Goal: Information Seeking & Learning: Learn about a topic

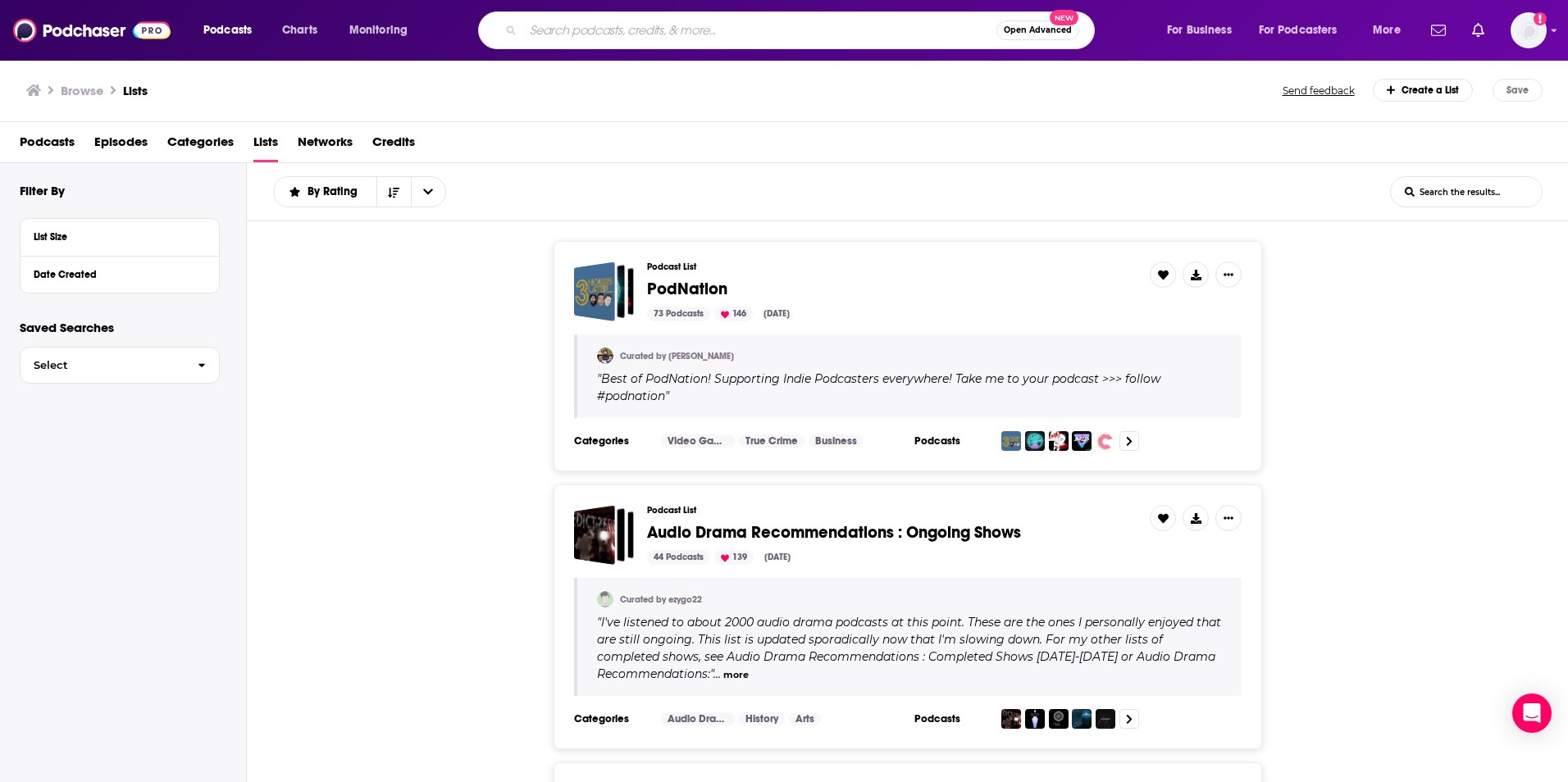
click at [641, 12] on div "Open Advanced New" at bounding box center [786, 30] width 616 height 38
click at [626, 31] on input "Search podcasts, credits, & more..." at bounding box center [760, 30] width 473 height 26
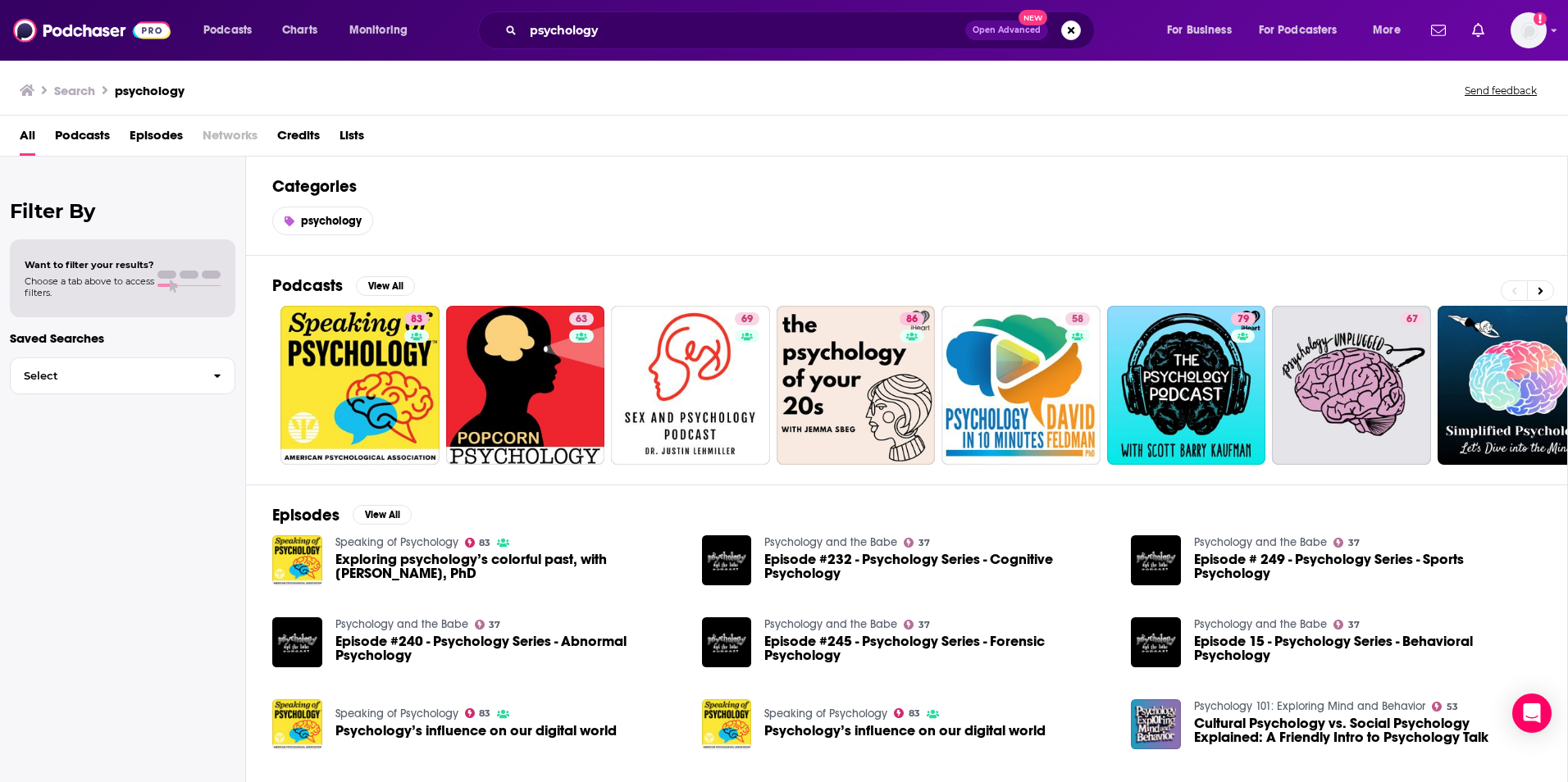
click at [91, 137] on span "Podcasts" at bounding box center [82, 138] width 55 height 33
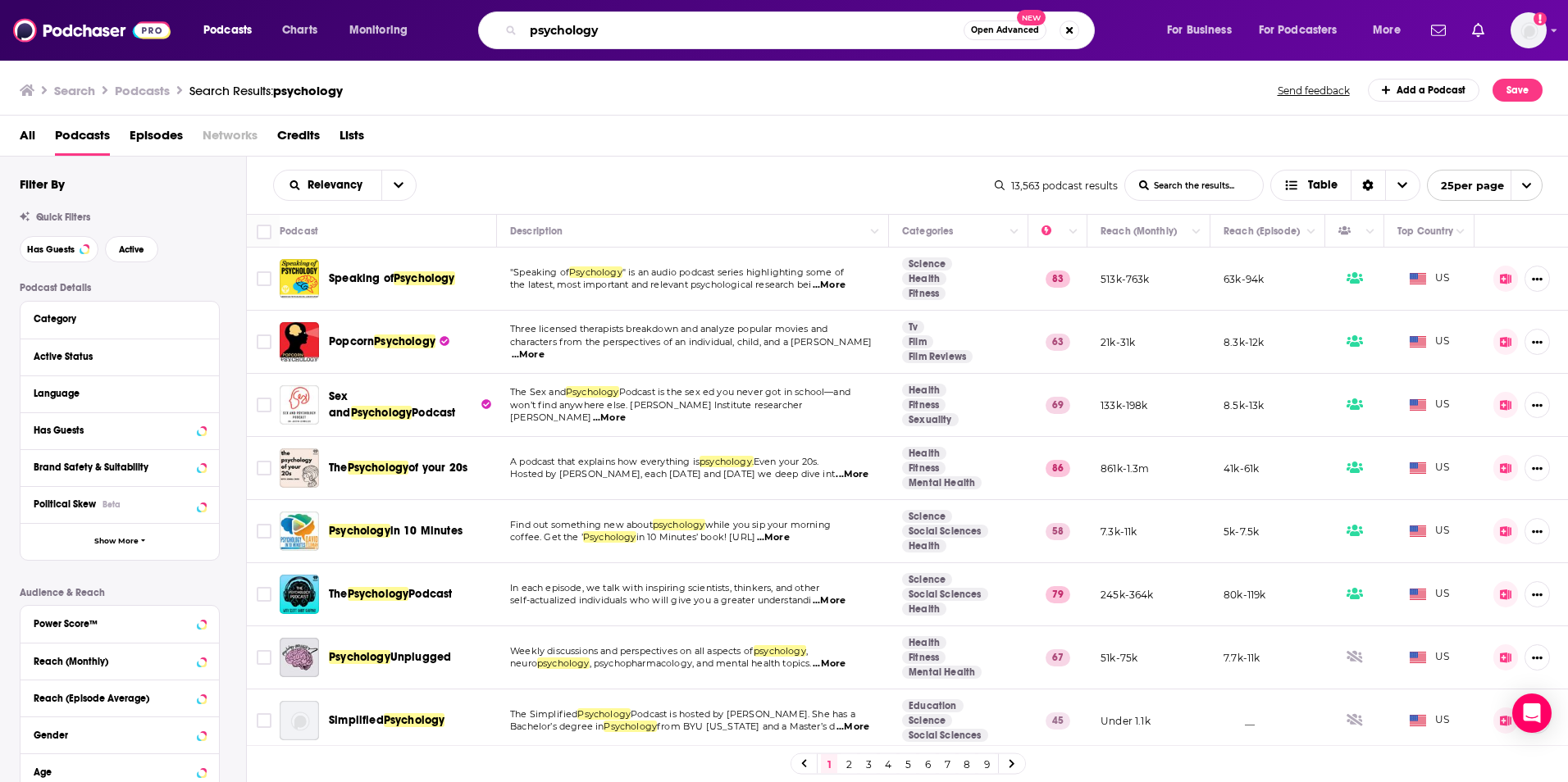
click at [621, 32] on input "psychology" at bounding box center [744, 30] width 441 height 26
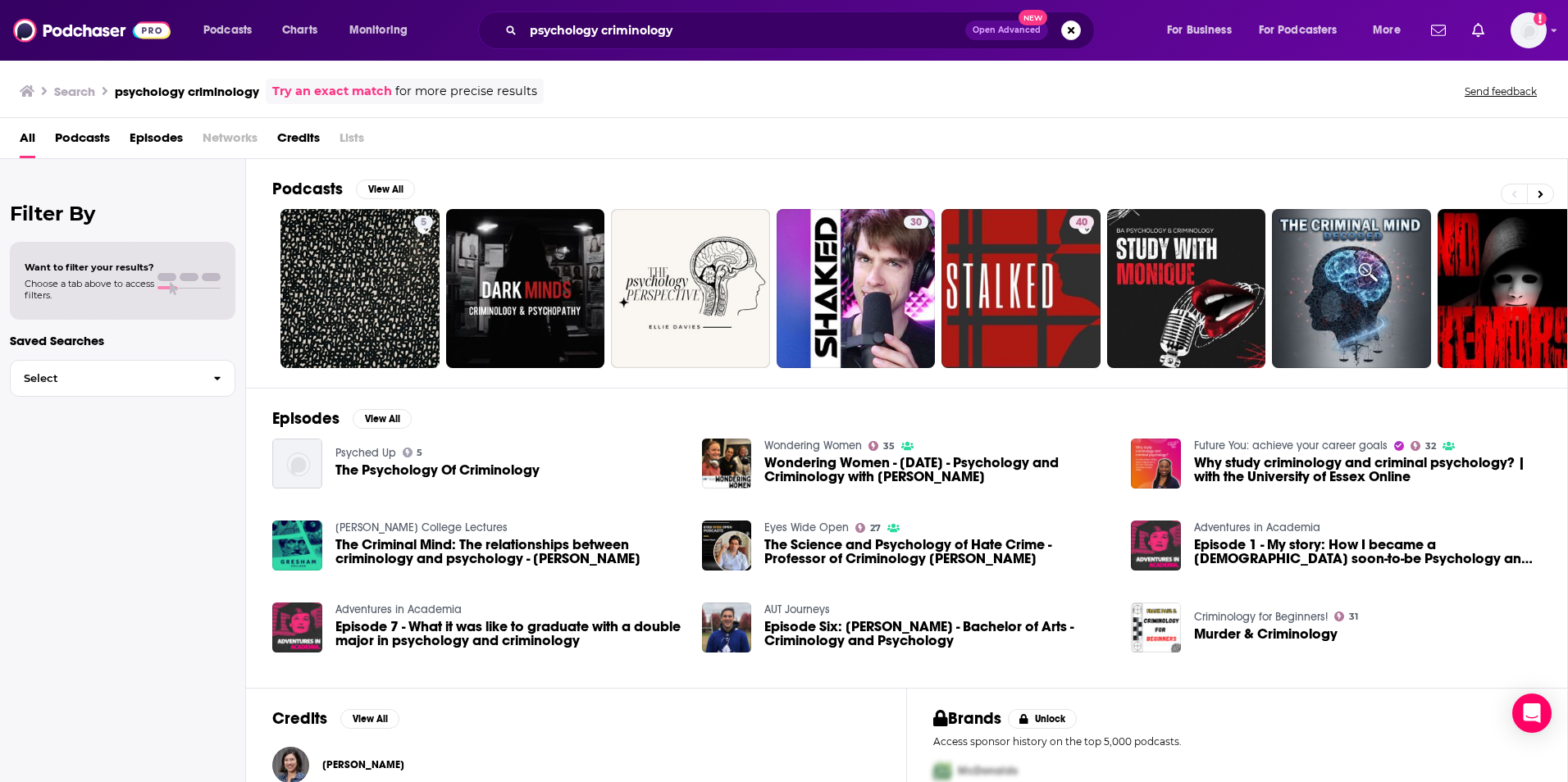
click at [82, 143] on span "Podcasts" at bounding box center [82, 141] width 55 height 33
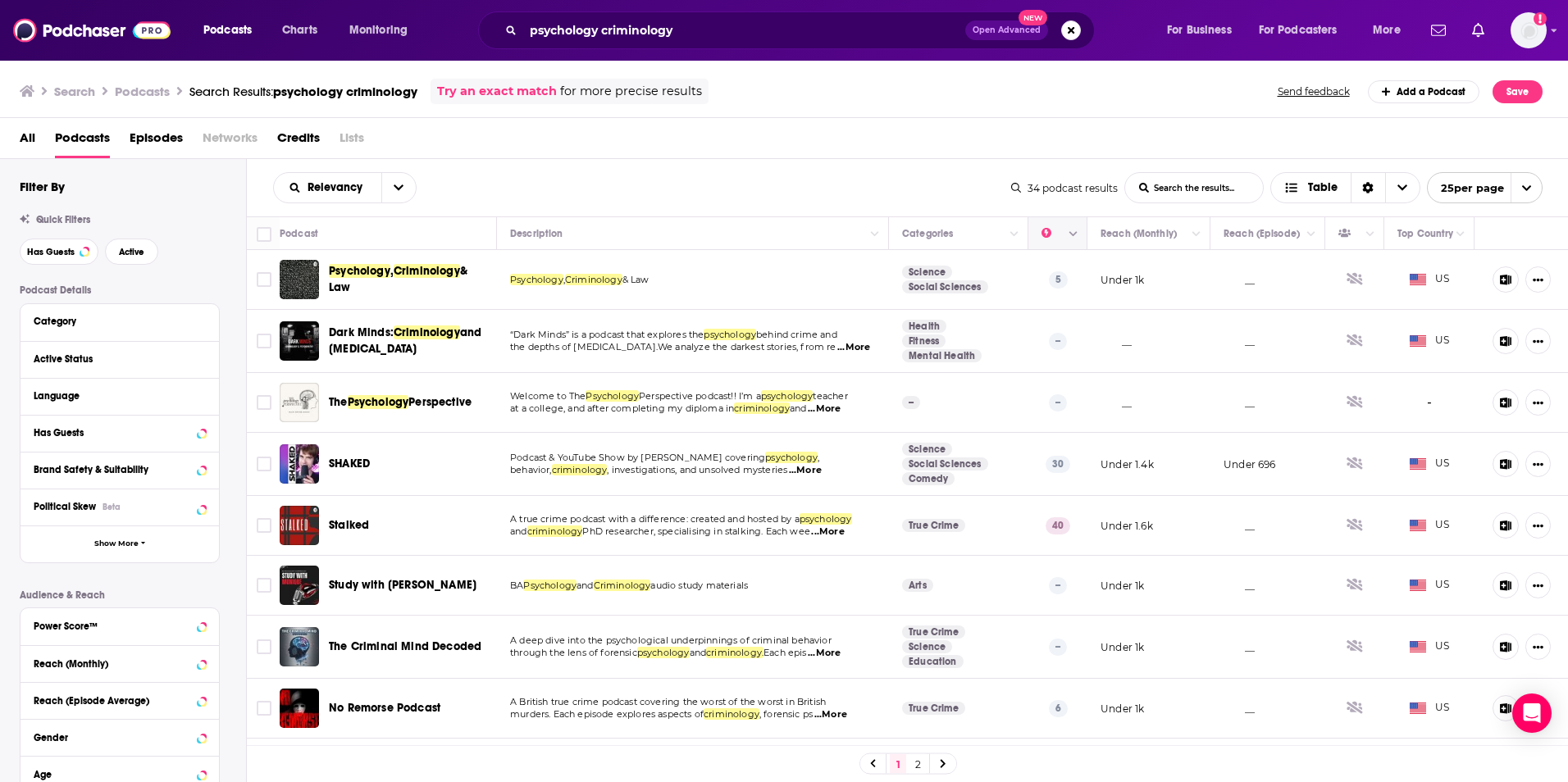
click at [1049, 235] on icon "Move" at bounding box center [1055, 233] width 13 height 5
click at [1064, 240] on button "Column Actions" at bounding box center [1074, 234] width 20 height 20
click at [885, 185] on div at bounding box center [784, 391] width 1568 height 782
click at [353, 165] on div "Relevancy List Search Input Search the results... Table 34 podcast results List…" at bounding box center [908, 187] width 1322 height 58
click at [400, 182] on icon "open menu" at bounding box center [399, 188] width 10 height 12
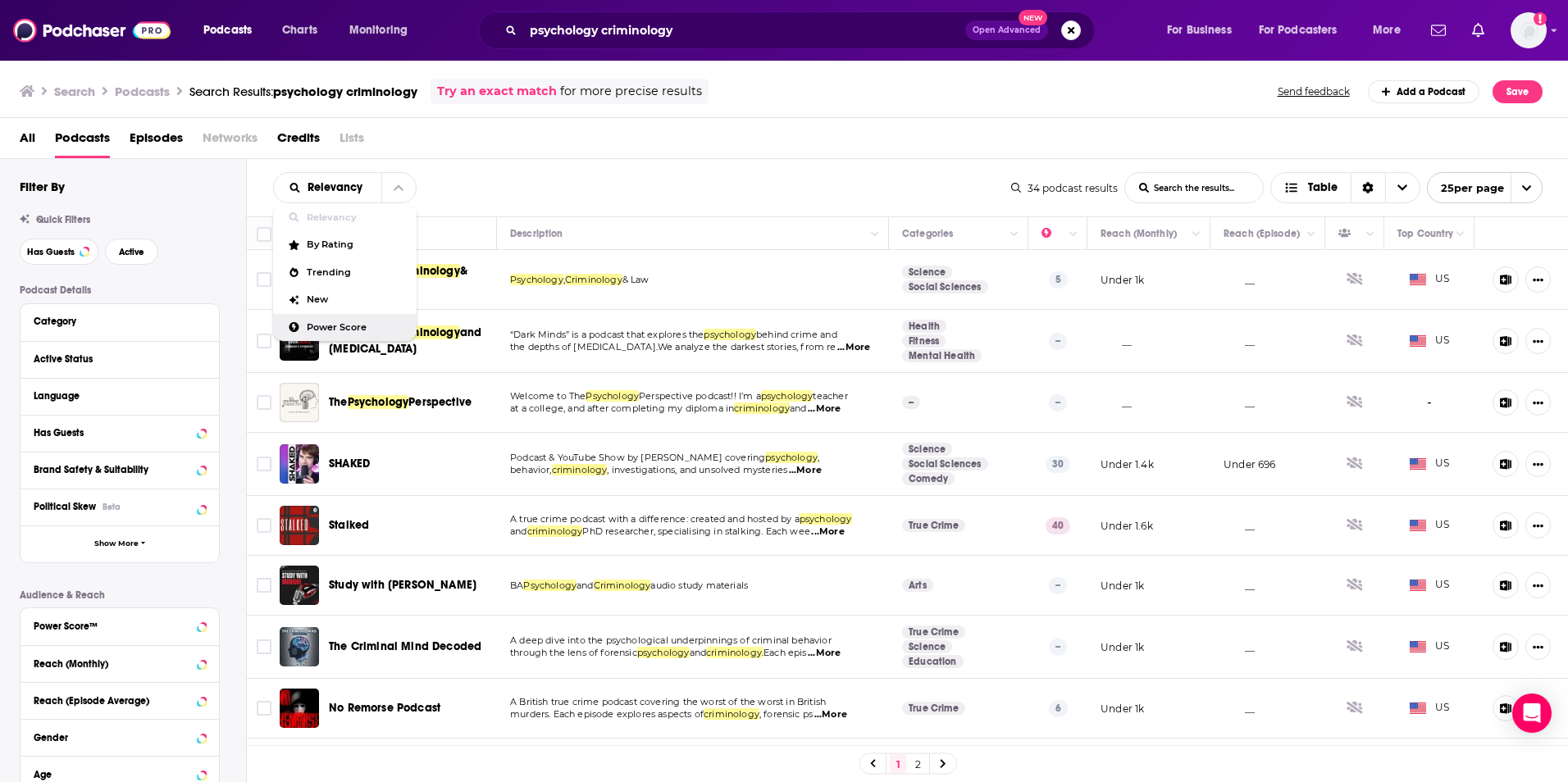
click at [317, 330] on span "Power Score" at bounding box center [355, 327] width 97 height 9
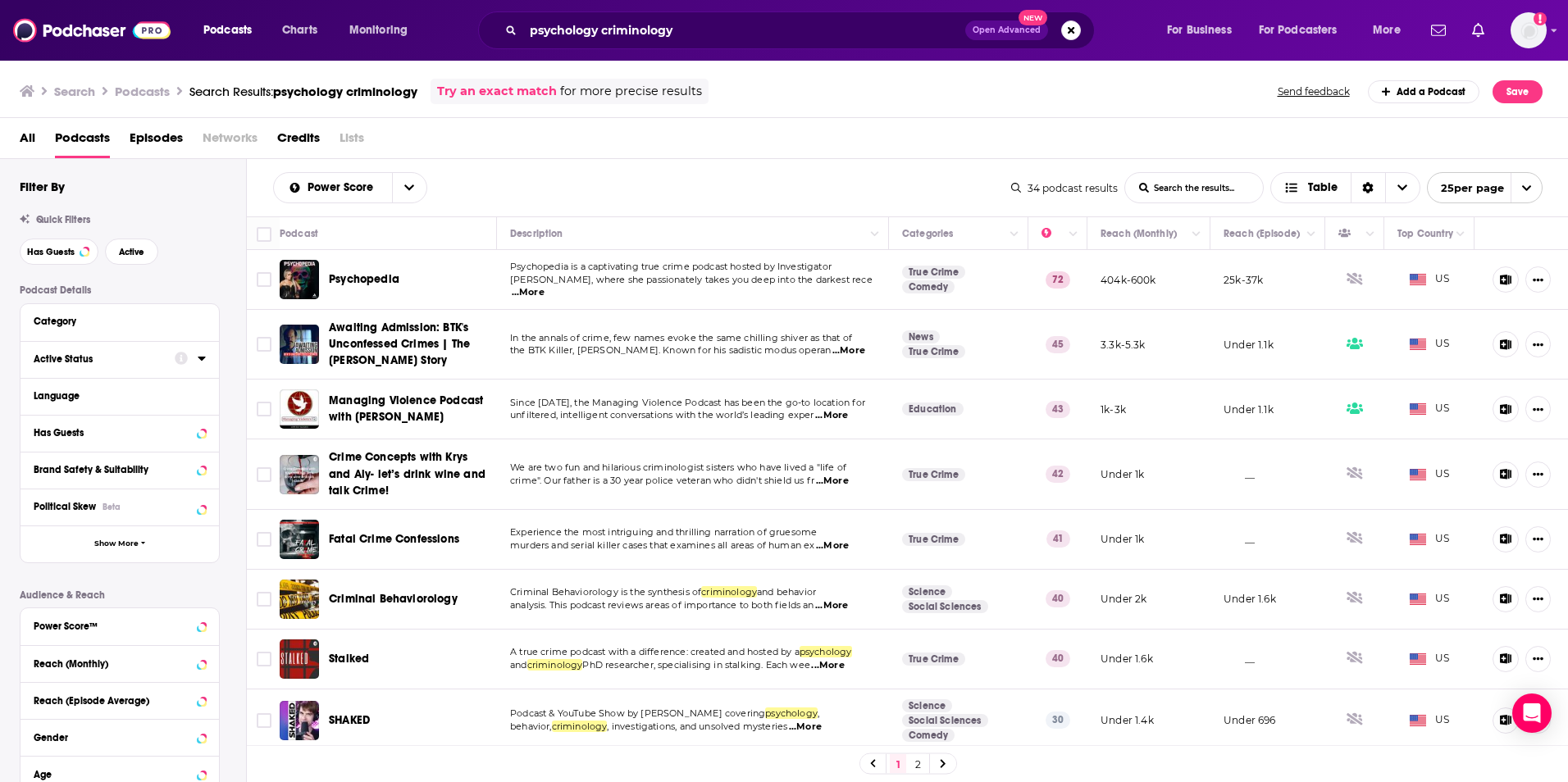
click at [204, 355] on icon at bounding box center [202, 358] width 8 height 13
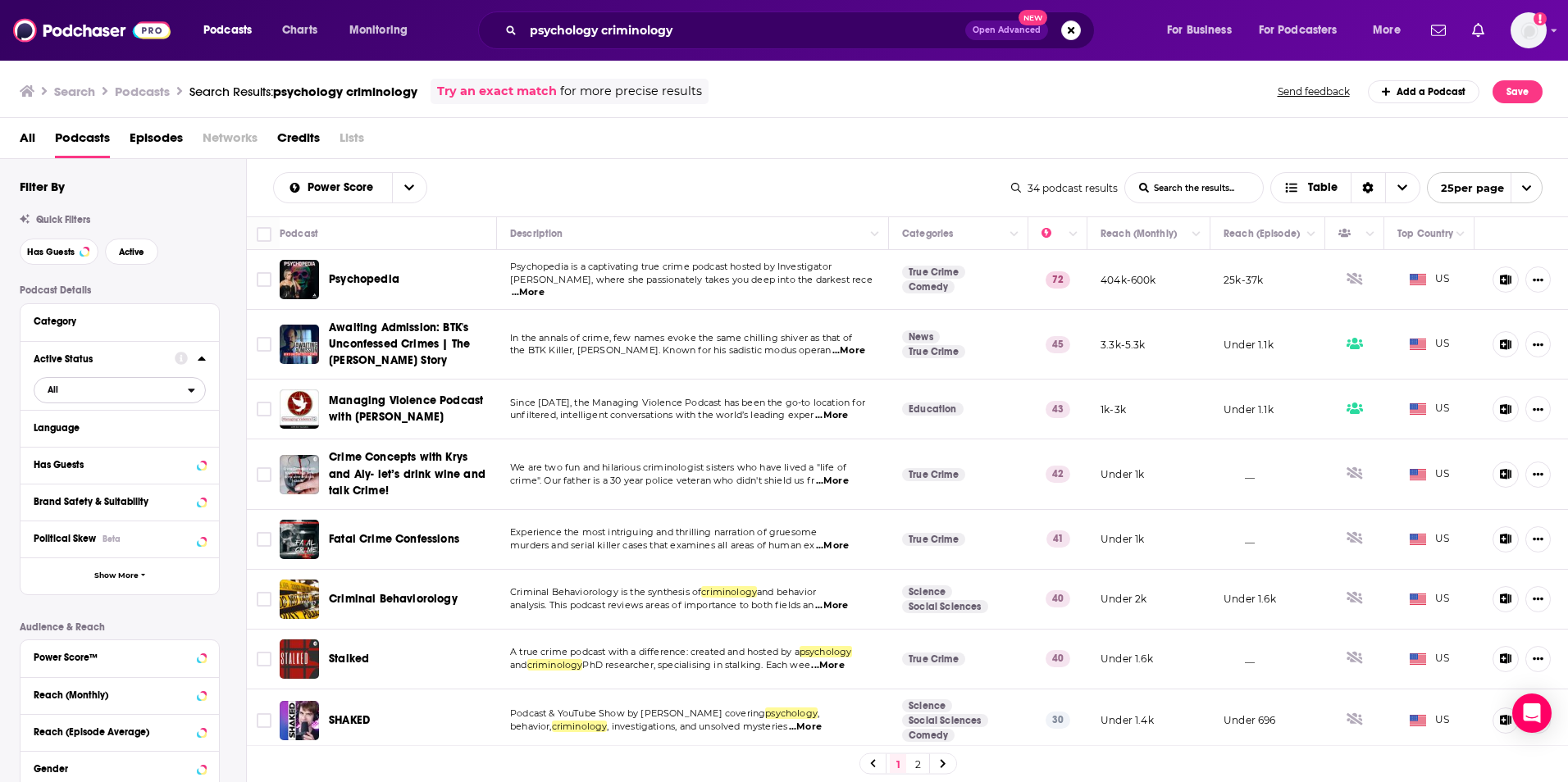
click at [120, 398] on span "All" at bounding box center [110, 390] width 153 height 21
click at [103, 442] on span "Active" at bounding box center [87, 444] width 91 height 9
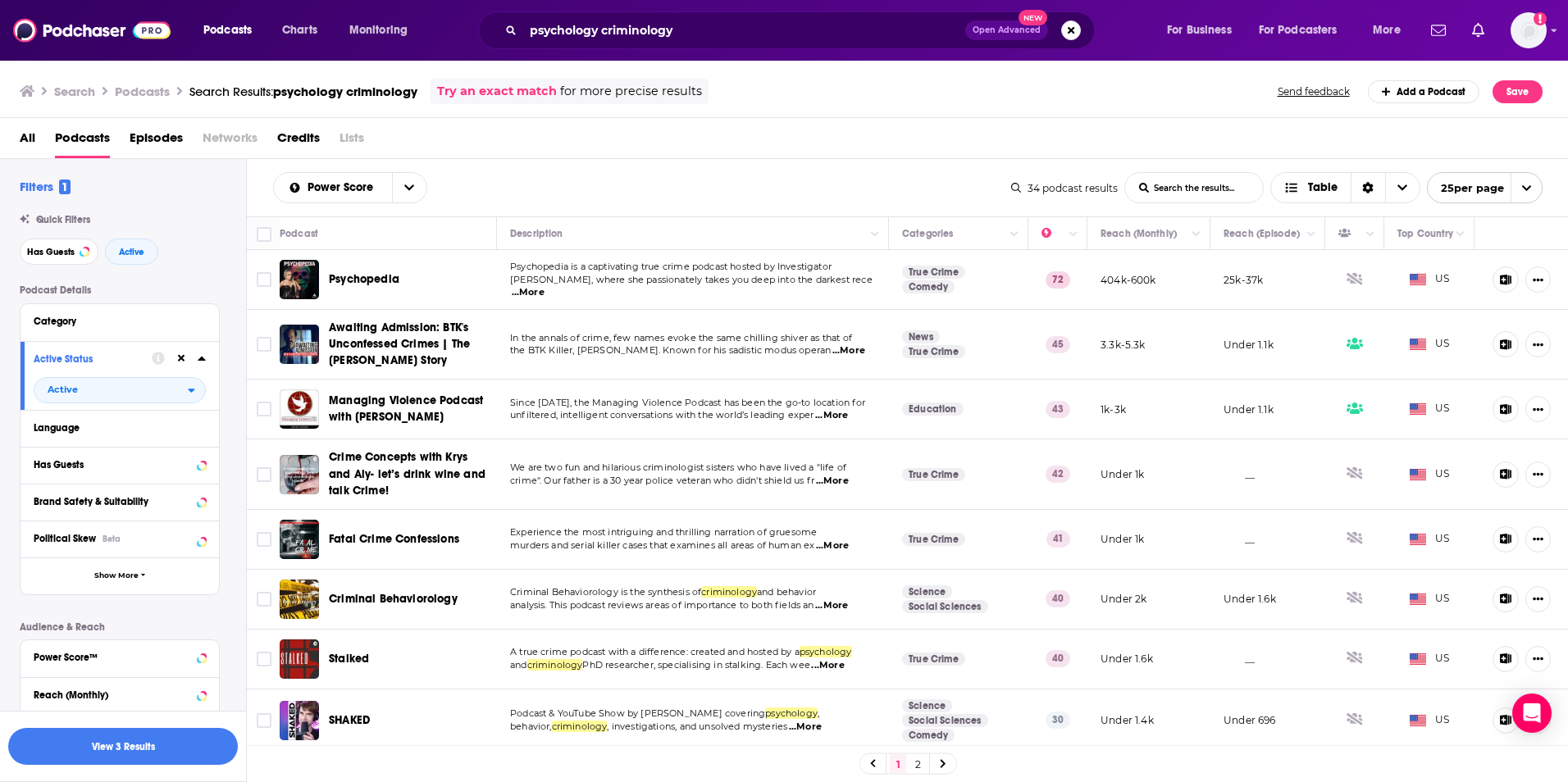
click at [544, 287] on span "...More" at bounding box center [529, 293] width 33 height 13
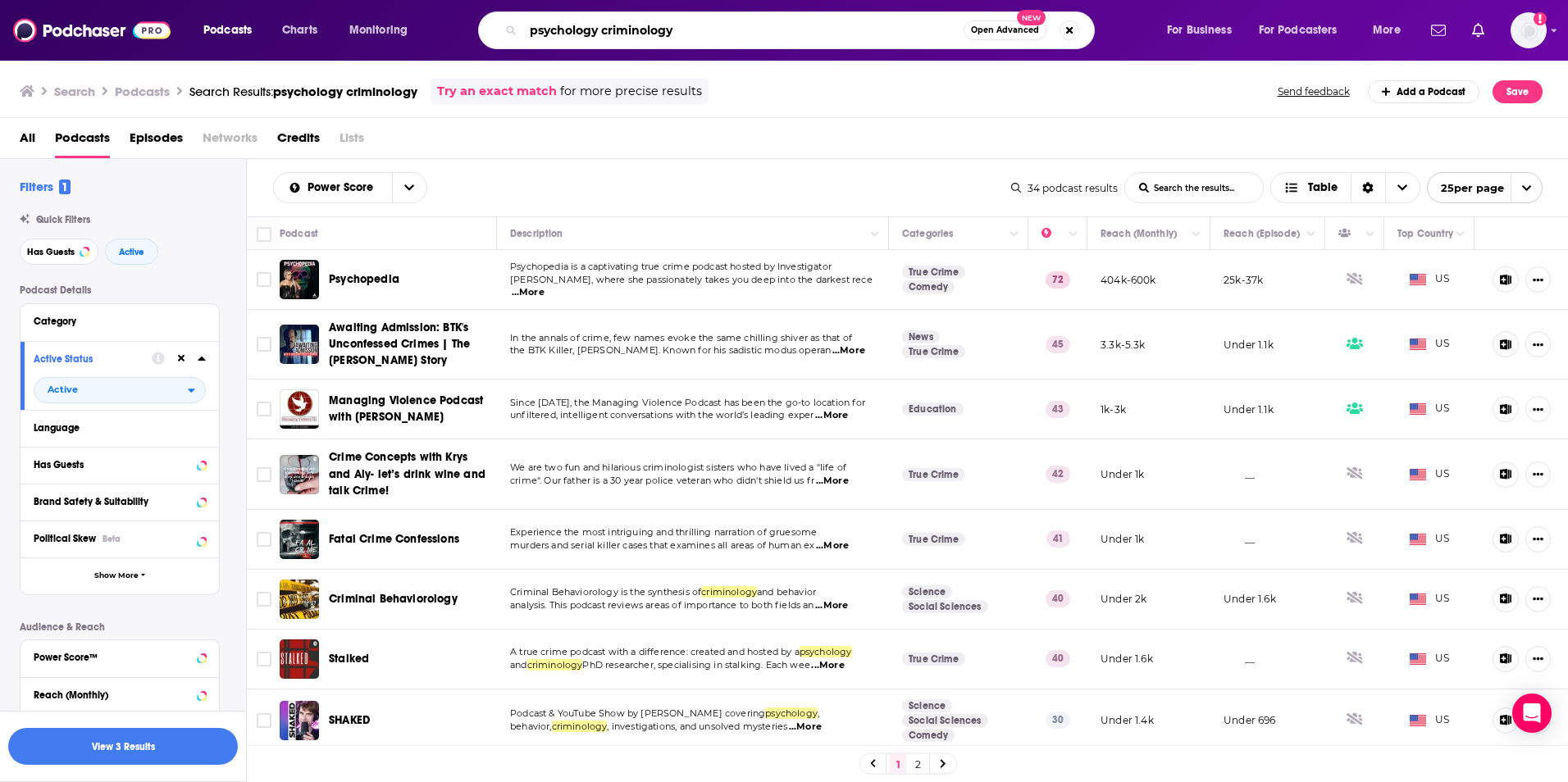
click at [607, 30] on input "psychology criminology" at bounding box center [744, 30] width 441 height 26
drag, startPoint x: 604, startPoint y: 30, endPoint x: 472, endPoint y: 39, distance: 132.3
click at [472, 39] on div "psychology criminology Open Advanced New" at bounding box center [803, 30] width 694 height 38
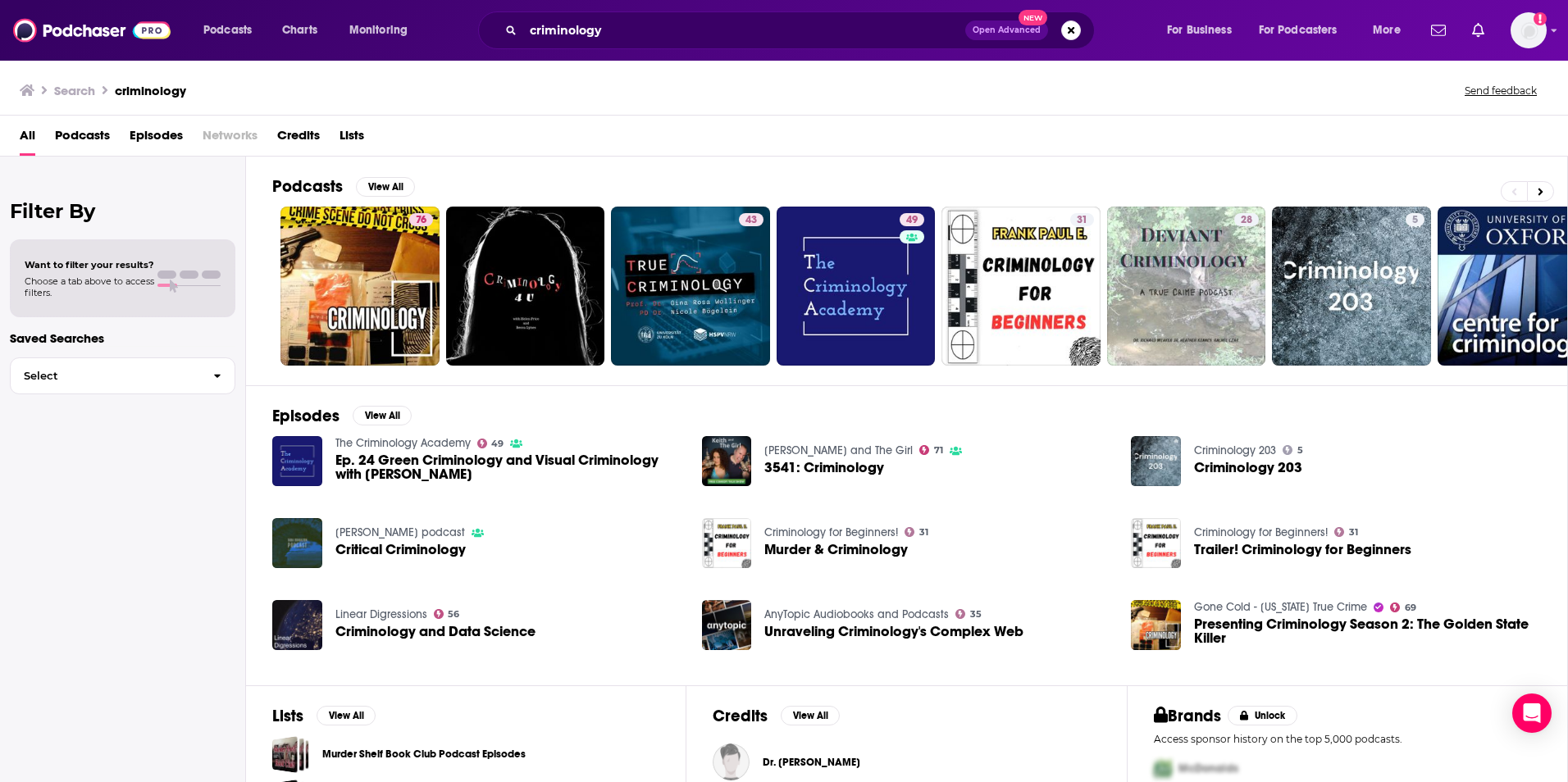
click at [88, 137] on span "Podcasts" at bounding box center [82, 138] width 55 height 33
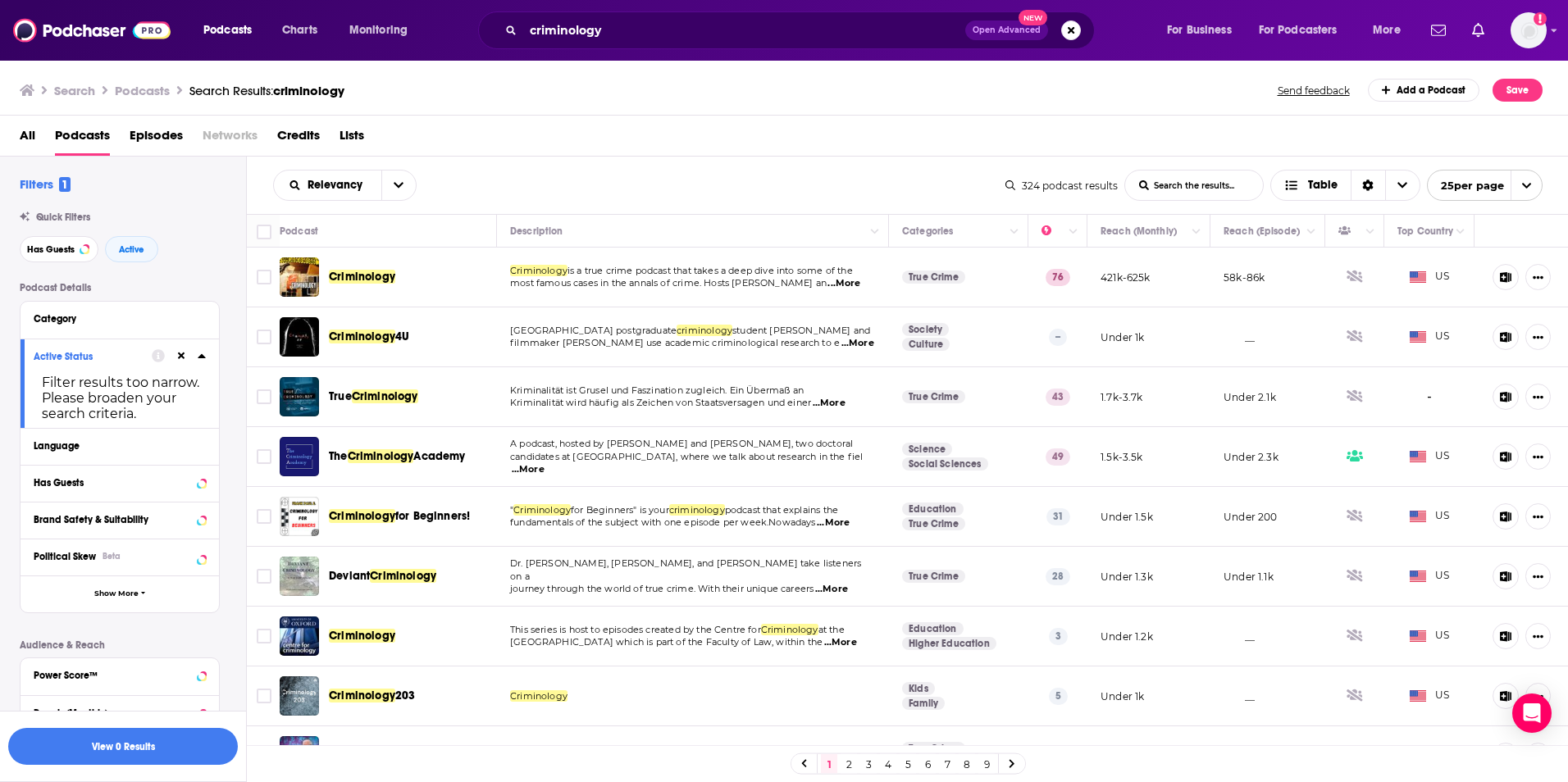
click at [178, 359] on icon at bounding box center [181, 357] width 8 height 8
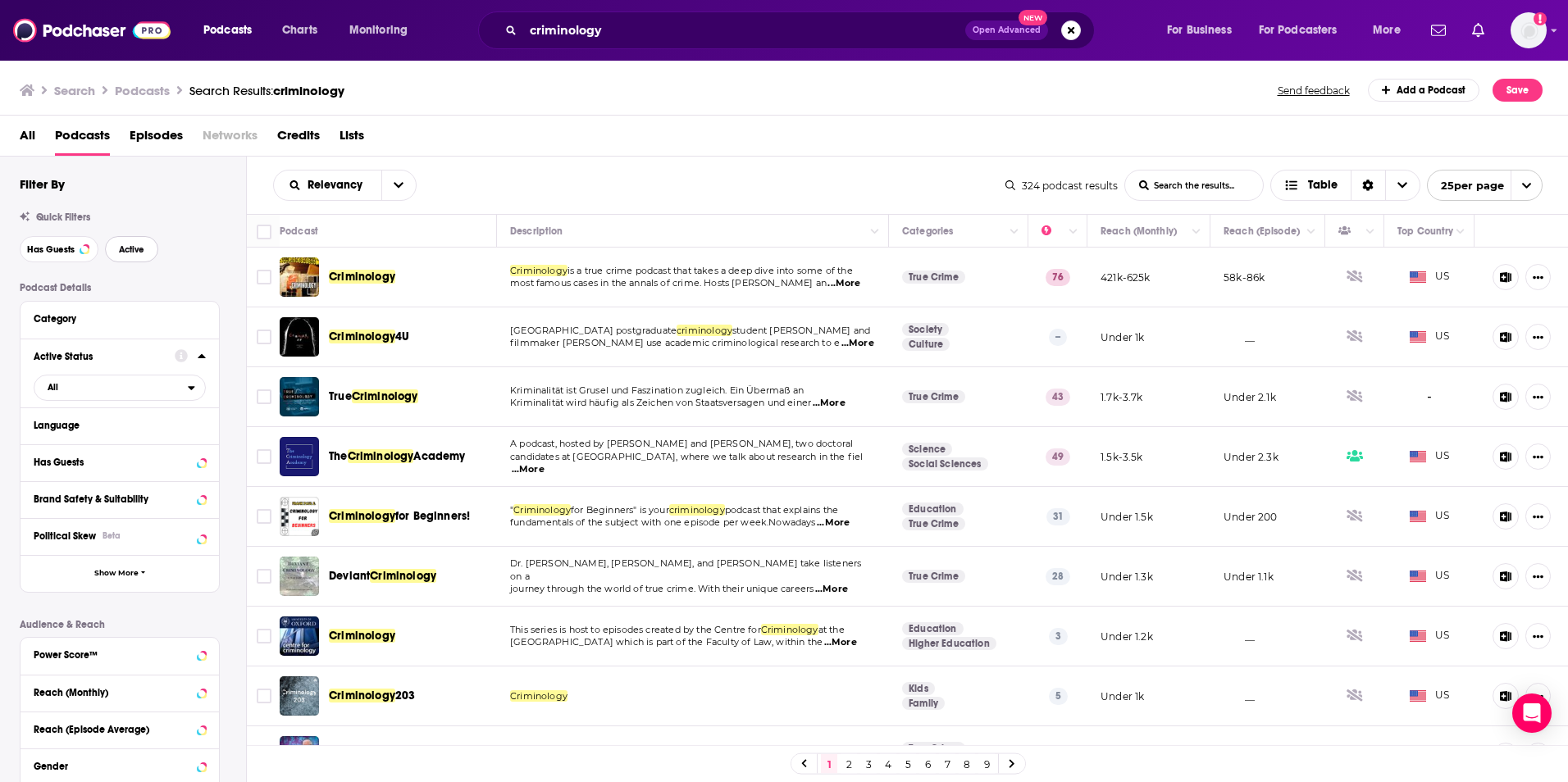
click at [117, 252] on button "Active" at bounding box center [132, 249] width 54 height 26
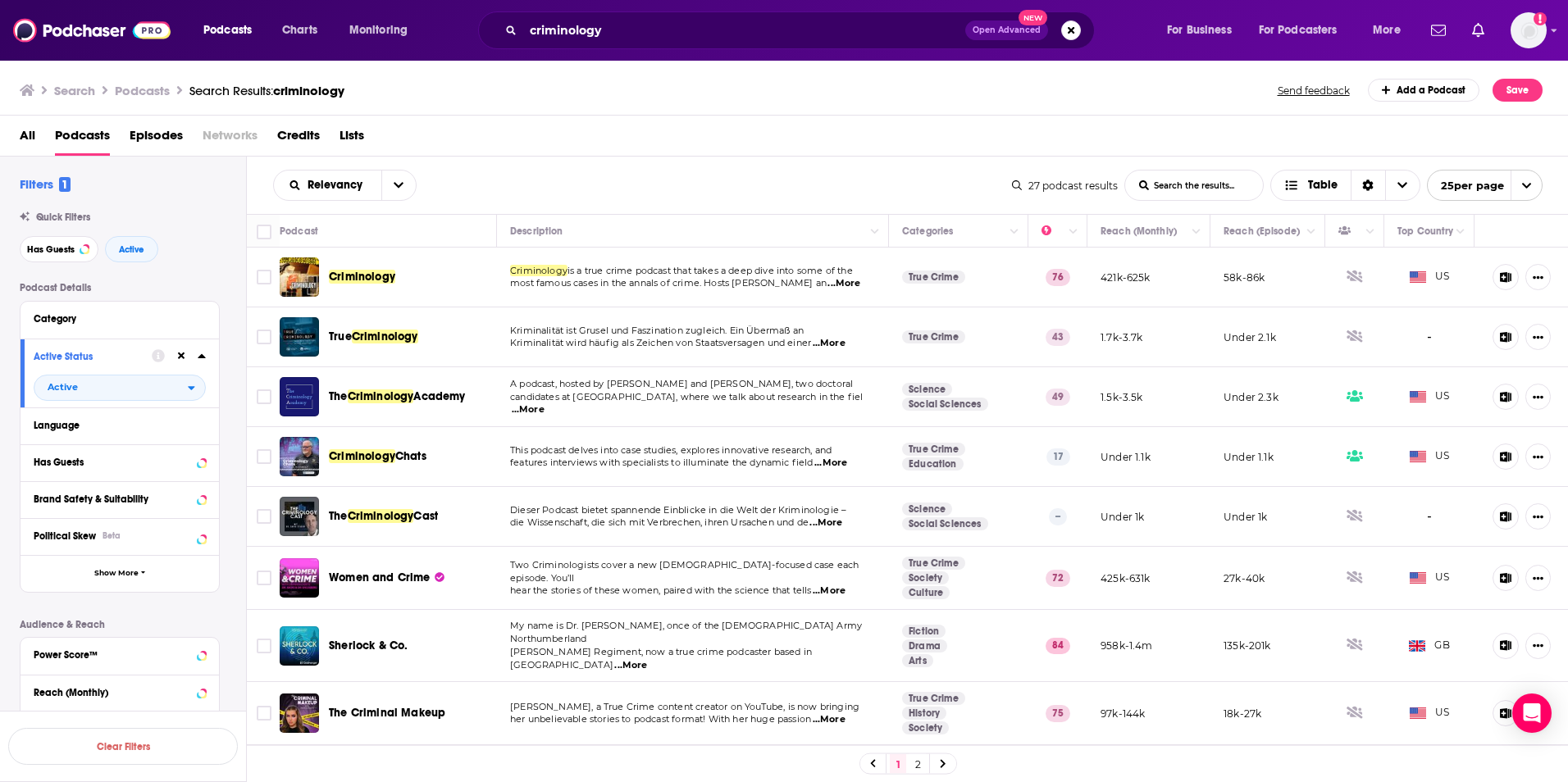
click at [835, 287] on span "...More" at bounding box center [844, 283] width 33 height 13
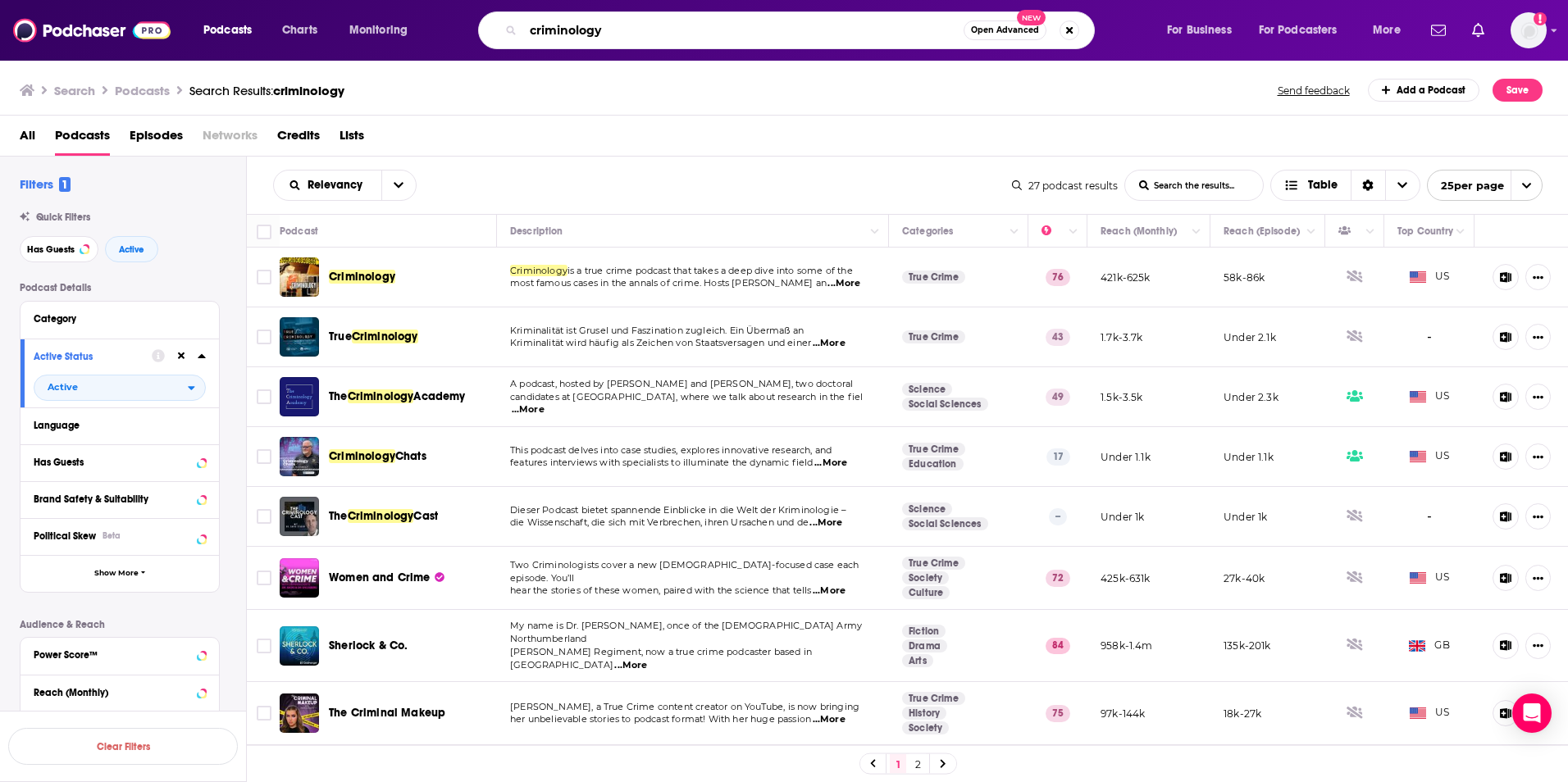
drag, startPoint x: 639, startPoint y: 33, endPoint x: 432, endPoint y: 28, distance: 207.1
click at [432, 29] on div "Podcasts Charts Monitoring criminology Open Advanced New For Business For Podca…" at bounding box center [804, 30] width 1225 height 38
type input "child psychology"
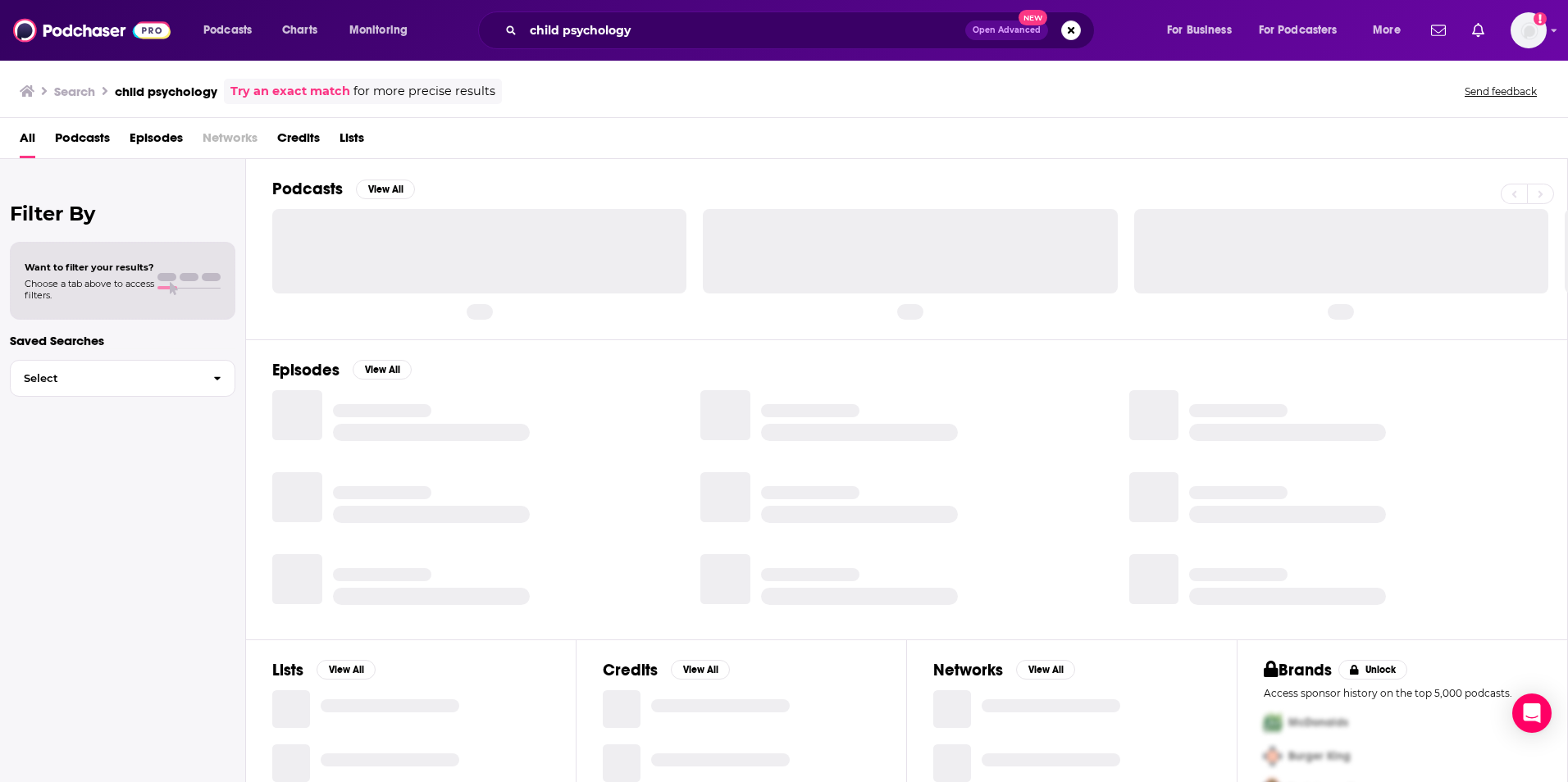
click at [66, 132] on span "Podcasts" at bounding box center [82, 141] width 55 height 33
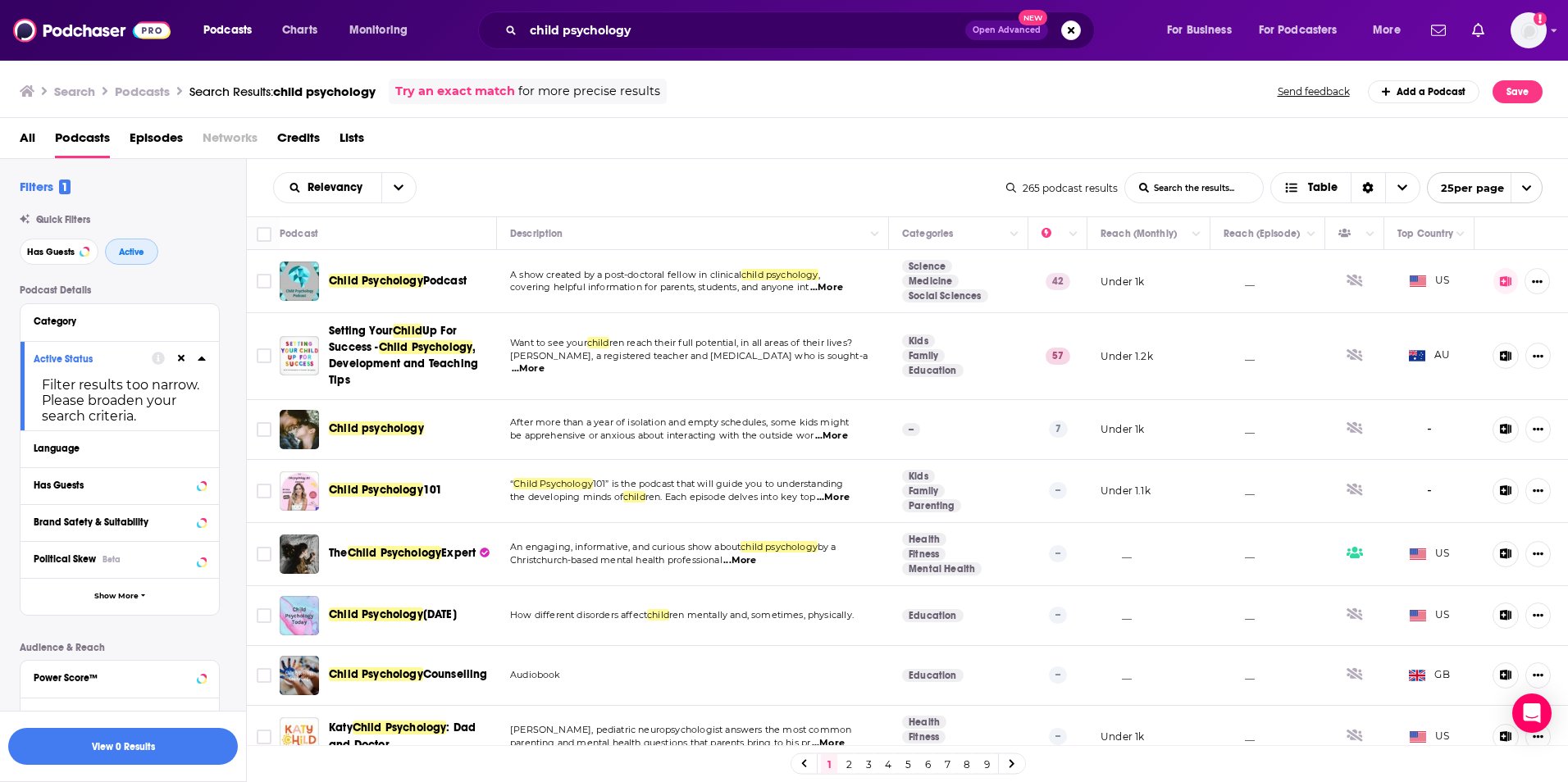
click at [137, 245] on button "Active" at bounding box center [132, 252] width 54 height 26
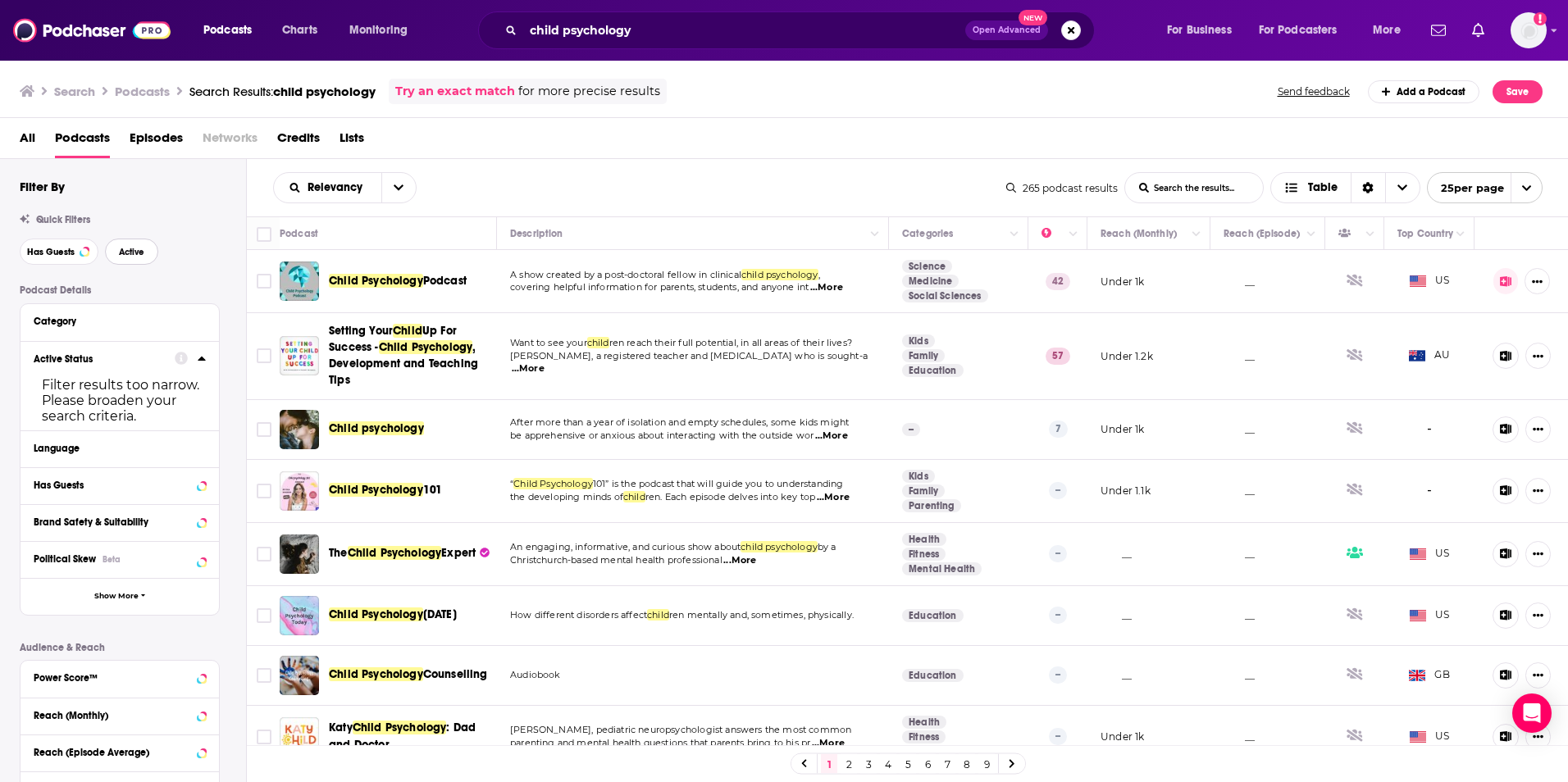
click at [131, 248] on span "Active" at bounding box center [132, 252] width 25 height 9
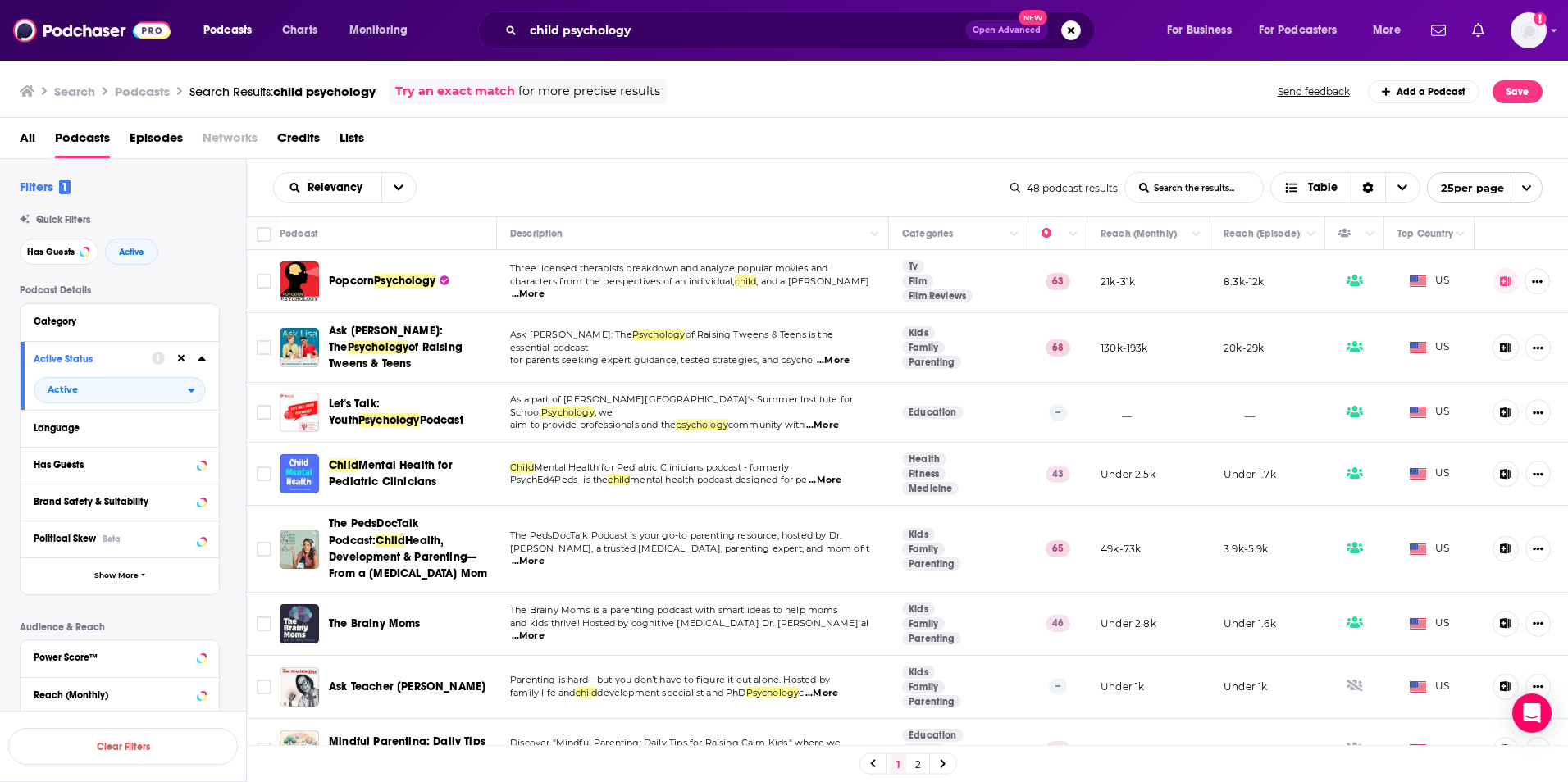
click at [835, 419] on span "...More" at bounding box center [823, 425] width 33 height 13
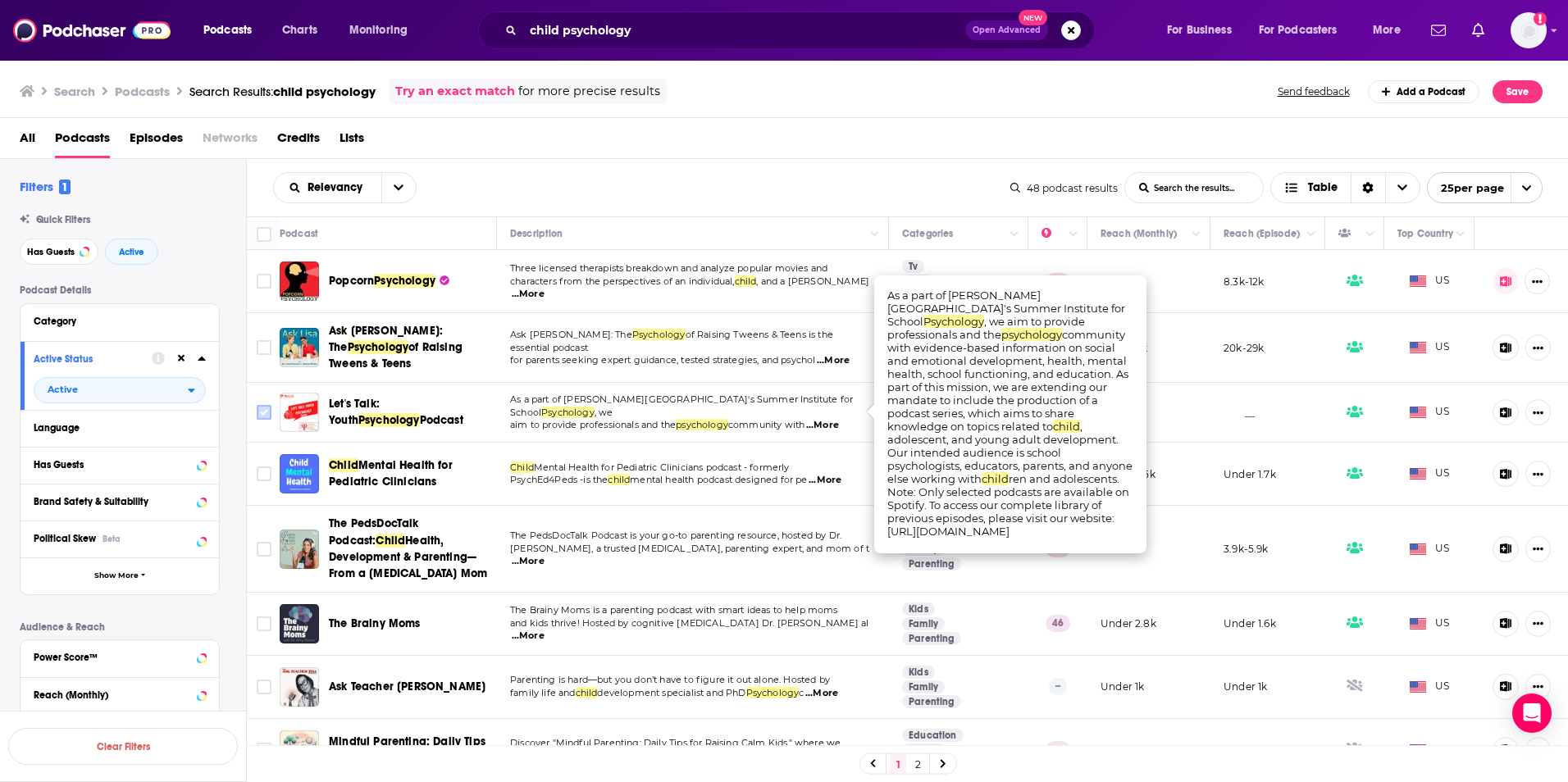
click at [259, 408] on input "Toggle select row" at bounding box center [263, 411] width 15 height 15
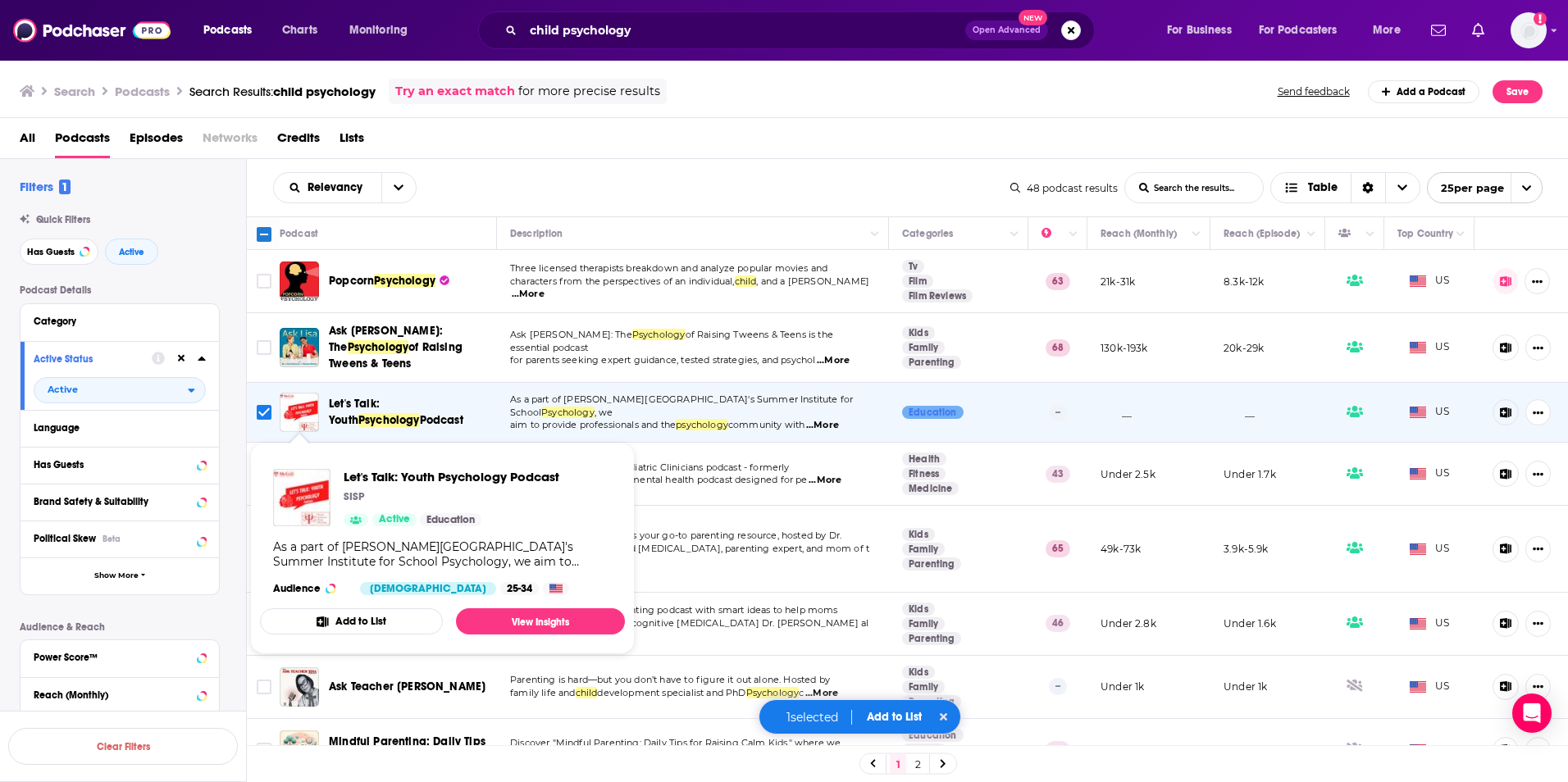
click at [849, 354] on span "...More" at bounding box center [834, 360] width 33 height 13
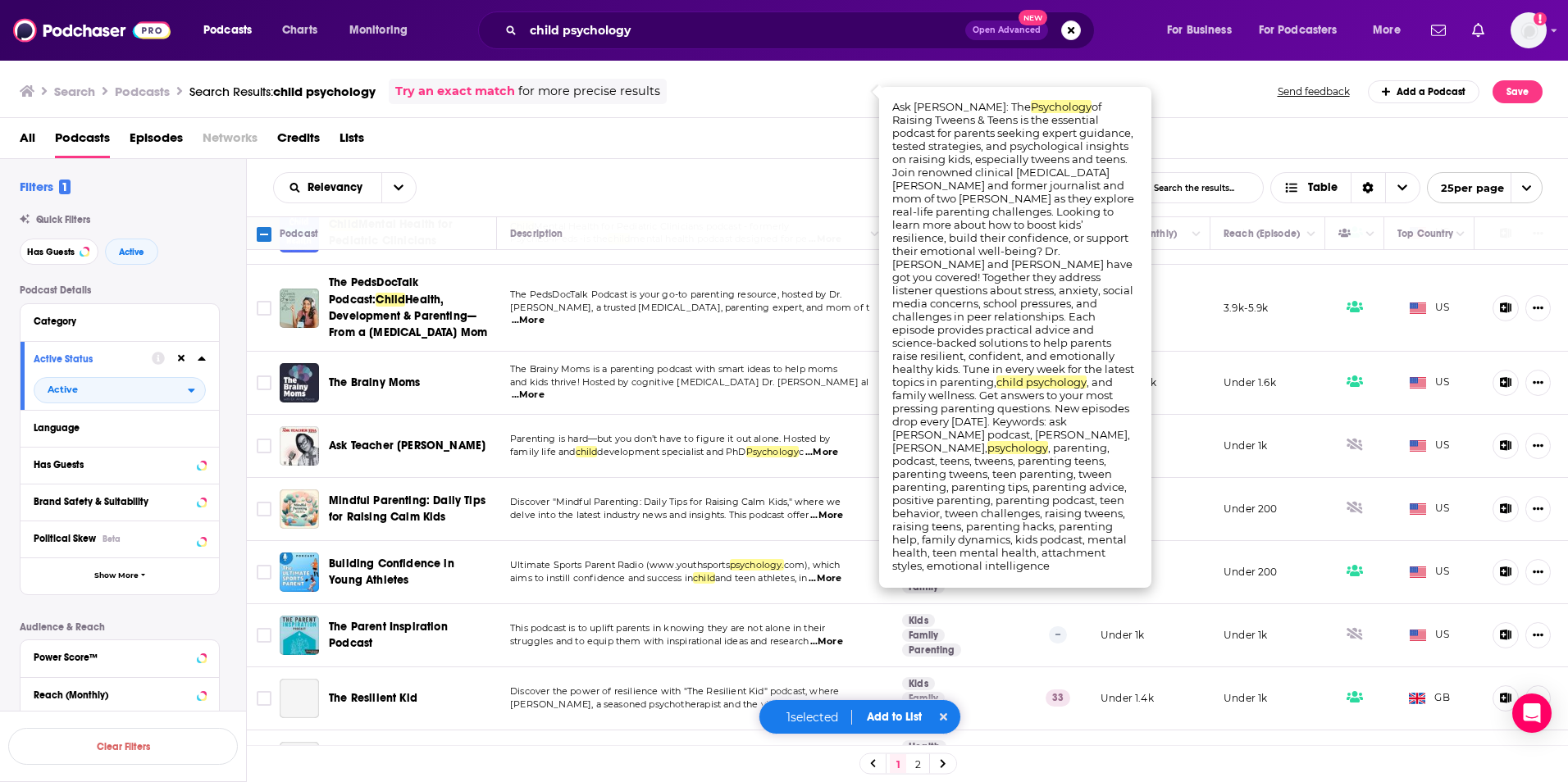
scroll to position [328, 0]
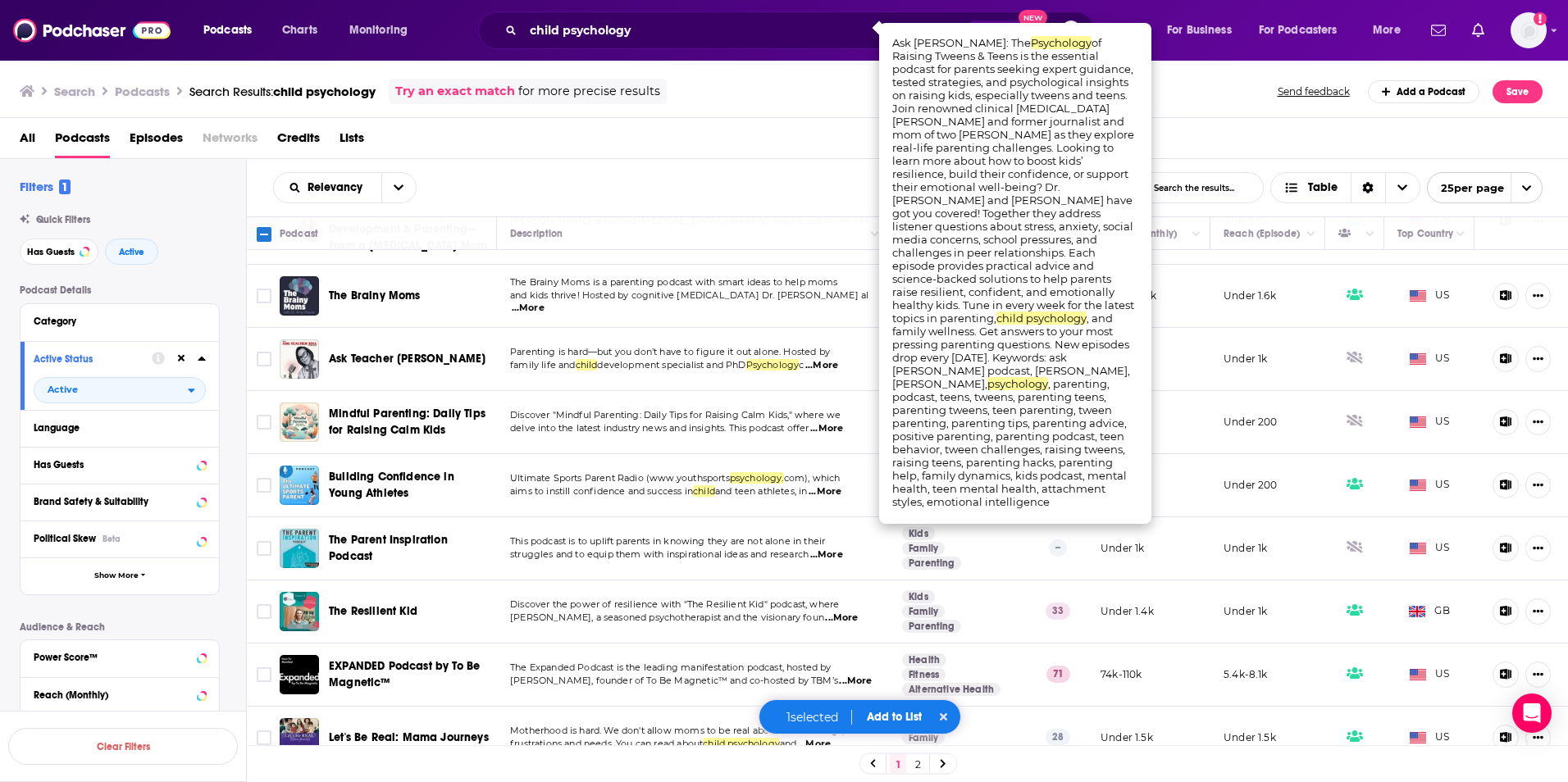
click at [826, 611] on span "...More" at bounding box center [842, 617] width 33 height 13
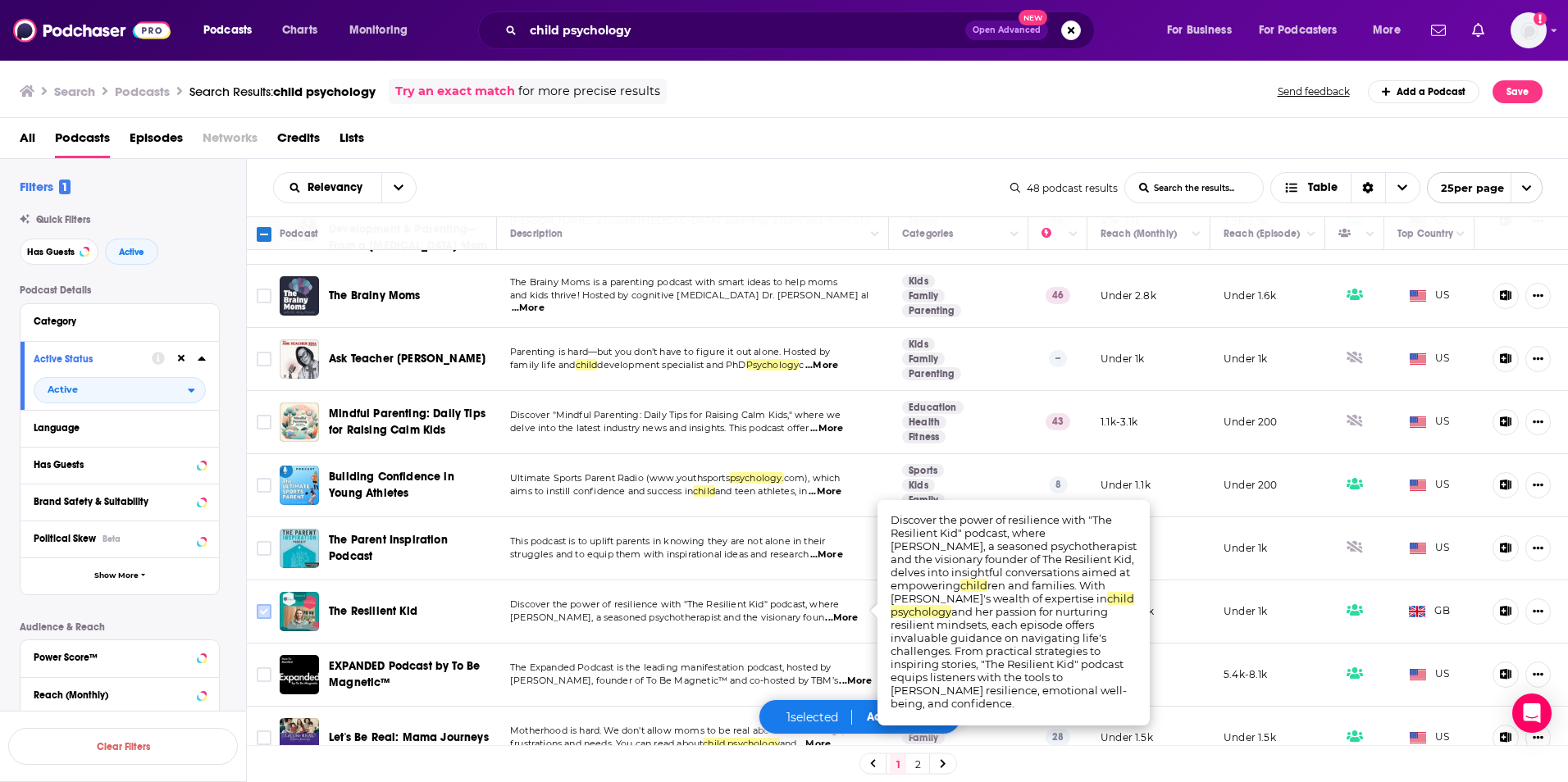
click at [268, 606] on input "Toggle select row" at bounding box center [263, 611] width 15 height 15
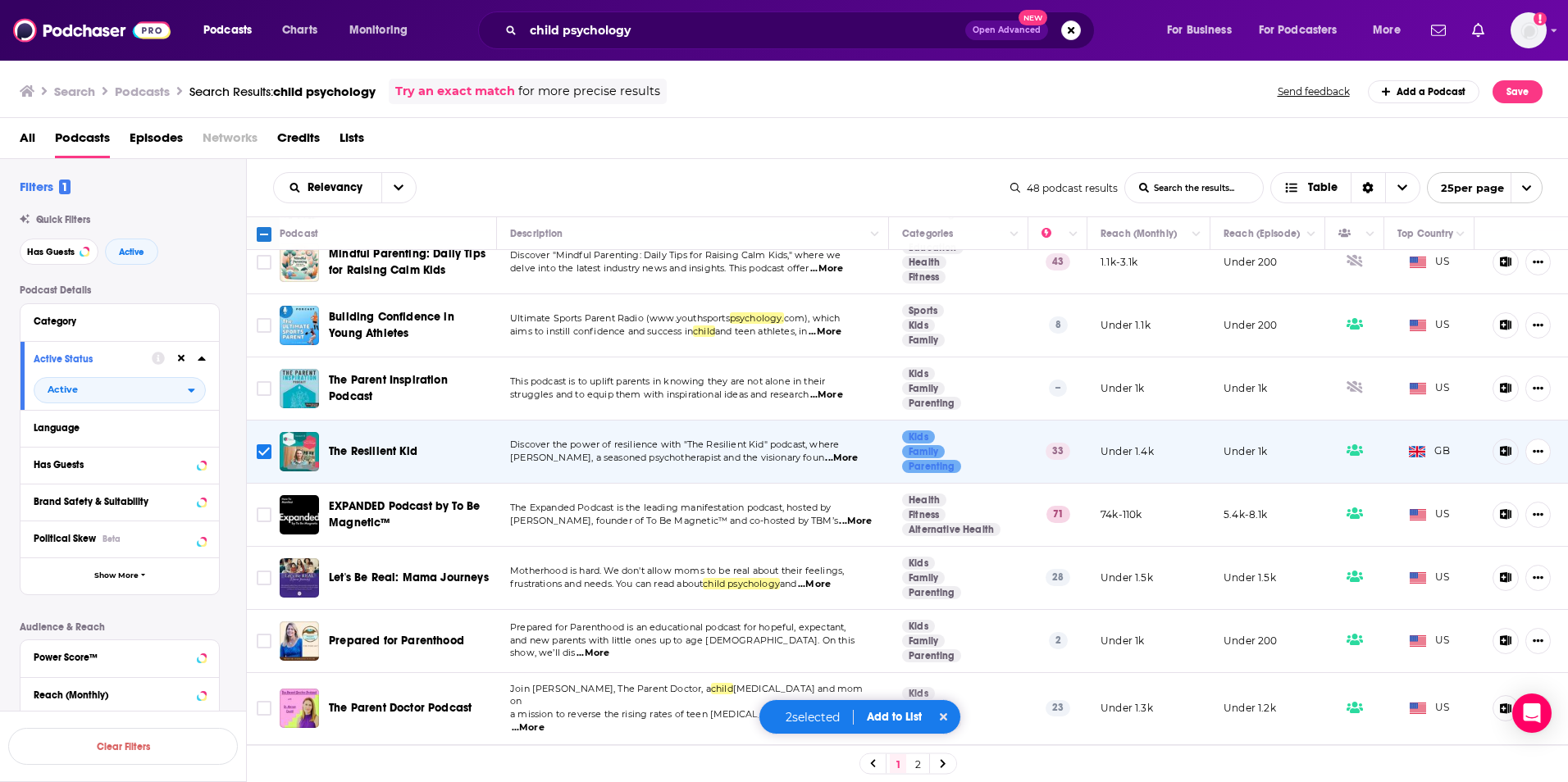
scroll to position [492, 0]
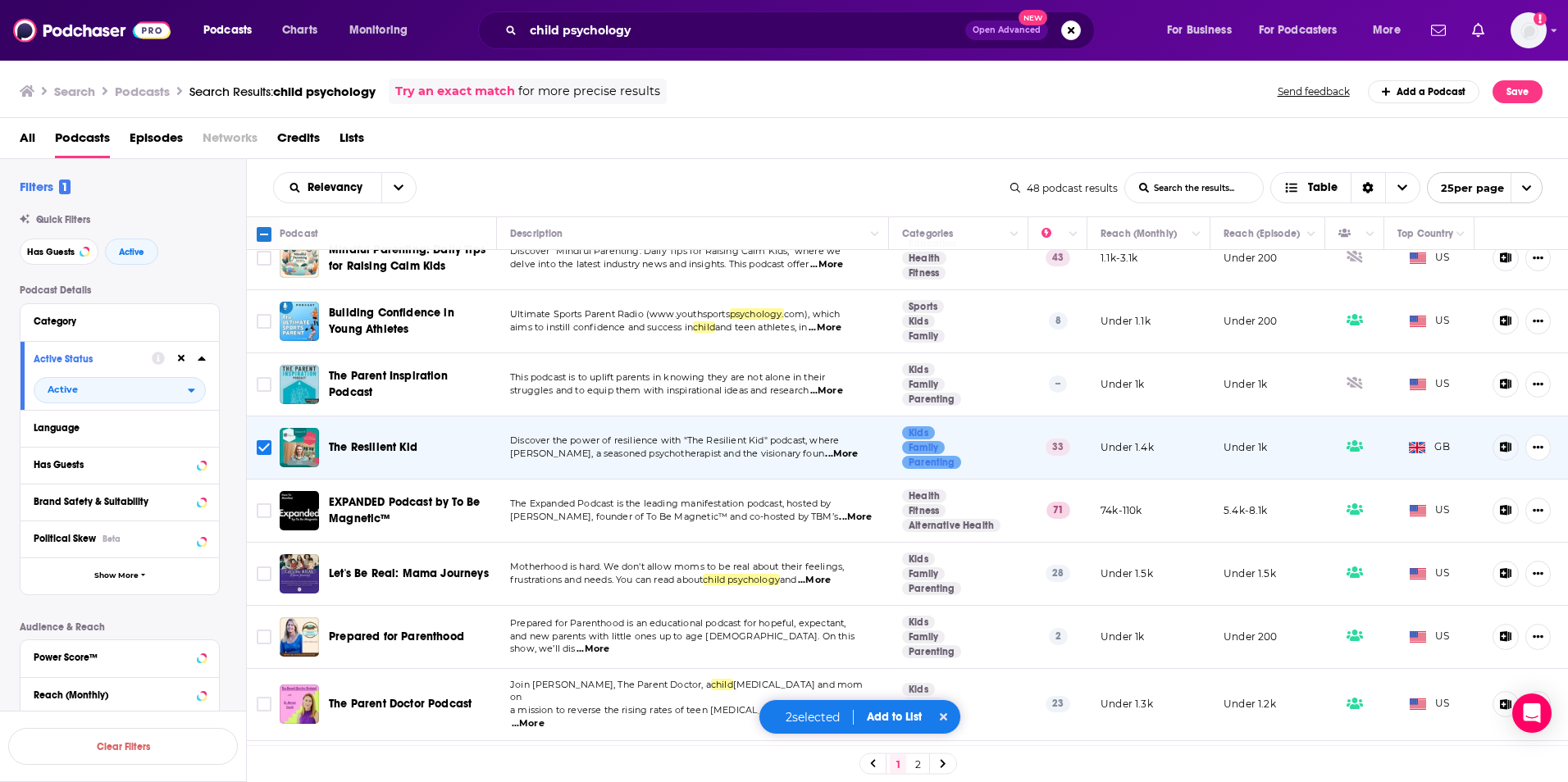
click at [839, 514] on span "...More" at bounding box center [855, 517] width 33 height 13
click at [831, 574] on span "...More" at bounding box center [814, 580] width 33 height 13
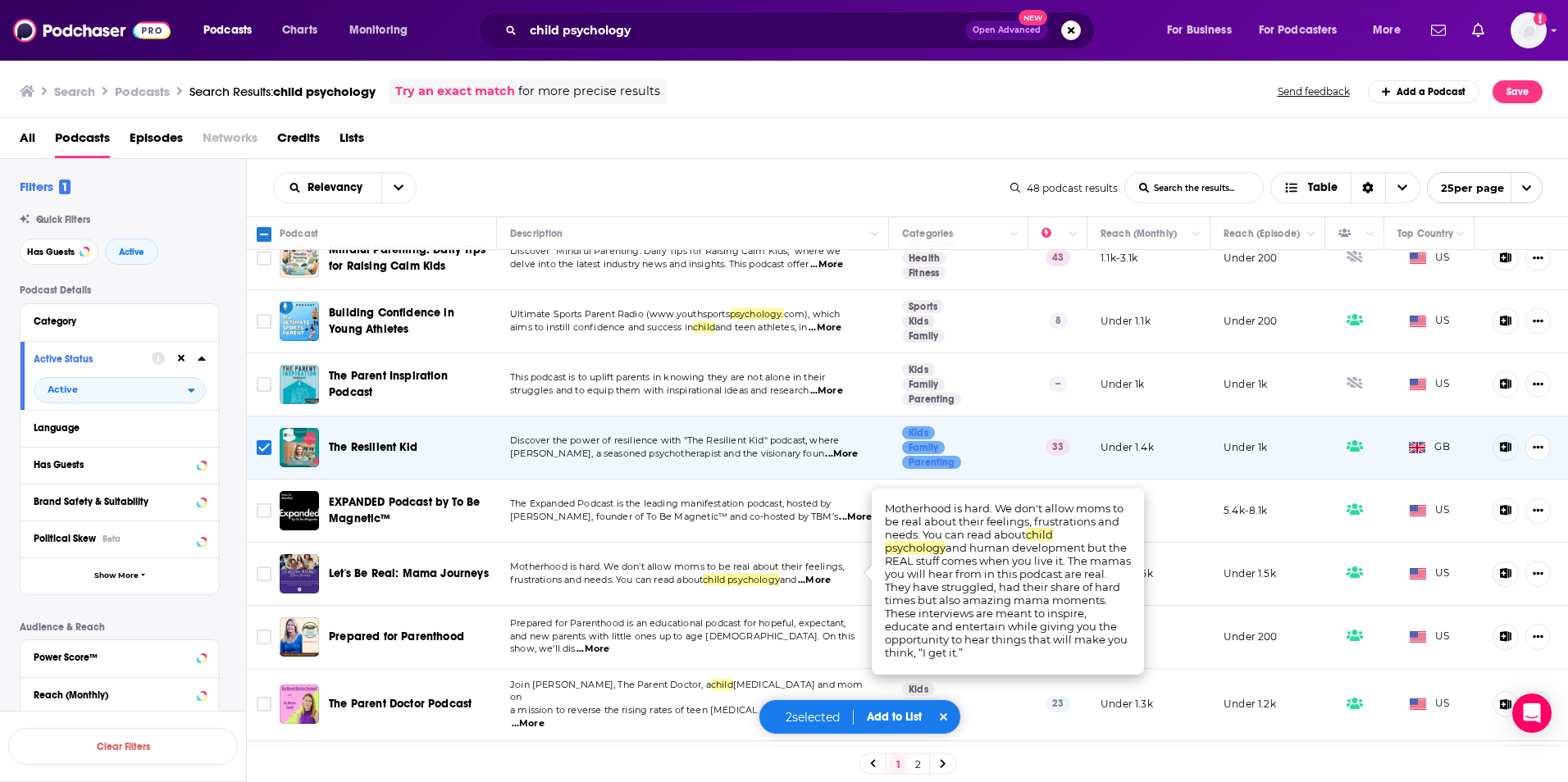
click at [831, 574] on span "...More" at bounding box center [814, 580] width 33 height 13
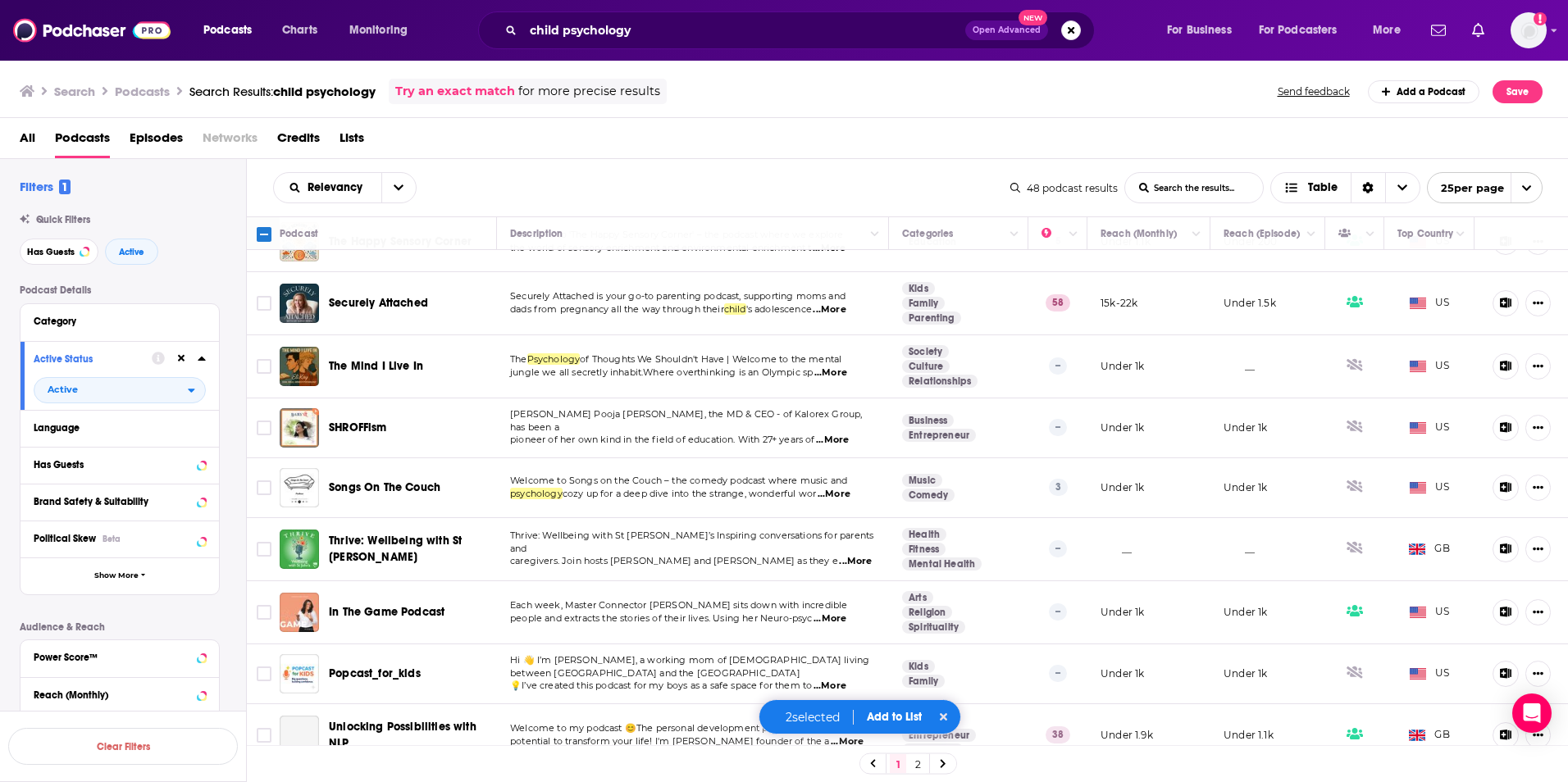
scroll to position [1082, 0]
click at [916, 760] on link "2" at bounding box center [918, 764] width 17 height 20
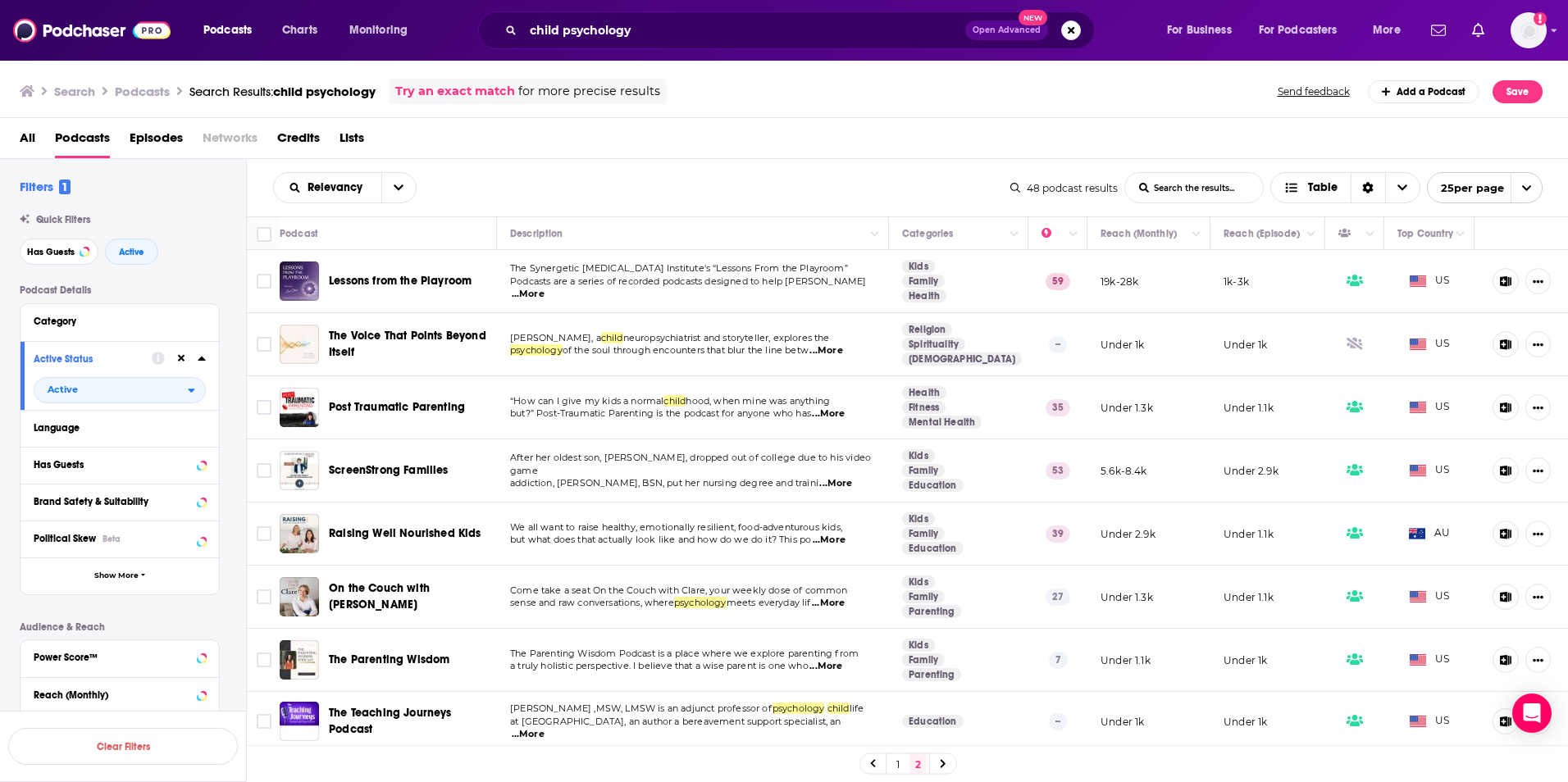
click at [849, 289] on p "Podcasts are a series of recorded podcasts designed to help thera ...More" at bounding box center [692, 289] width 365 height 26
click at [544, 289] on span "...More" at bounding box center [529, 293] width 33 height 13
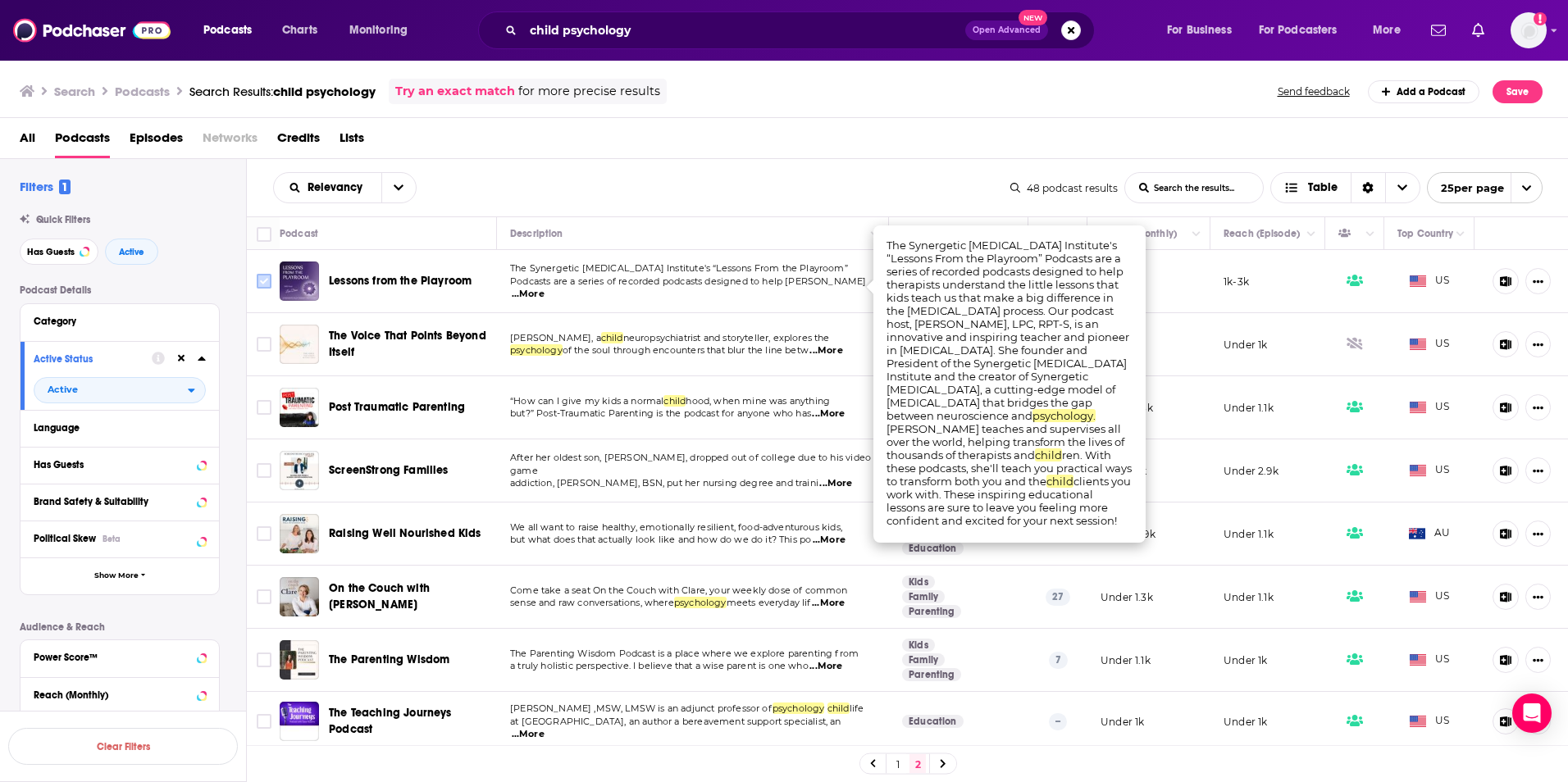
click at [260, 280] on input "Toggle select row" at bounding box center [263, 281] width 15 height 15
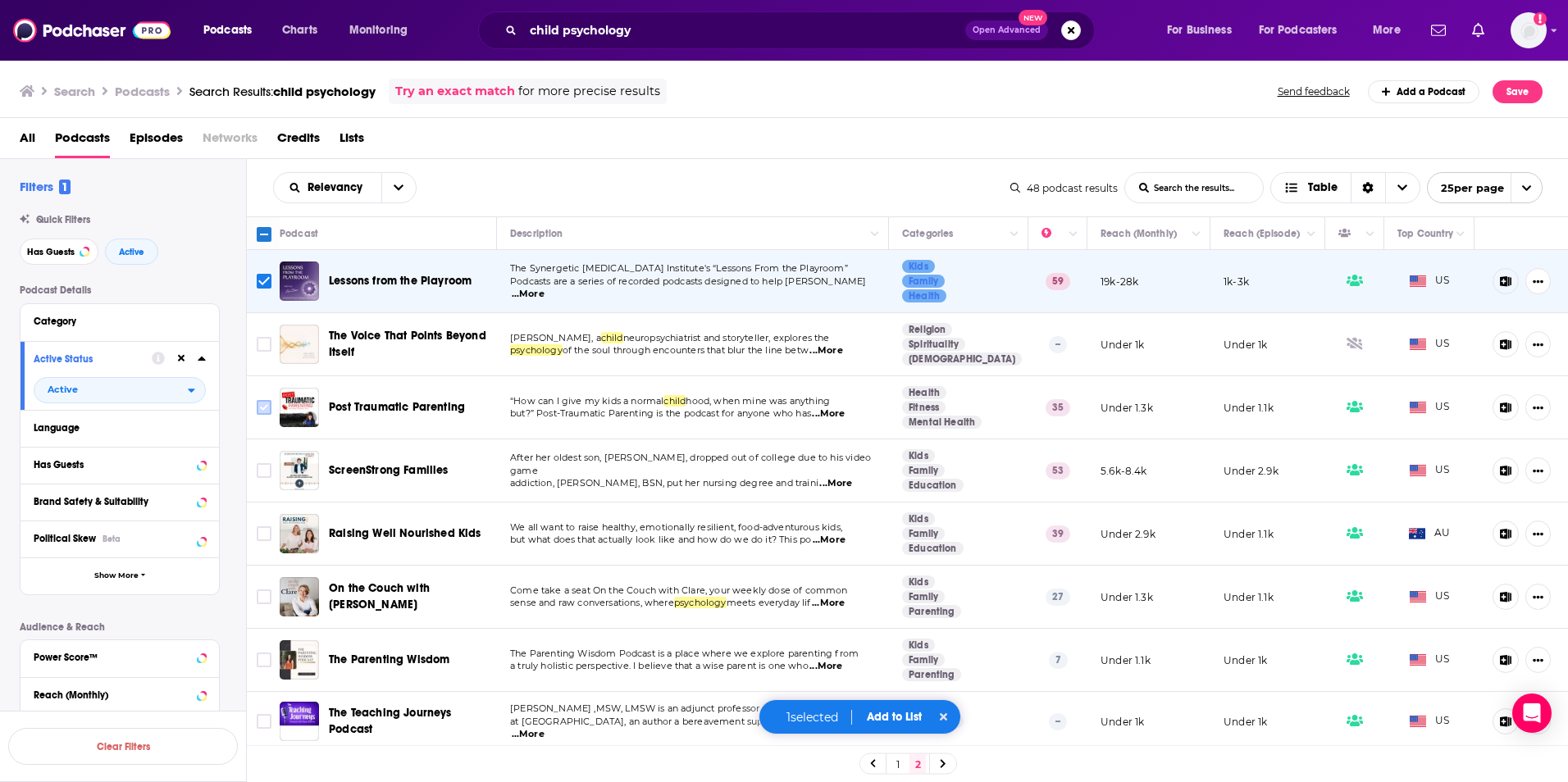
click at [260, 413] on input "Toggle select row" at bounding box center [263, 407] width 15 height 15
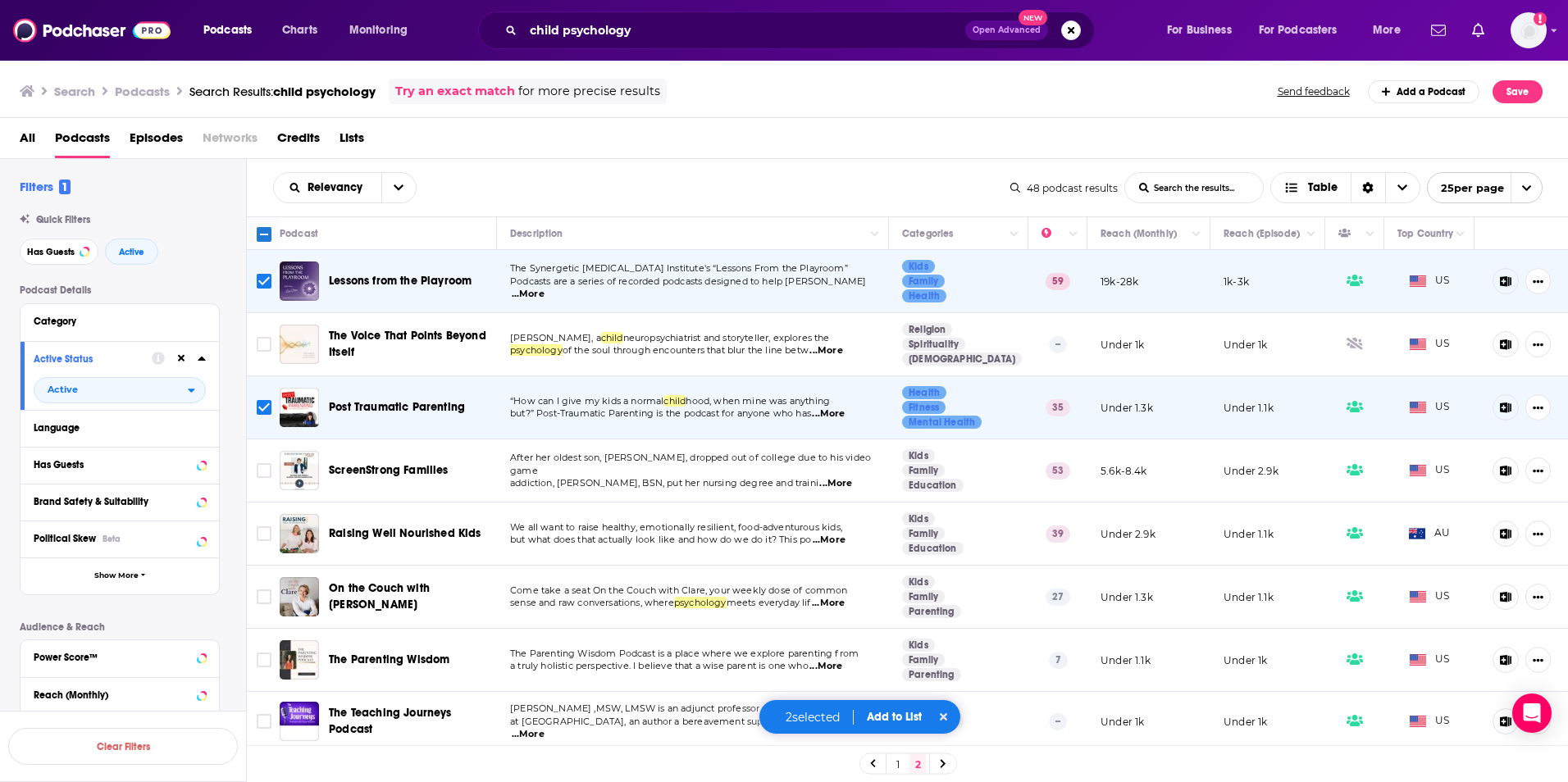
click at [843, 353] on span "...More" at bounding box center [826, 350] width 33 height 13
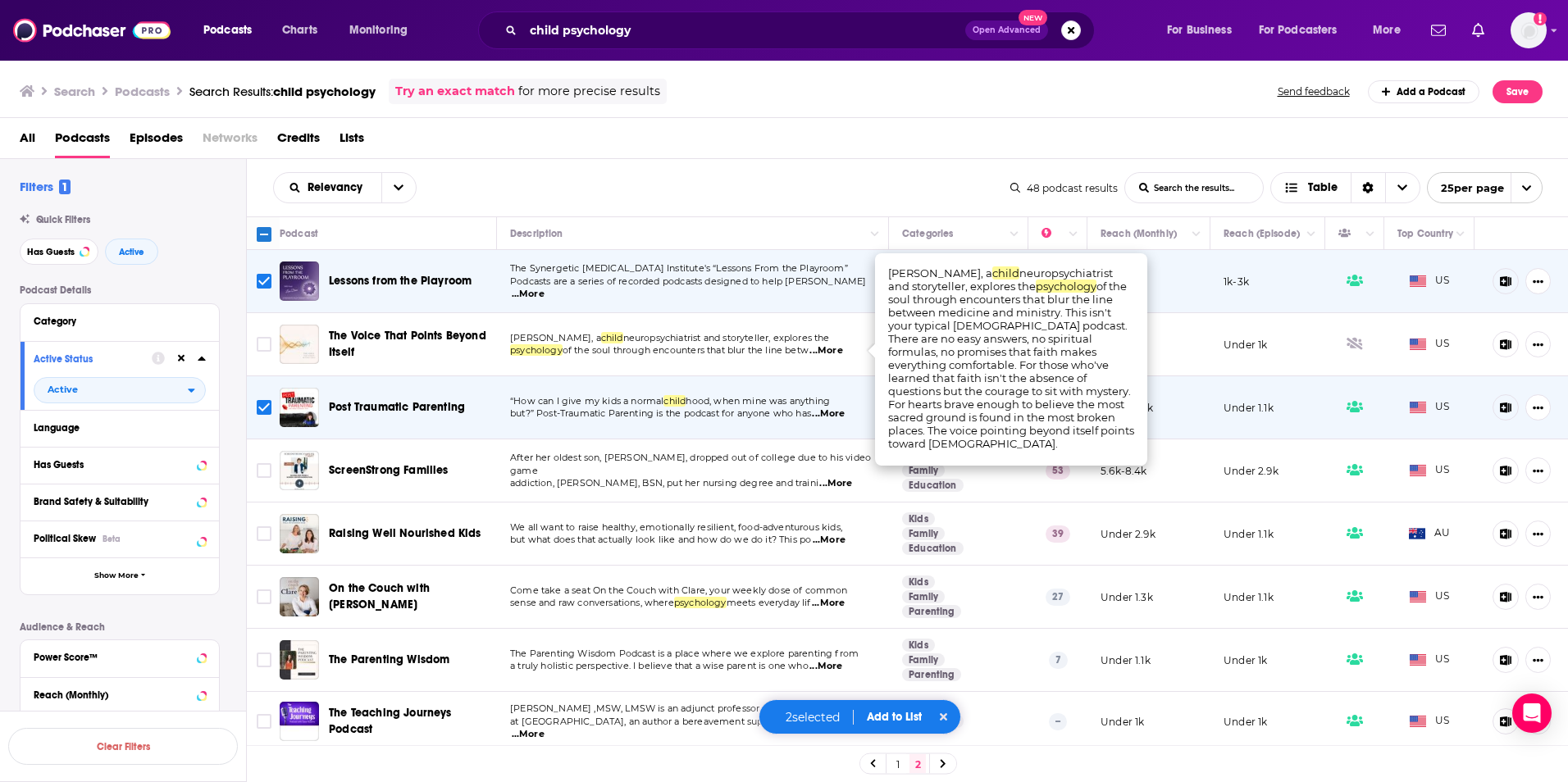
click at [843, 353] on span "...More" at bounding box center [826, 350] width 33 height 13
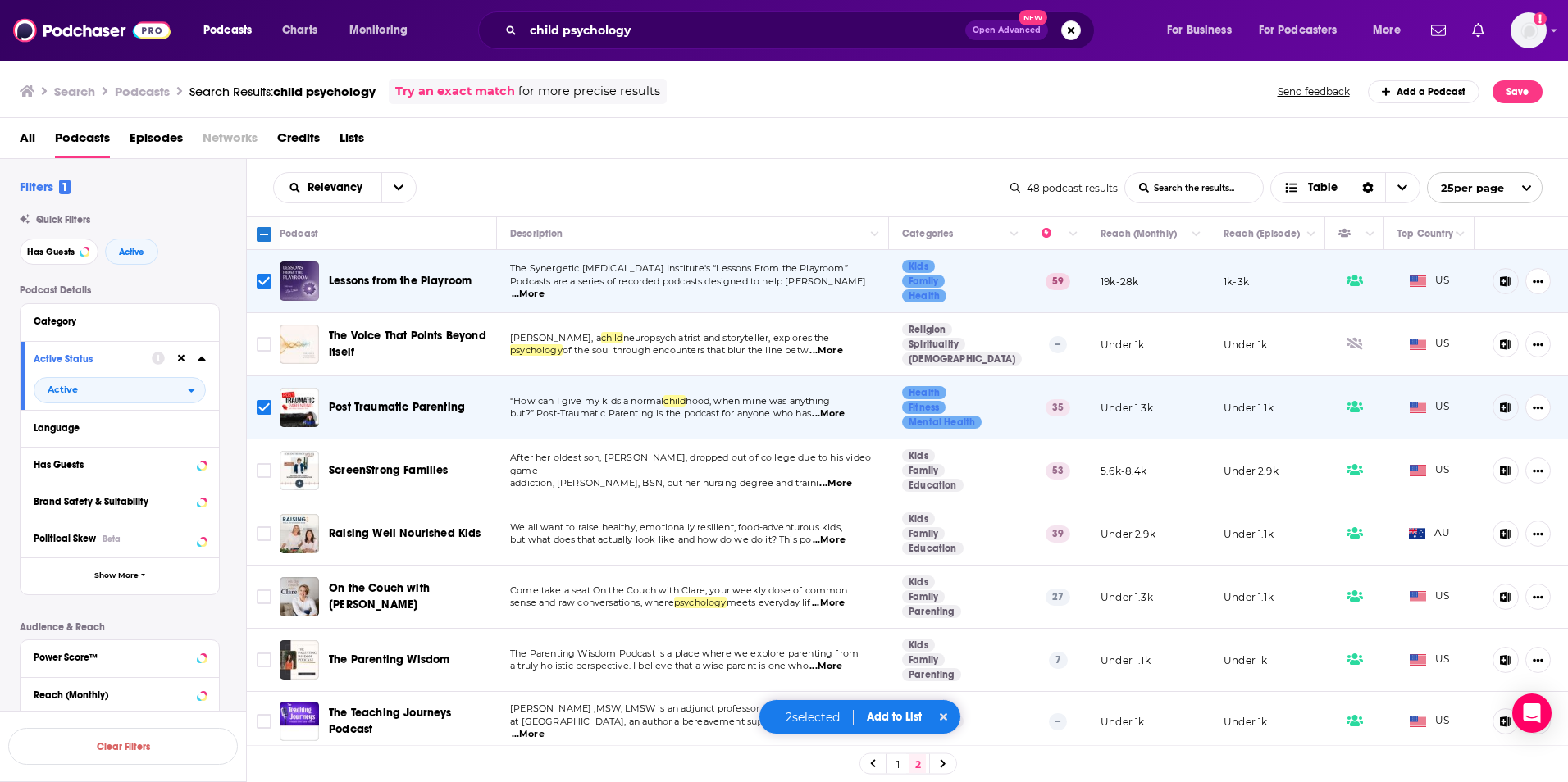
click at [823, 477] on span "...More" at bounding box center [836, 483] width 33 height 13
click at [825, 602] on span "...More" at bounding box center [829, 603] width 33 height 13
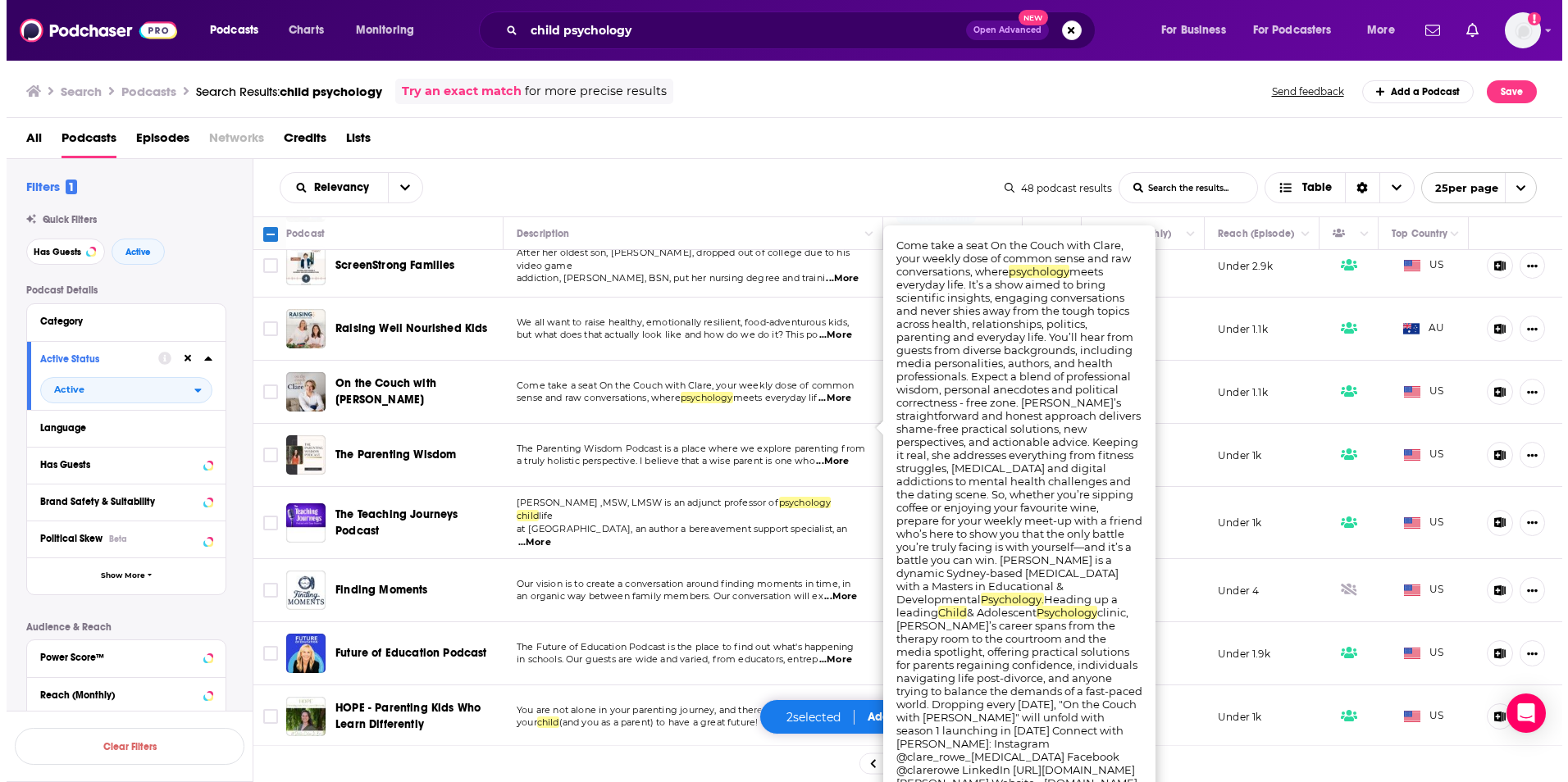
scroll to position [246, 0]
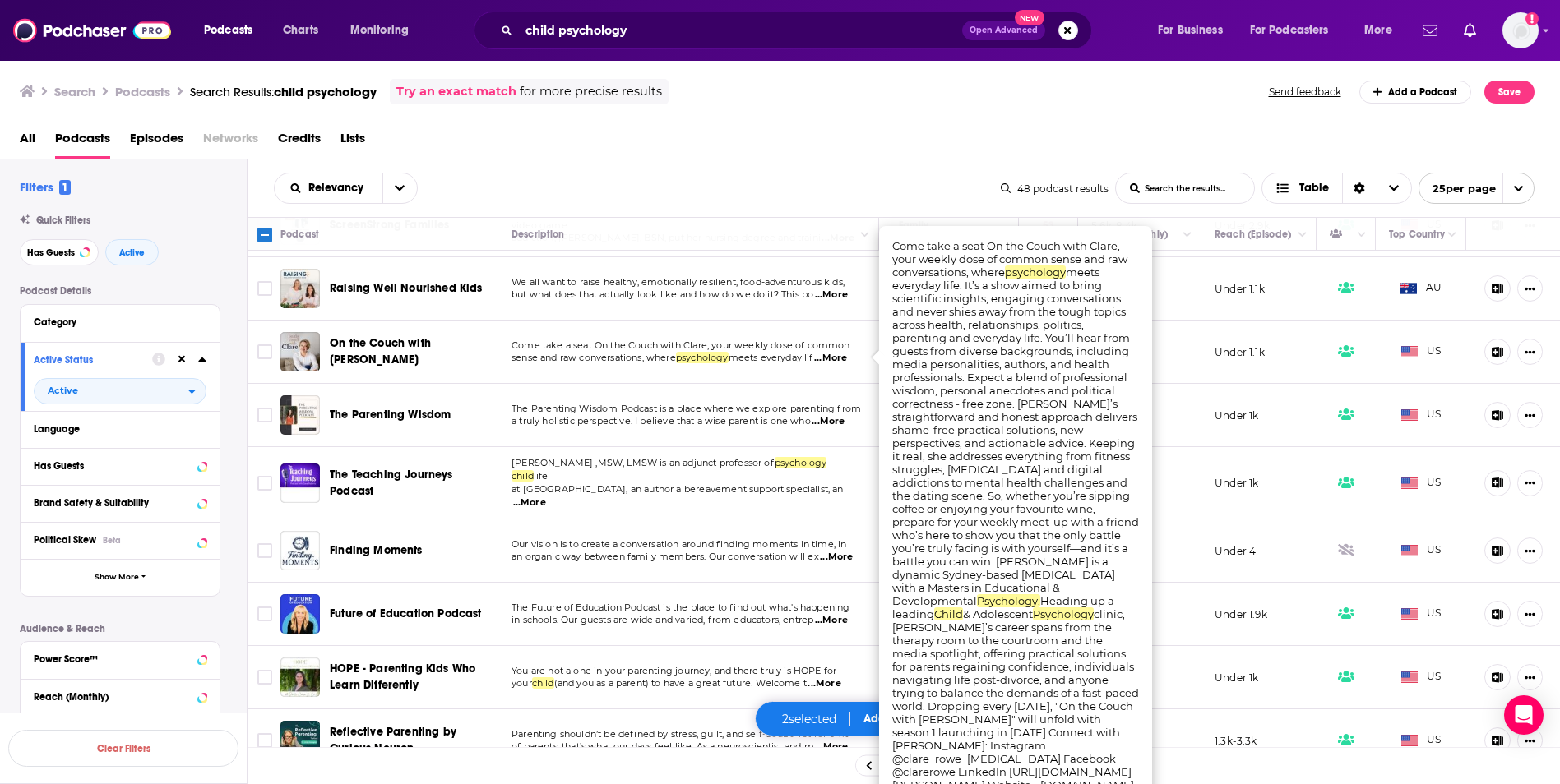
click at [872, 85] on div "Search Podcasts Search Results: child psychology Try an exact match for more pr…" at bounding box center [777, 92] width 1515 height 25
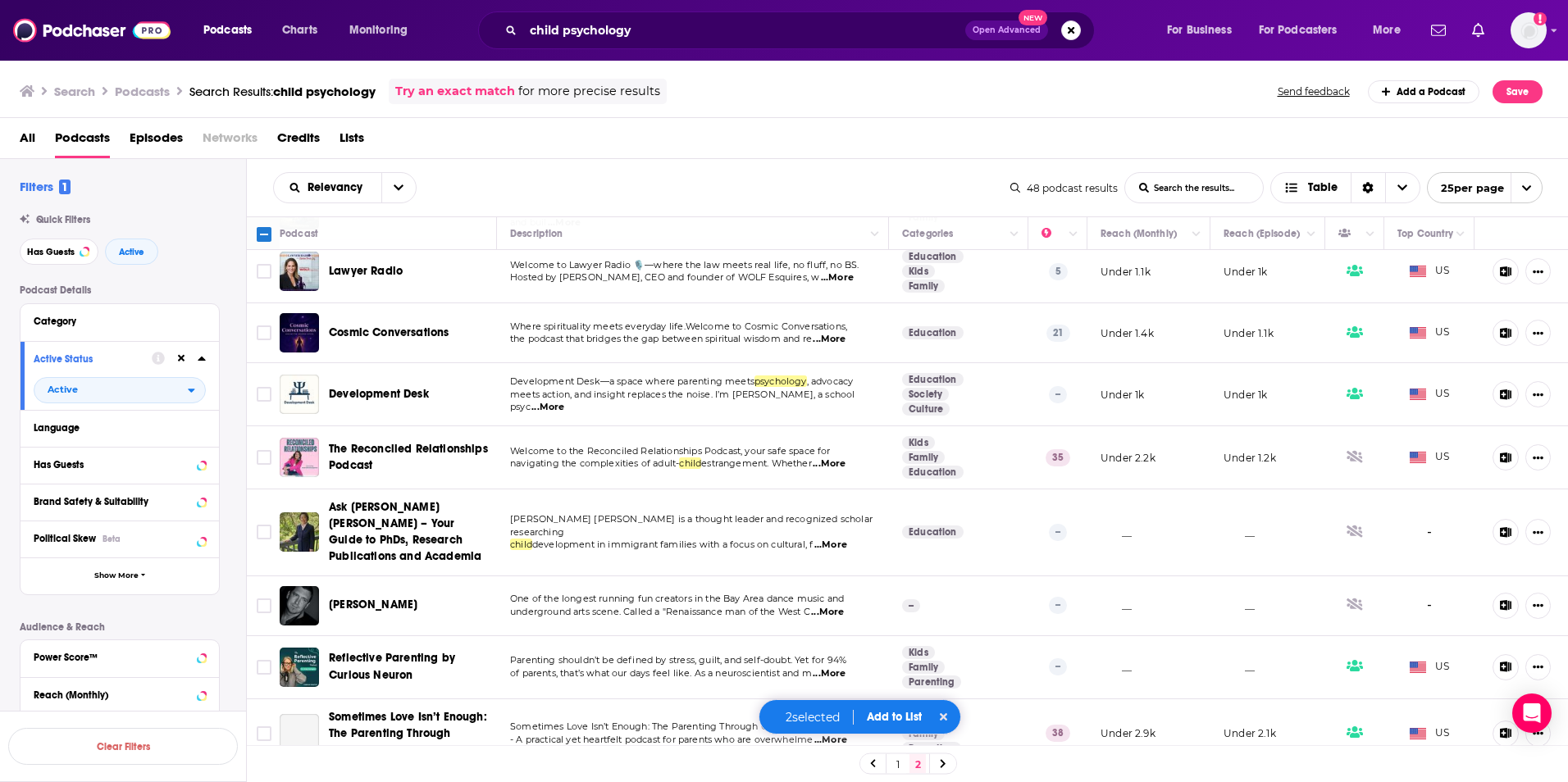
scroll to position [947, 0]
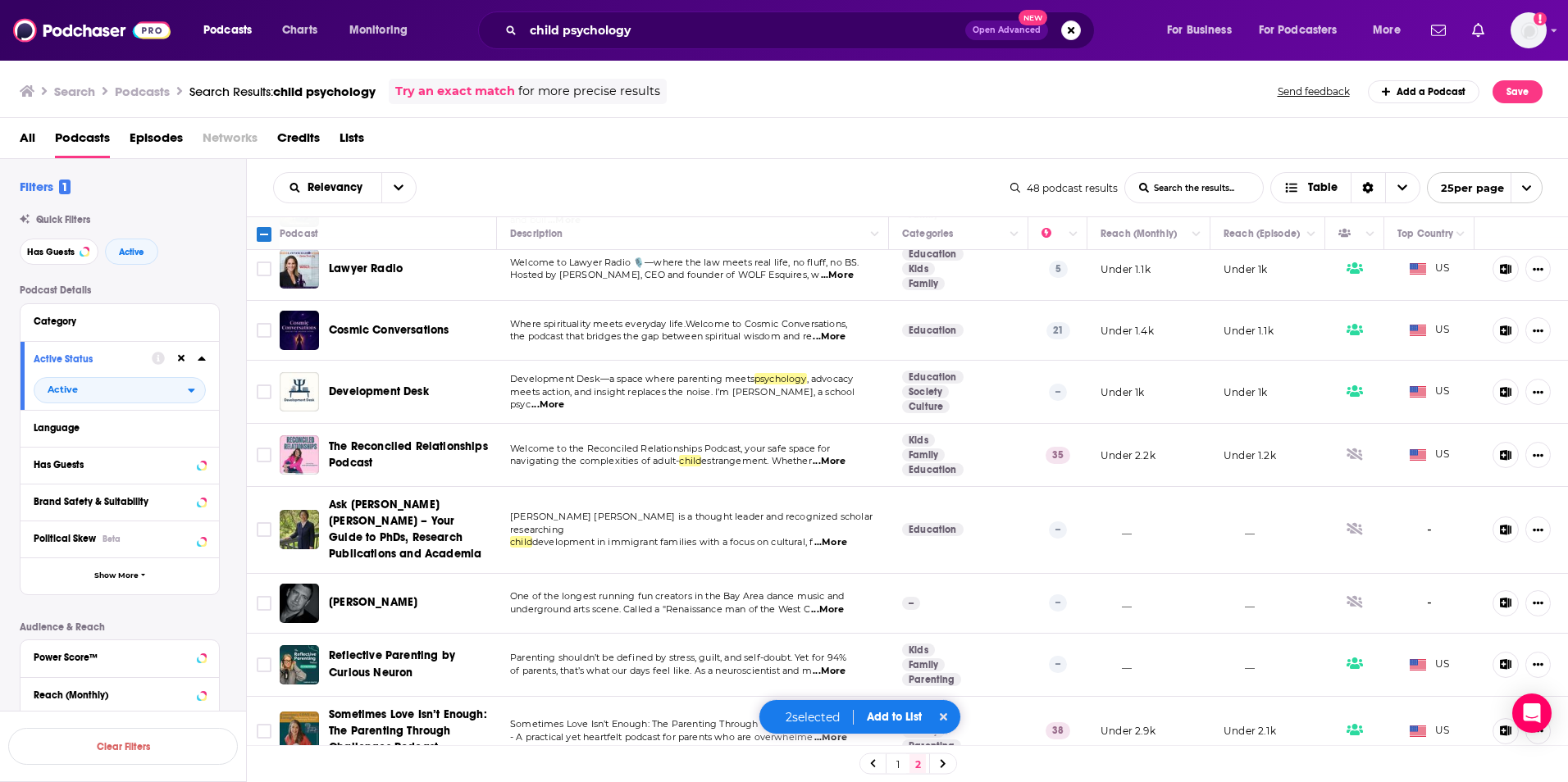
click at [895, 722] on button "Add to List" at bounding box center [893, 717] width 81 height 14
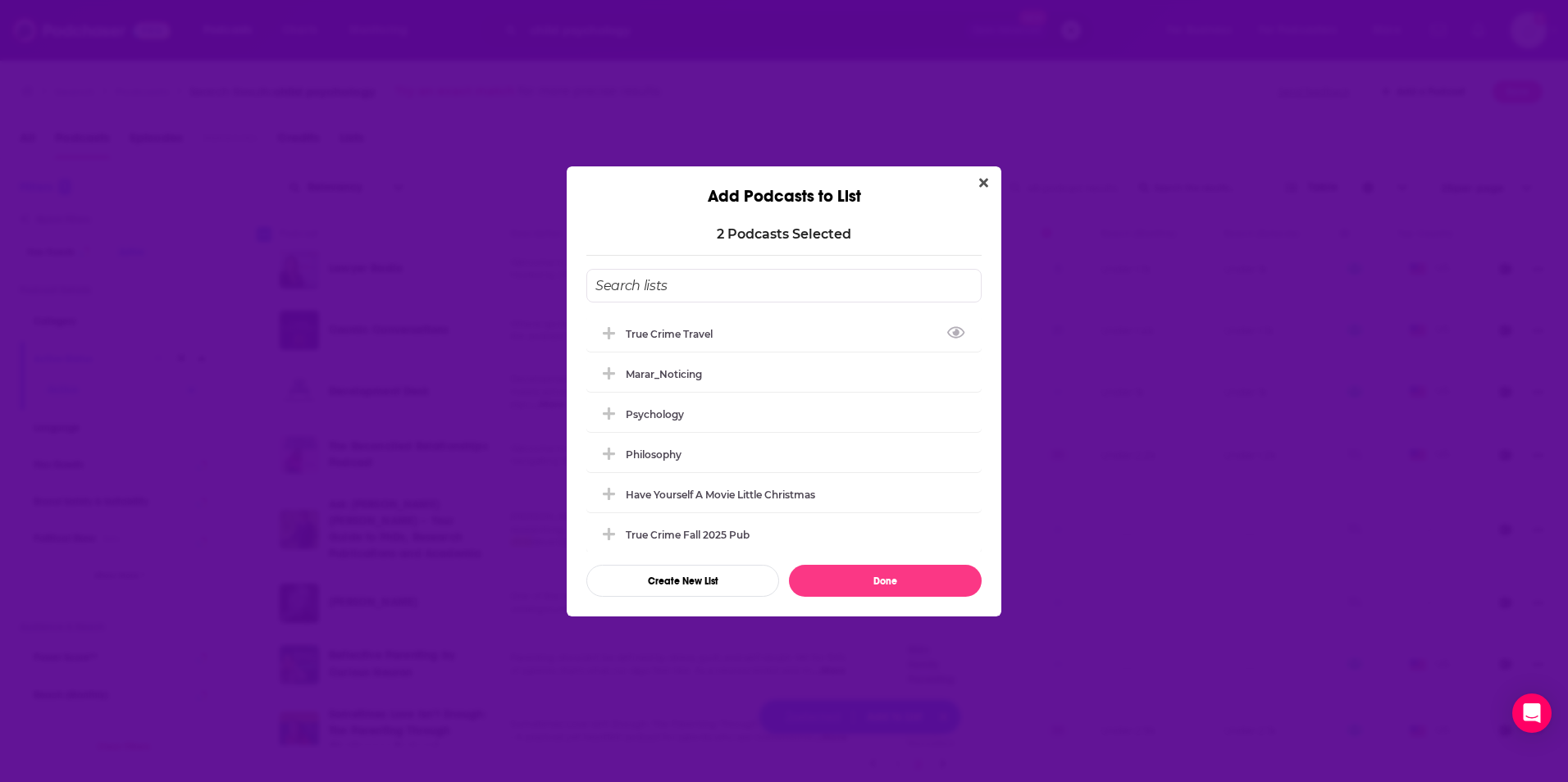
click at [702, 293] on input "Add Podcast To List" at bounding box center [783, 286] width 395 height 33
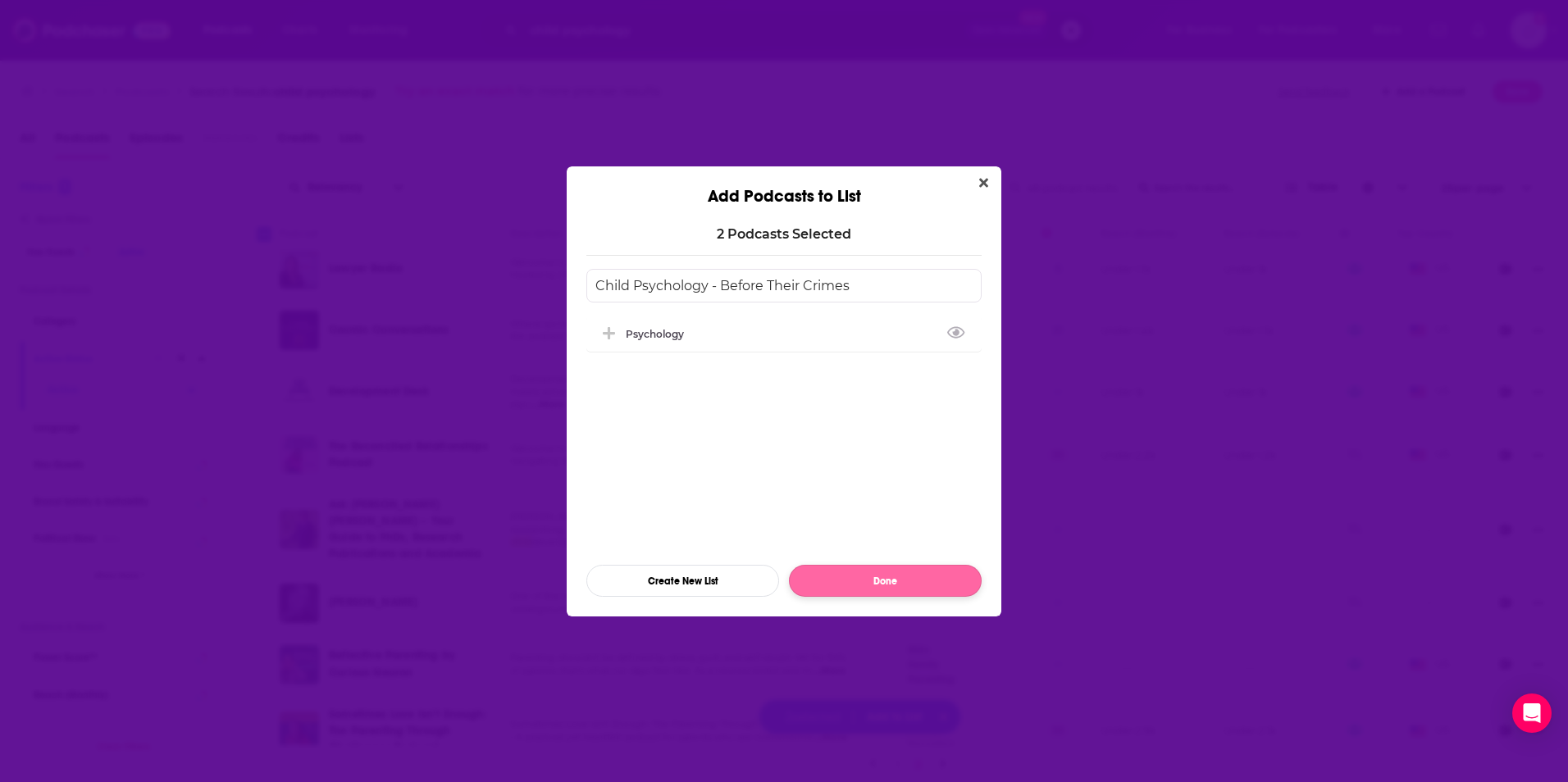
type input "Child Psychology - Before Their Crimes"
click at [892, 567] on button "Done" at bounding box center [885, 580] width 193 height 32
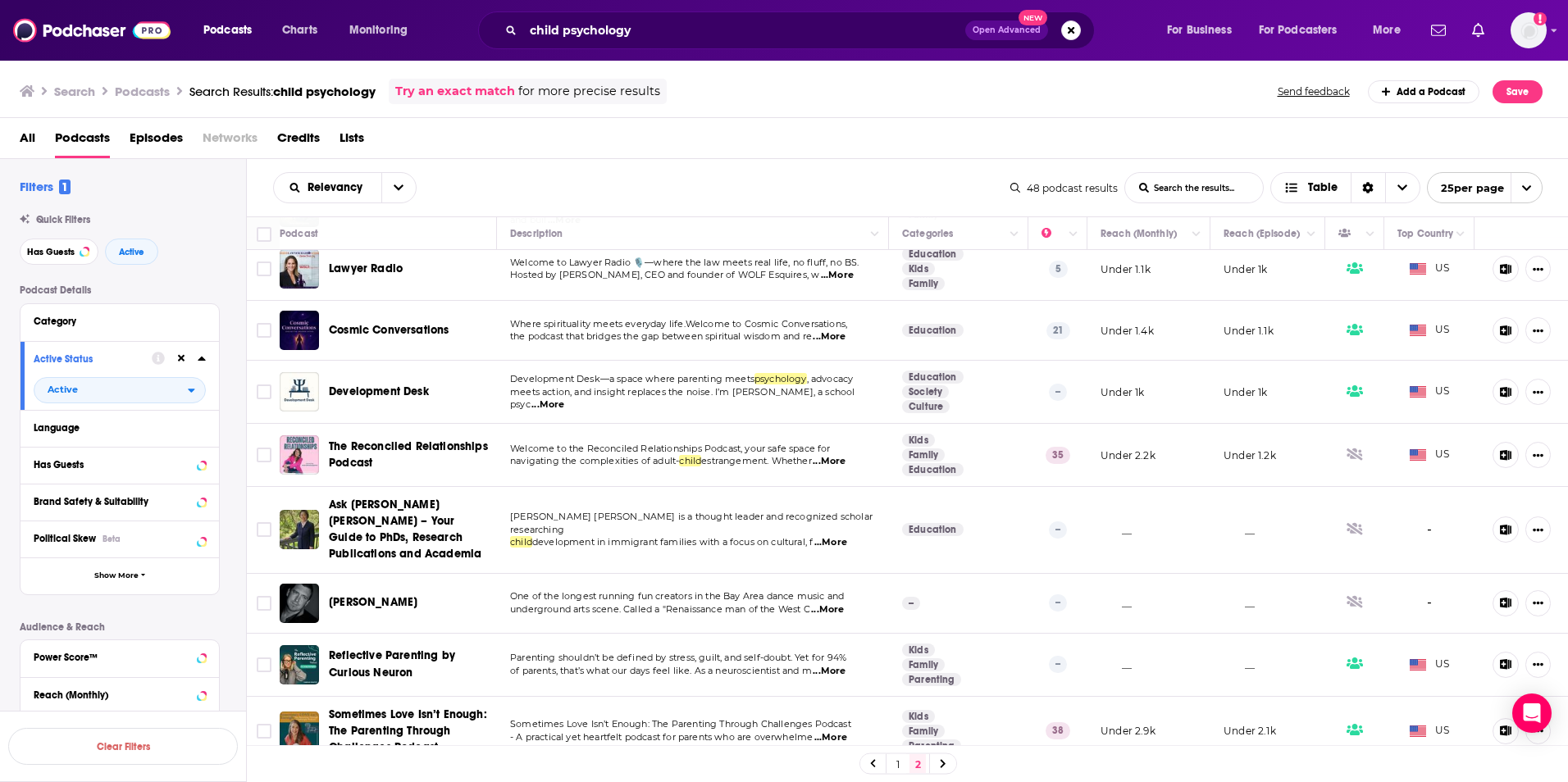
click at [896, 762] on link "1" at bounding box center [897, 764] width 17 height 20
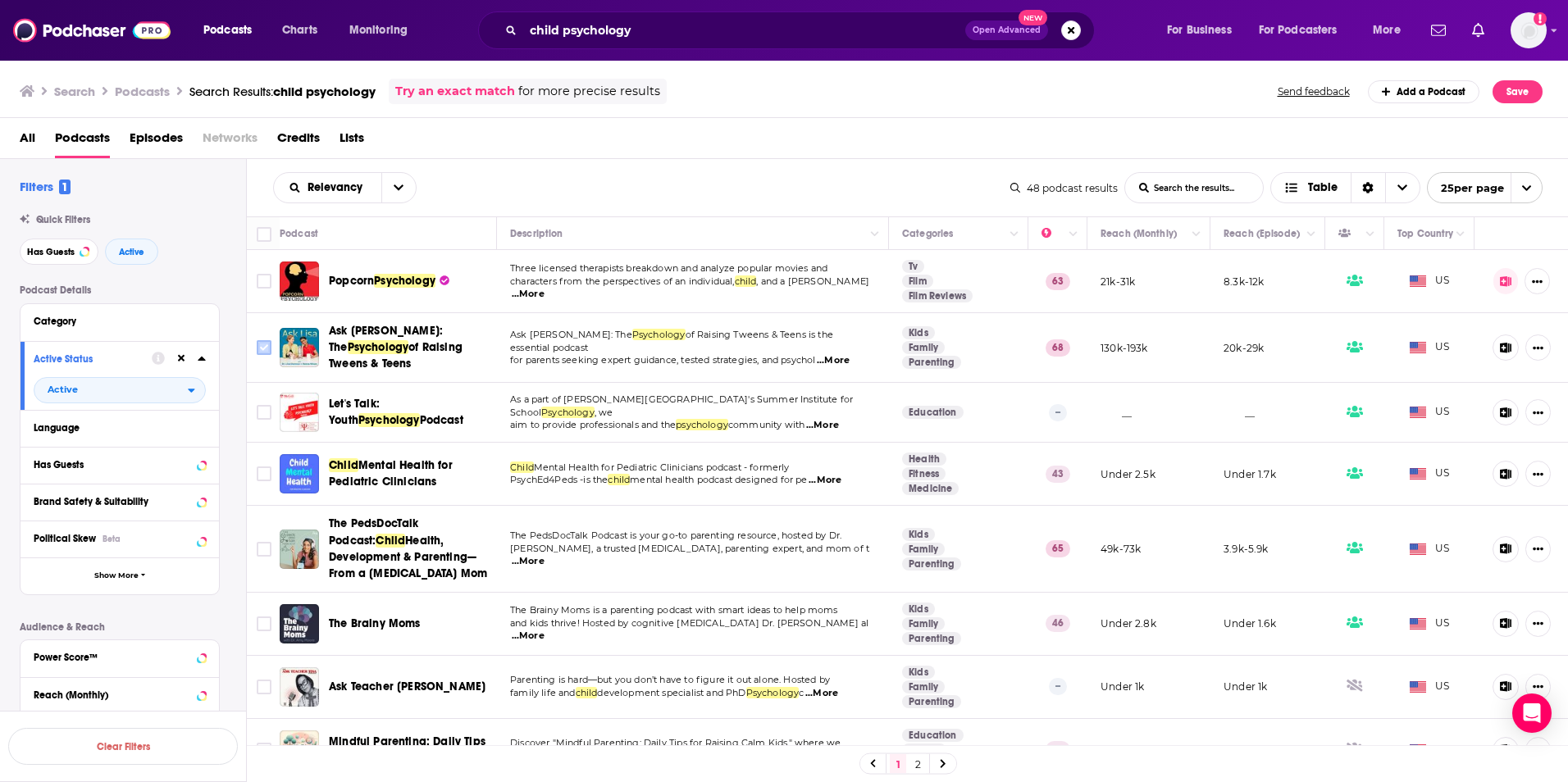
click at [255, 343] on icon "Toggle select row" at bounding box center [264, 347] width 20 height 20
click at [257, 405] on input "Toggle select row" at bounding box center [263, 411] width 15 height 15
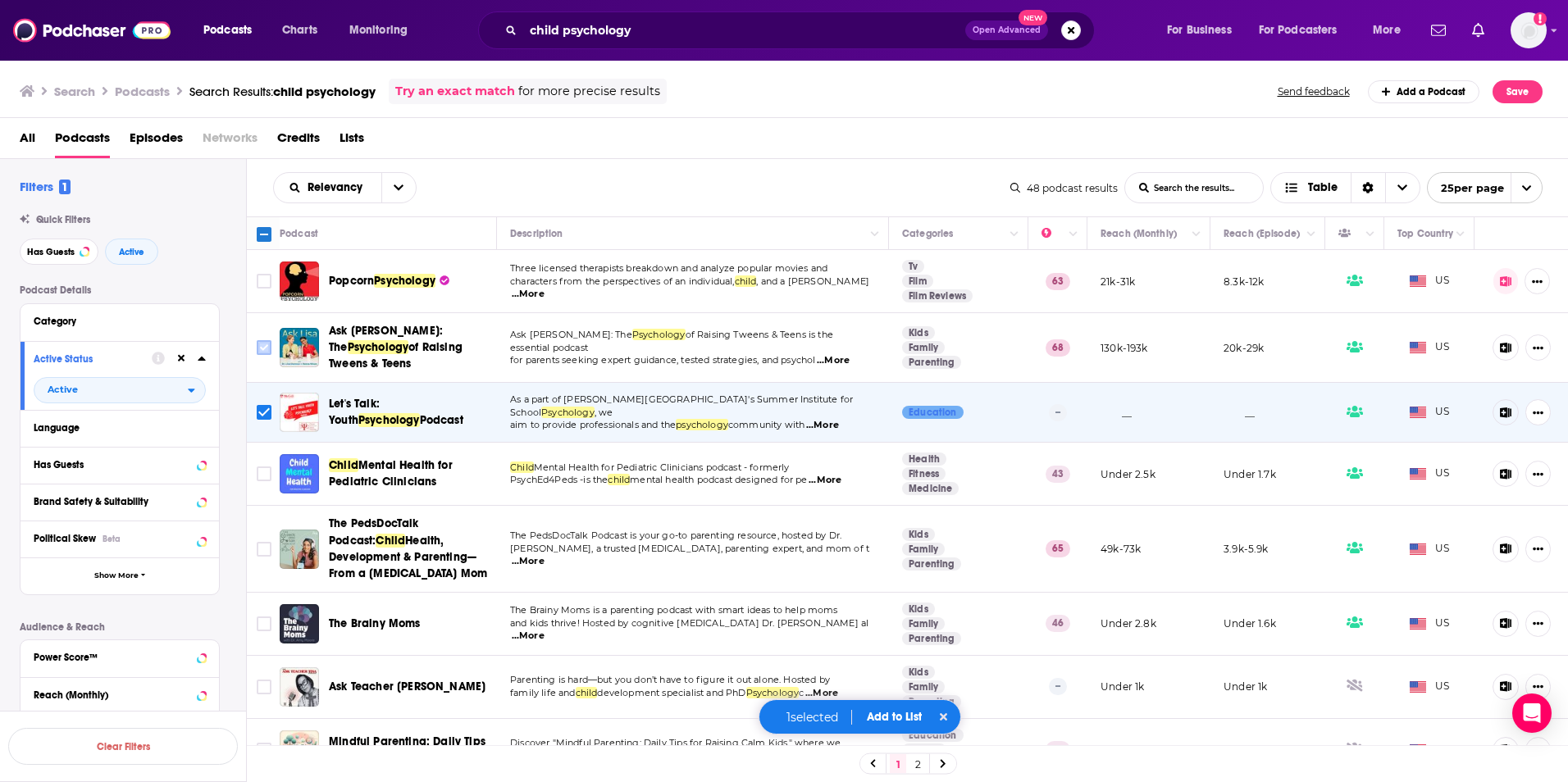
click at [265, 340] on input "Toggle select row" at bounding box center [263, 347] width 15 height 15
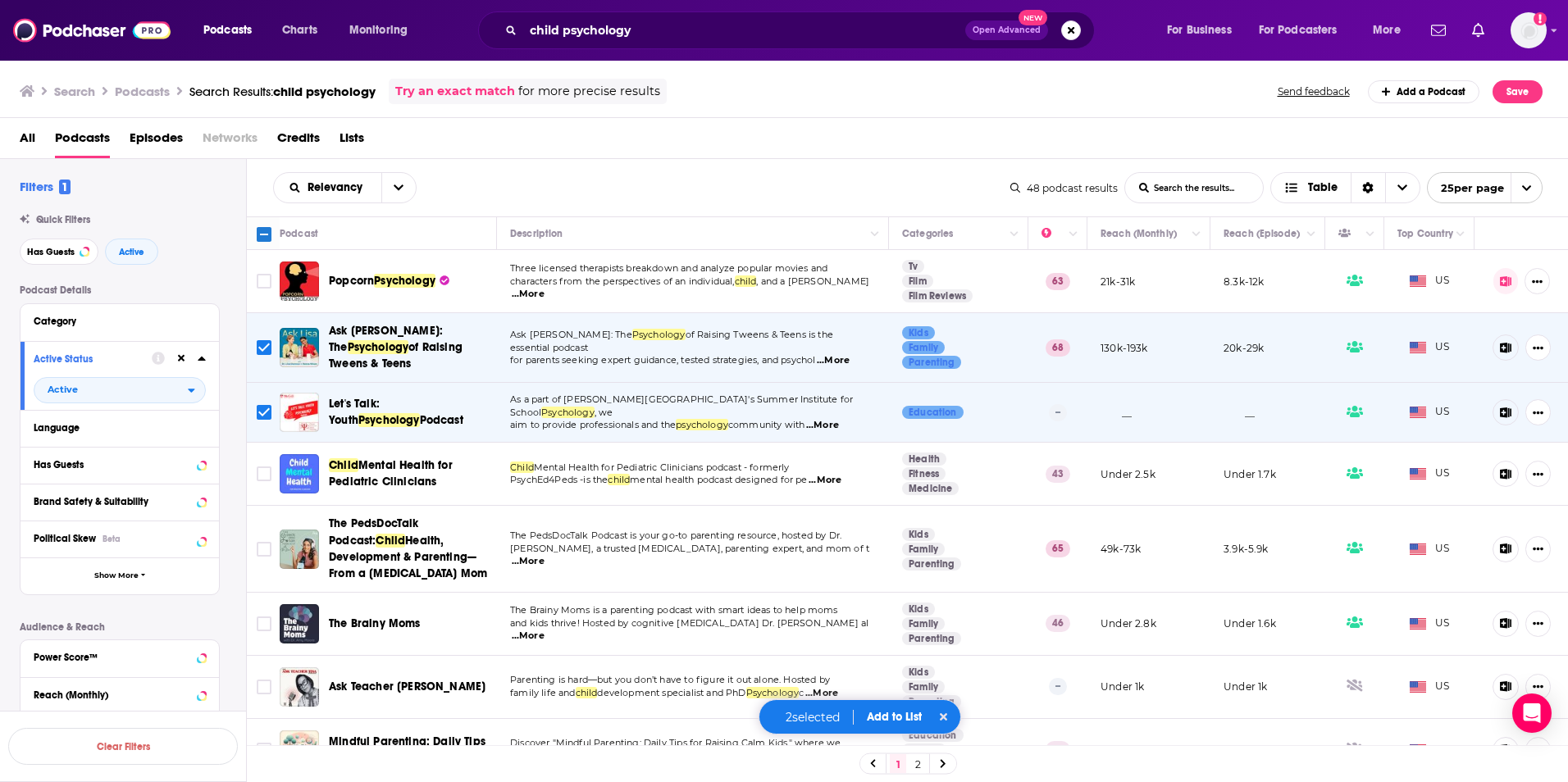
click at [544, 555] on span "...More" at bounding box center [529, 561] width 33 height 13
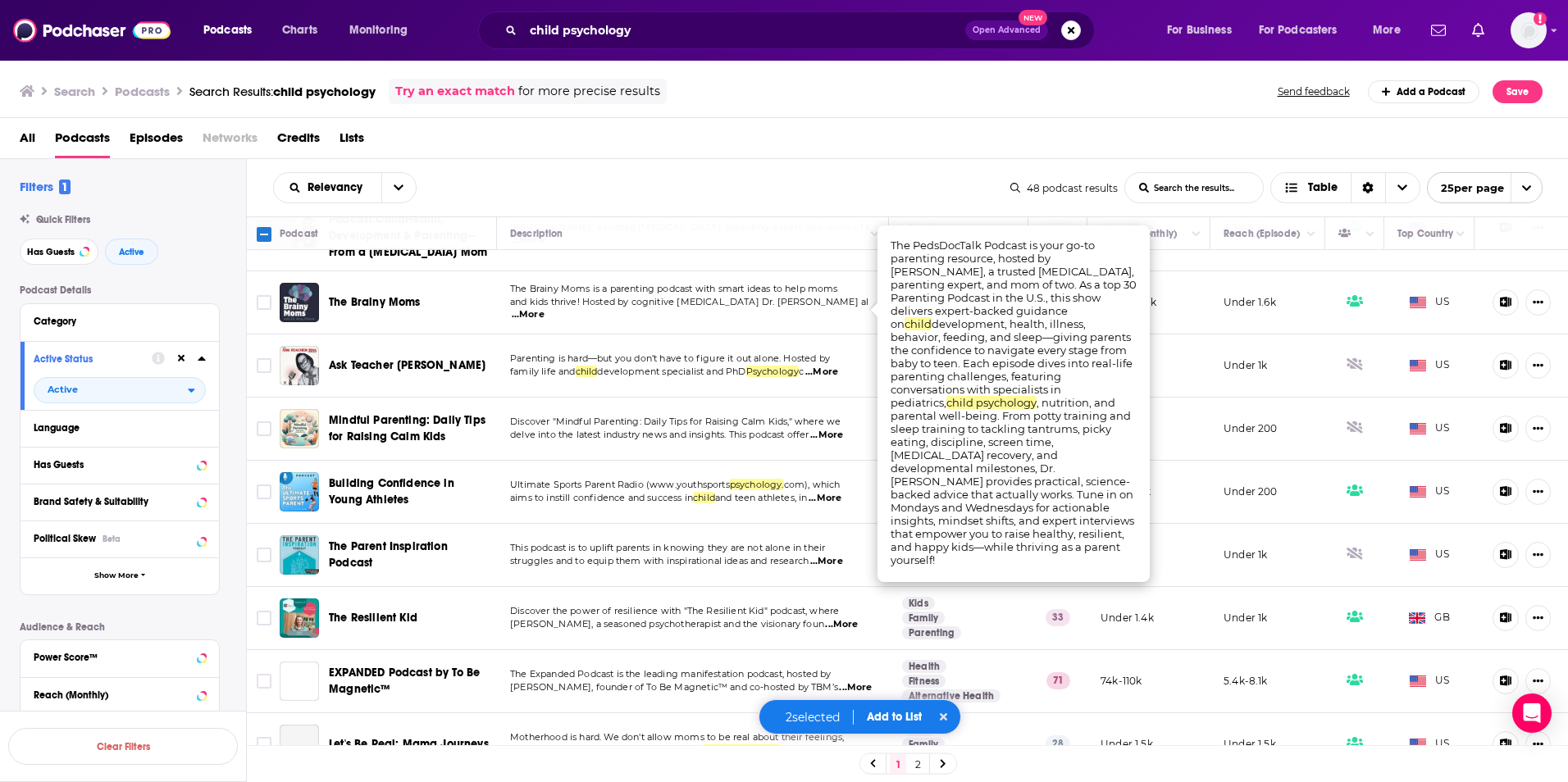
scroll to position [328, 0]
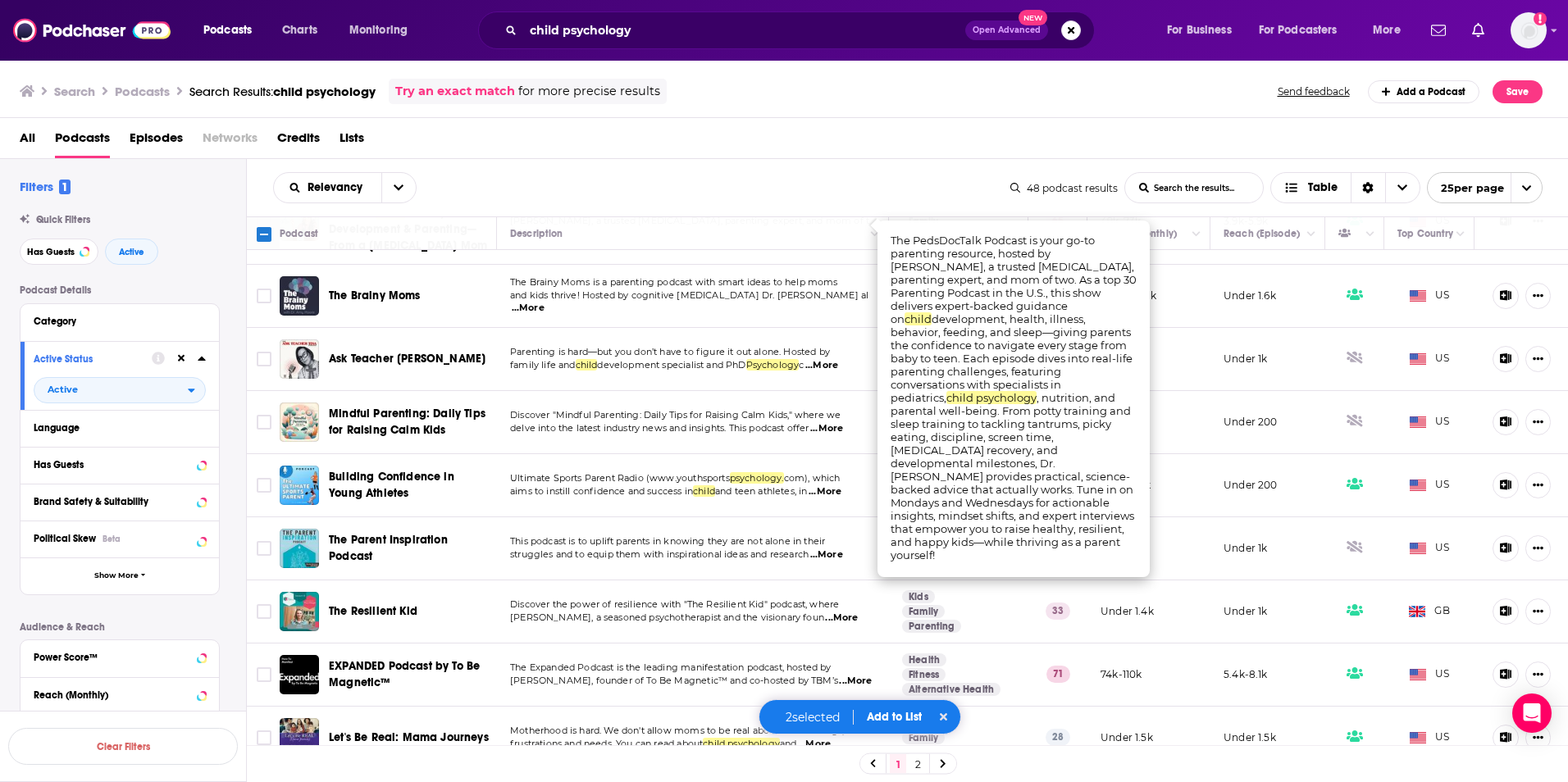
click at [843, 549] on span "...More" at bounding box center [827, 555] width 33 height 13
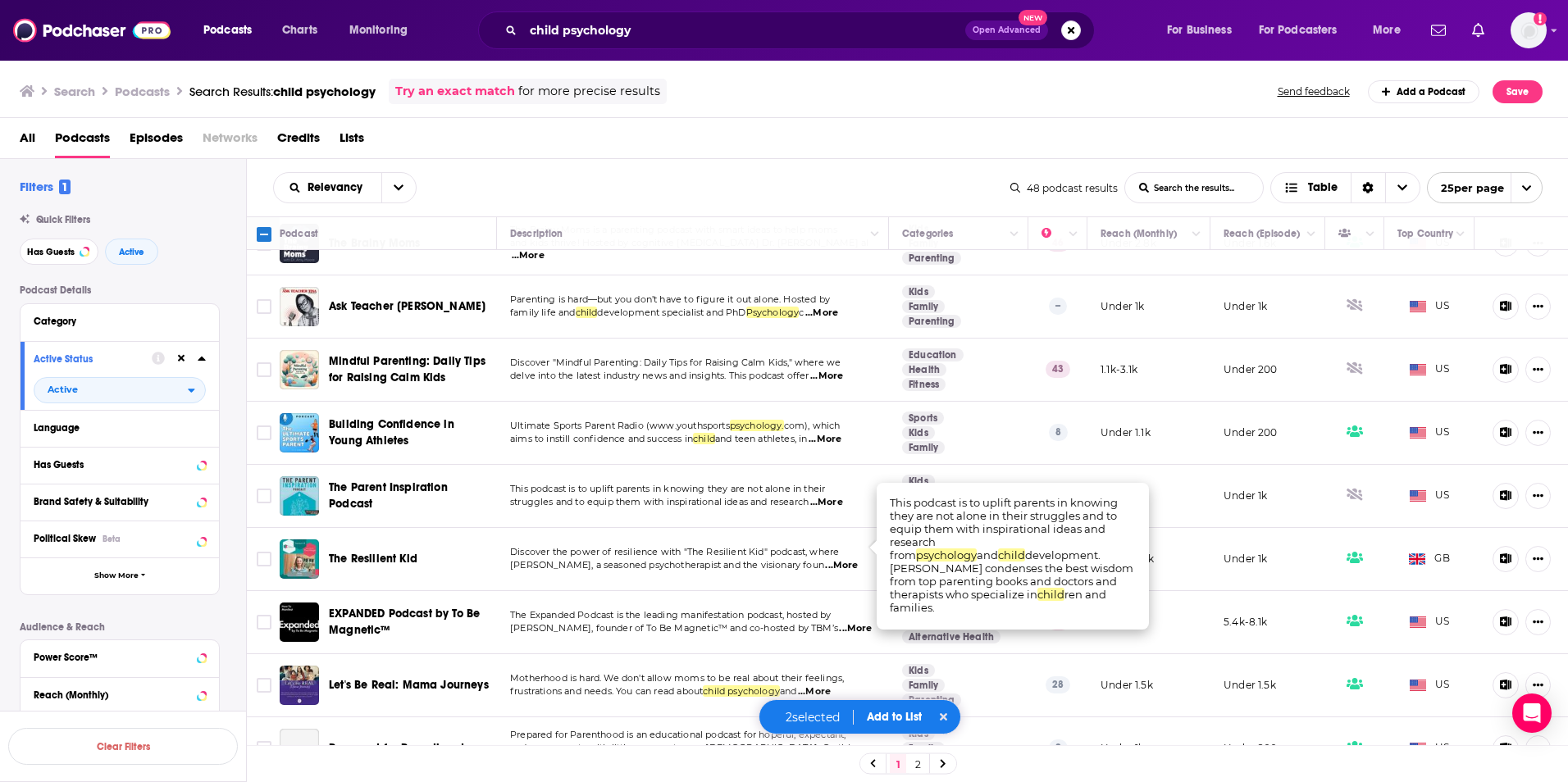
scroll to position [411, 0]
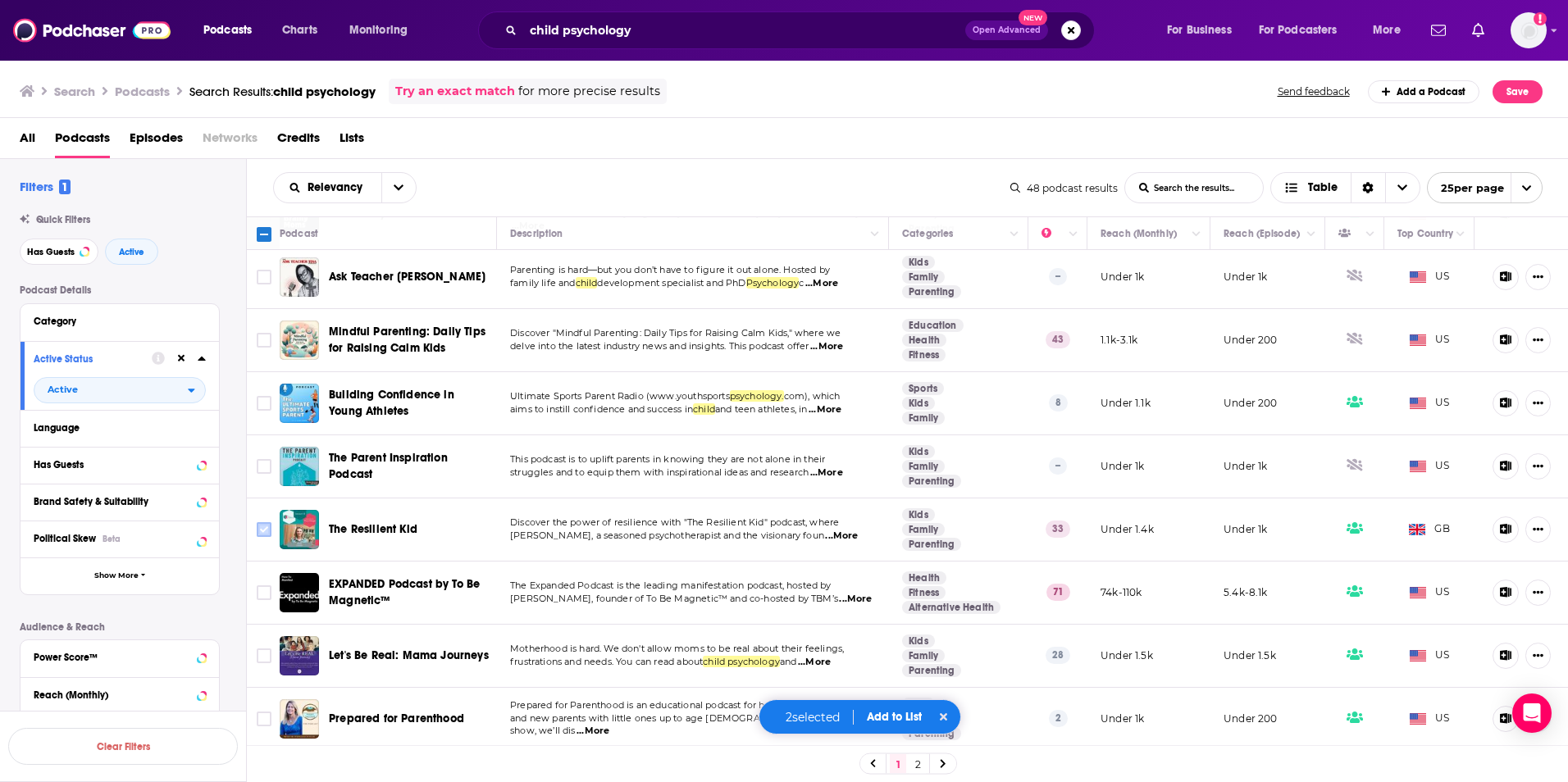
click at [260, 523] on input "Toggle select row" at bounding box center [263, 529] width 15 height 15
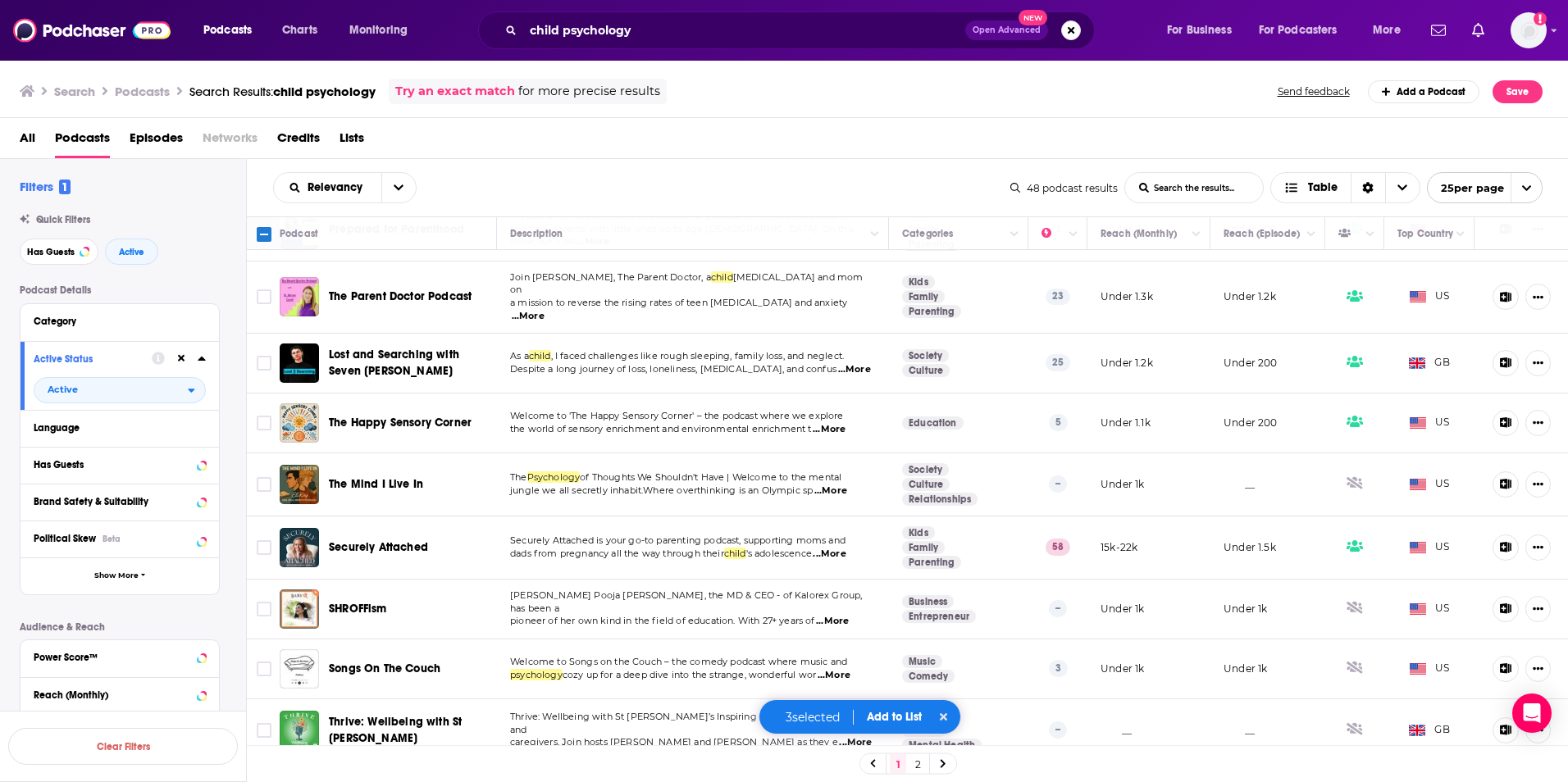
scroll to position [902, 0]
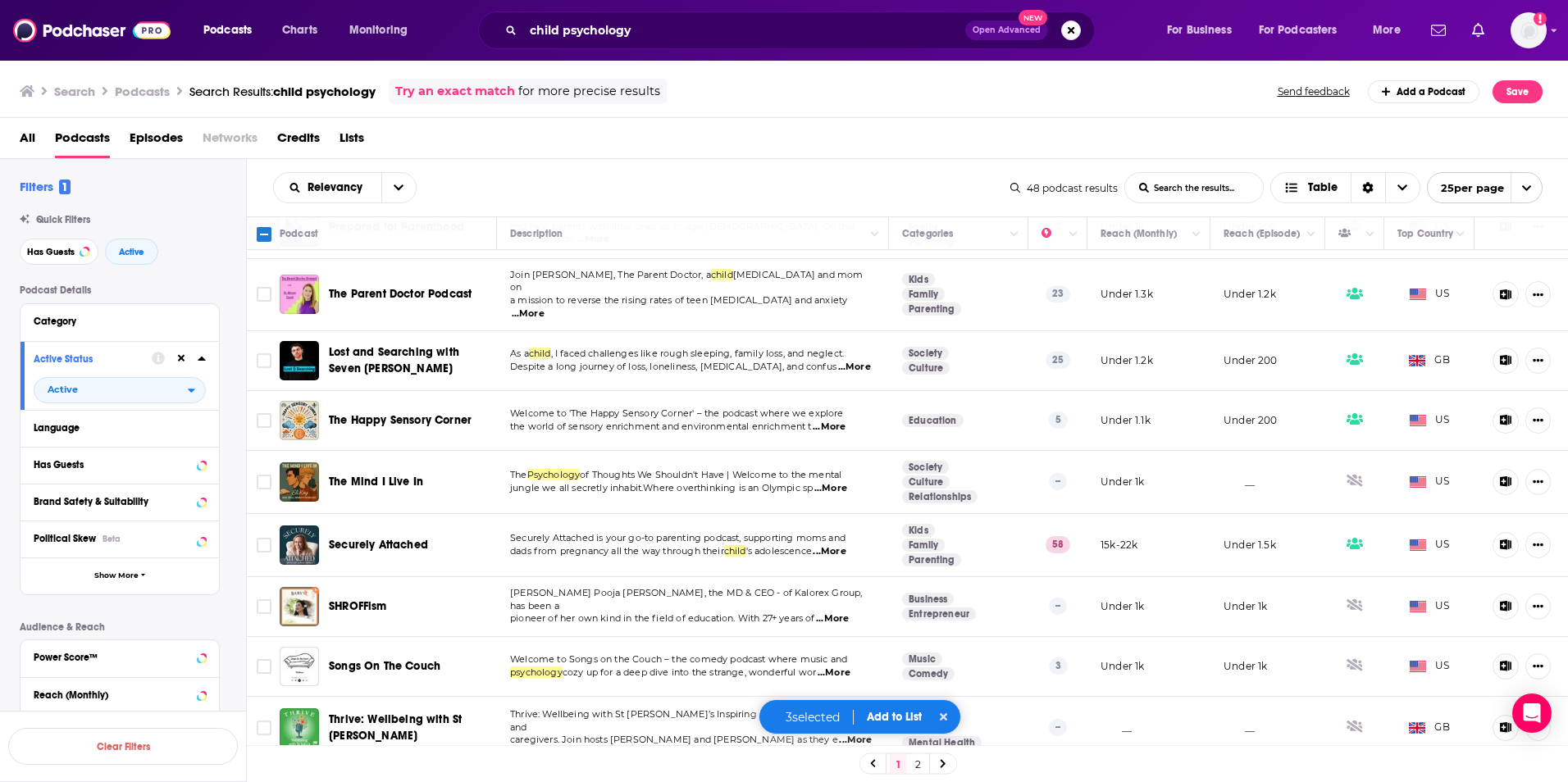
click at [838, 545] on span "...More" at bounding box center [829, 551] width 33 height 13
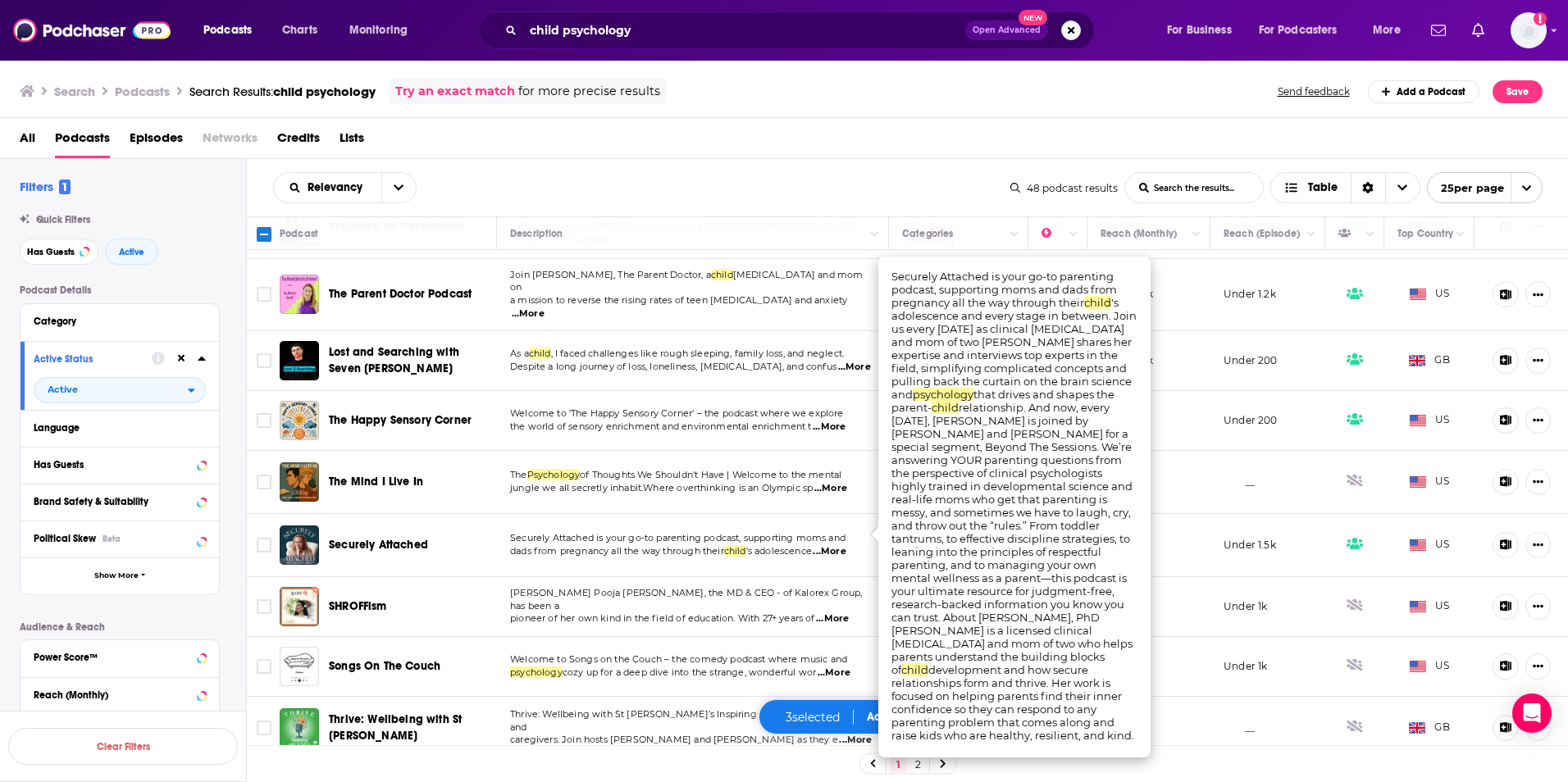
click at [838, 545] on span "...More" at bounding box center [829, 551] width 33 height 13
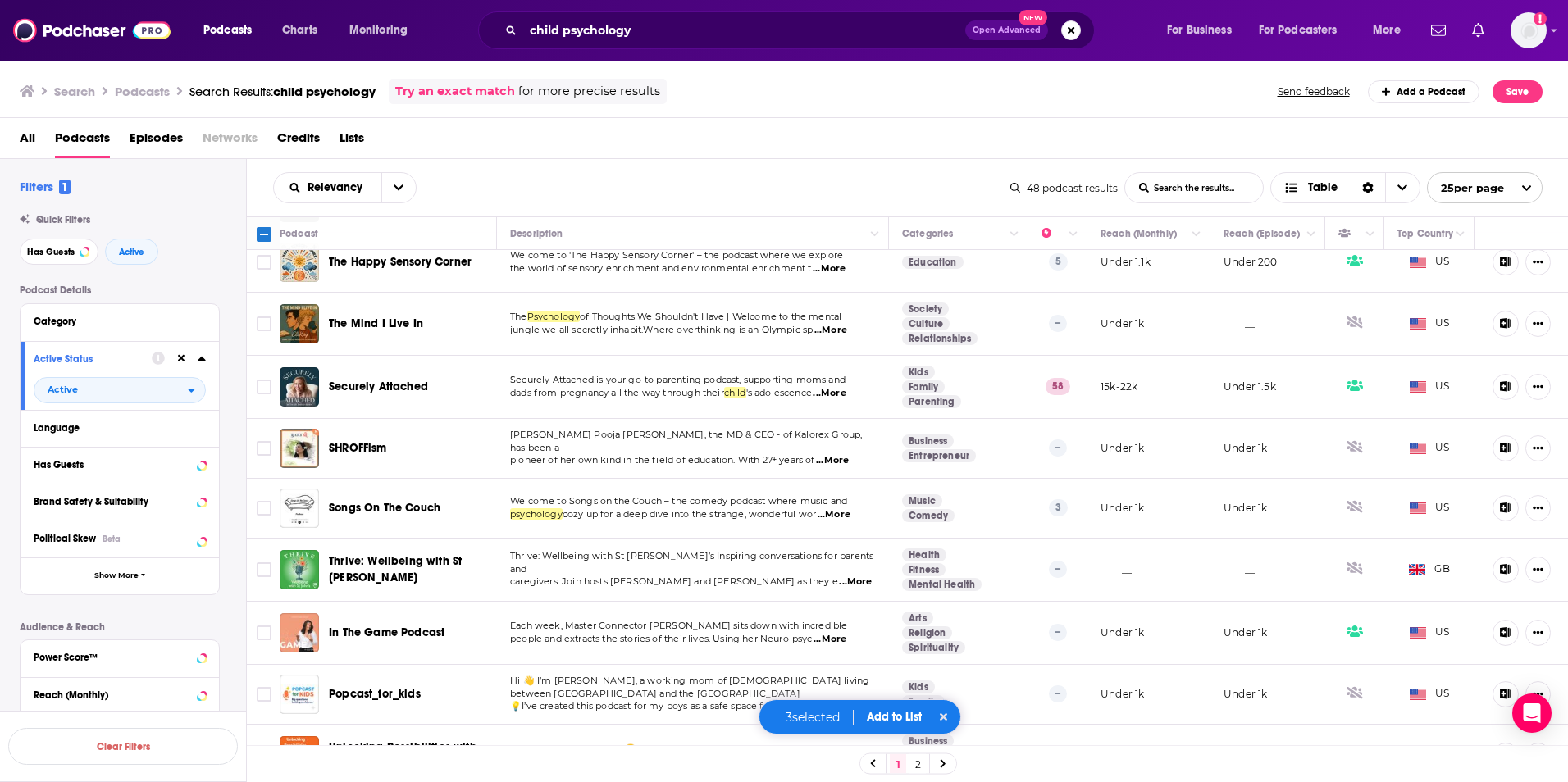
scroll to position [1082, 0]
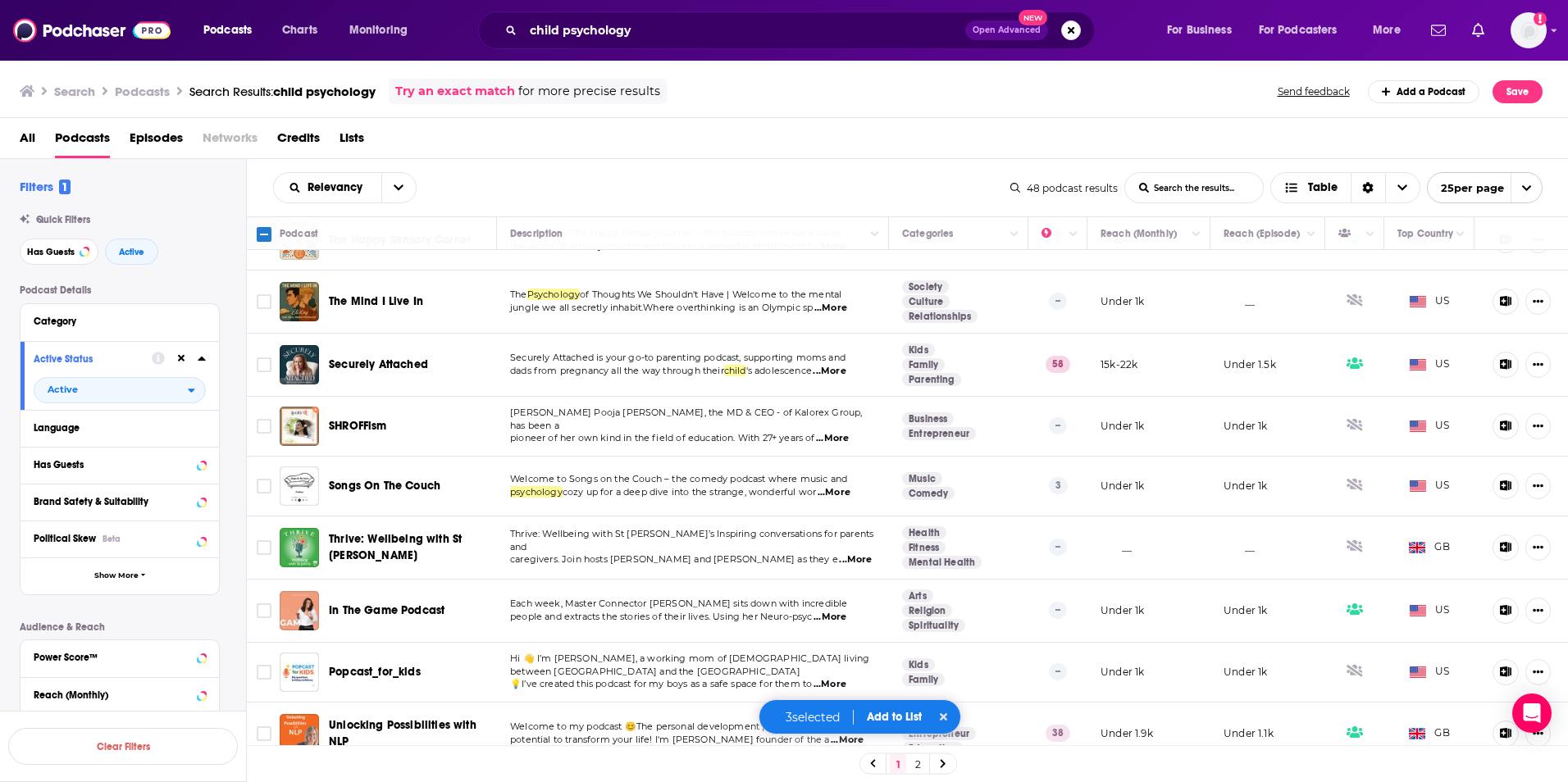
click at [896, 715] on button "Add to List" at bounding box center [893, 717] width 81 height 14
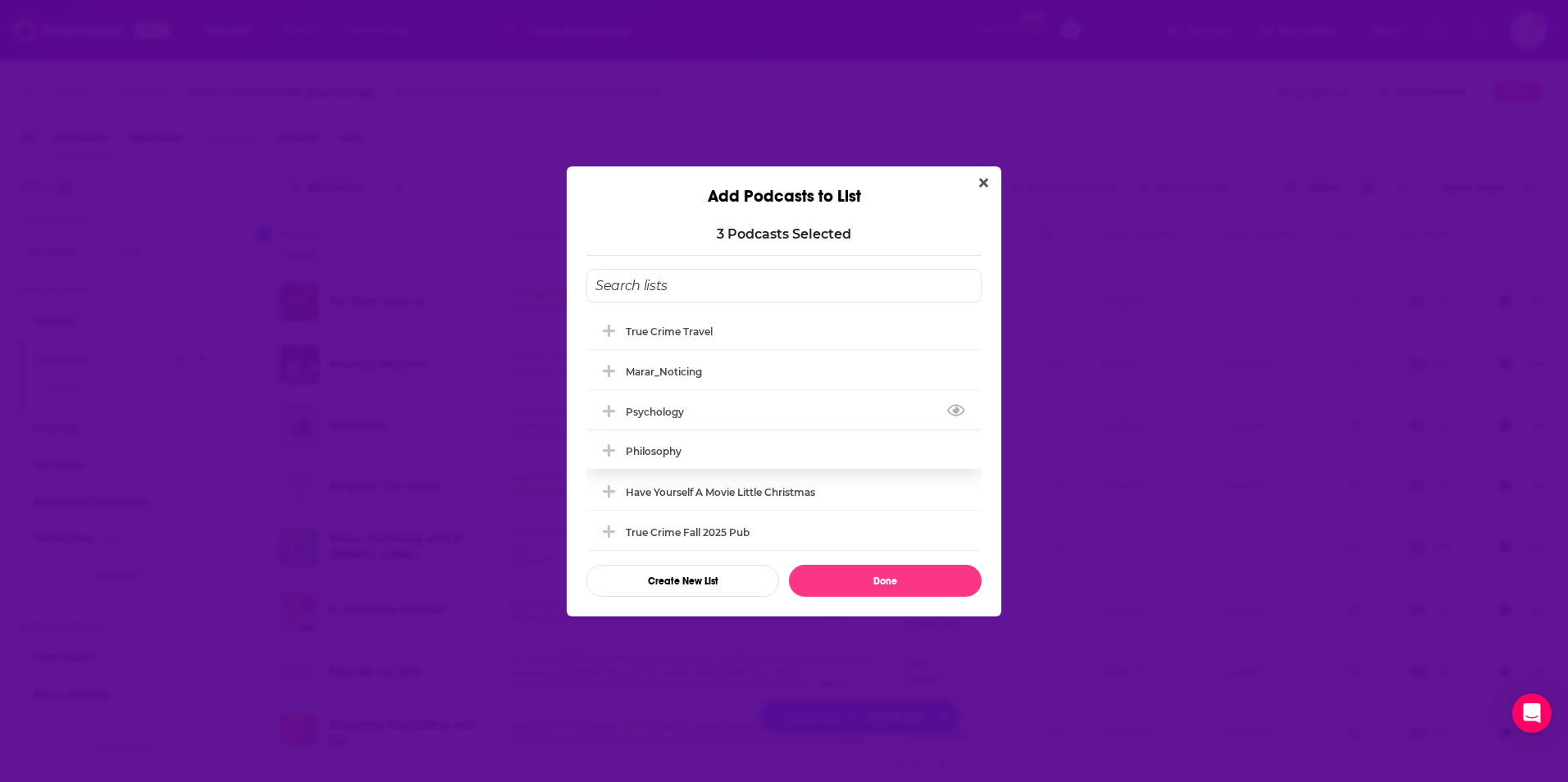
scroll to position [0, 0]
click at [704, 276] on input "Add Podcast To List" at bounding box center [783, 286] width 395 height 33
type input "c"
type input "B"
click at [988, 176] on button "Close" at bounding box center [983, 182] width 22 height 20
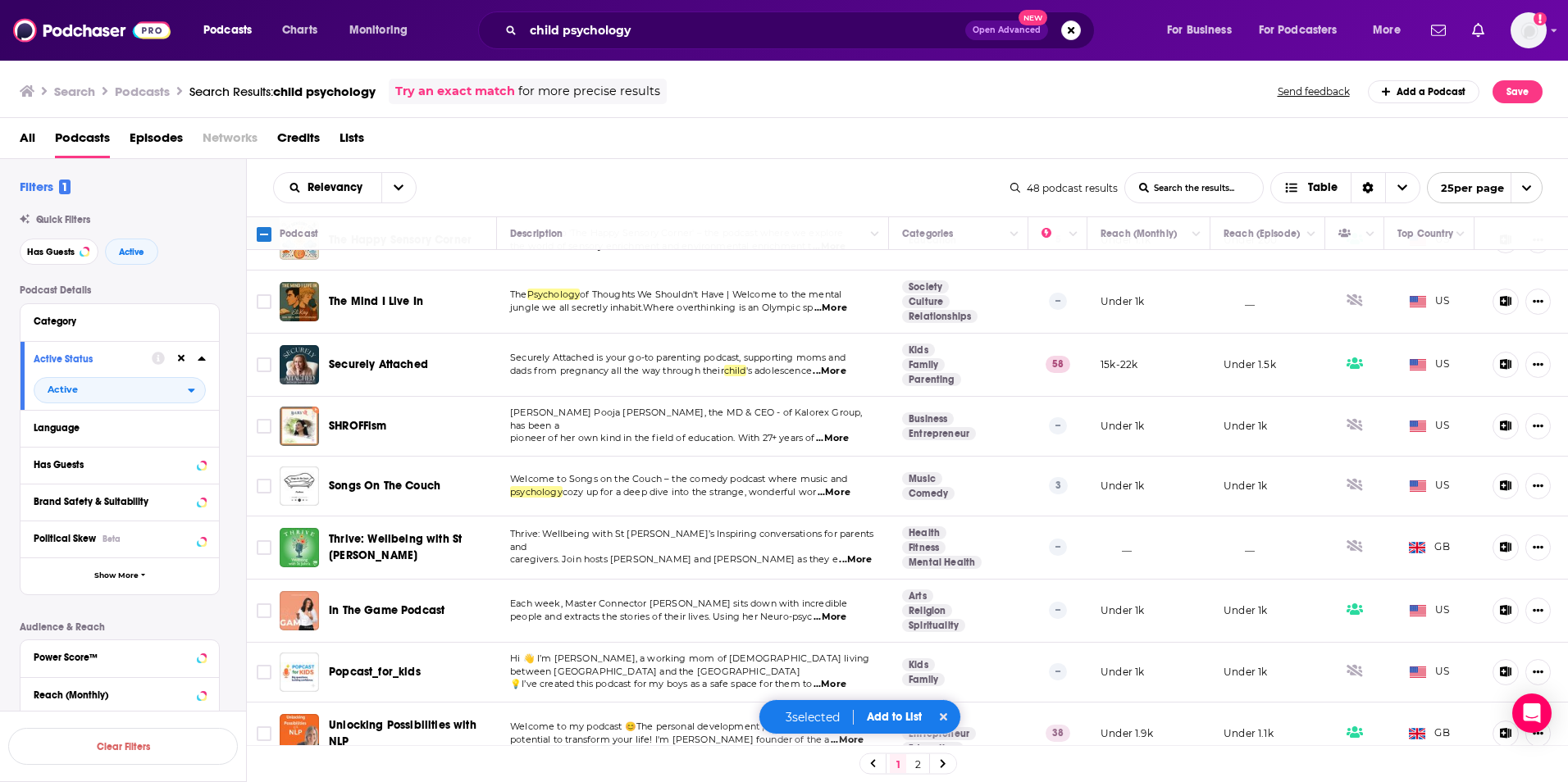
click at [890, 720] on button "Add to List" at bounding box center [893, 717] width 81 height 14
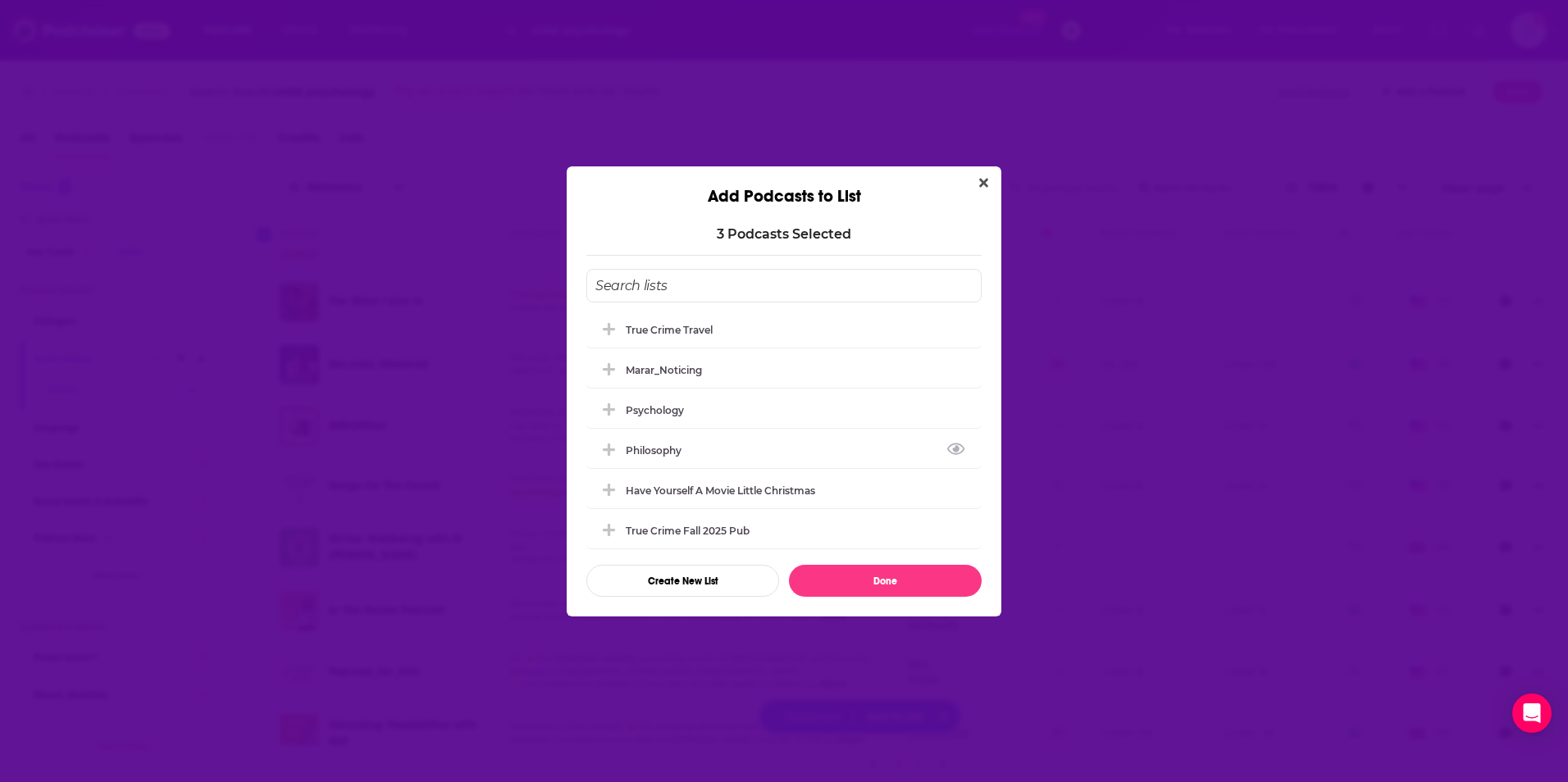
scroll to position [5, 0]
click at [983, 175] on button "Close" at bounding box center [983, 182] width 22 height 20
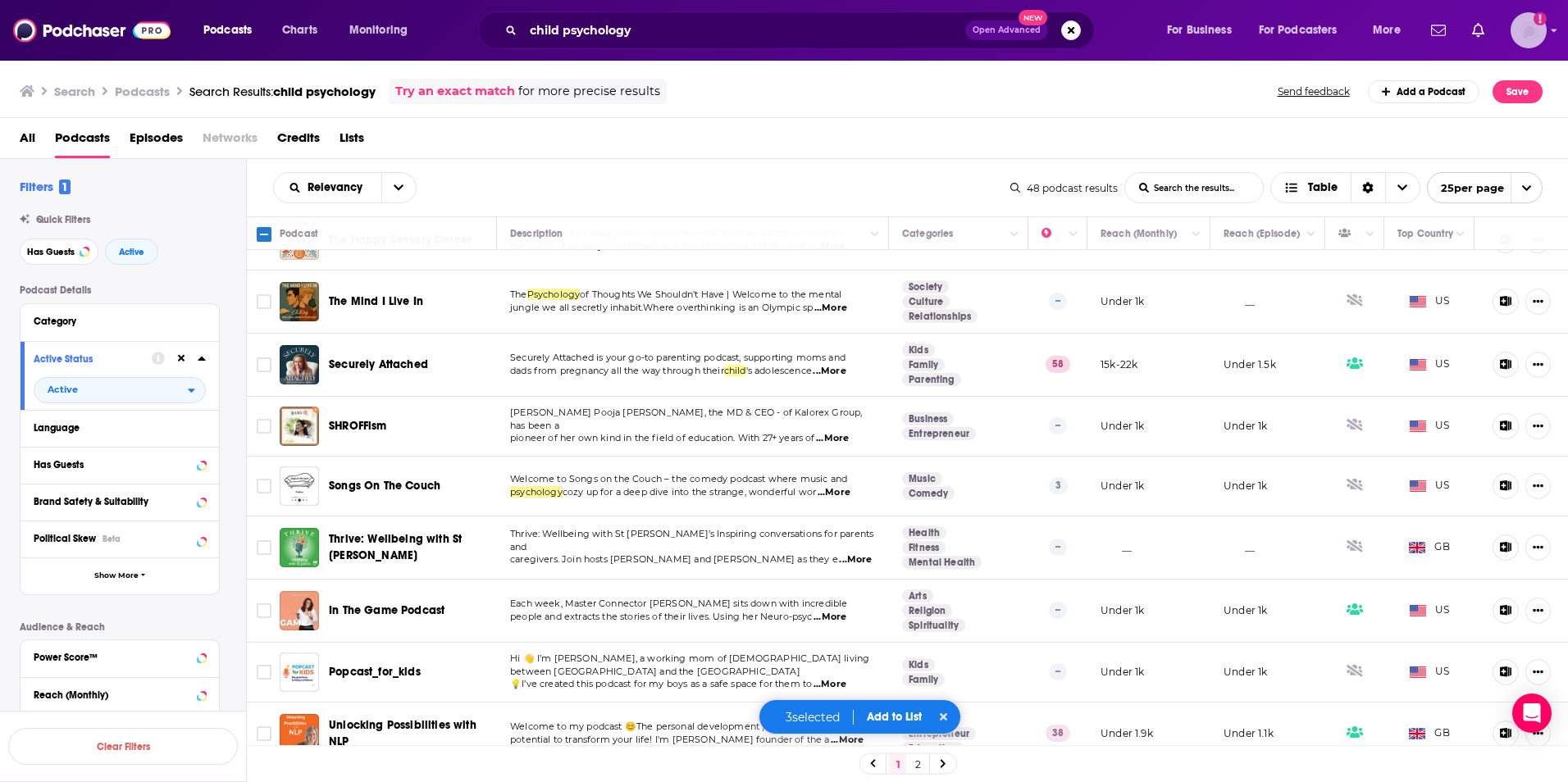
click at [1527, 26] on img "Logged in as SusanHershberg" at bounding box center [1528, 30] width 36 height 36
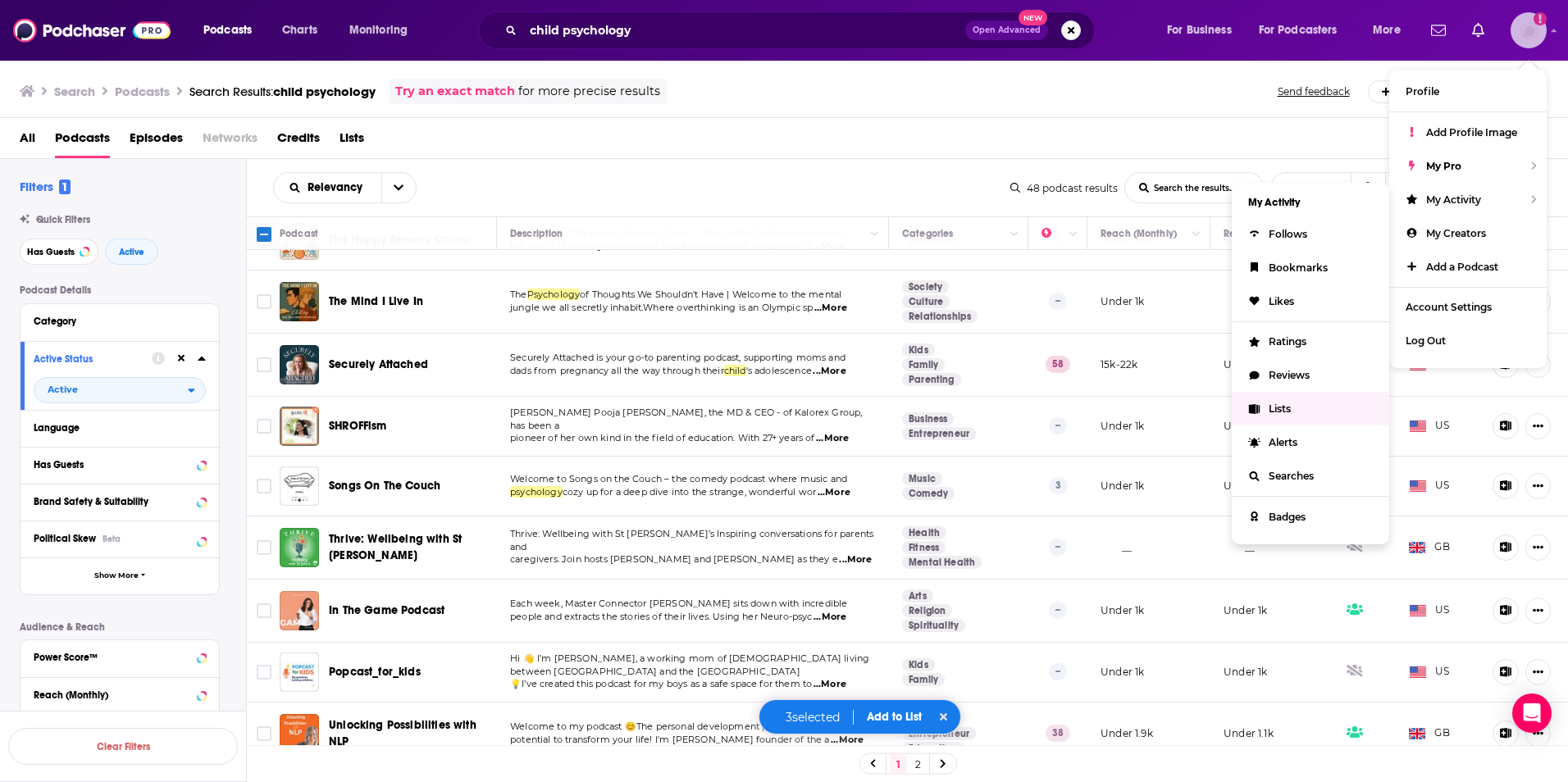
click at [1281, 402] on link "Lists" at bounding box center [1310, 409] width 157 height 33
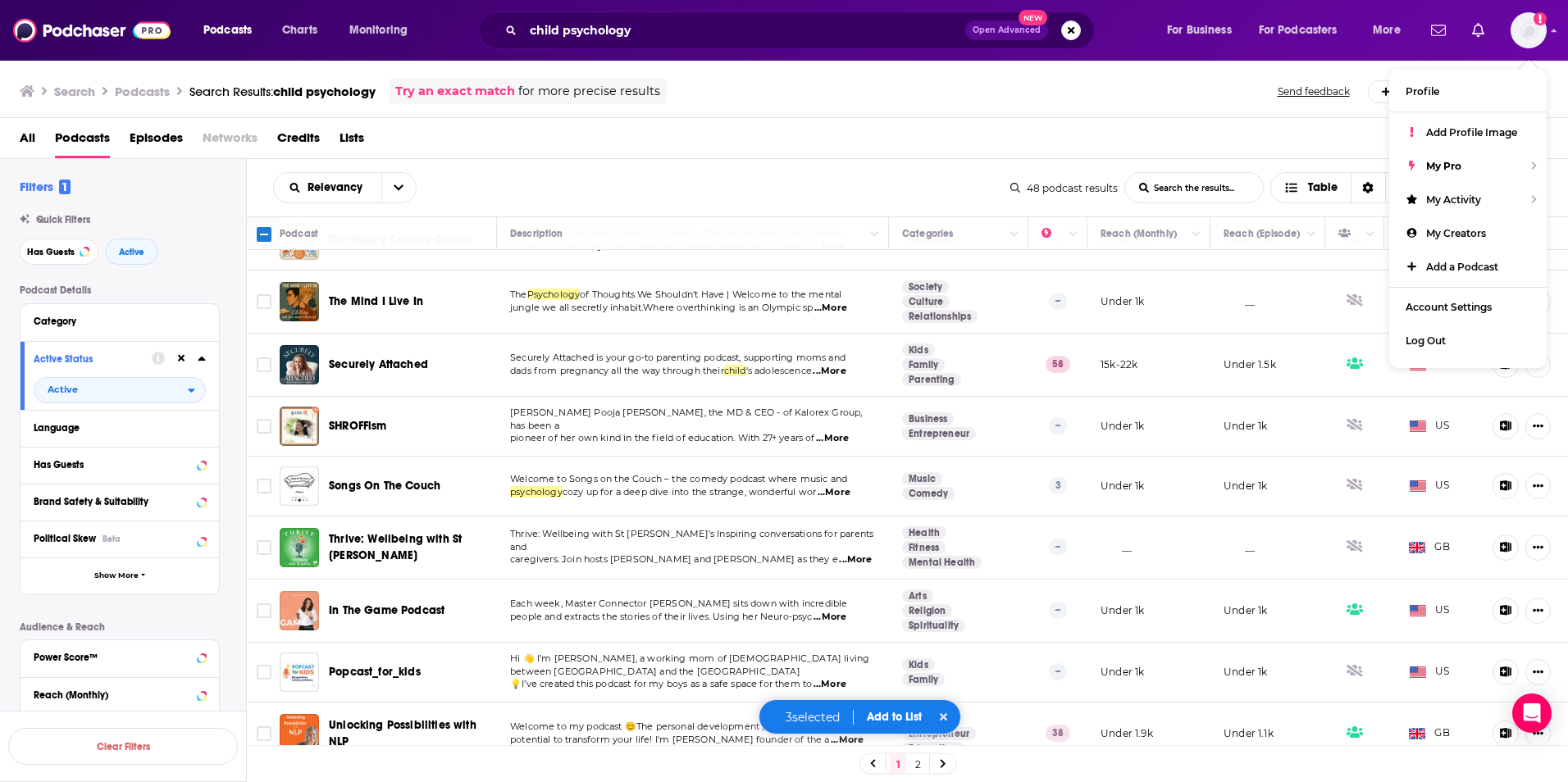
click at [901, 719] on button "Add to List" at bounding box center [893, 717] width 81 height 14
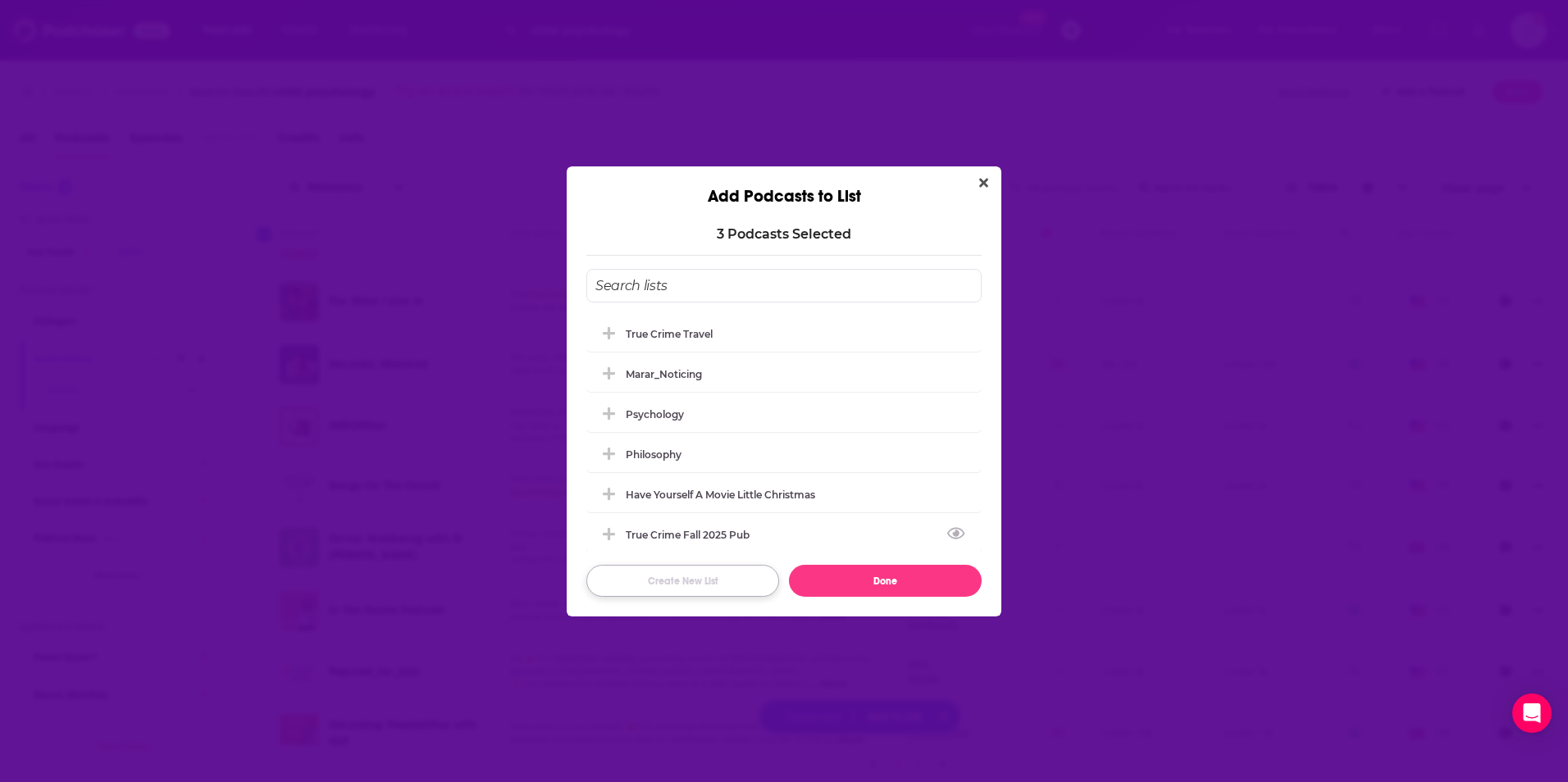
click at [684, 587] on button "Create New List" at bounding box center [683, 580] width 193 height 32
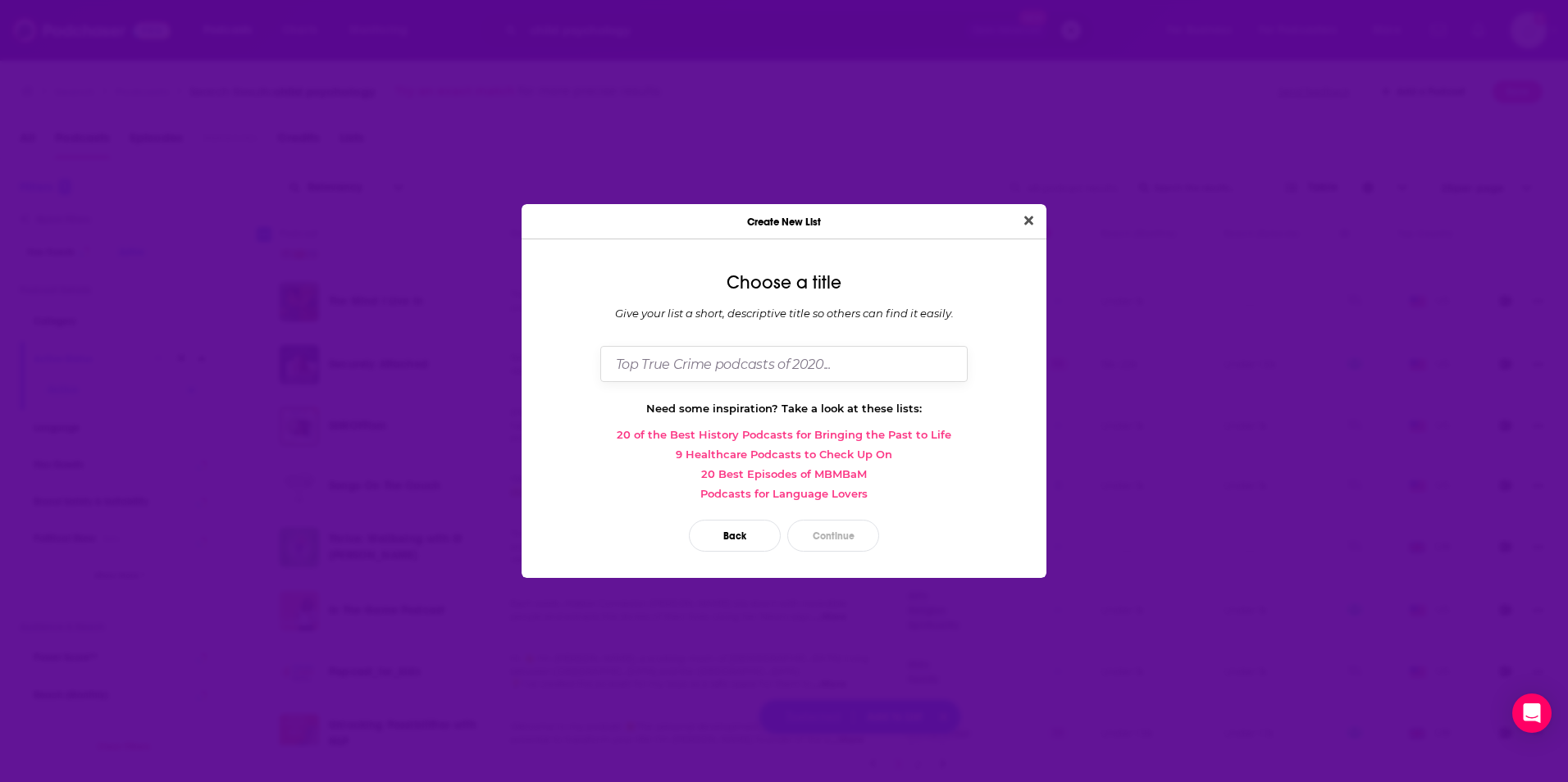
click at [702, 359] on input "Dialog" at bounding box center [784, 364] width 368 height 35
type input "Child Psychology - Before Their Crimes"
click at [825, 533] on button "Continue" at bounding box center [833, 535] width 92 height 32
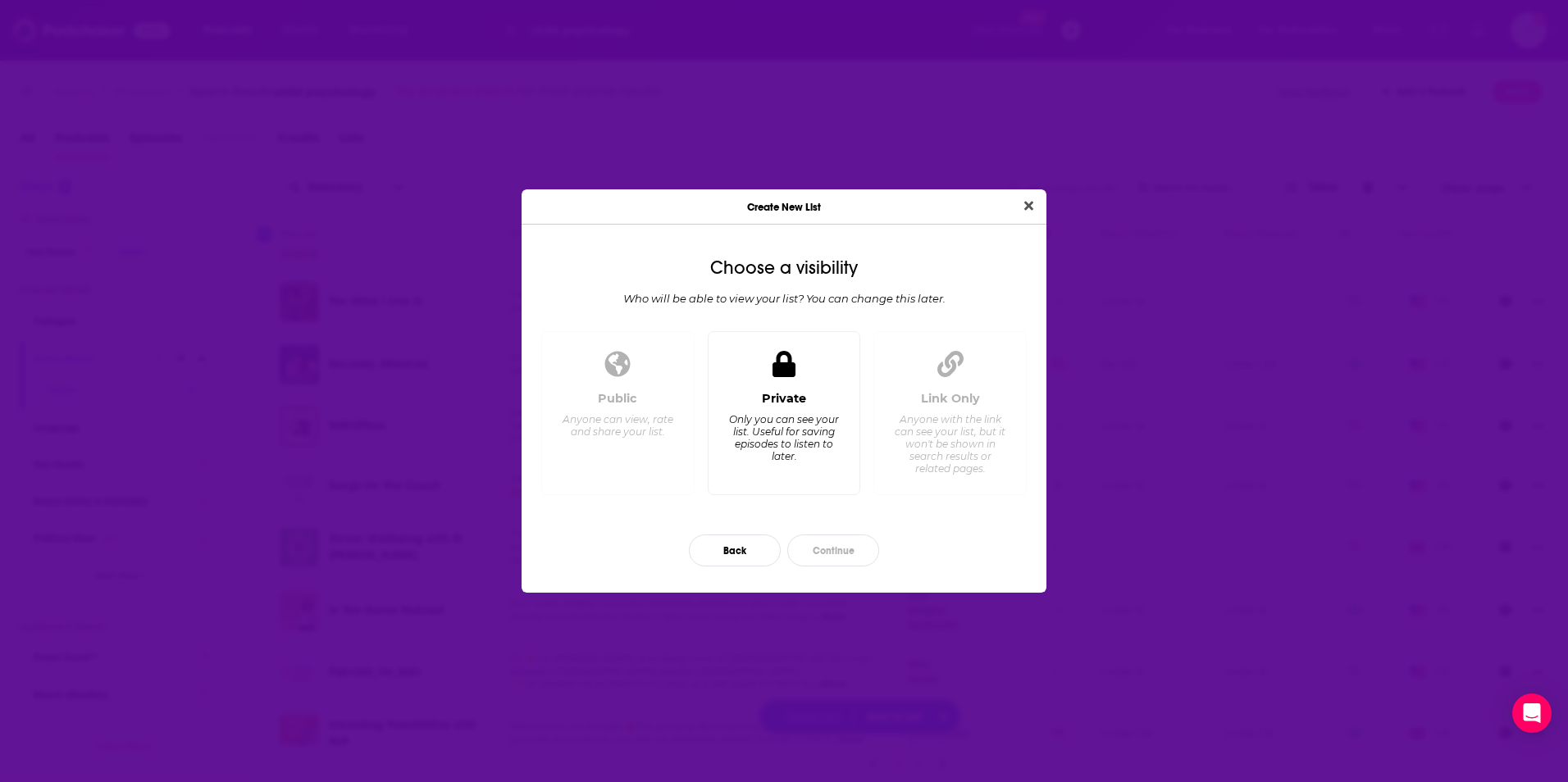
click at [840, 432] on div "Only you can see your list. Useful for saving episodes to listen to later." at bounding box center [783, 438] width 112 height 49
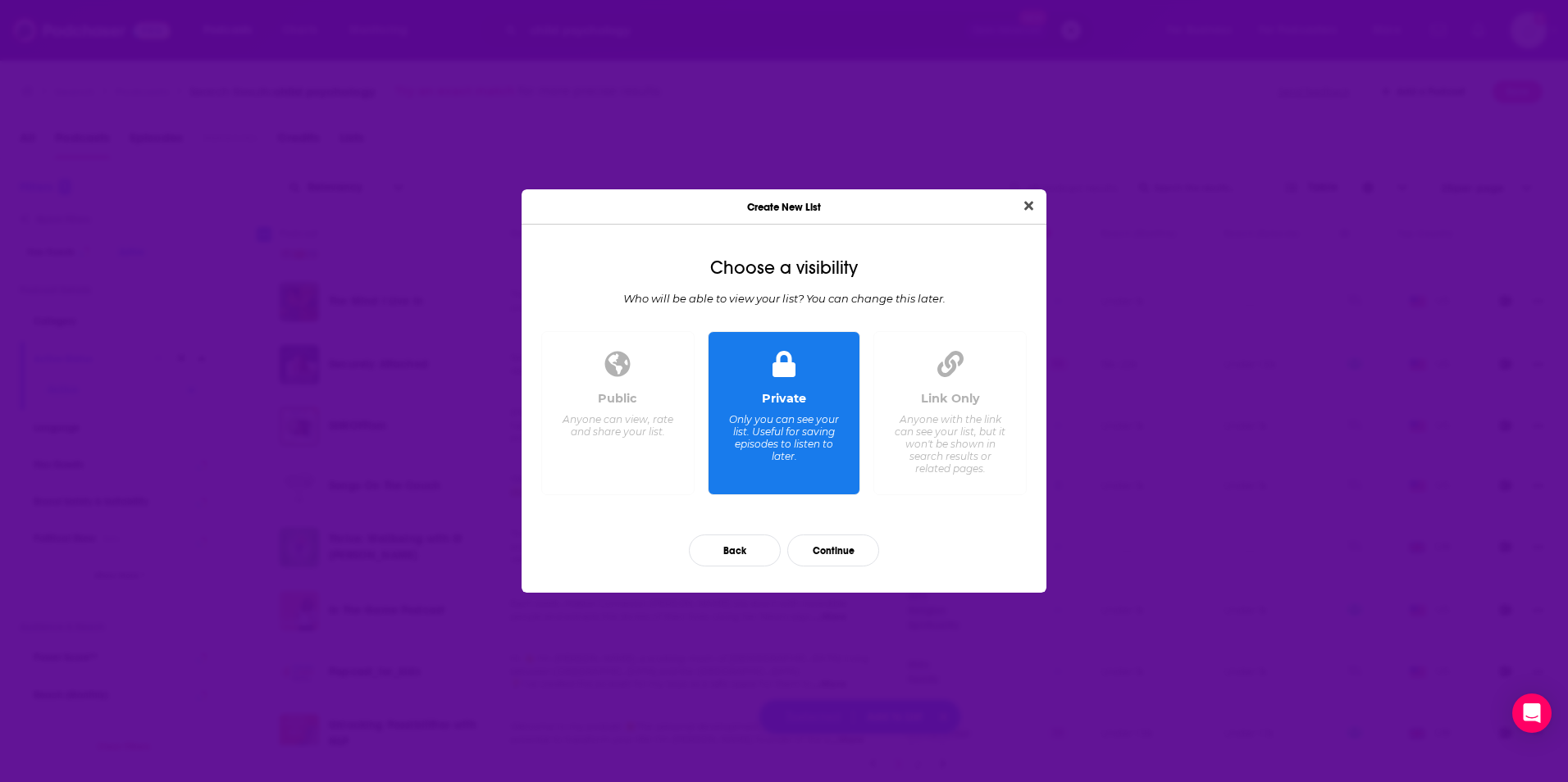
click at [842, 533] on div "Back Continue" at bounding box center [783, 551] width 498 height 59
click at [841, 537] on button "Continue" at bounding box center [833, 550] width 92 height 32
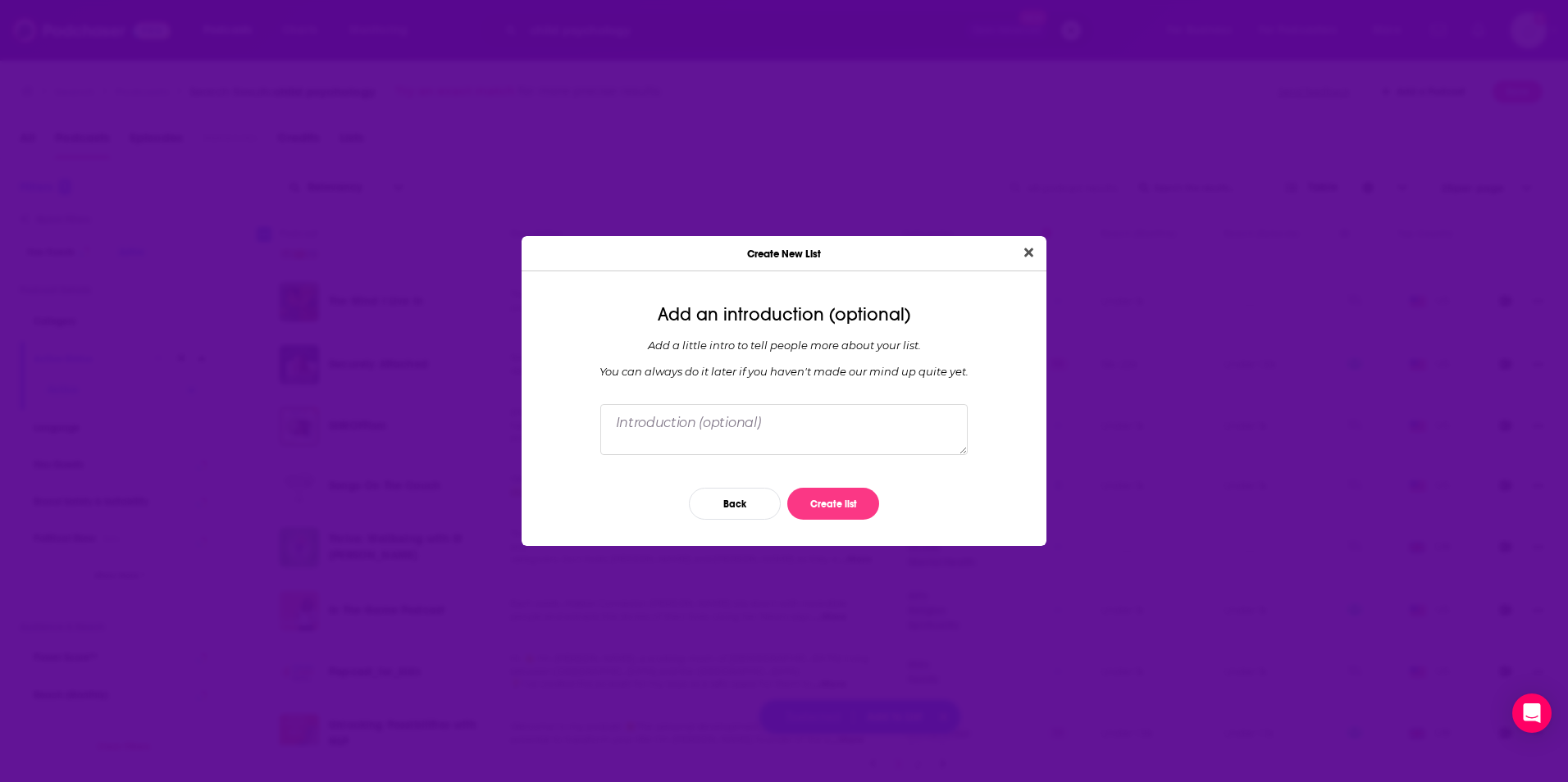
click at [813, 488] on div "Back Create list" at bounding box center [783, 504] width 498 height 59
click at [813, 491] on button "Create list" at bounding box center [833, 503] width 92 height 32
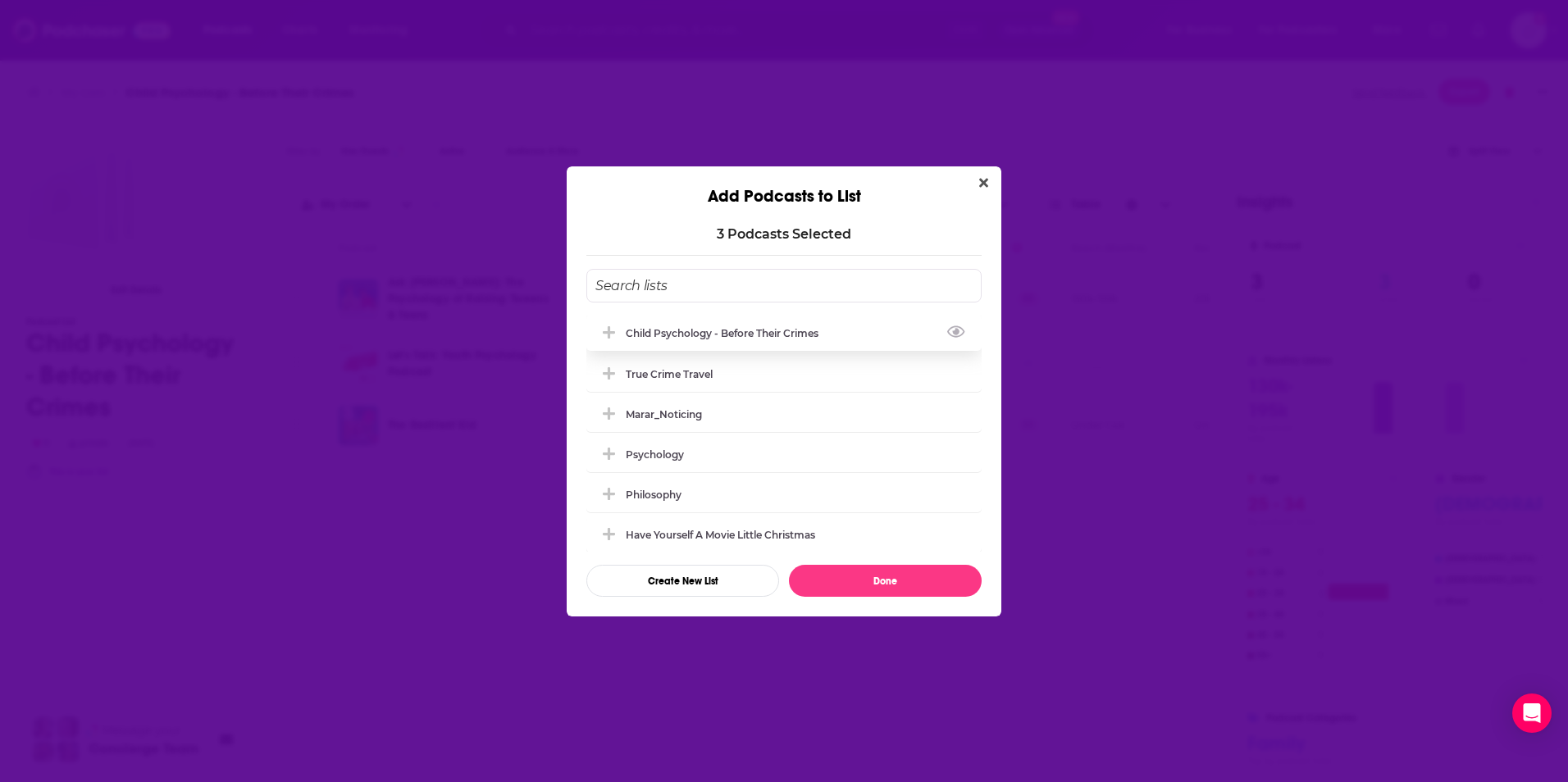
click at [675, 342] on div "Child Psychology - Before Their Crimes" at bounding box center [783, 332] width 395 height 36
click at [885, 585] on button "Done" at bounding box center [885, 580] width 193 height 32
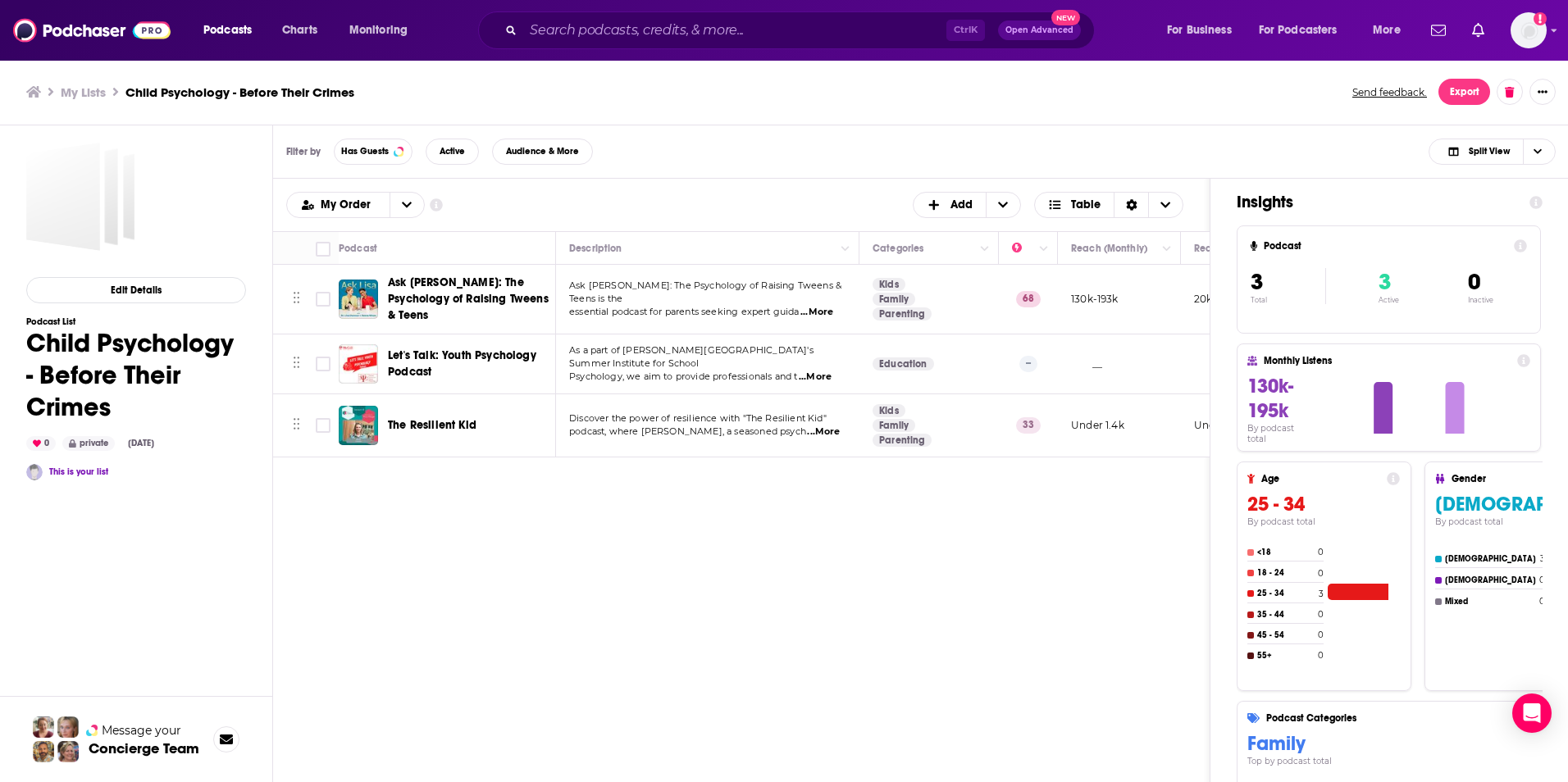
click at [104, 88] on h3 "My Lists" at bounding box center [83, 93] width 45 height 16
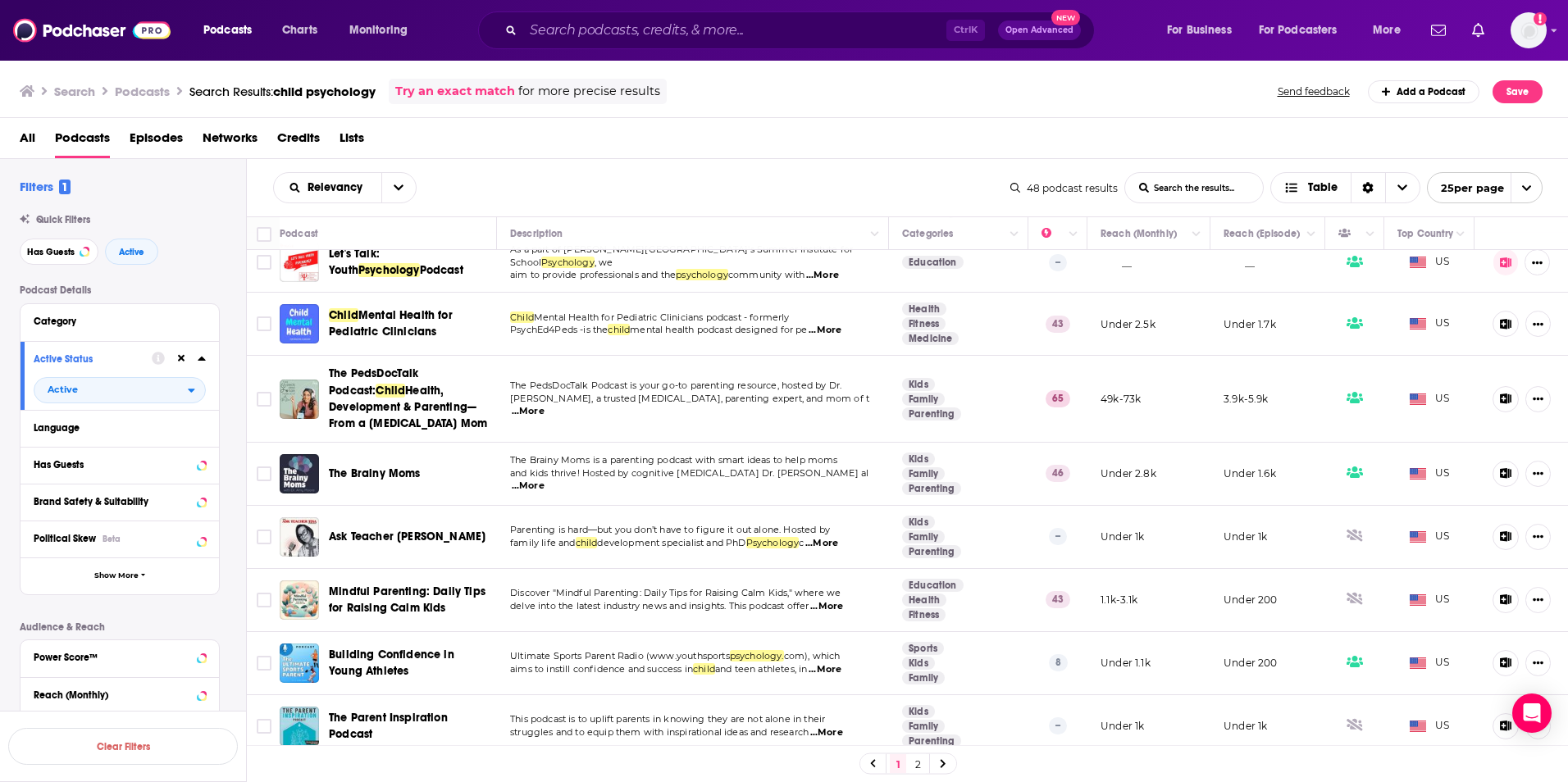
scroll to position [411, 0]
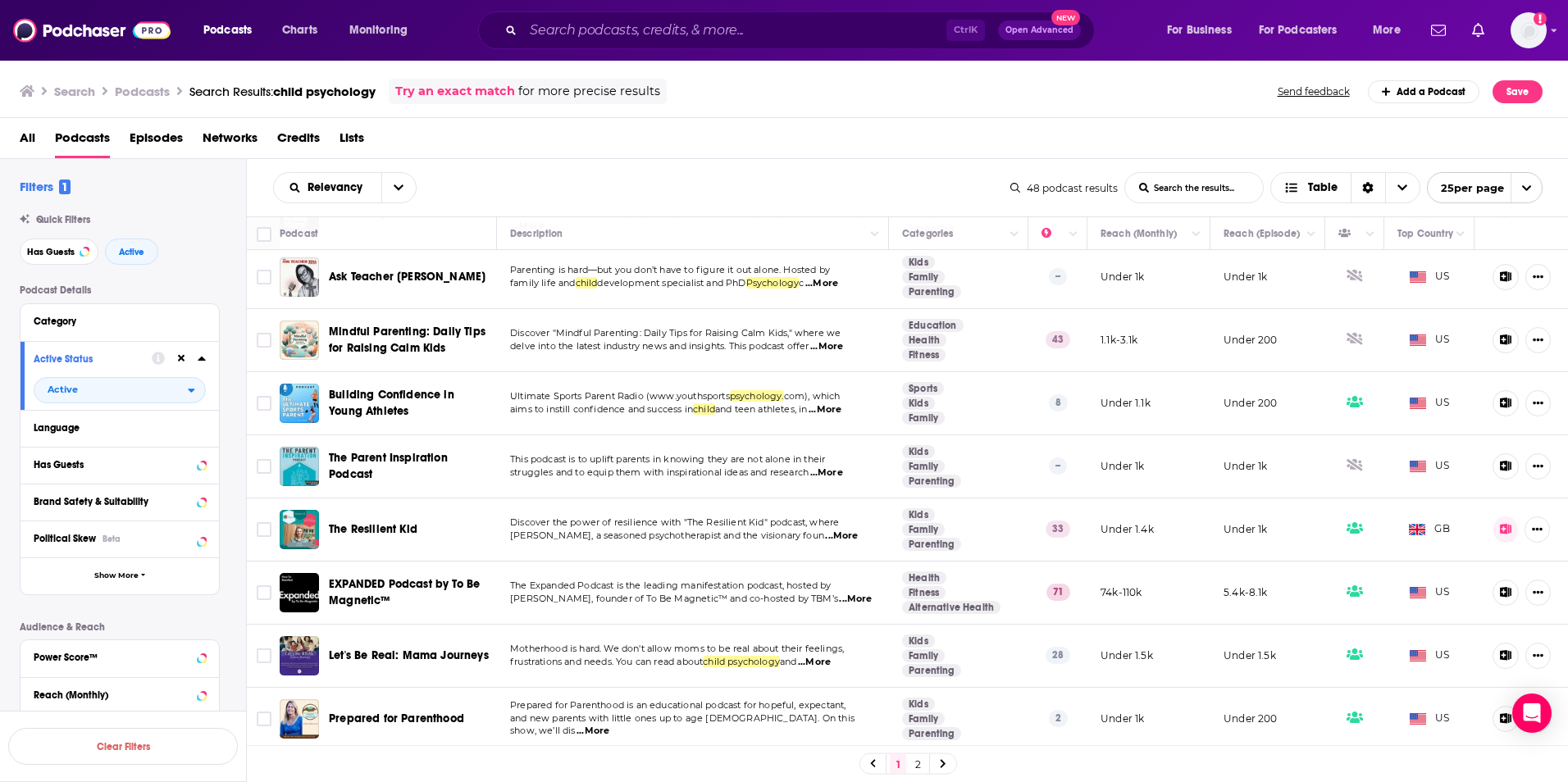
click at [910, 759] on link "2" at bounding box center [918, 764] width 17 height 20
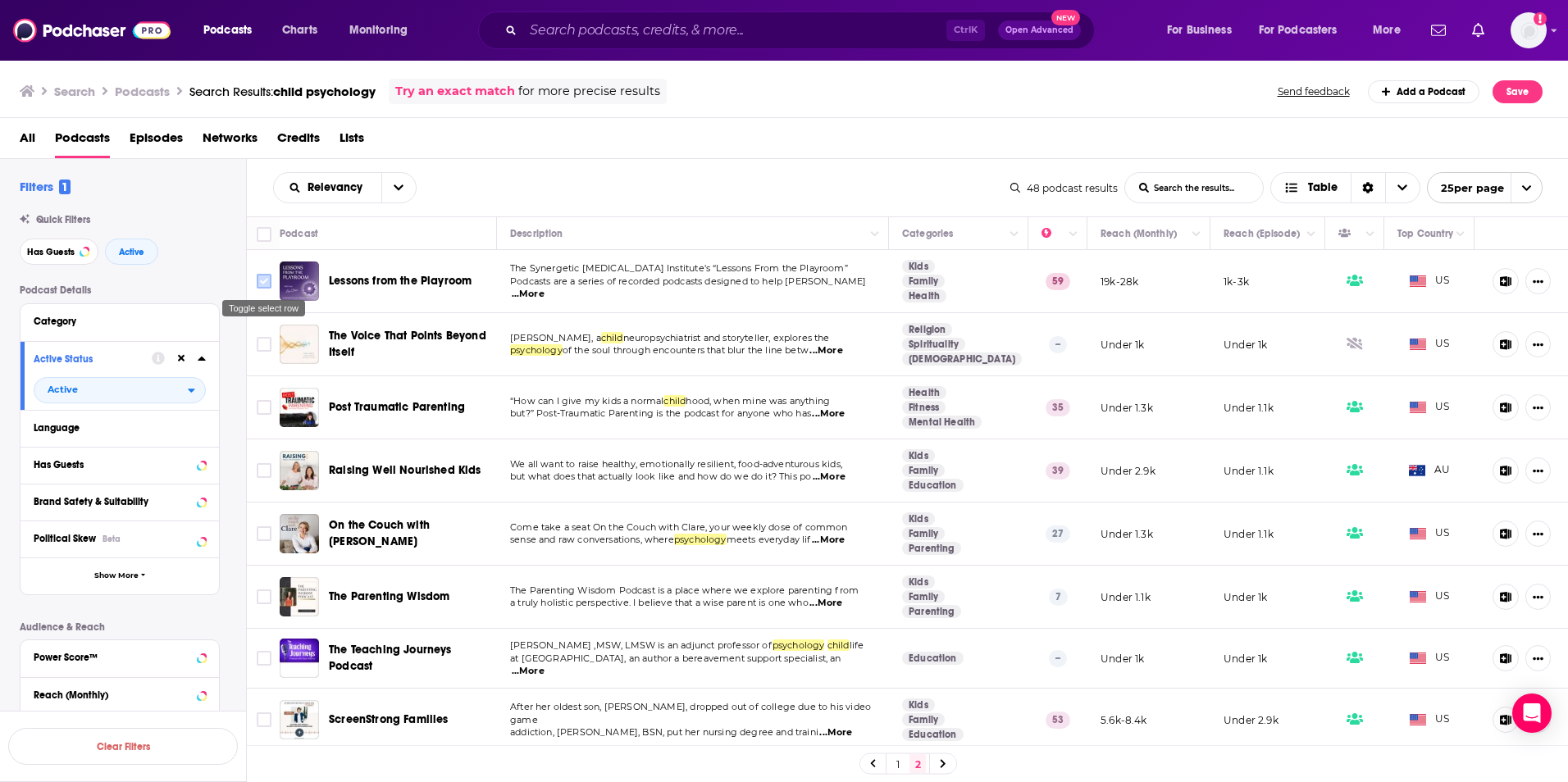
click at [270, 281] on input "Toggle select row" at bounding box center [263, 281] width 15 height 15
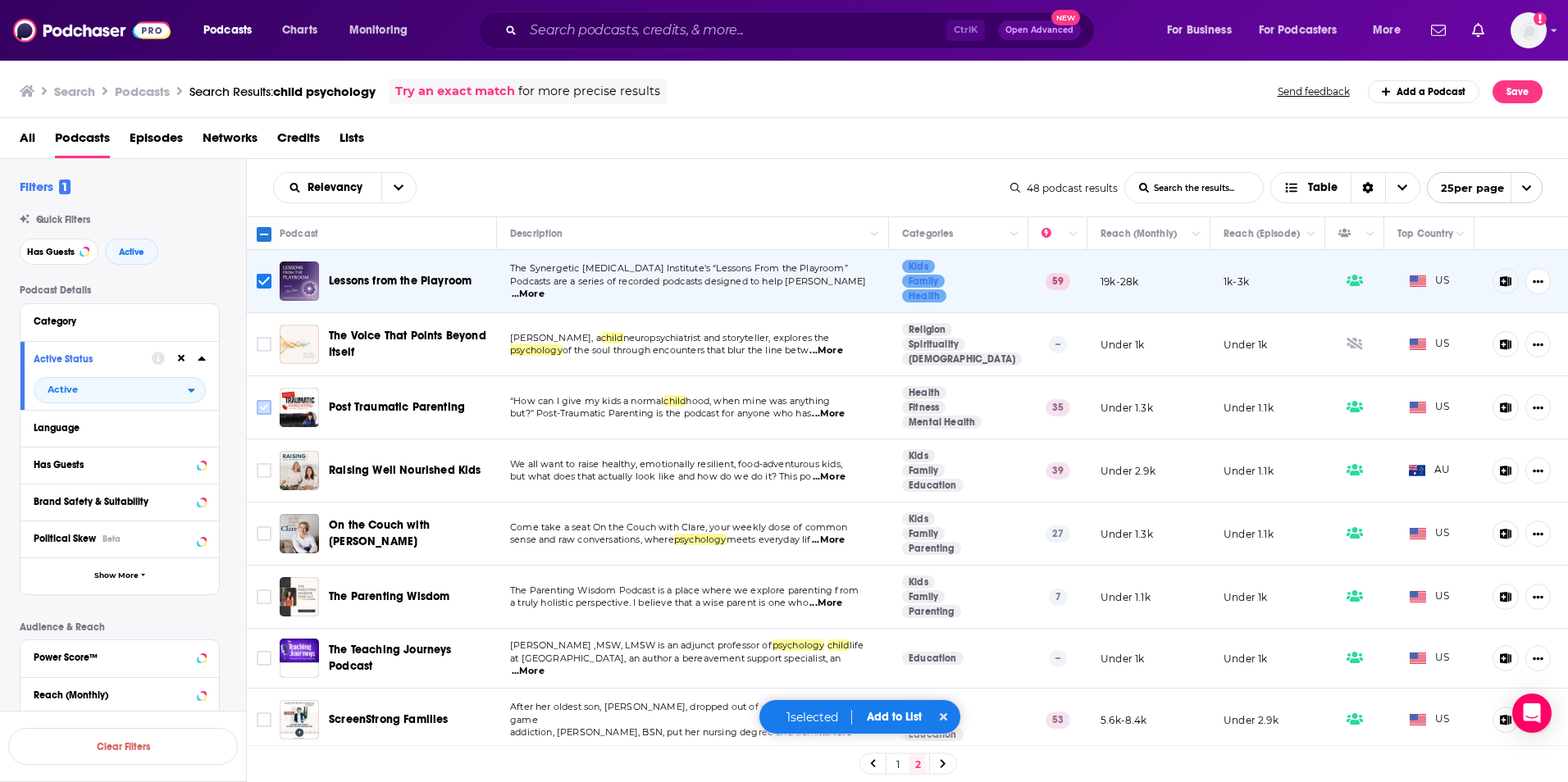
click at [265, 405] on input "Toggle select row" at bounding box center [263, 407] width 15 height 15
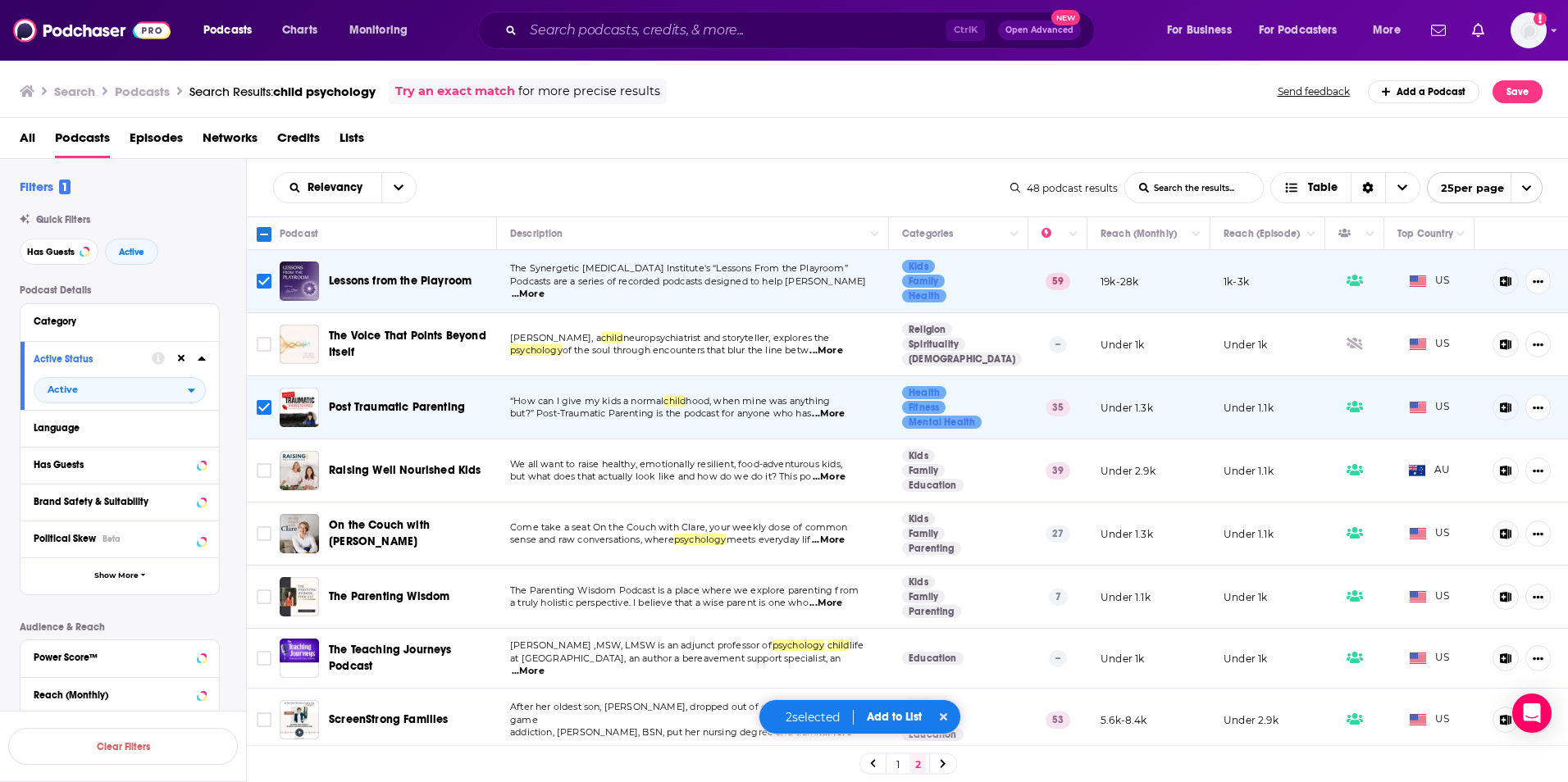
click at [828, 541] on span "...More" at bounding box center [829, 539] width 33 height 13
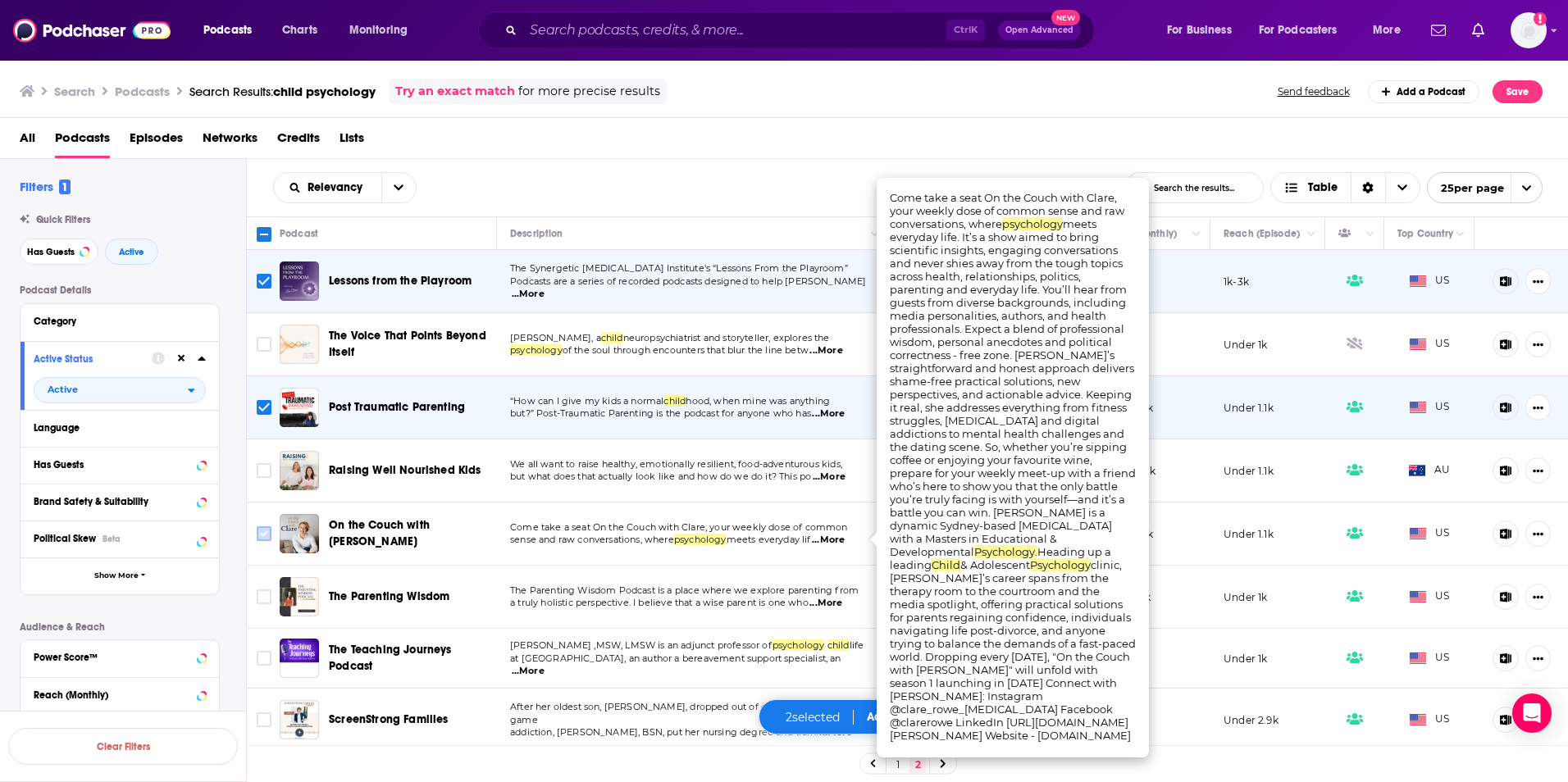
click at [257, 530] on input "Toggle select row" at bounding box center [263, 533] width 15 height 15
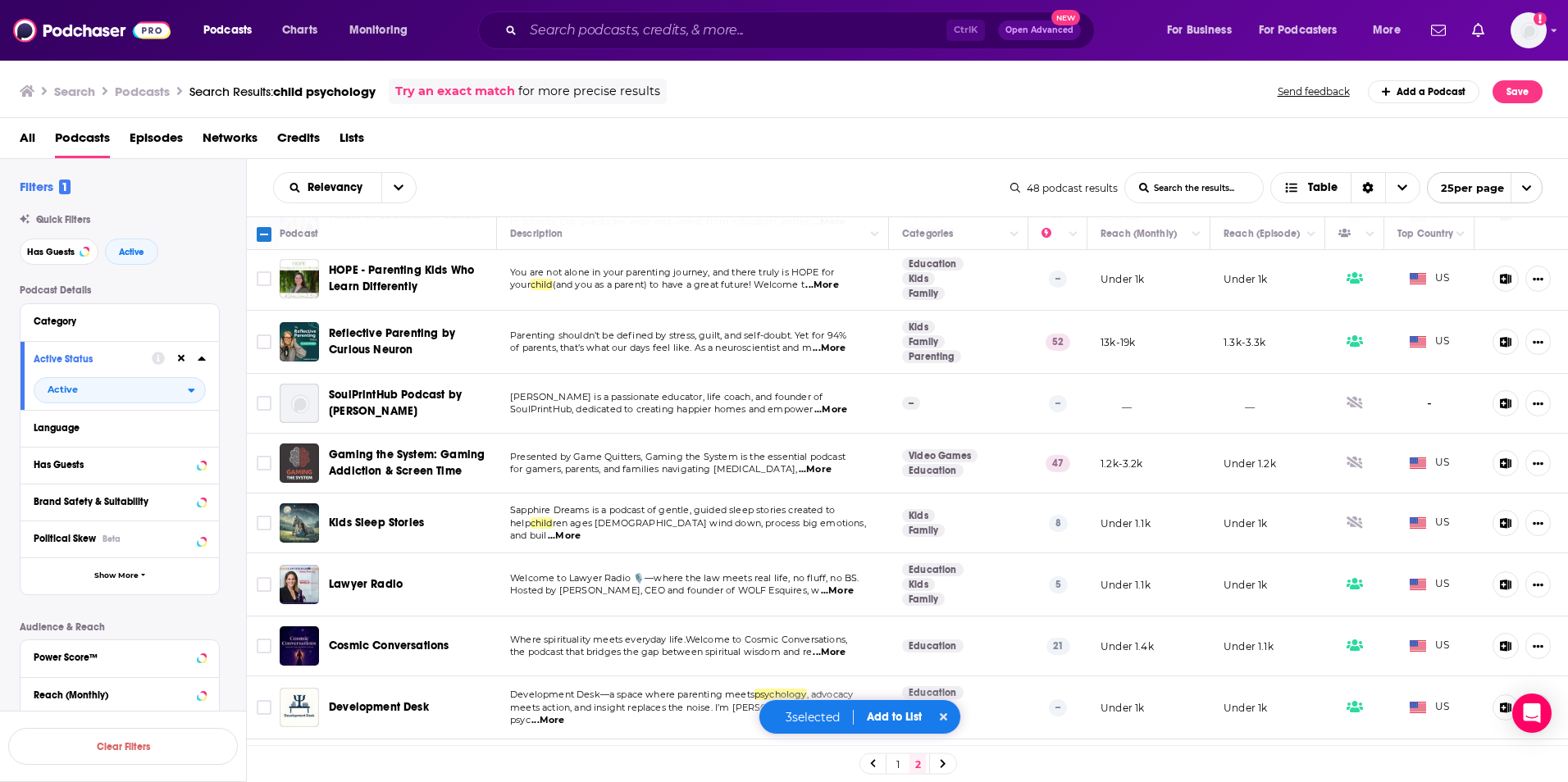
scroll to position [656, 0]
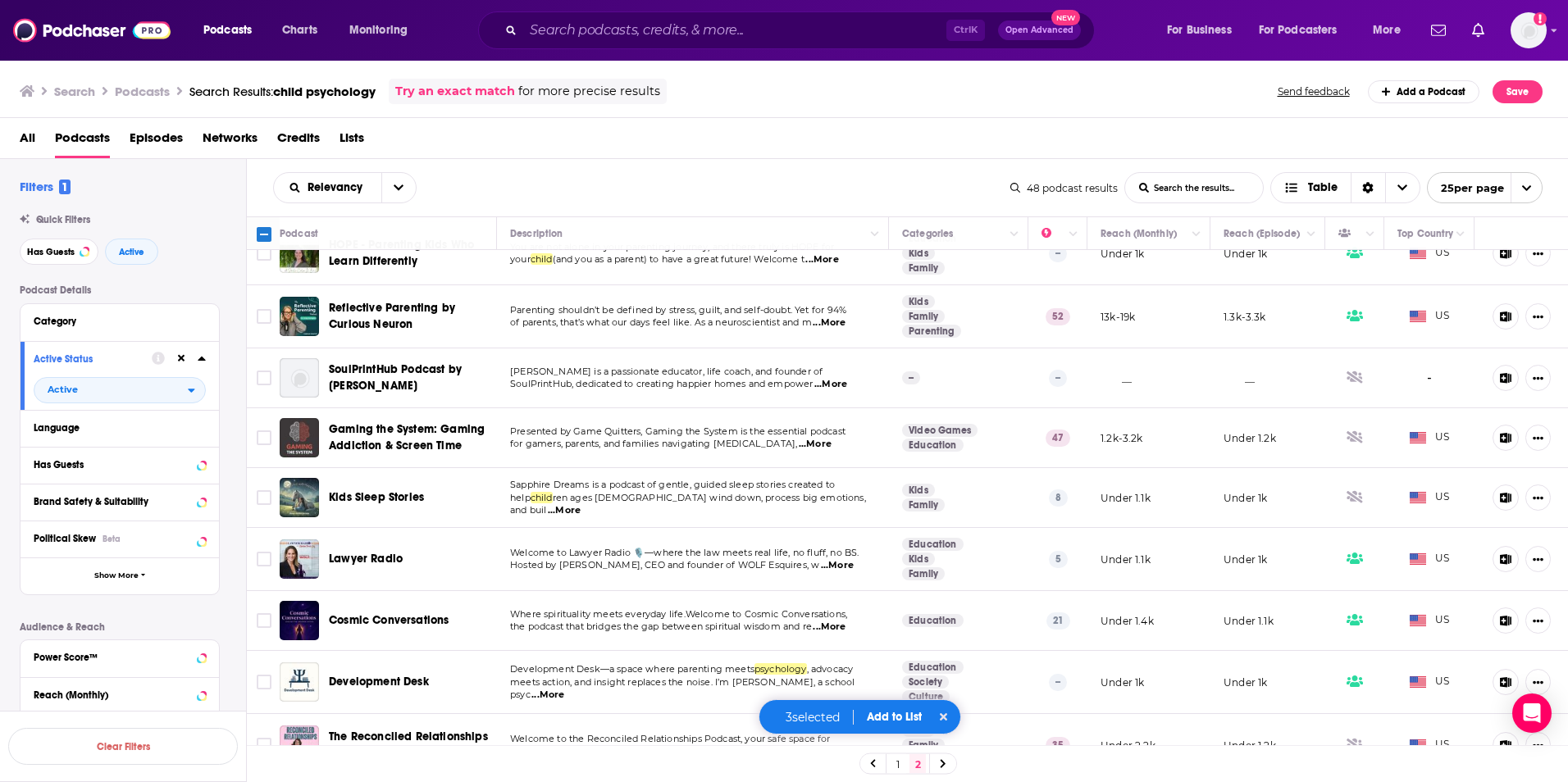
click at [894, 717] on button "Add to List" at bounding box center [893, 717] width 81 height 14
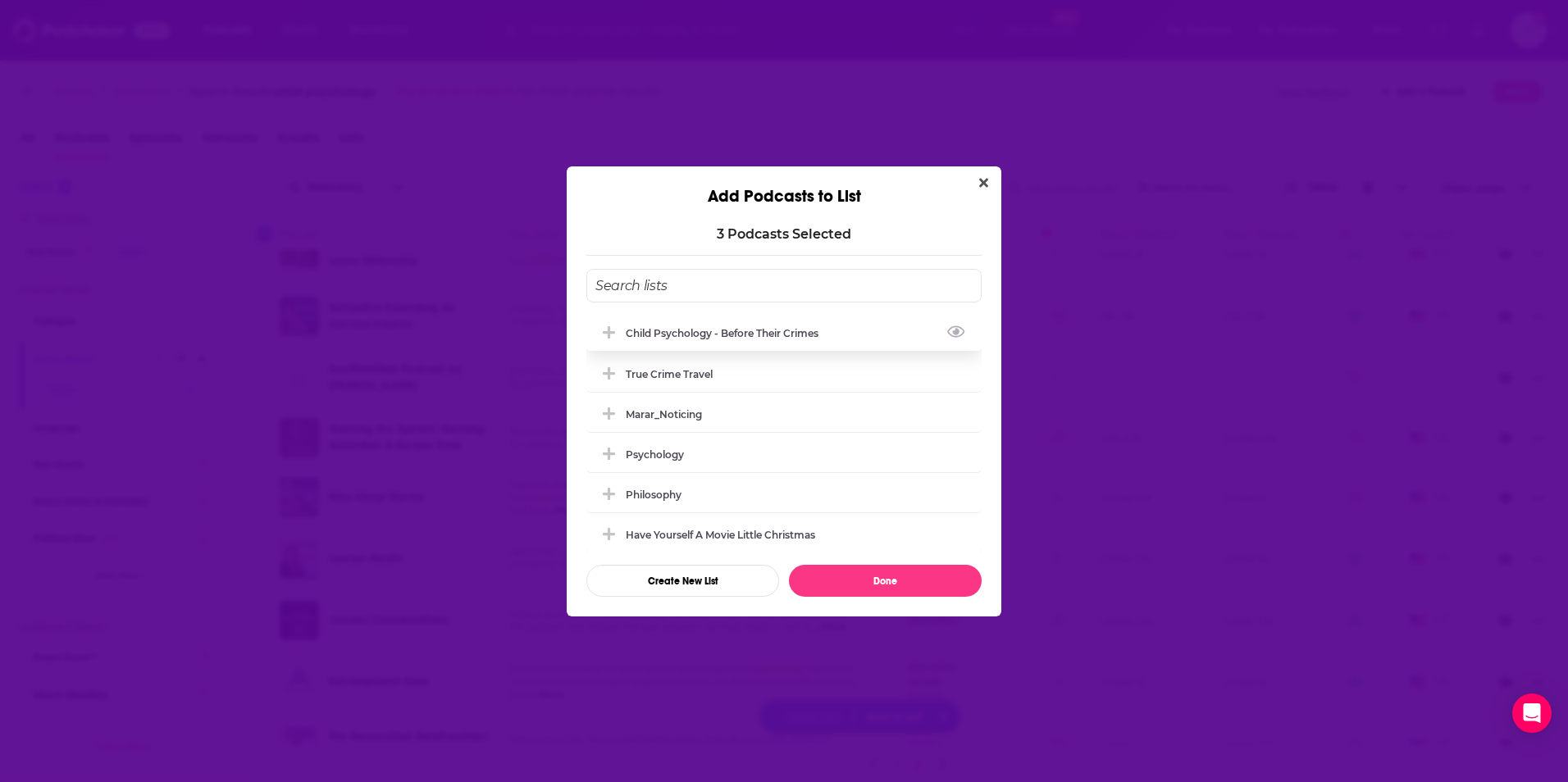
click at [742, 330] on div "Child Psychology - Before Their Crimes" at bounding box center [727, 333] width 203 height 13
click at [907, 580] on button "Done" at bounding box center [885, 580] width 193 height 32
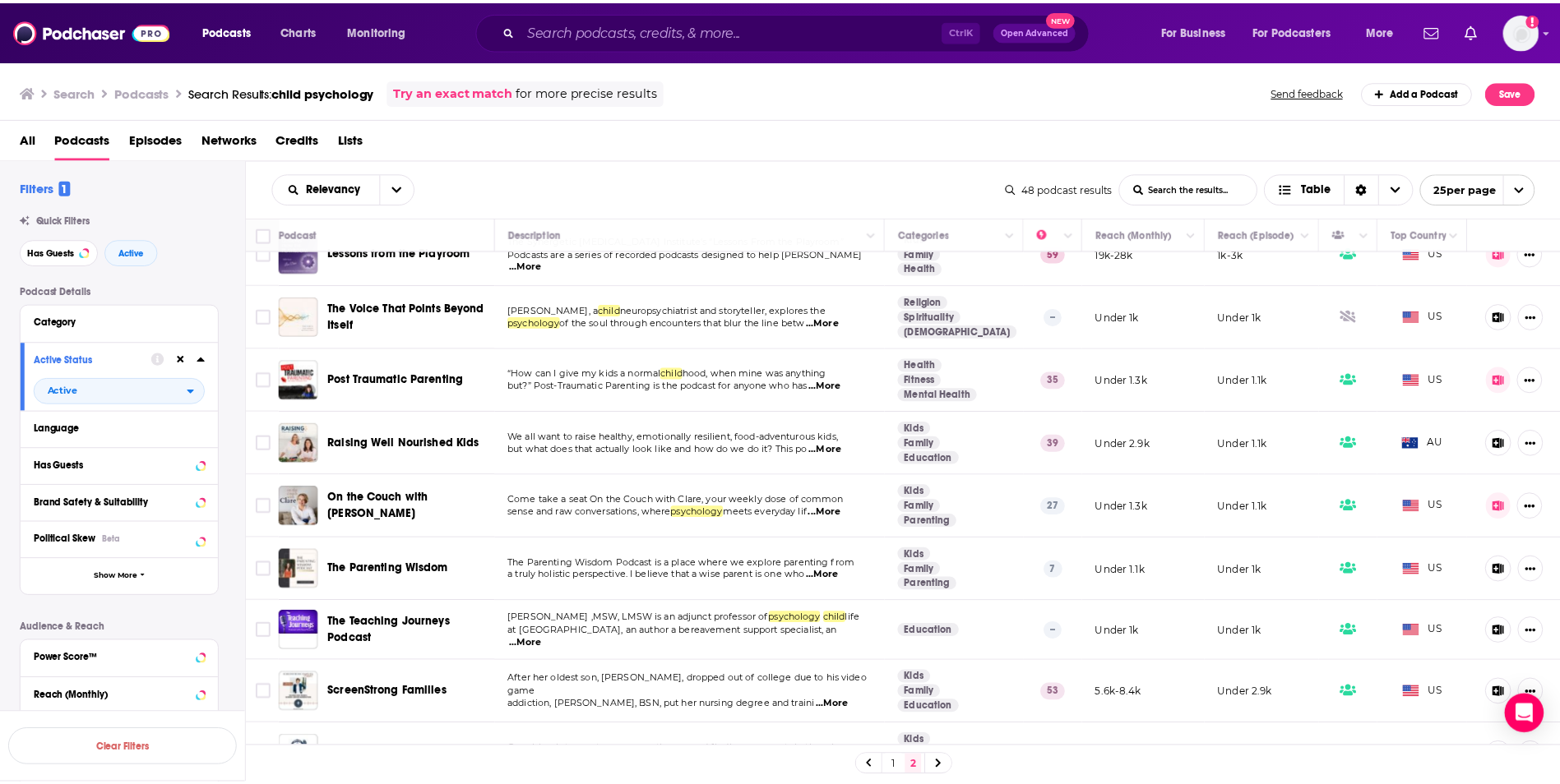
scroll to position [0, 0]
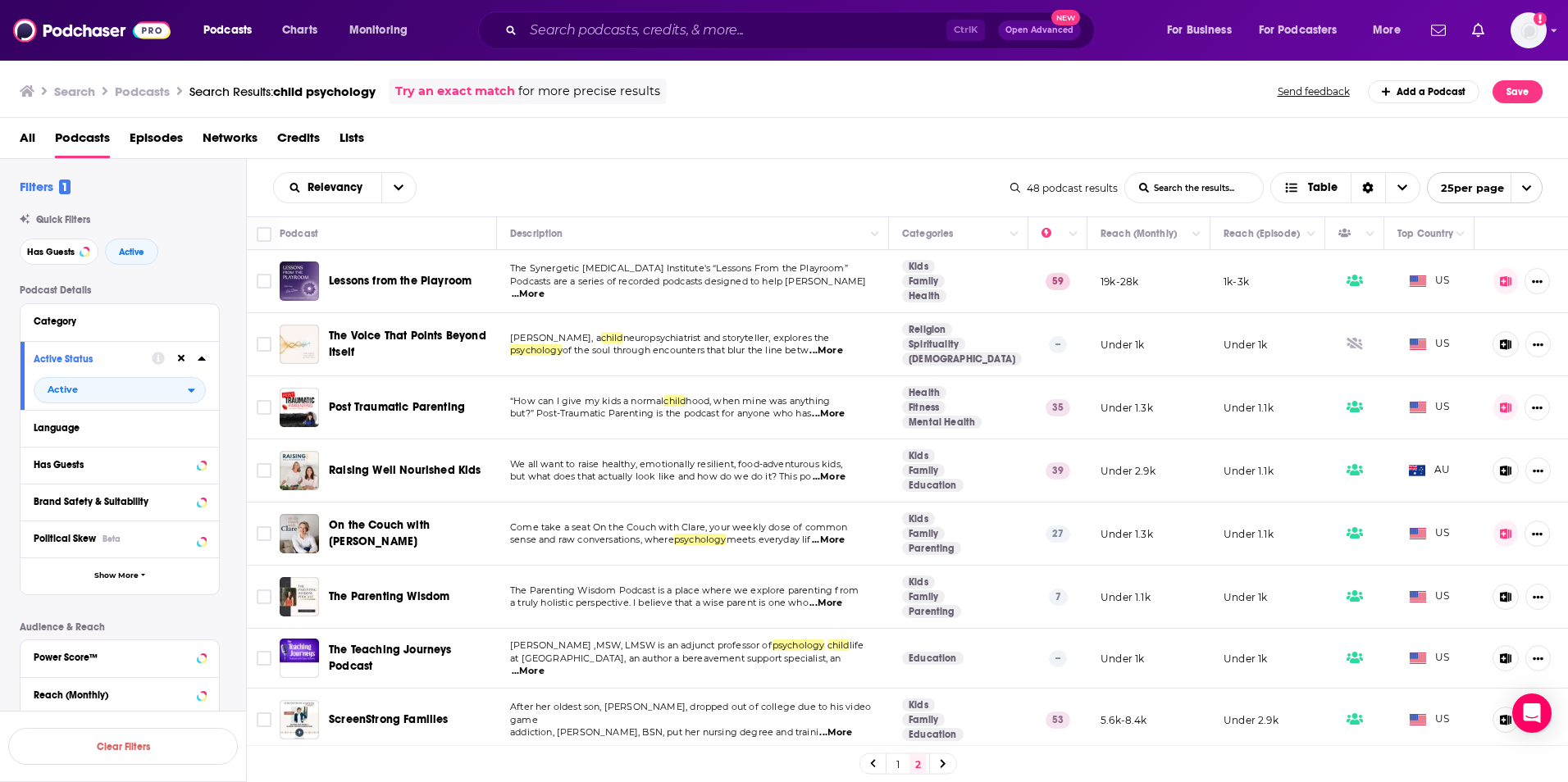
click at [398, 411] on span "Post Traumatic Parenting" at bounding box center [397, 407] width 137 height 14
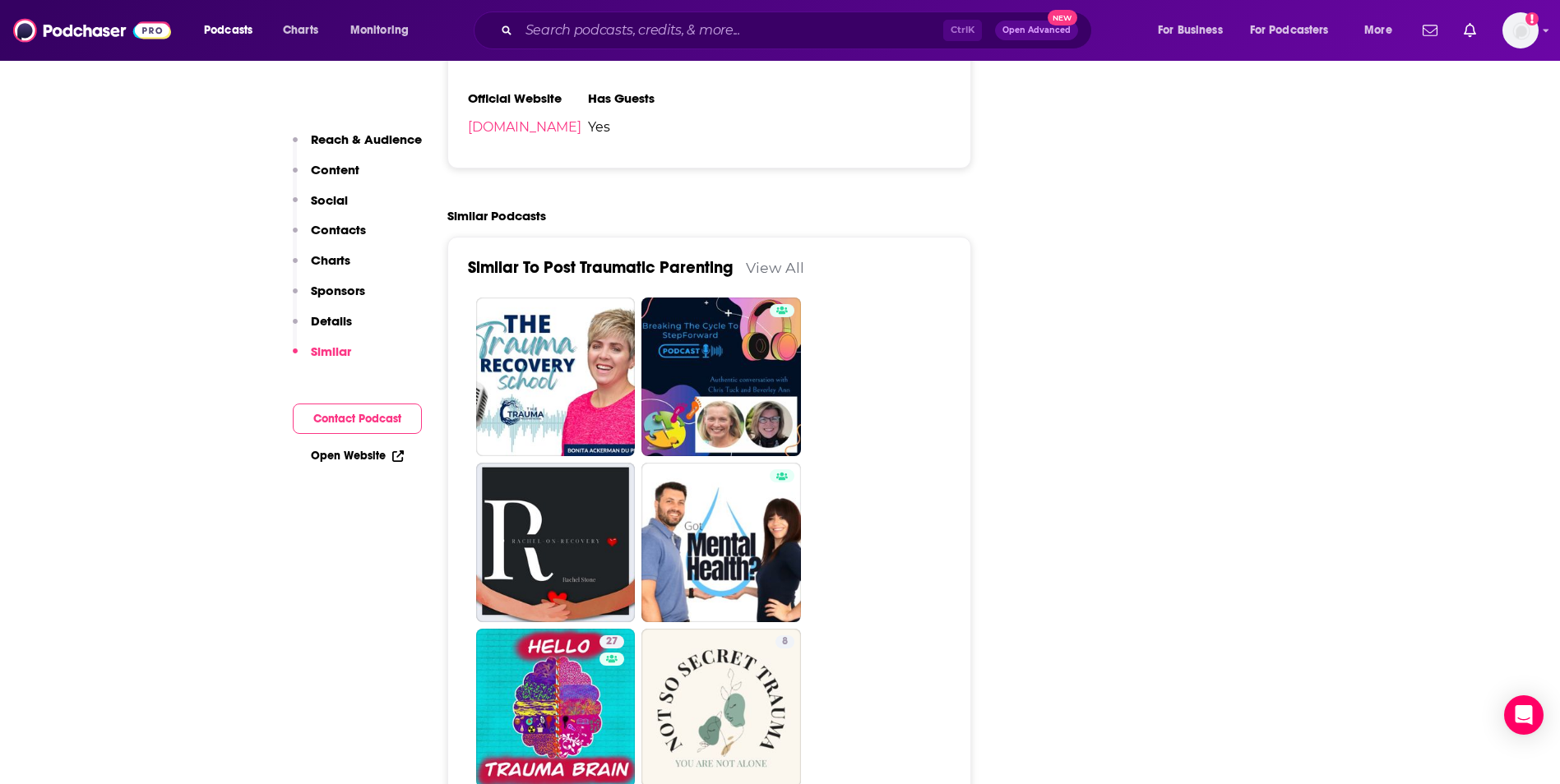
scroll to position [2342, 0]
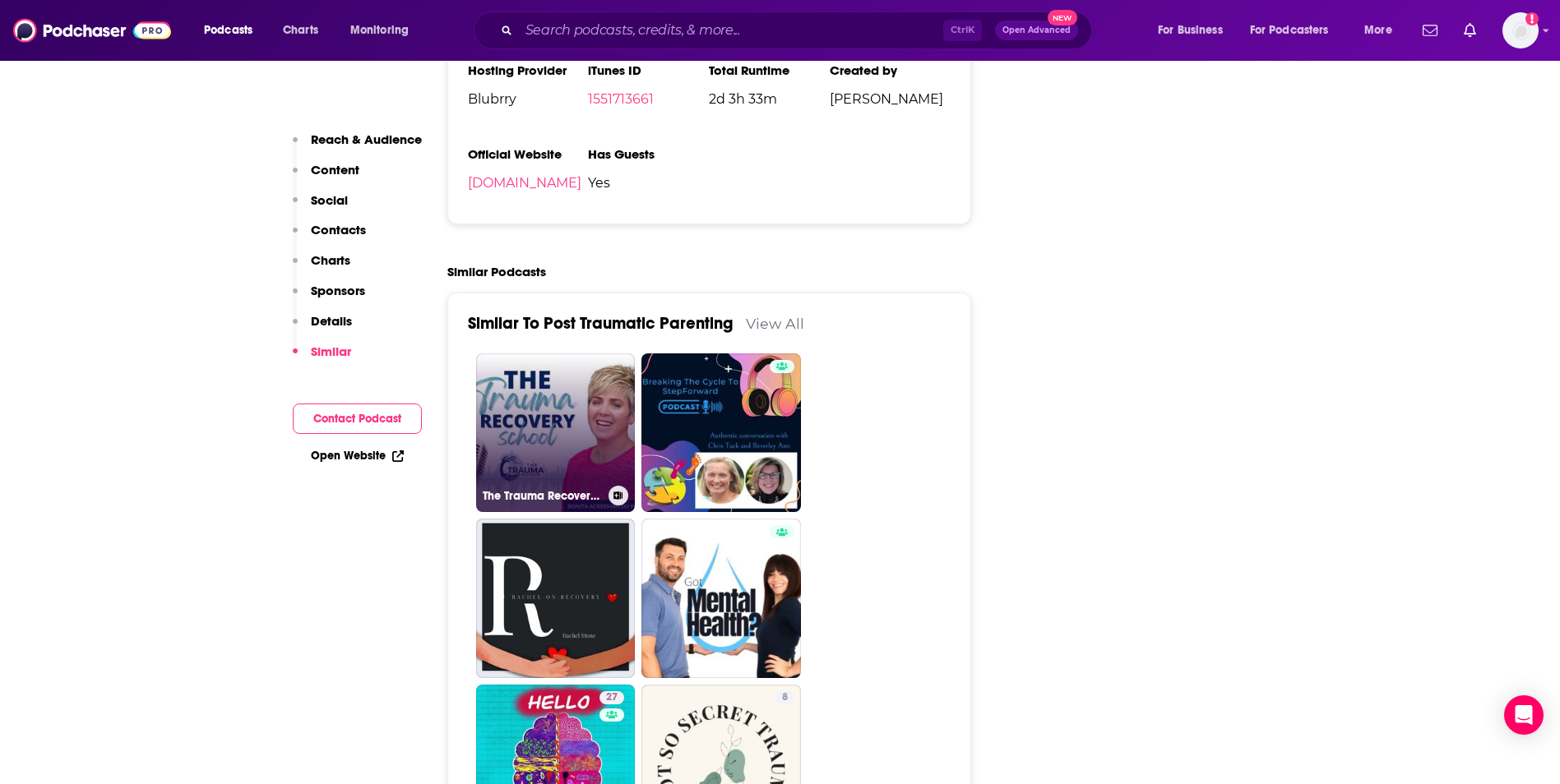
click at [566, 354] on link "The Trauma Recovery School" at bounding box center [556, 433] width 159 height 159
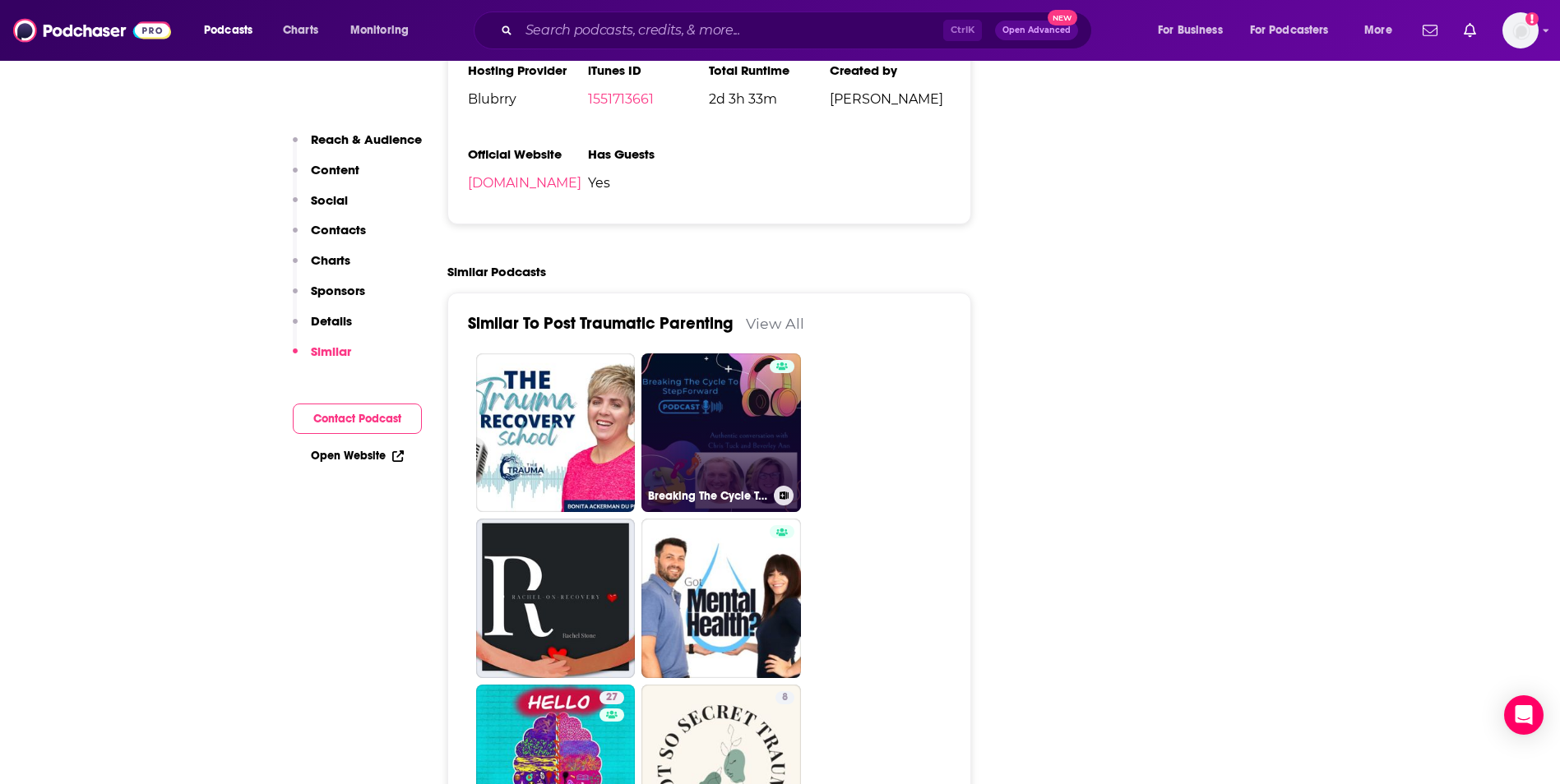
click at [695, 354] on link "Breaking The Cycle To Step Forward Podcast" at bounding box center [721, 433] width 159 height 159
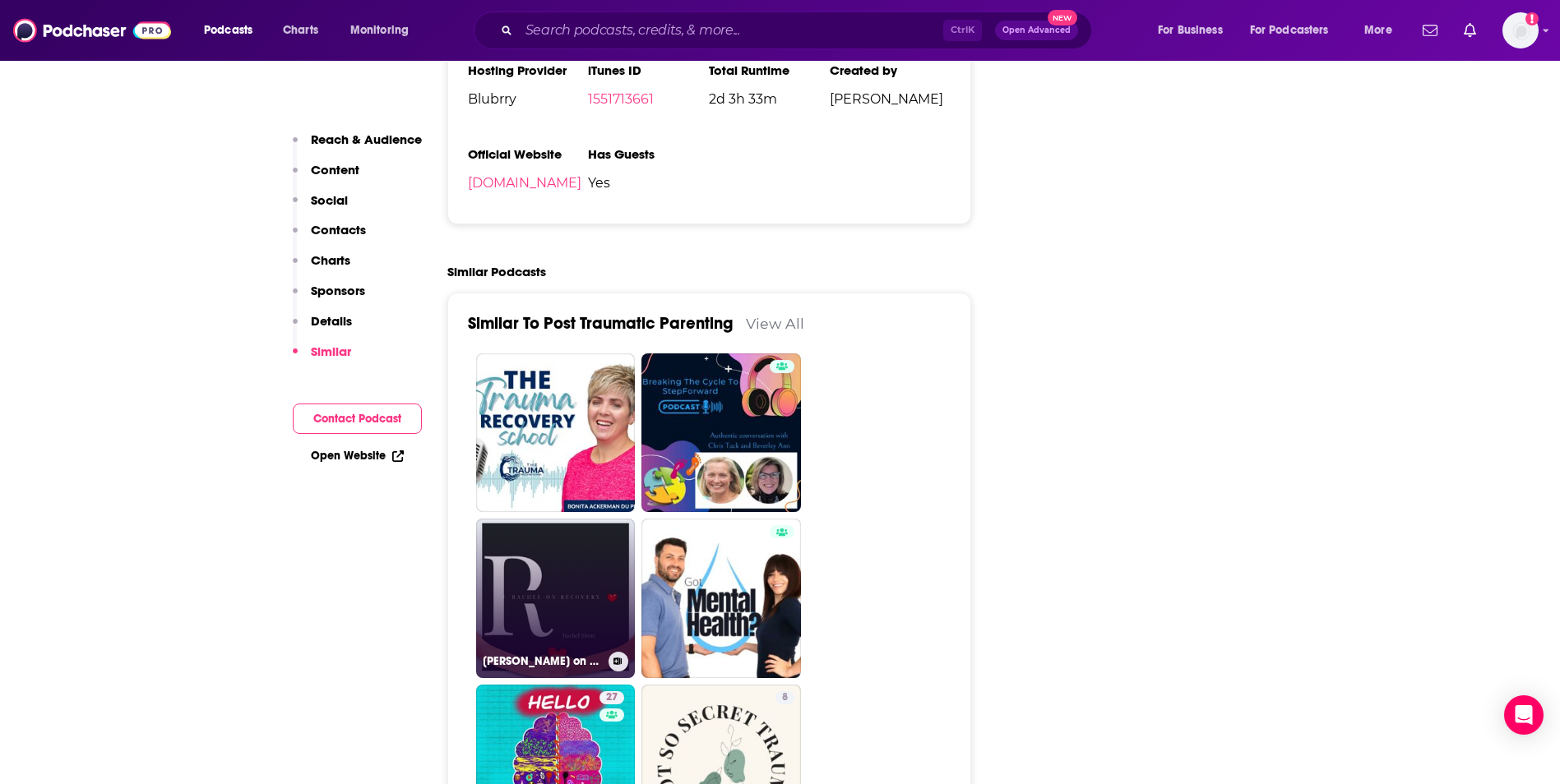
click at [579, 519] on link "Rachel on Recovery" at bounding box center [556, 598] width 159 height 159
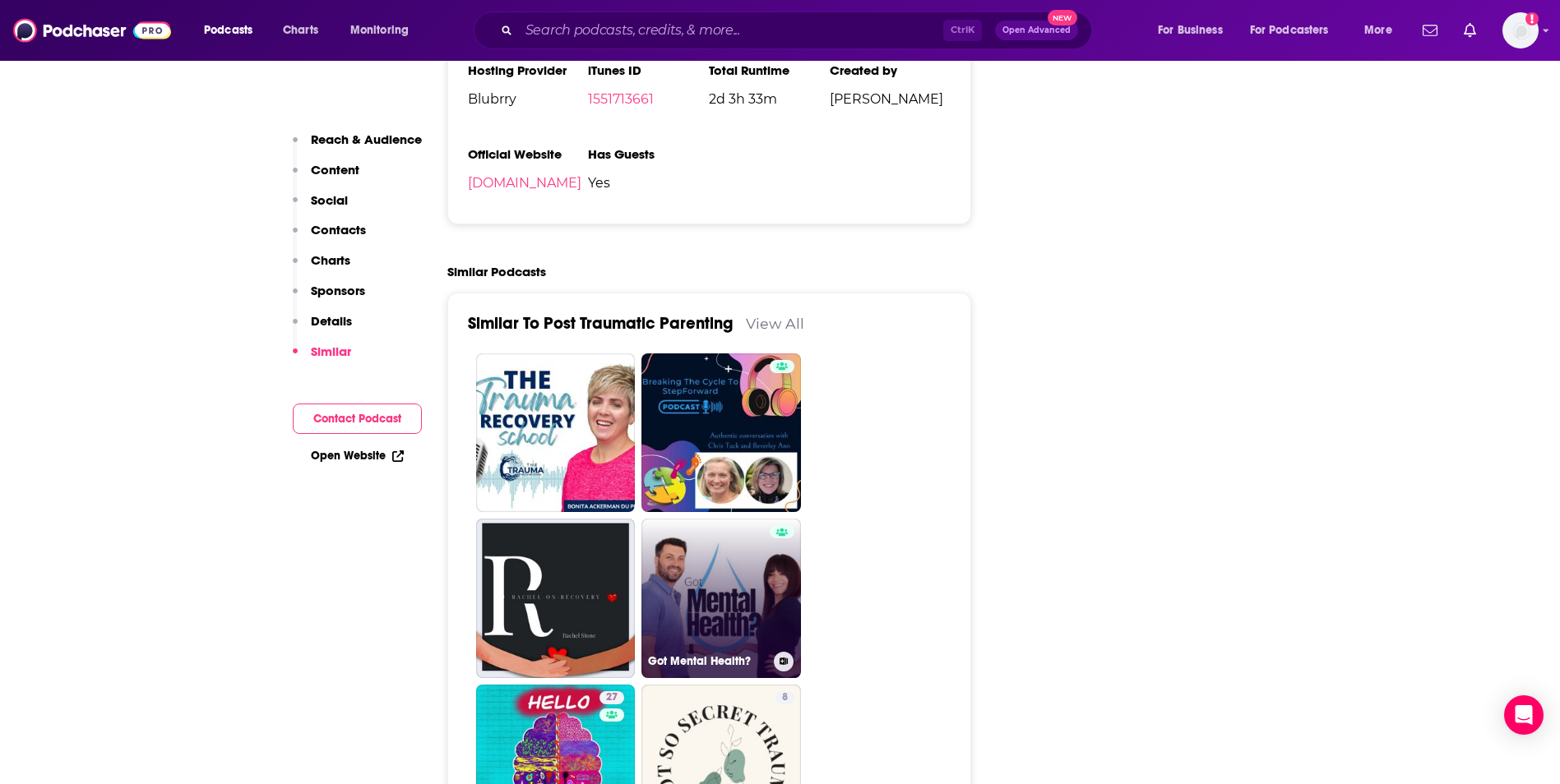
click at [759, 519] on link "Got Mental Health?" at bounding box center [721, 598] width 159 height 159
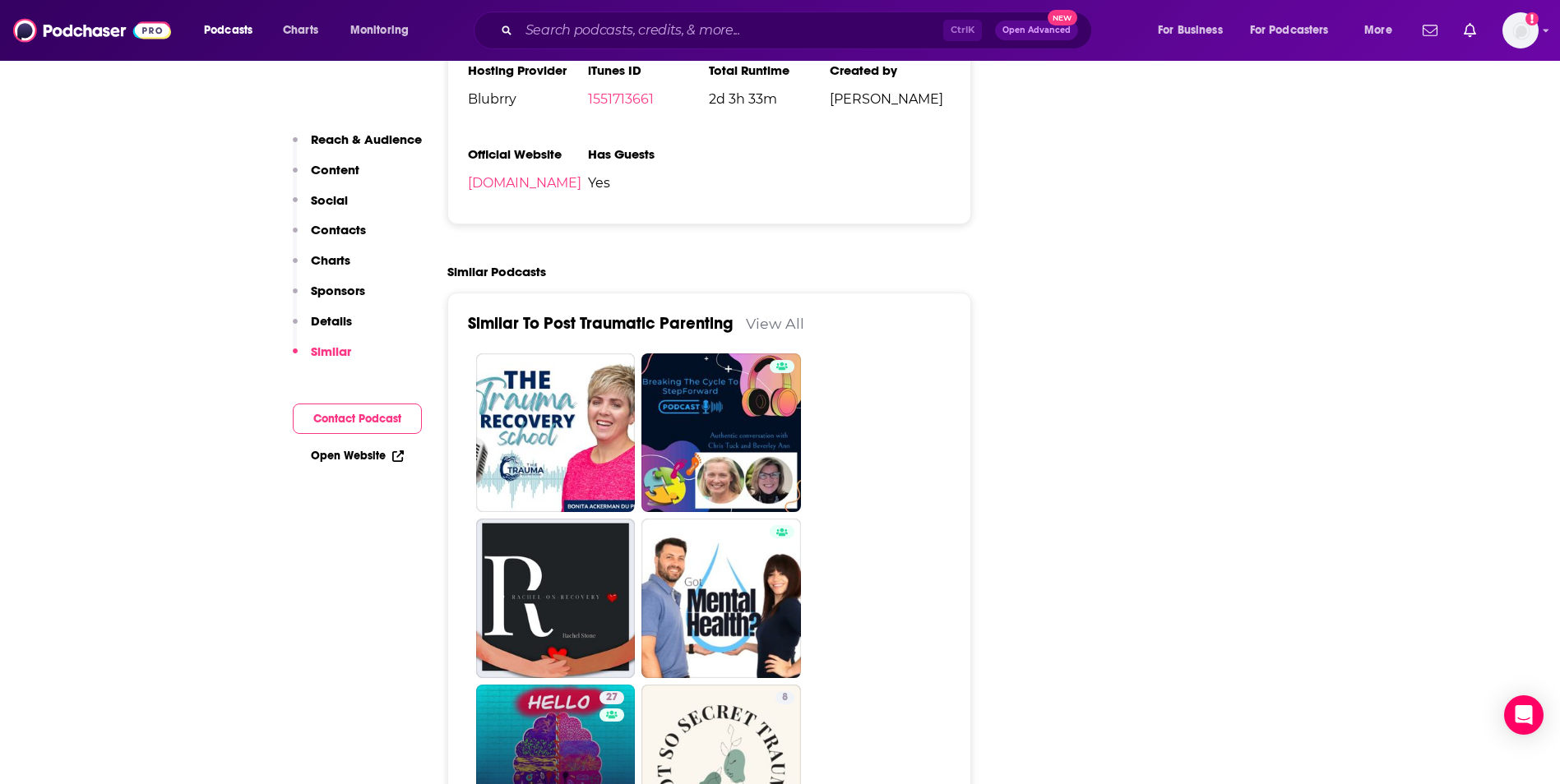
click at [571, 685] on link "27 Hello Trauma Brain" at bounding box center [556, 764] width 159 height 159
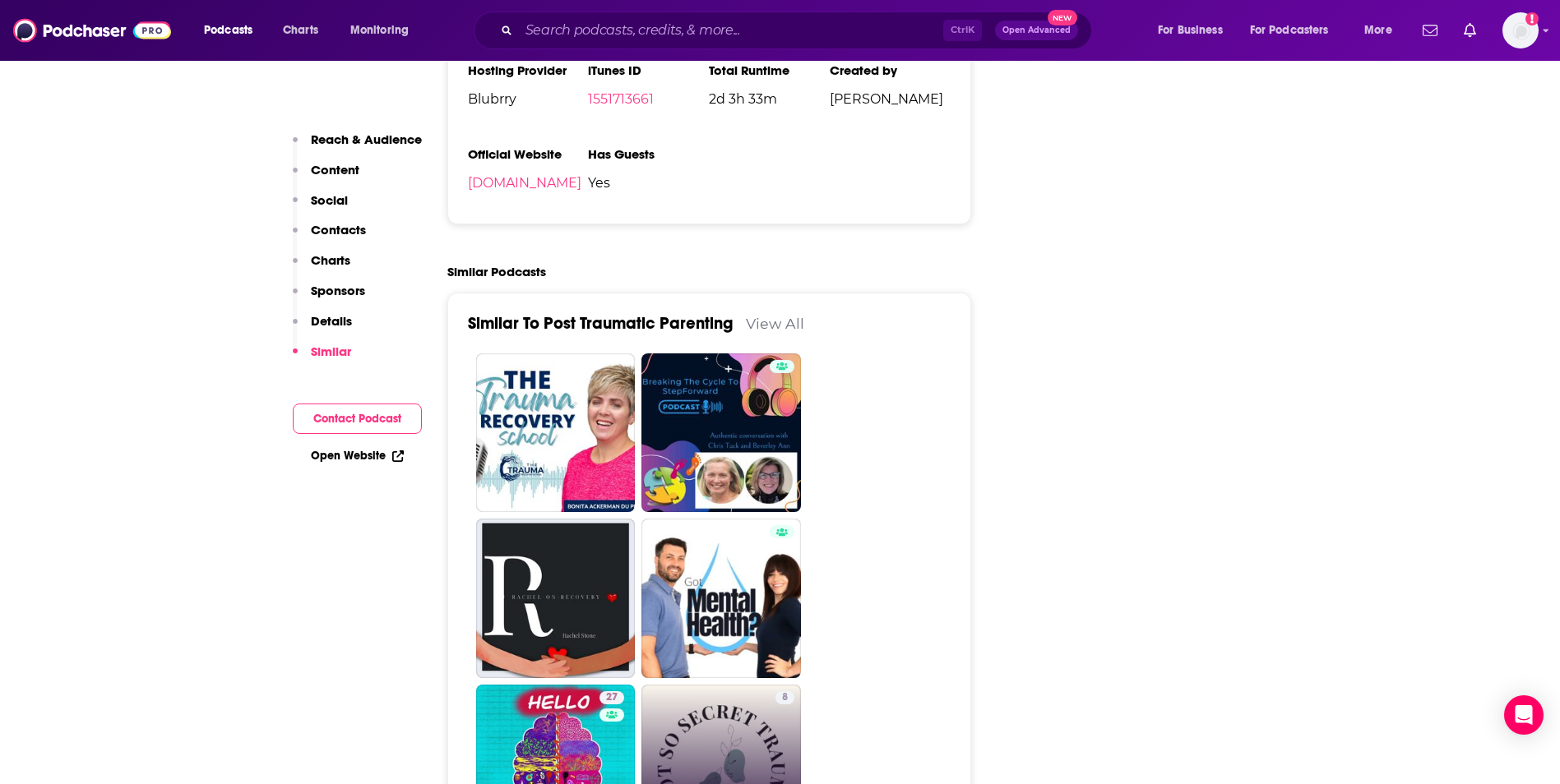
click at [702, 685] on link "8 Not so Secret Trauma" at bounding box center [721, 764] width 159 height 159
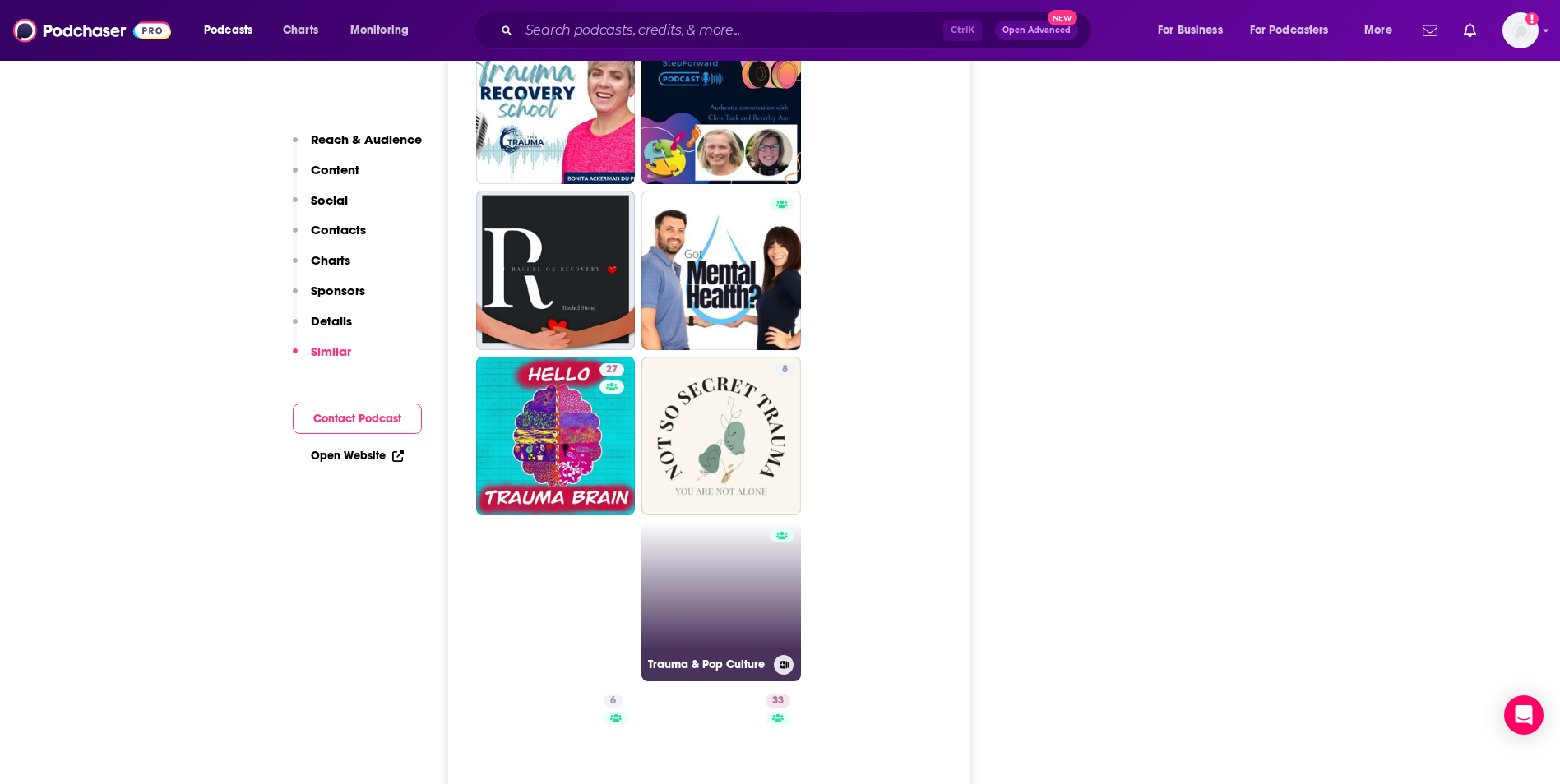
scroll to position [2671, 0]
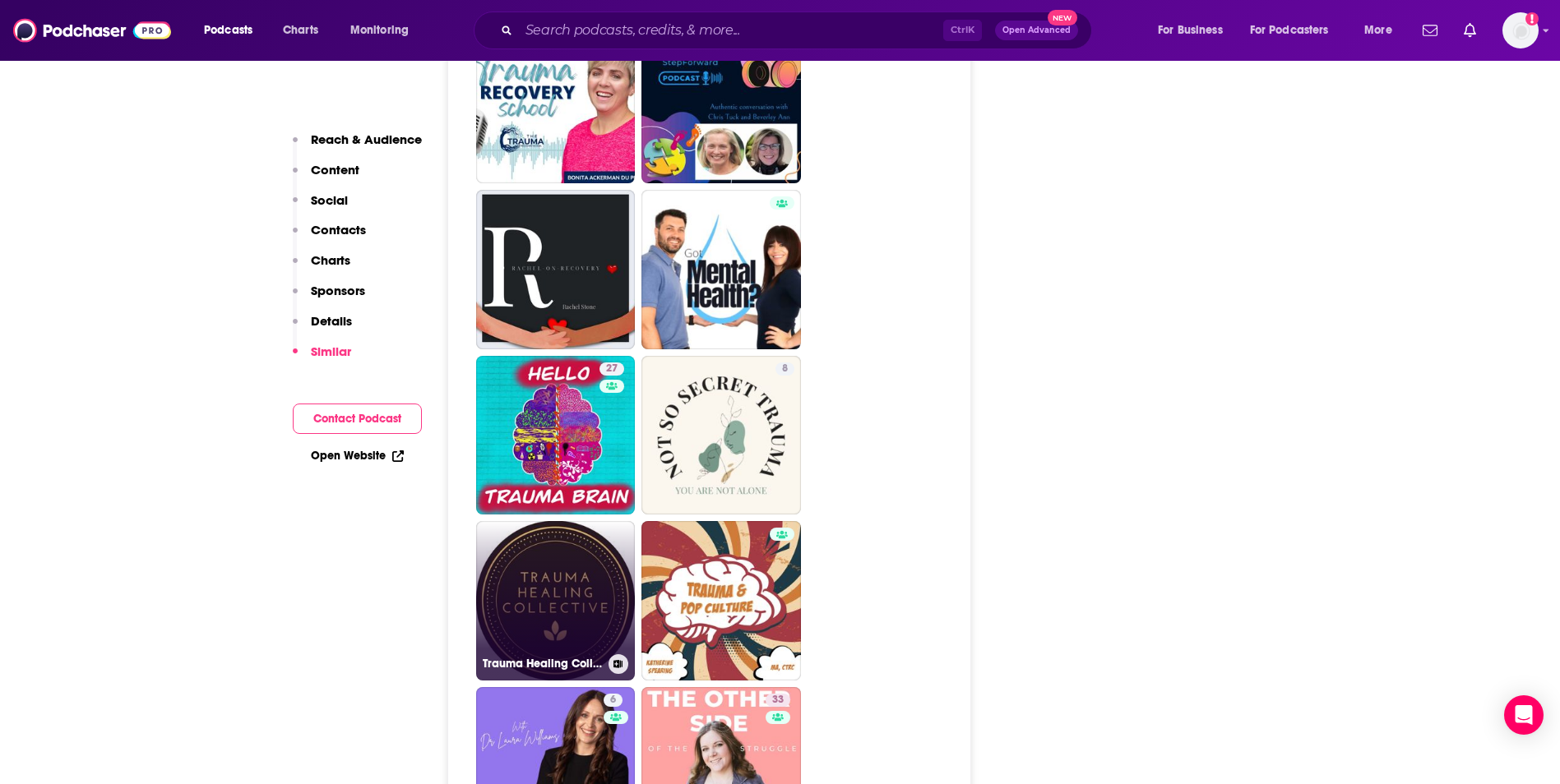
click at [564, 521] on link "Trauma Healing Collective" at bounding box center [556, 600] width 159 height 159
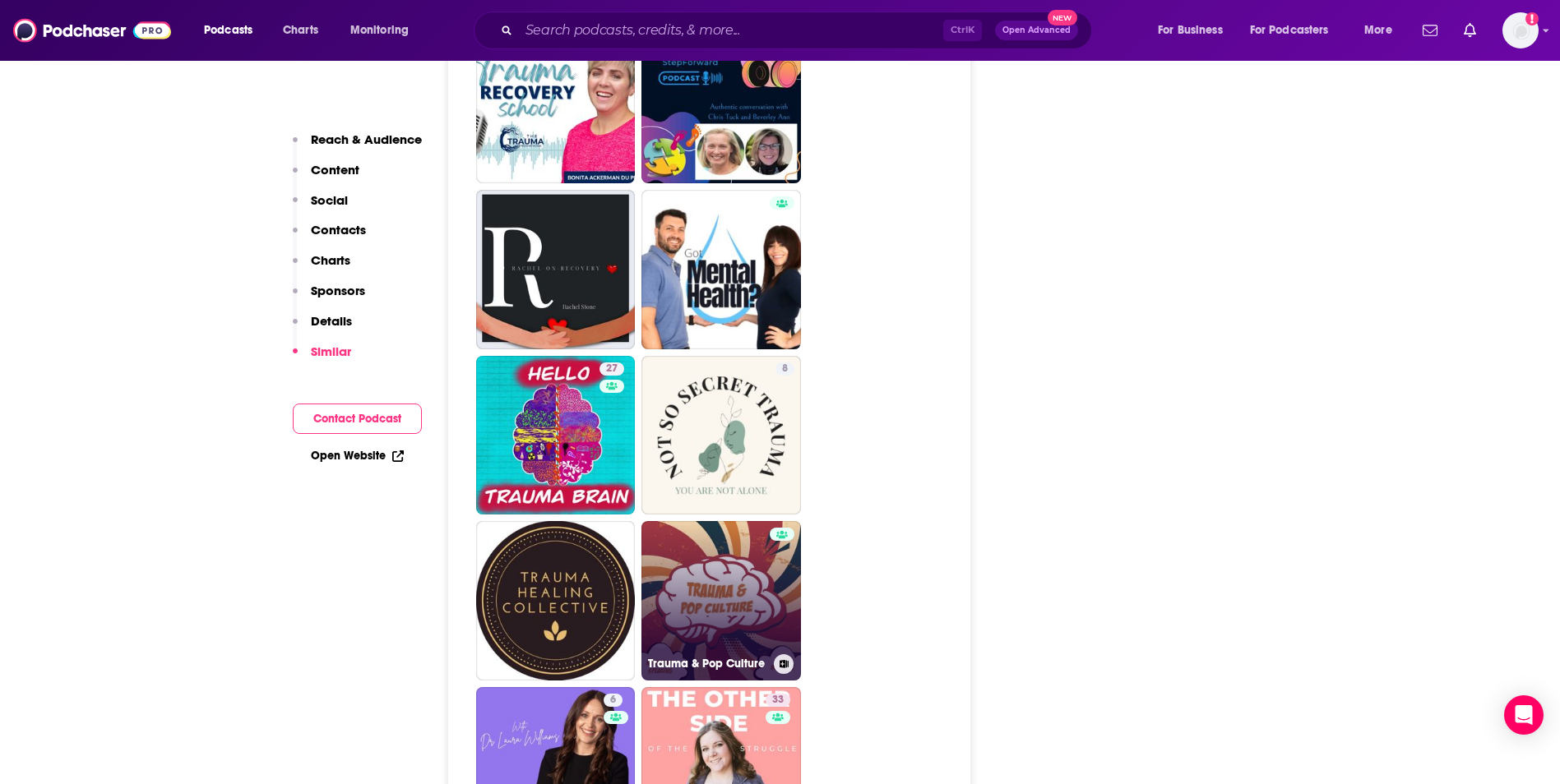
click at [713, 521] on link "Trauma & Pop Culture" at bounding box center [721, 600] width 159 height 159
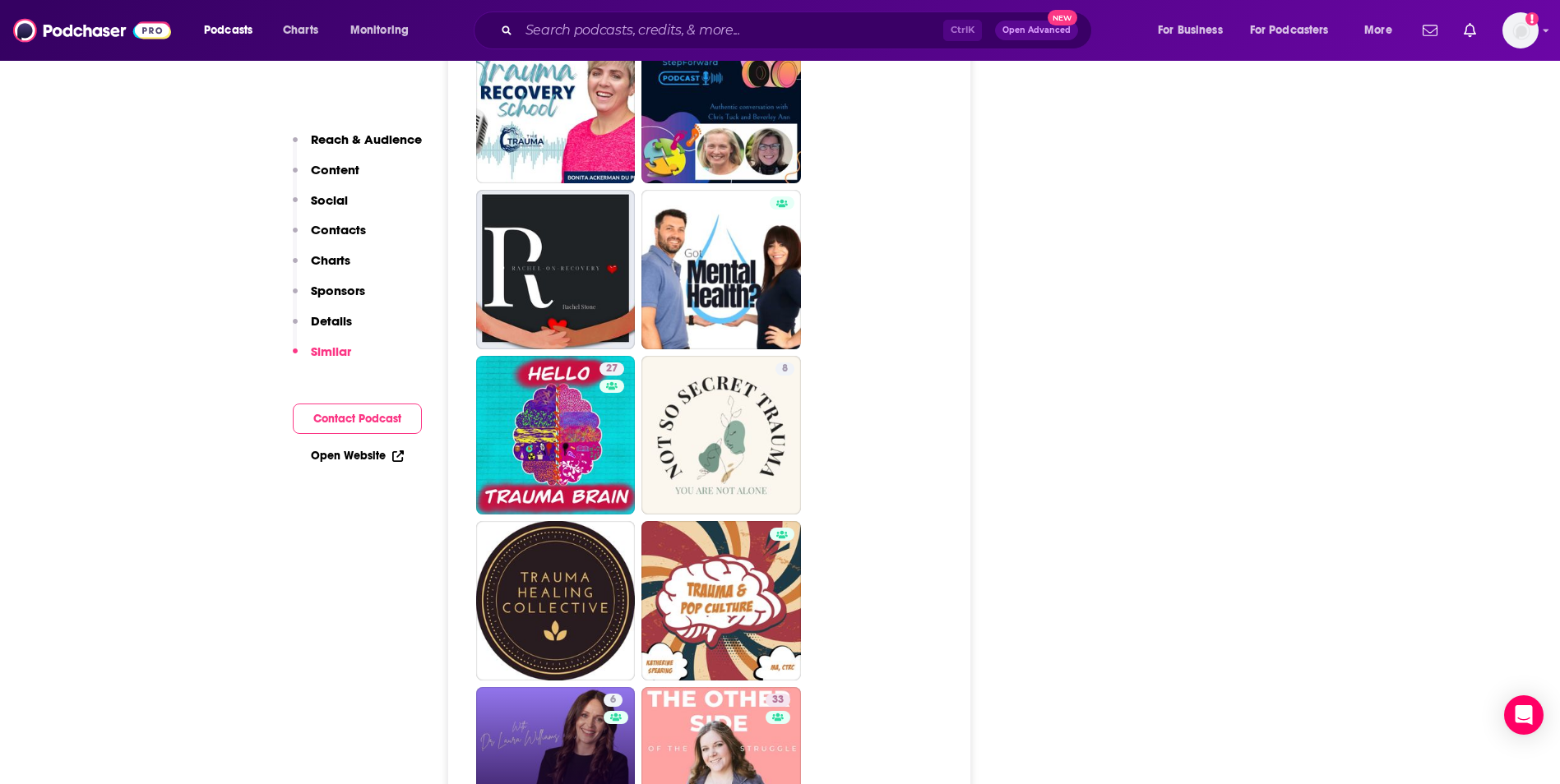
click at [582, 687] on link "6 Know Your Own Psychology" at bounding box center [556, 766] width 159 height 159
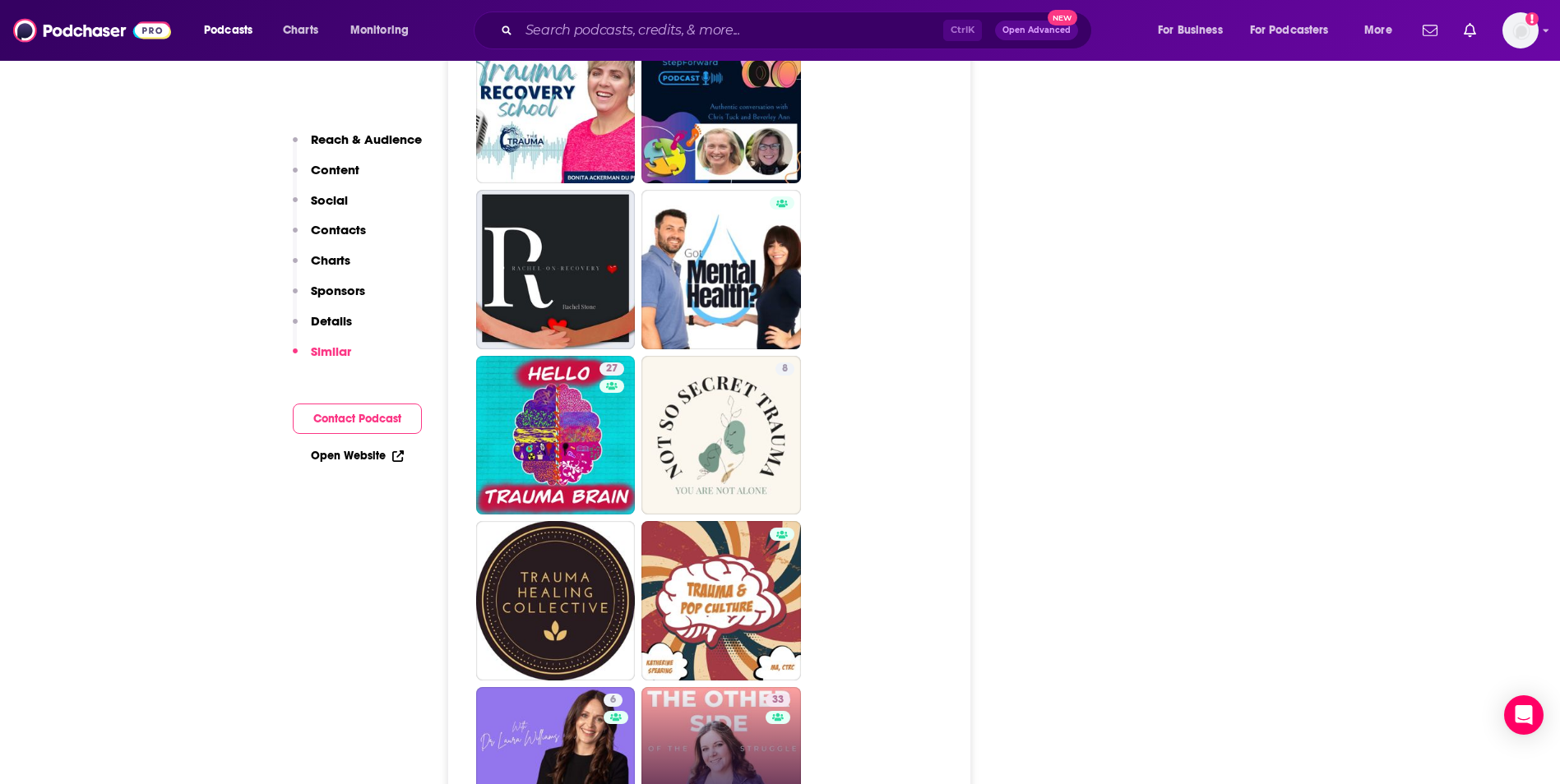
click at [705, 687] on link "33 The Other Side of the Struggle (Healing from Betrayal Trauma)" at bounding box center [721, 766] width 159 height 159
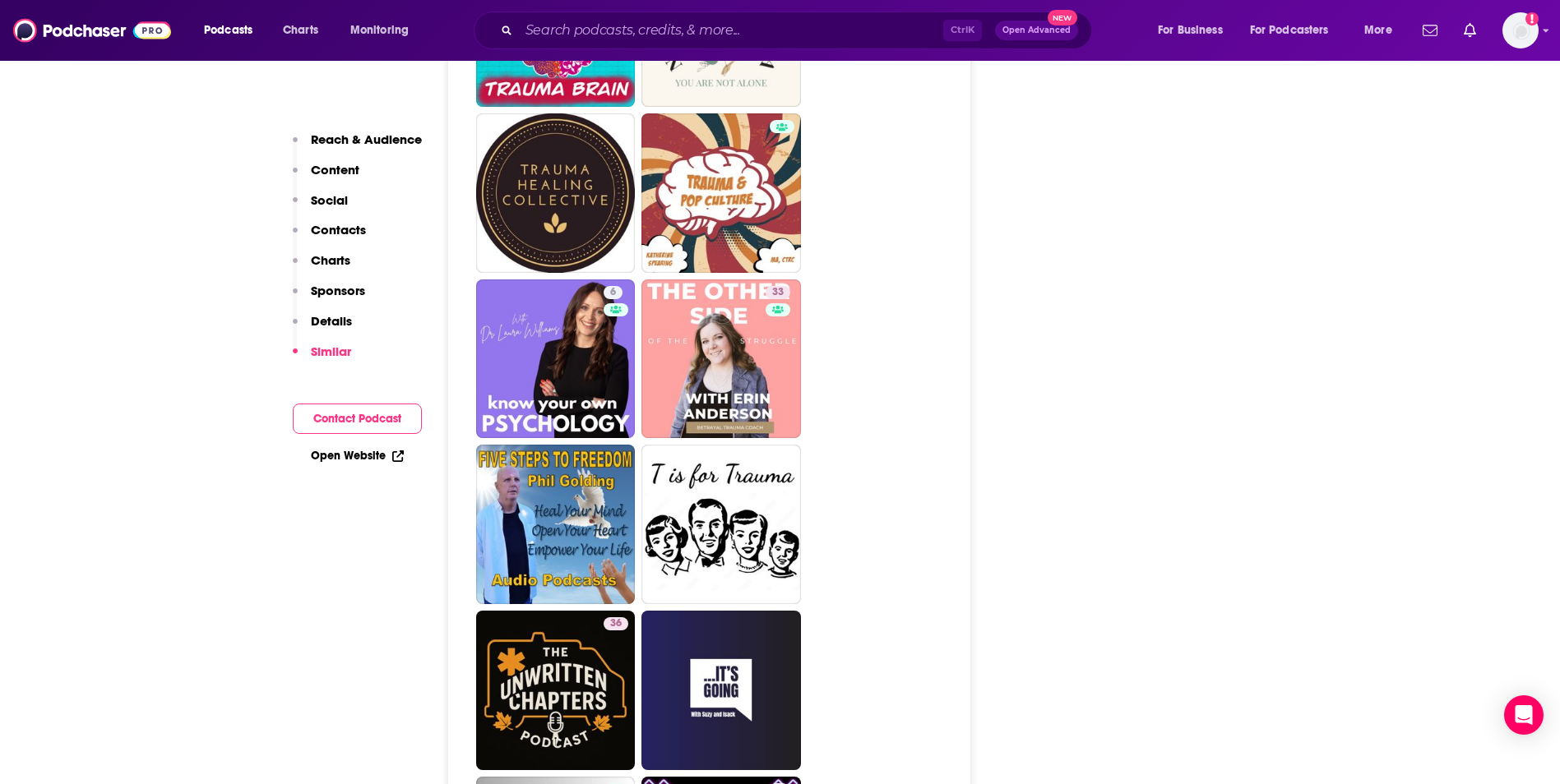
scroll to position [3082, 0]
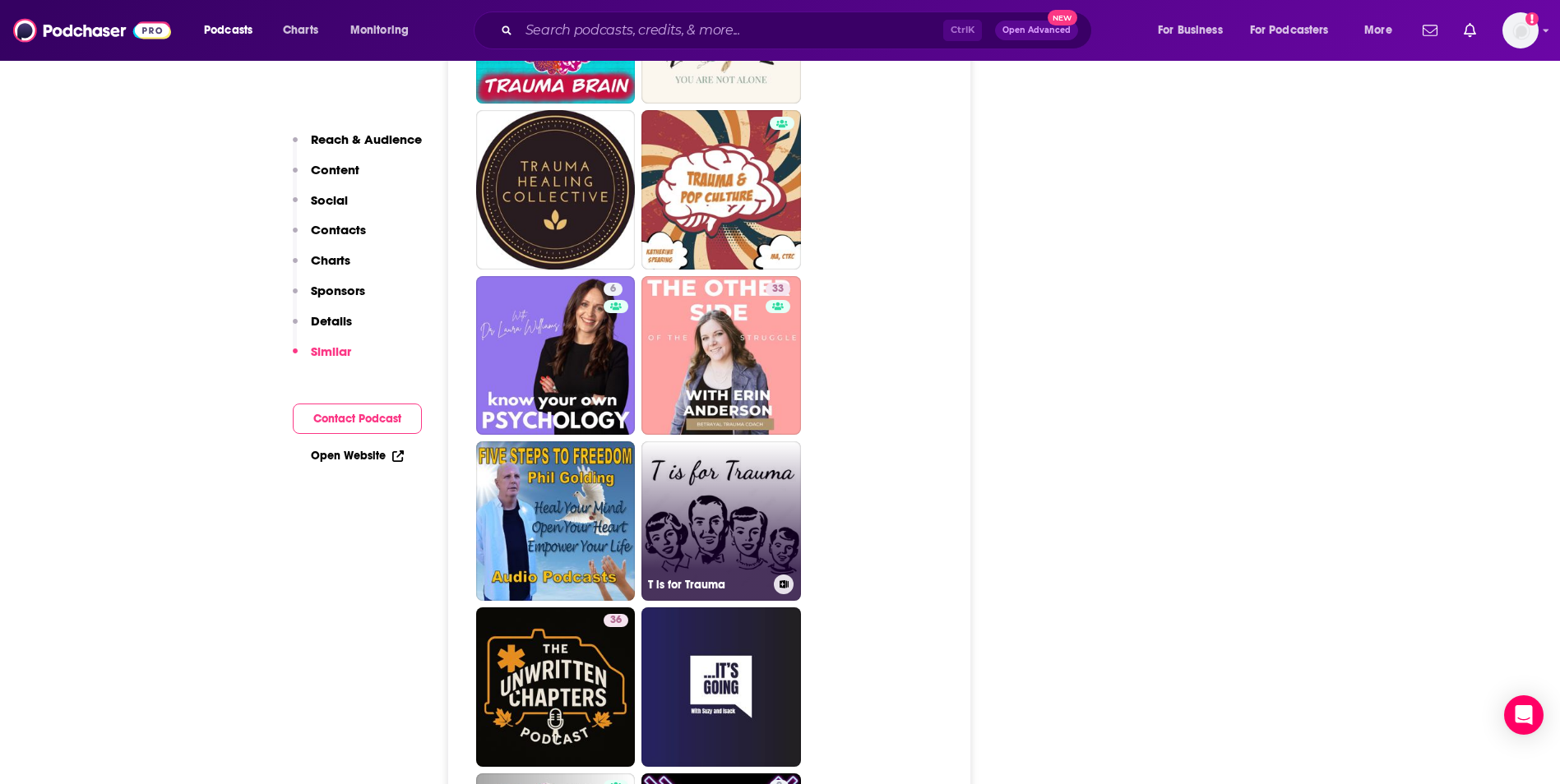
click at [732, 452] on link "T is for Trauma" at bounding box center [721, 521] width 159 height 159
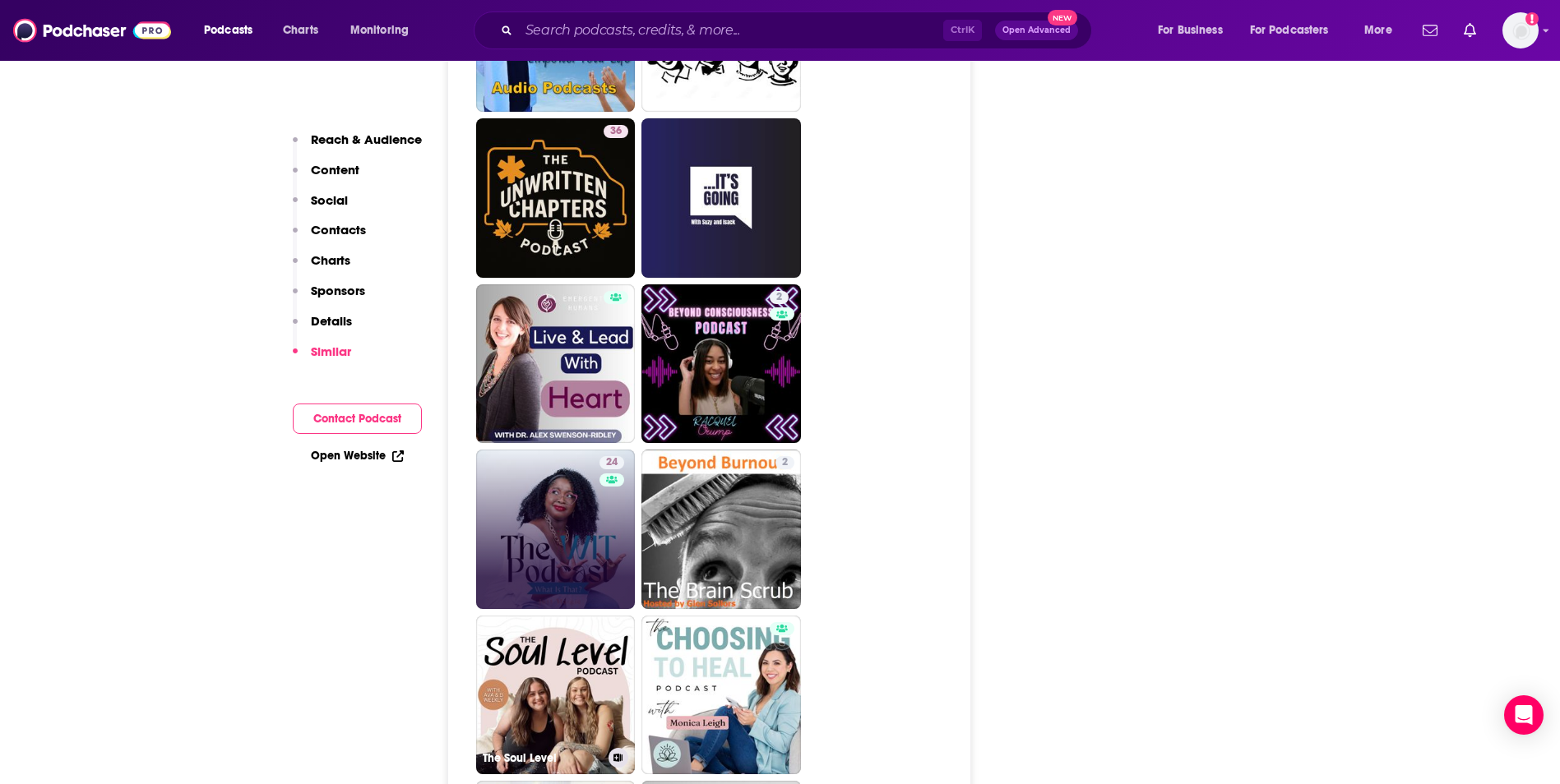
scroll to position [3576, 0]
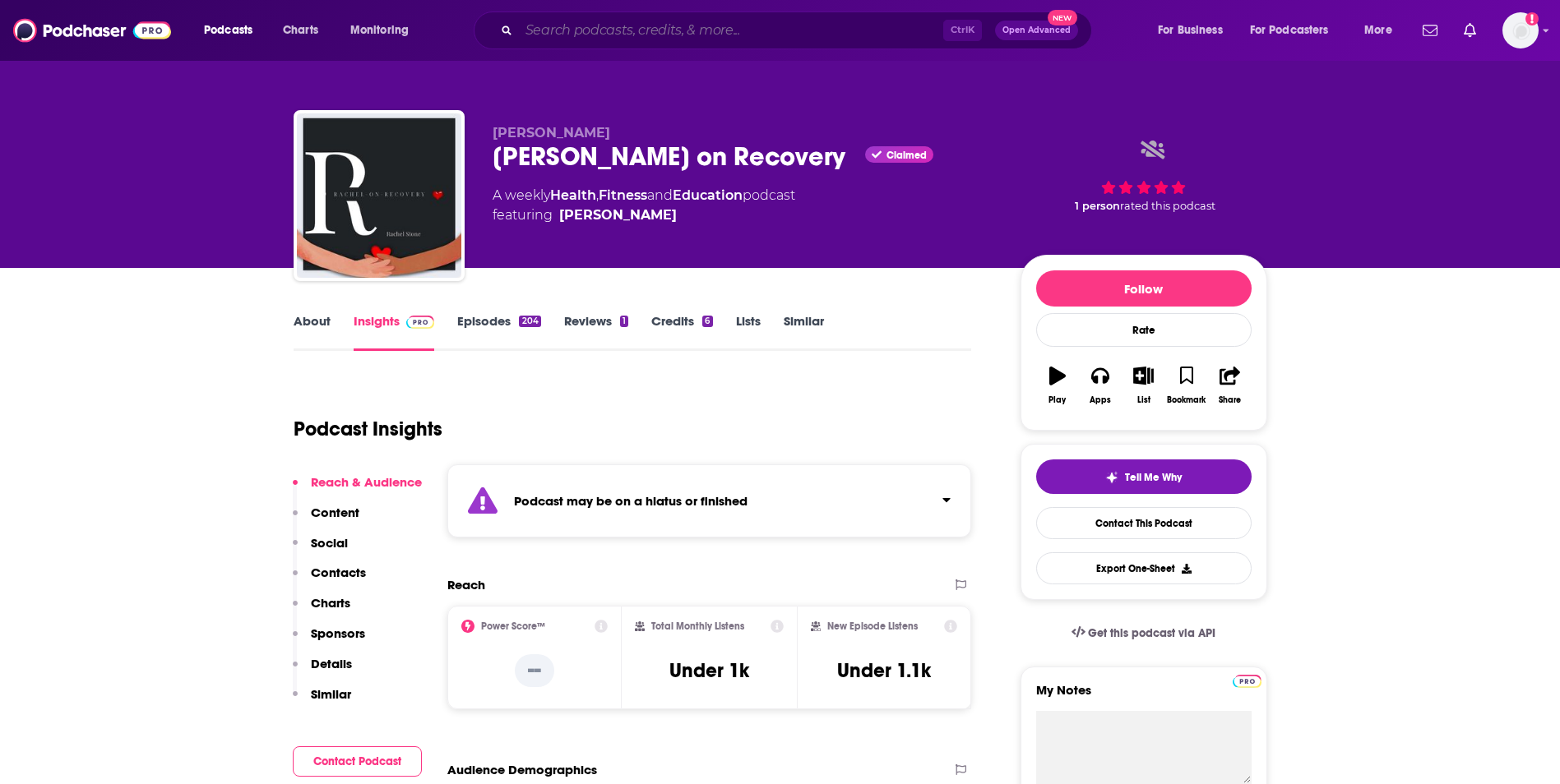
click at [647, 27] on input "Search podcasts, credits, & more..." at bounding box center [732, 30] width 424 height 26
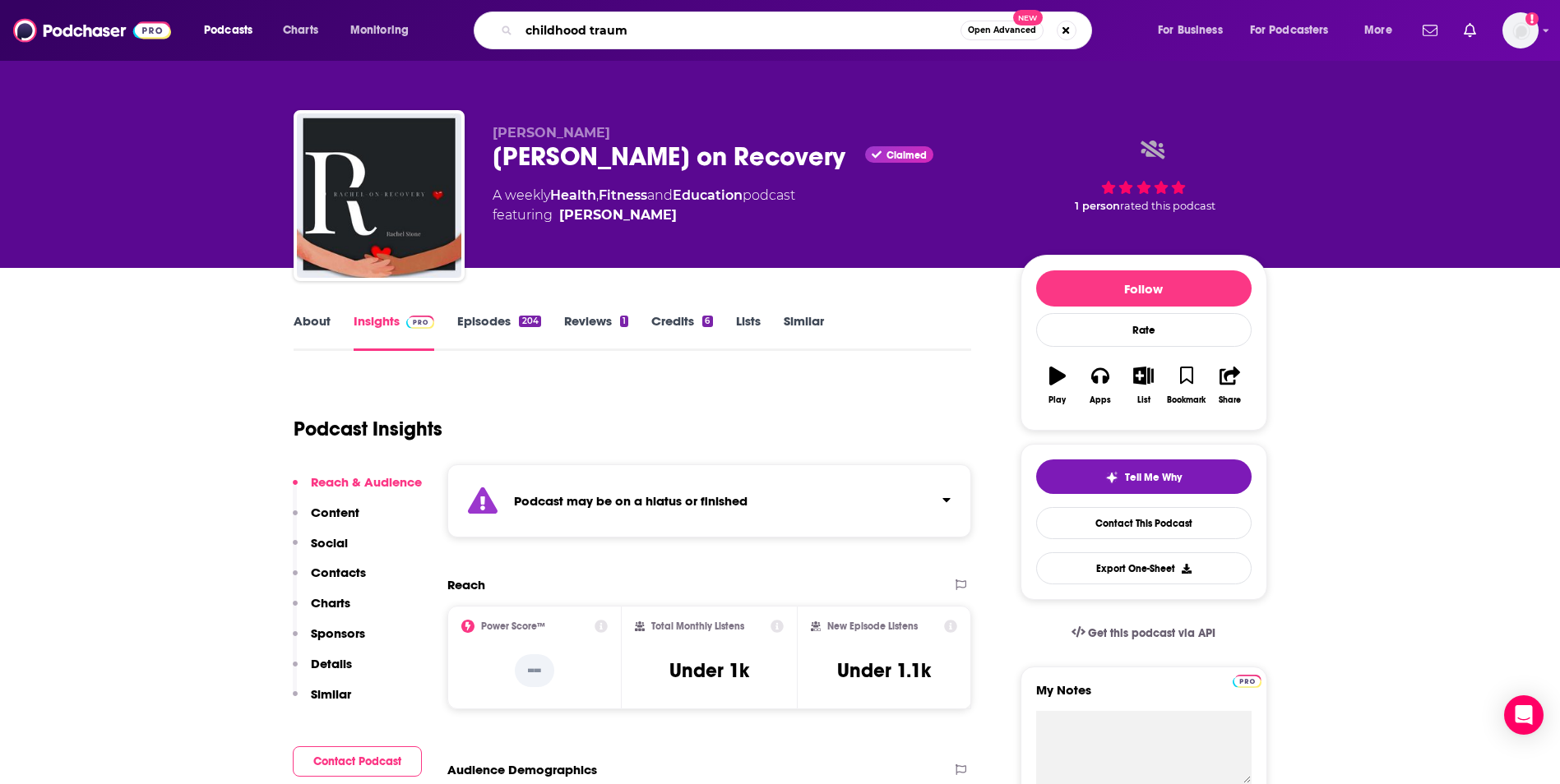
type input "childhood trauma"
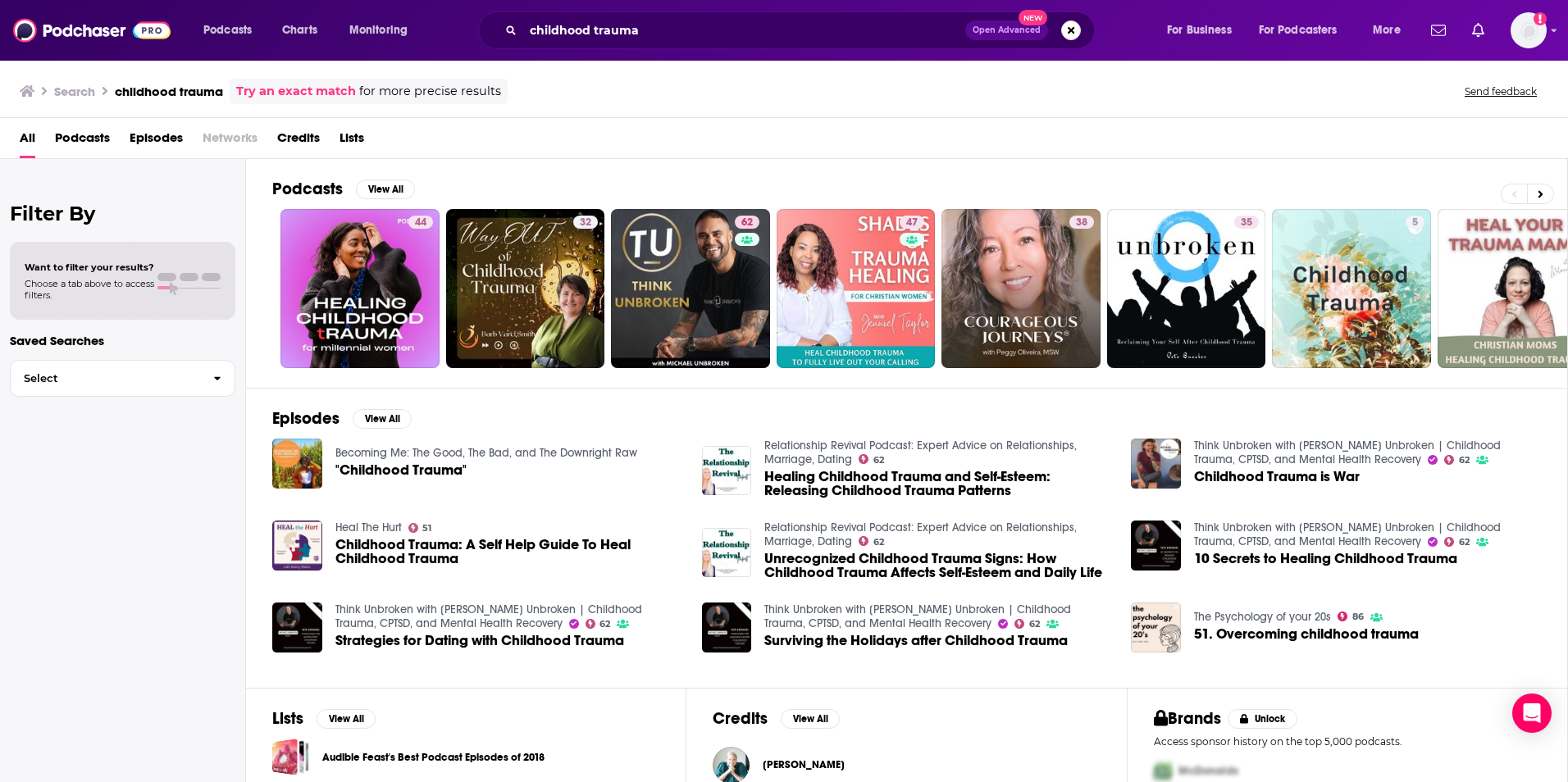
click at [91, 144] on span "Podcasts" at bounding box center [82, 141] width 55 height 33
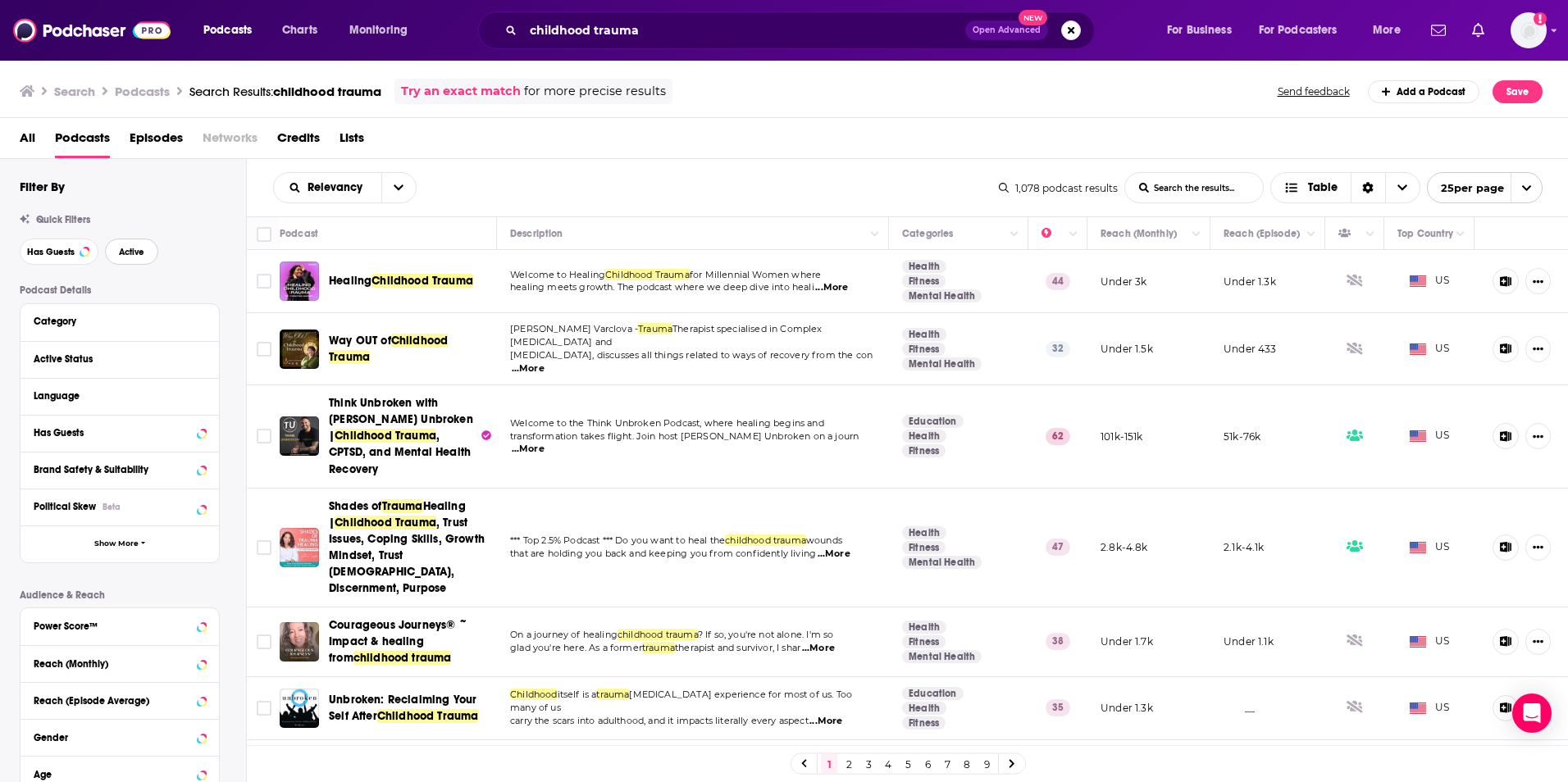
click at [130, 245] on button "Active" at bounding box center [132, 252] width 54 height 26
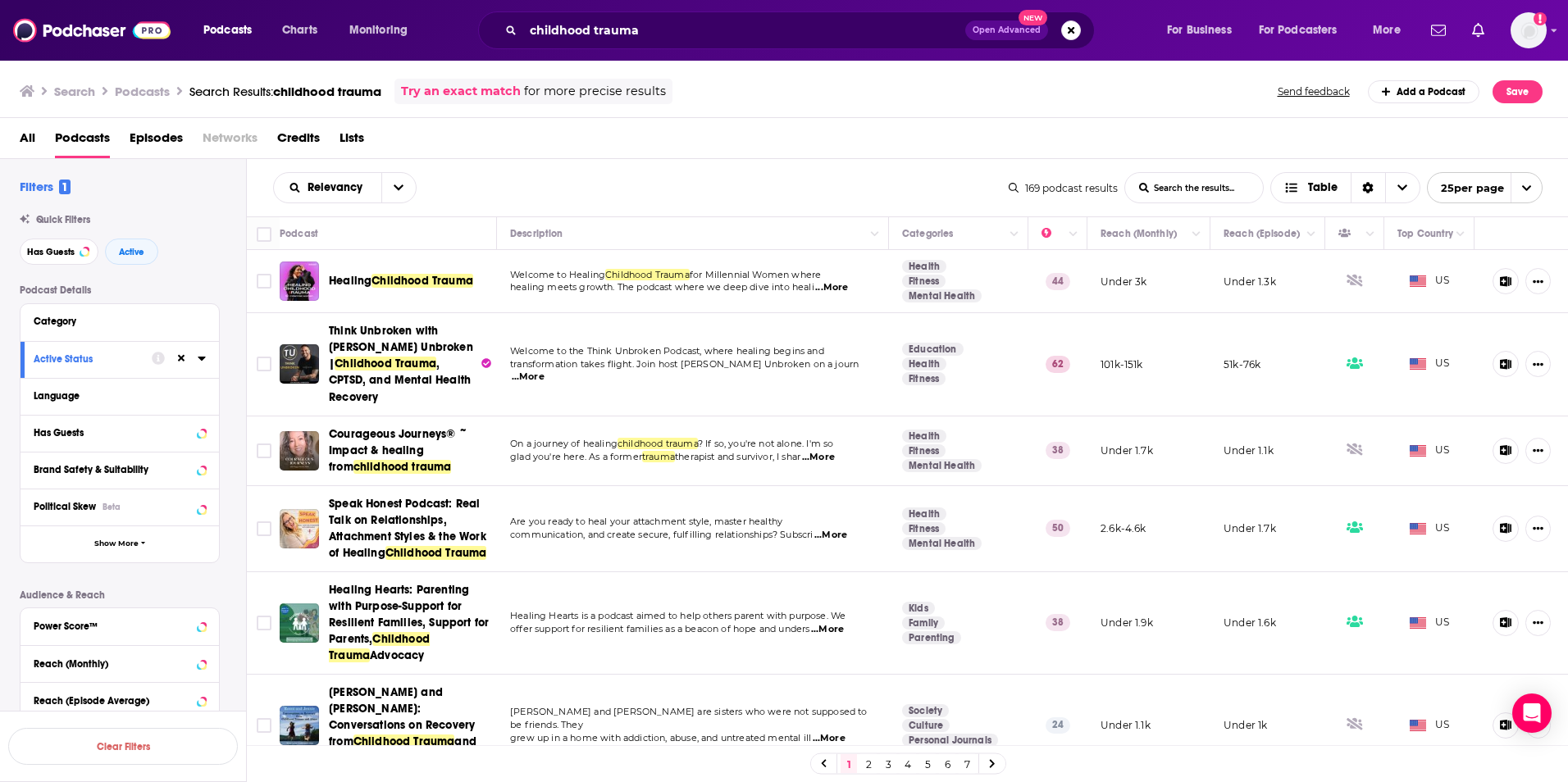
click at [249, 286] on td at bounding box center [263, 282] width 33 height 63
click at [256, 364] on input "Toggle select row" at bounding box center [263, 364] width 15 height 15
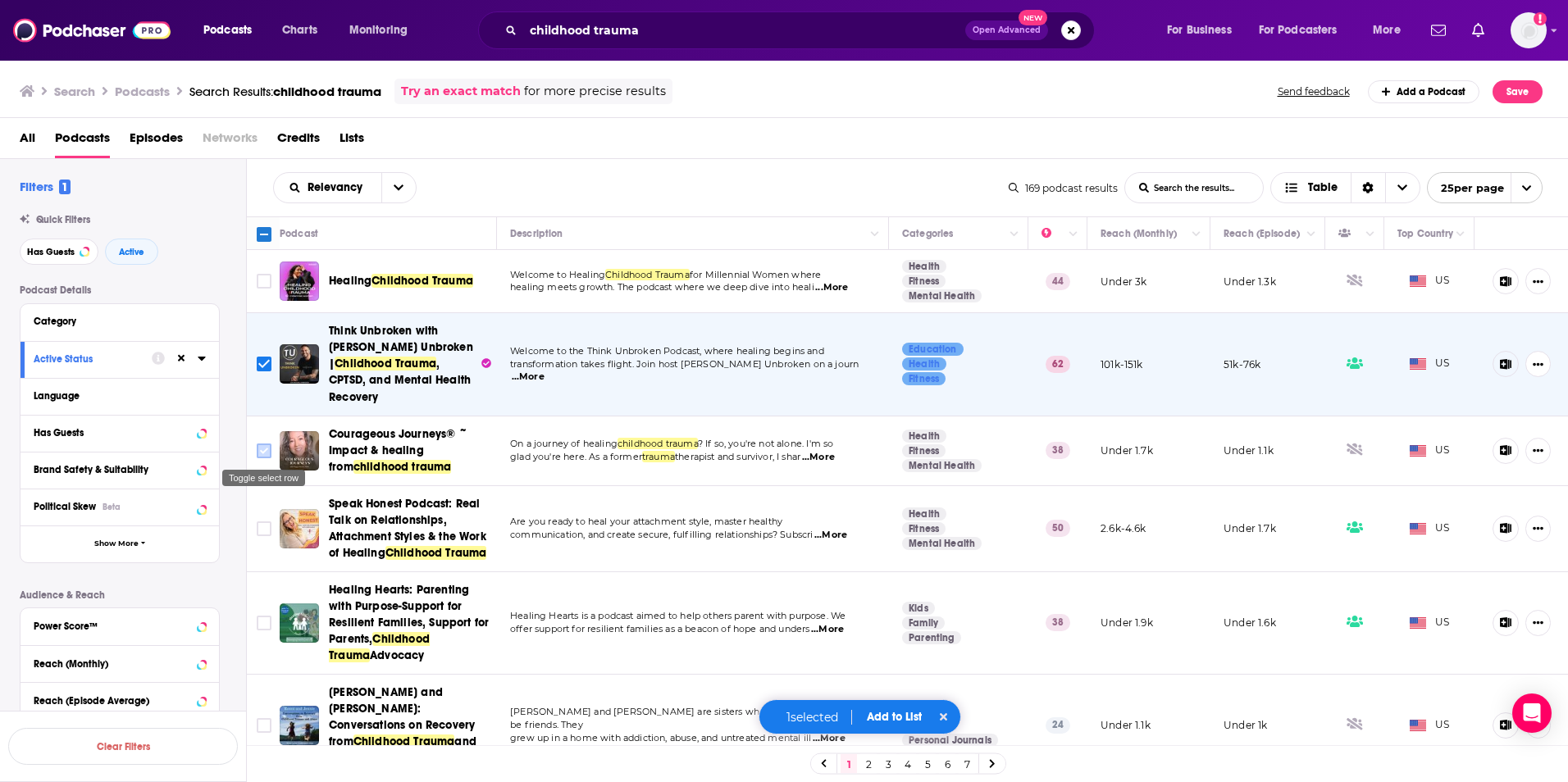
click at [256, 445] on input "Toggle select row" at bounding box center [263, 450] width 15 height 15
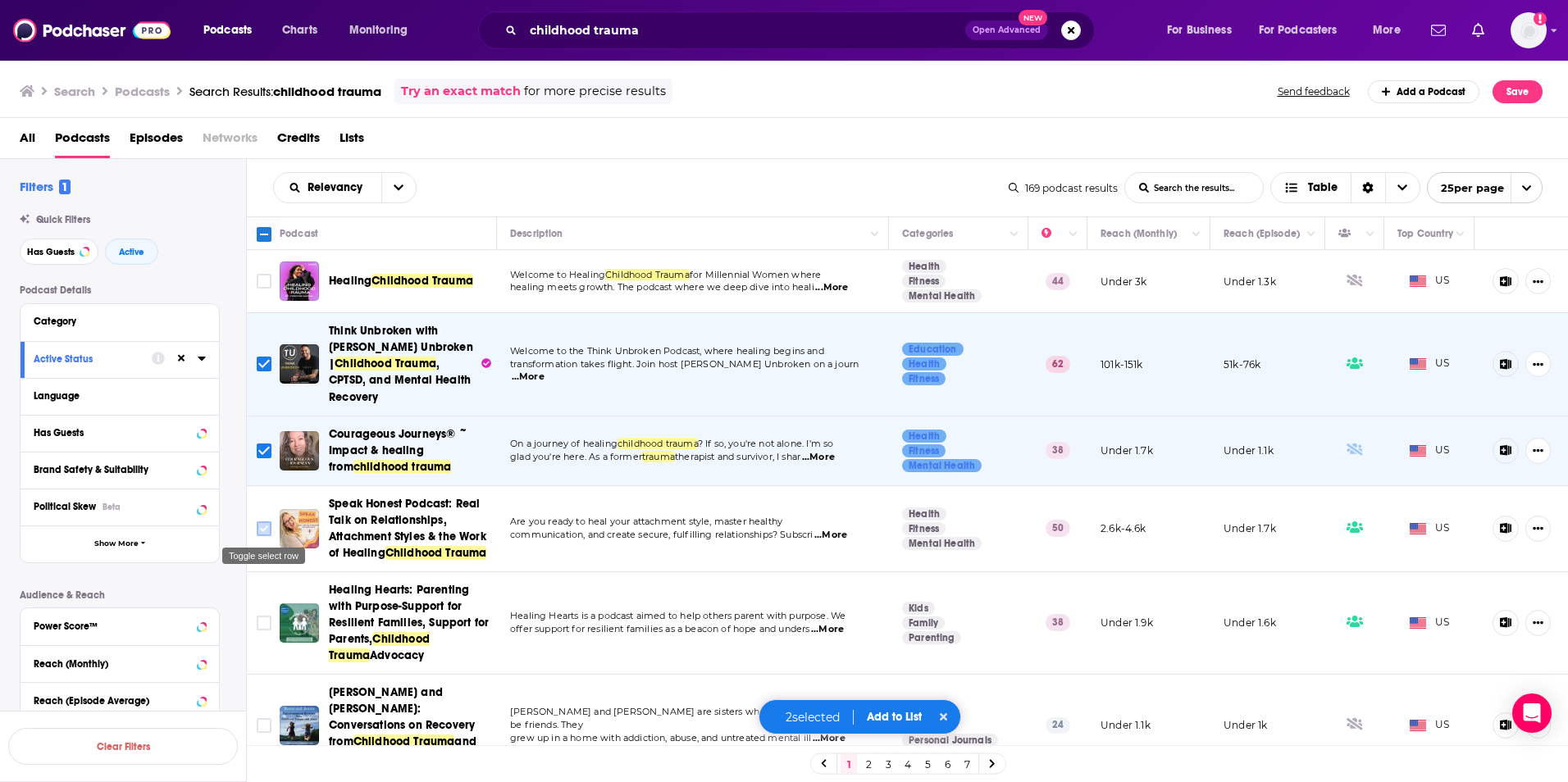
click at [255, 533] on icon "Toggle select row" at bounding box center [264, 528] width 20 height 20
click at [257, 618] on input "Toggle select row" at bounding box center [263, 623] width 15 height 15
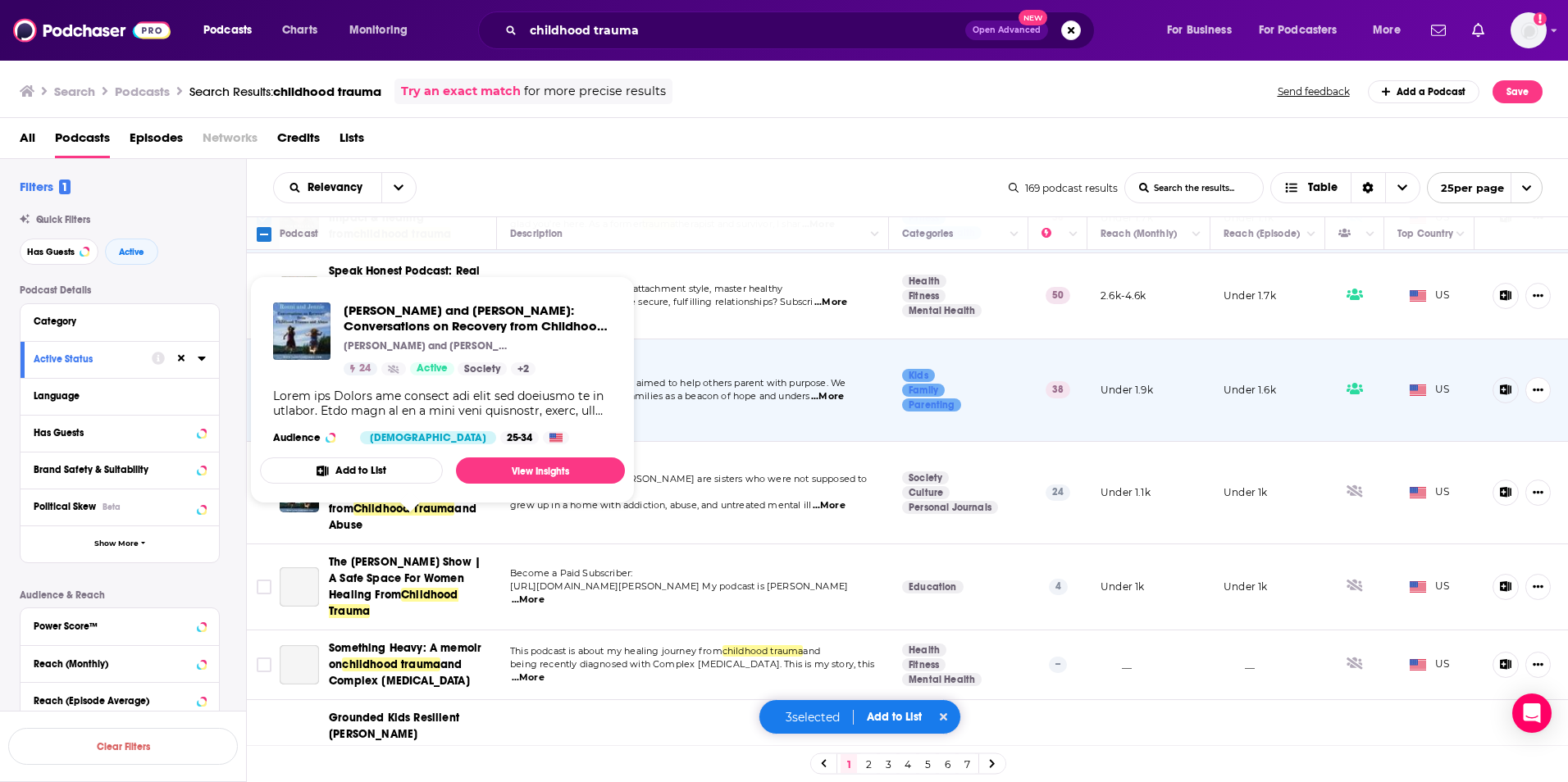
scroll to position [328, 0]
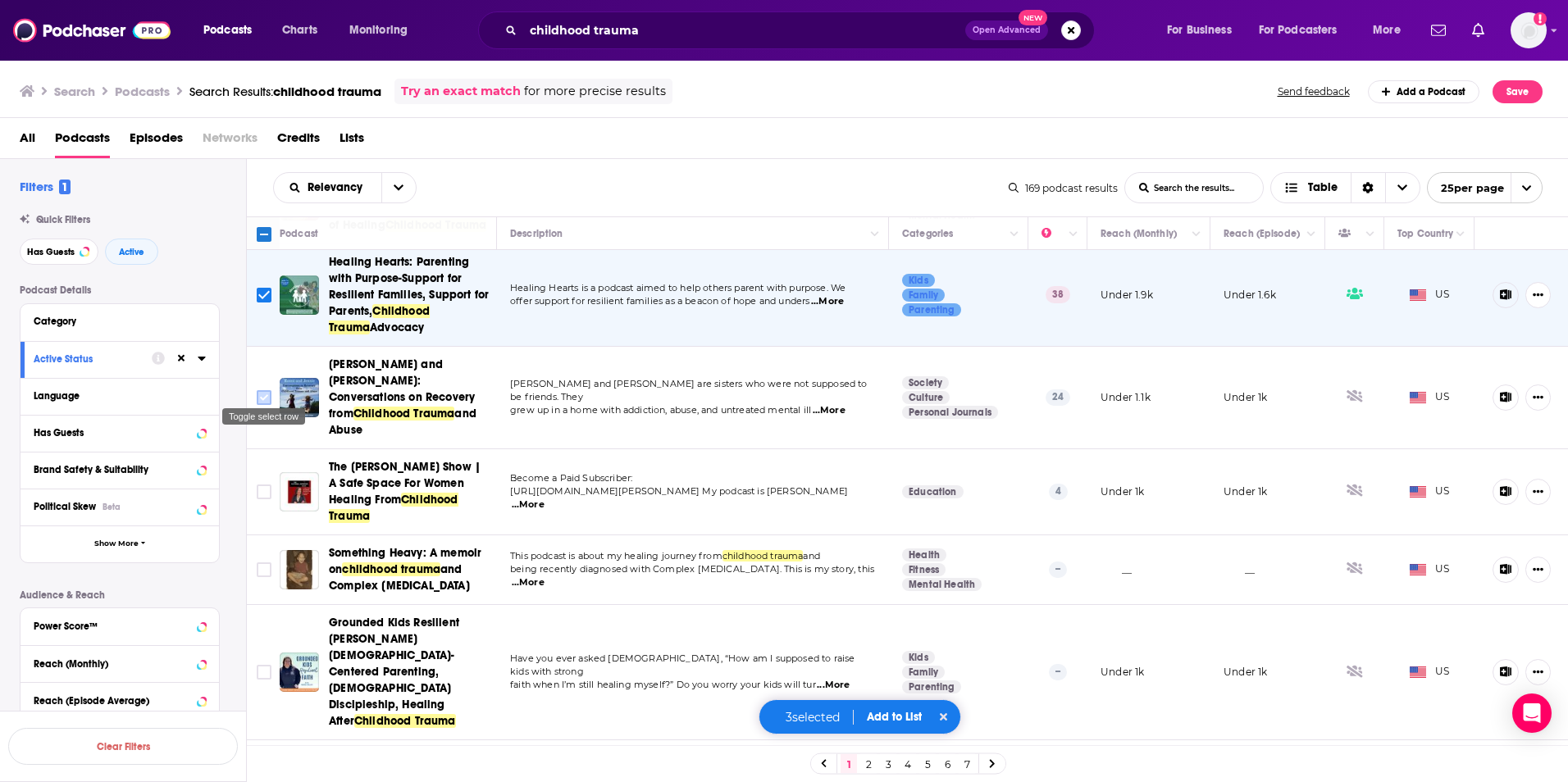
click at [260, 390] on input "Toggle select row" at bounding box center [263, 397] width 15 height 15
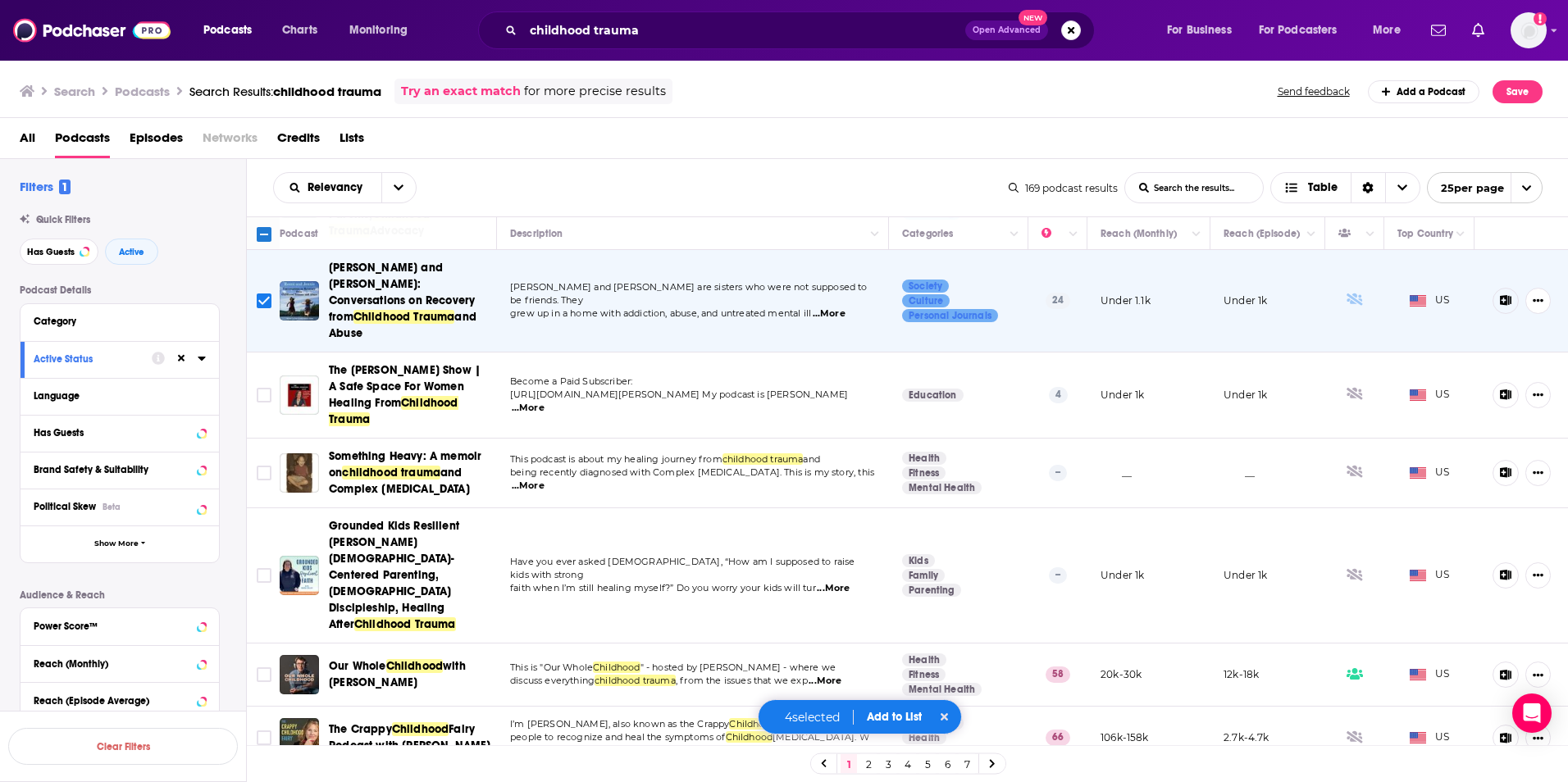
scroll to position [492, 0]
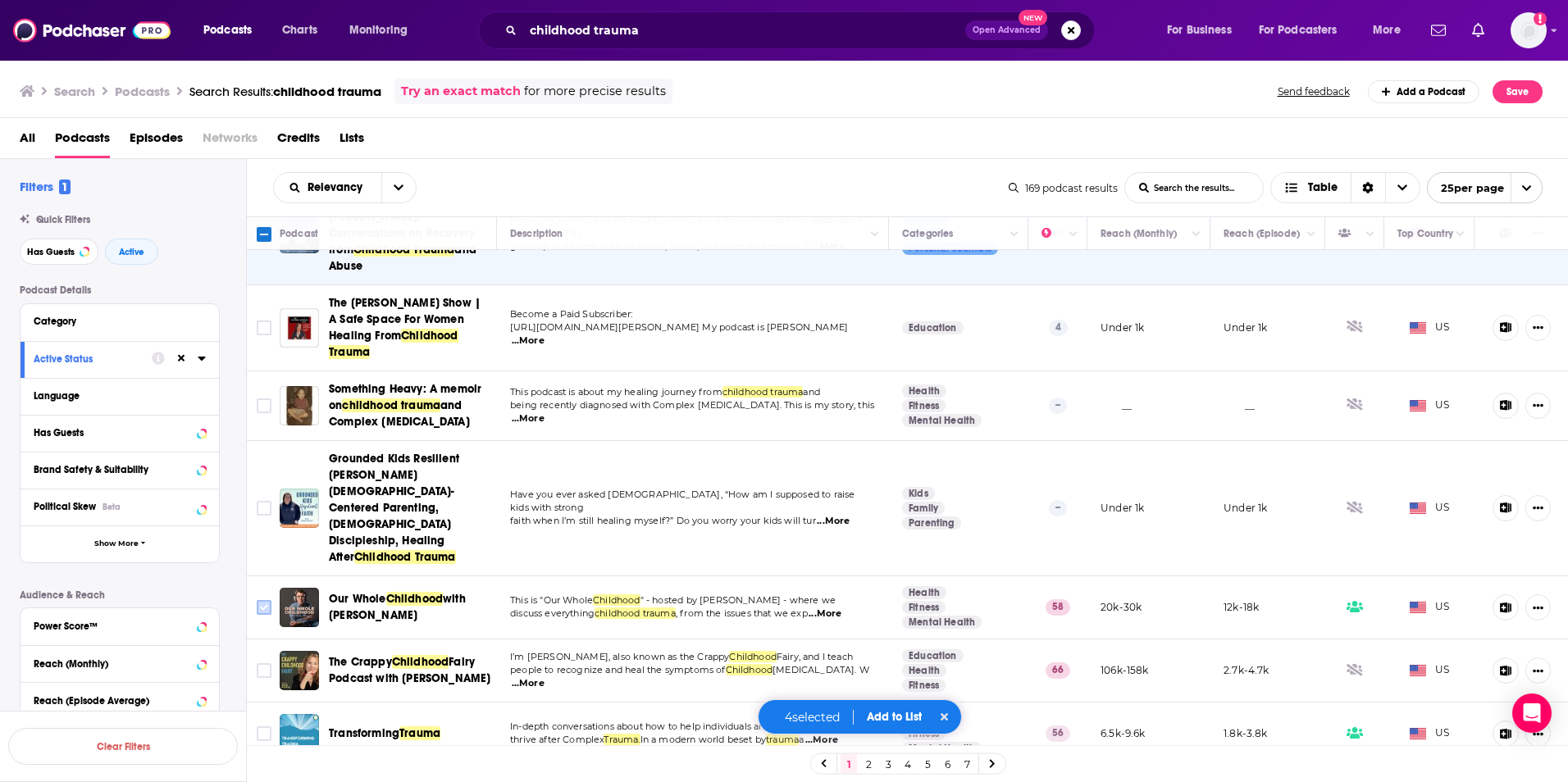
click at [260, 601] on input "Toggle select row" at bounding box center [263, 607] width 15 height 15
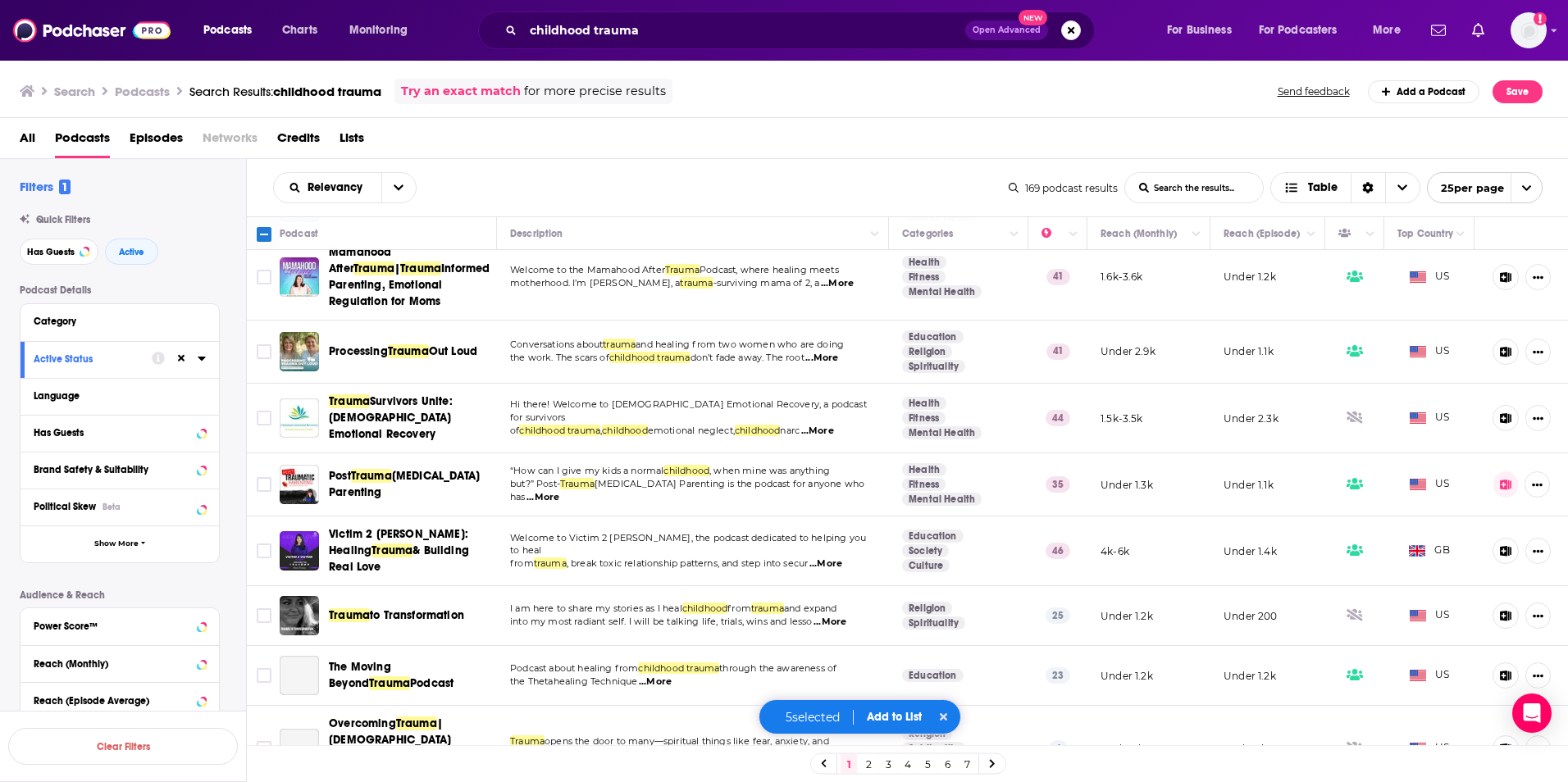
scroll to position [1066, 0]
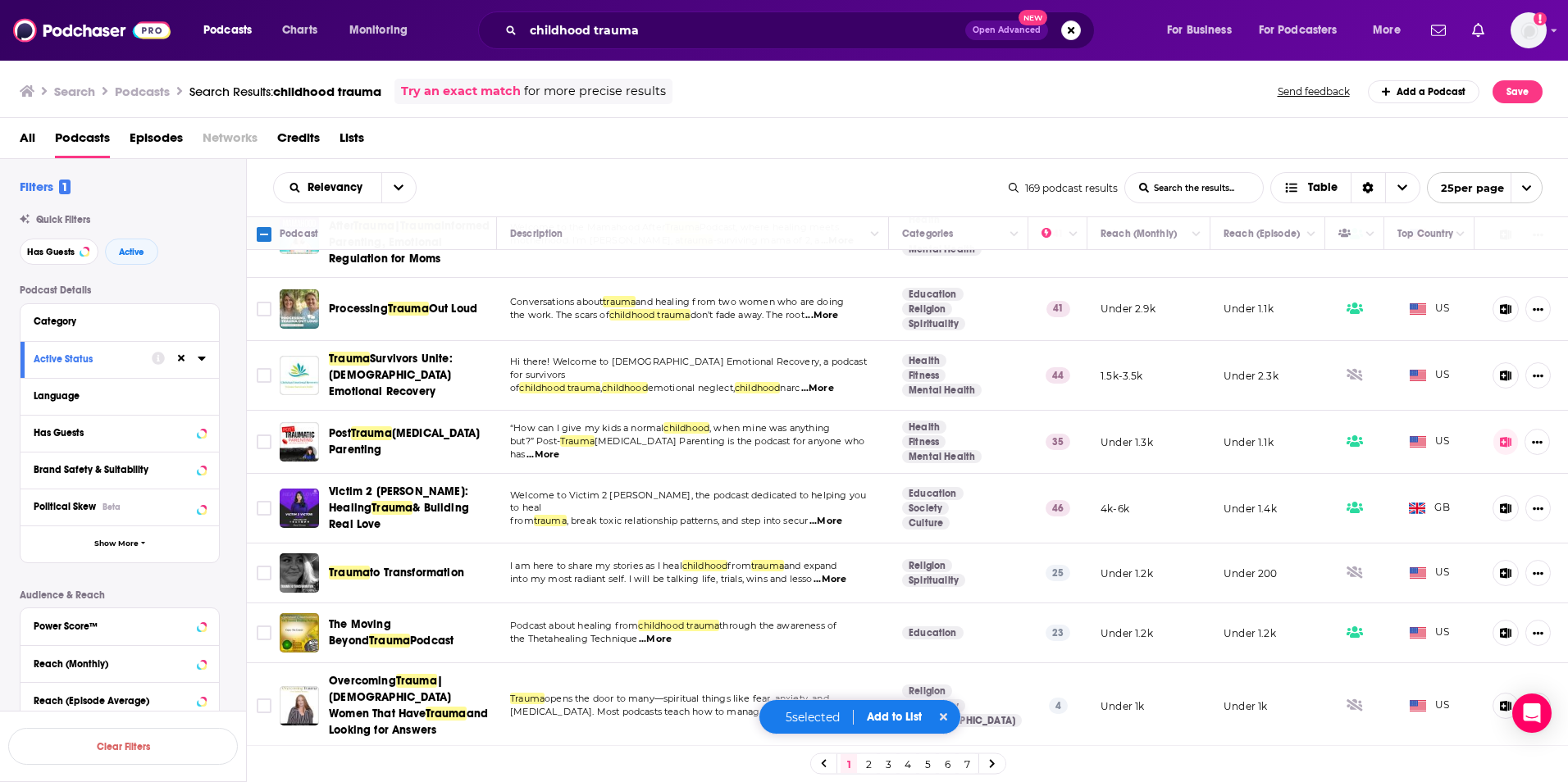
click at [884, 723] on button "Add to List" at bounding box center [893, 717] width 81 height 14
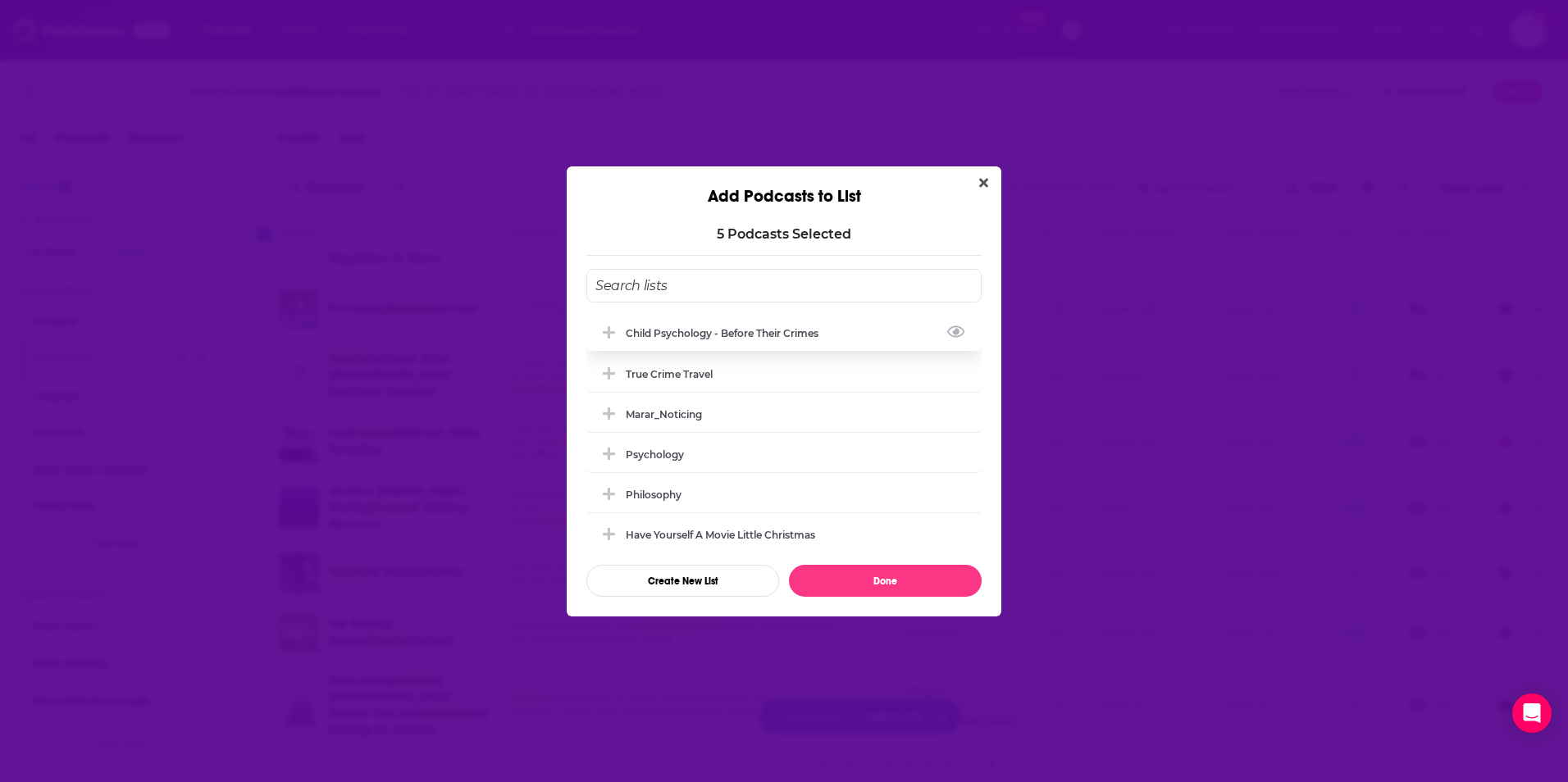
click at [693, 332] on div "Child Psychology - Before Their Crimes" at bounding box center [727, 333] width 203 height 13
click at [882, 579] on button "Done" at bounding box center [885, 580] width 193 height 32
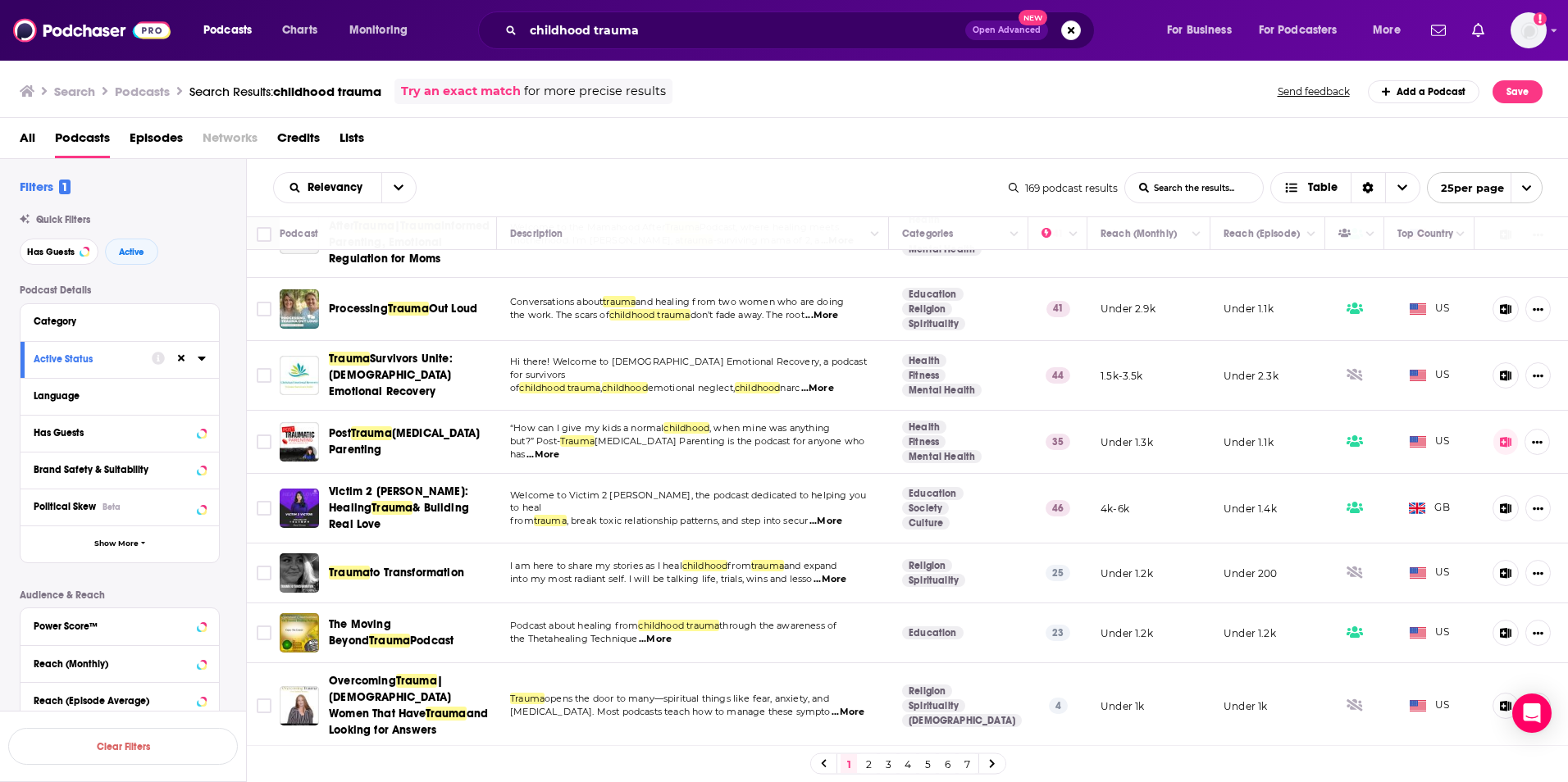
click at [863, 769] on link "2" at bounding box center [868, 764] width 17 height 20
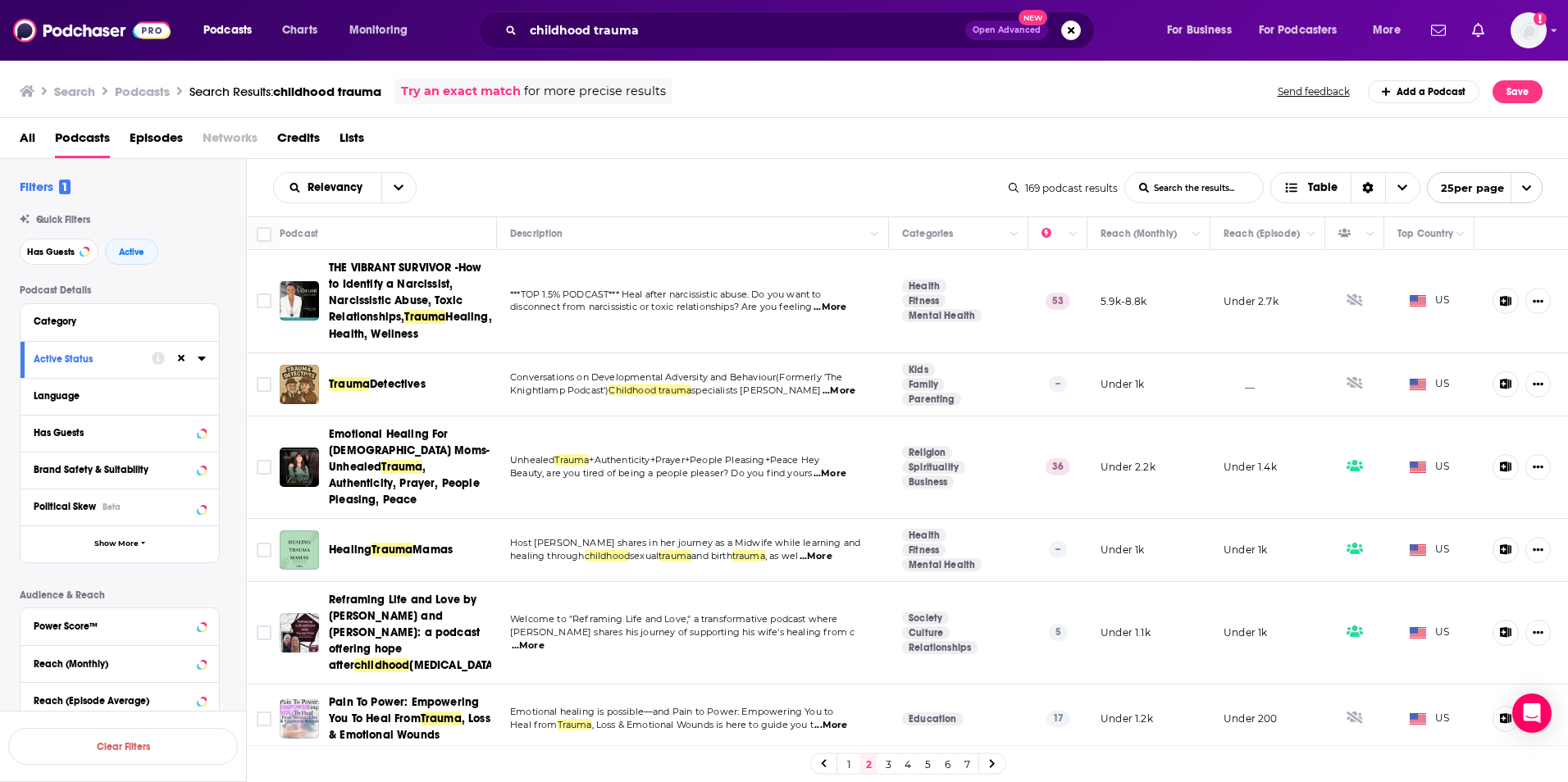
click at [838, 393] on span "...More" at bounding box center [840, 390] width 33 height 13
click at [255, 381] on icon "Toggle select row" at bounding box center [264, 384] width 20 height 20
click at [256, 380] on input "Toggle select row" at bounding box center [263, 384] width 15 height 15
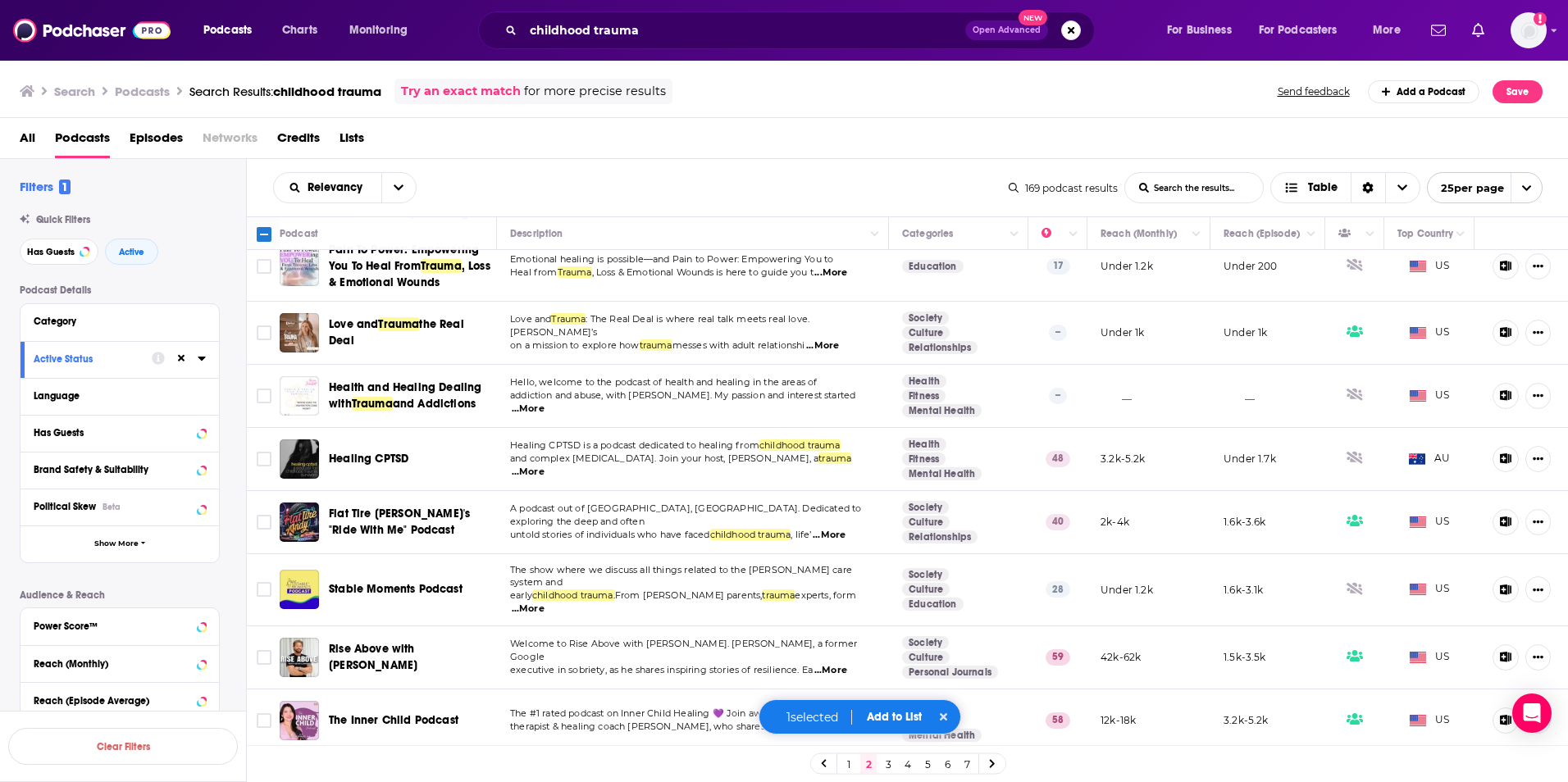
scroll to position [411, 0]
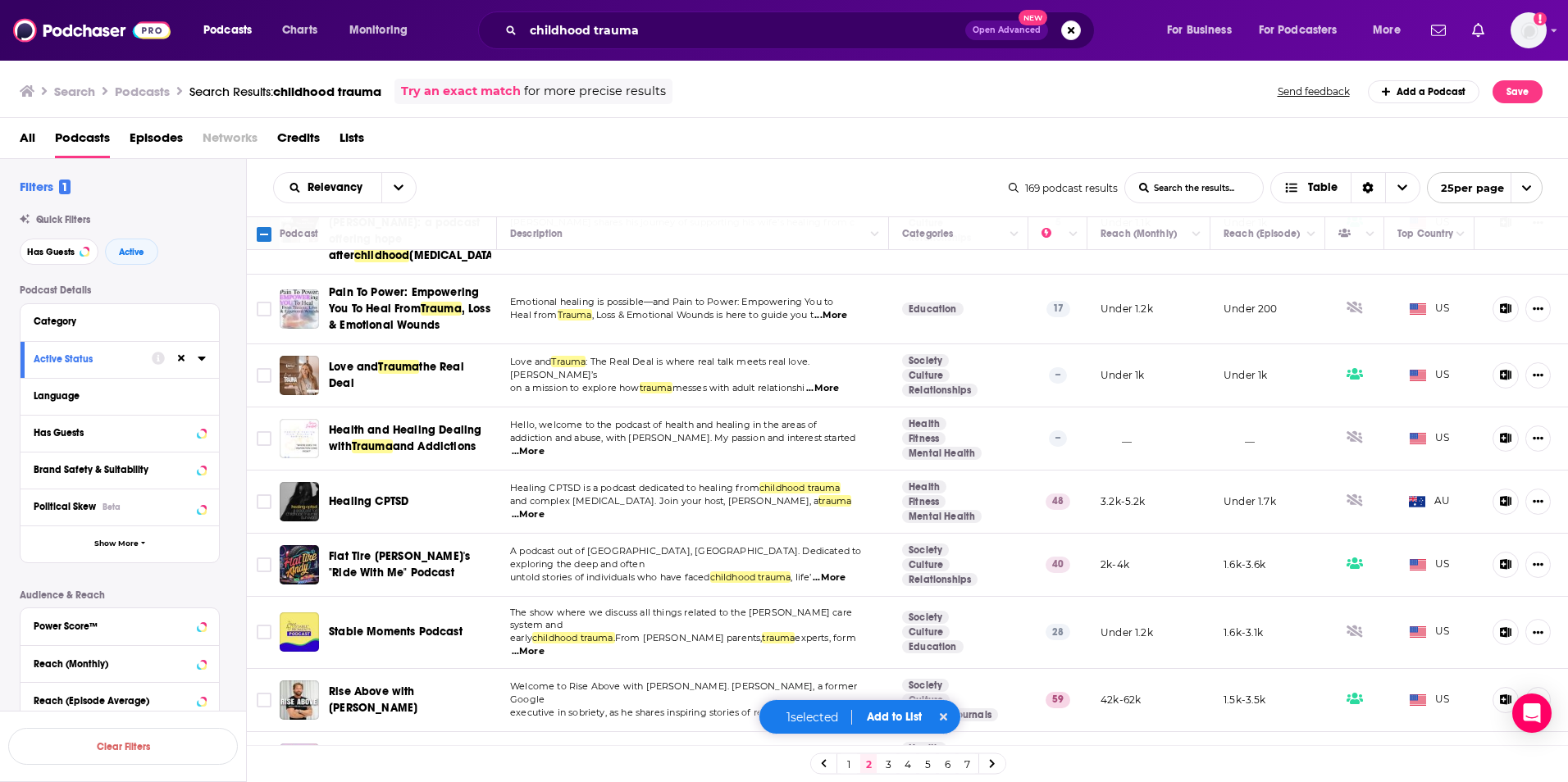
click at [883, 709] on div "1 selected Add to List" at bounding box center [860, 717] width 204 height 35
click at [882, 715] on button "Add to List" at bounding box center [893, 717] width 81 height 14
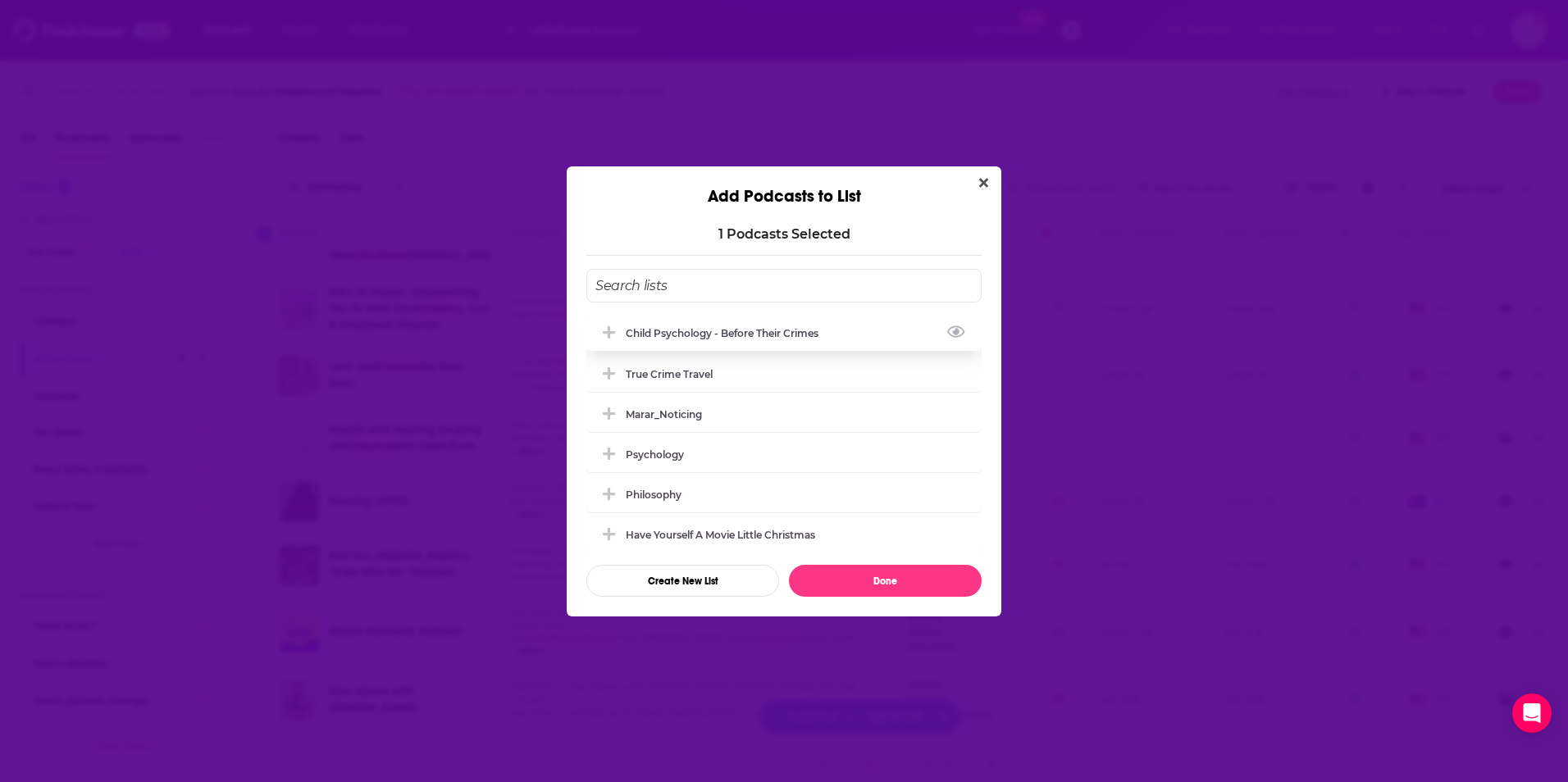
click at [725, 335] on div "Child Psychology - Before Their Crimes" at bounding box center [727, 333] width 203 height 13
click at [852, 587] on button "Done" at bounding box center [885, 580] width 193 height 32
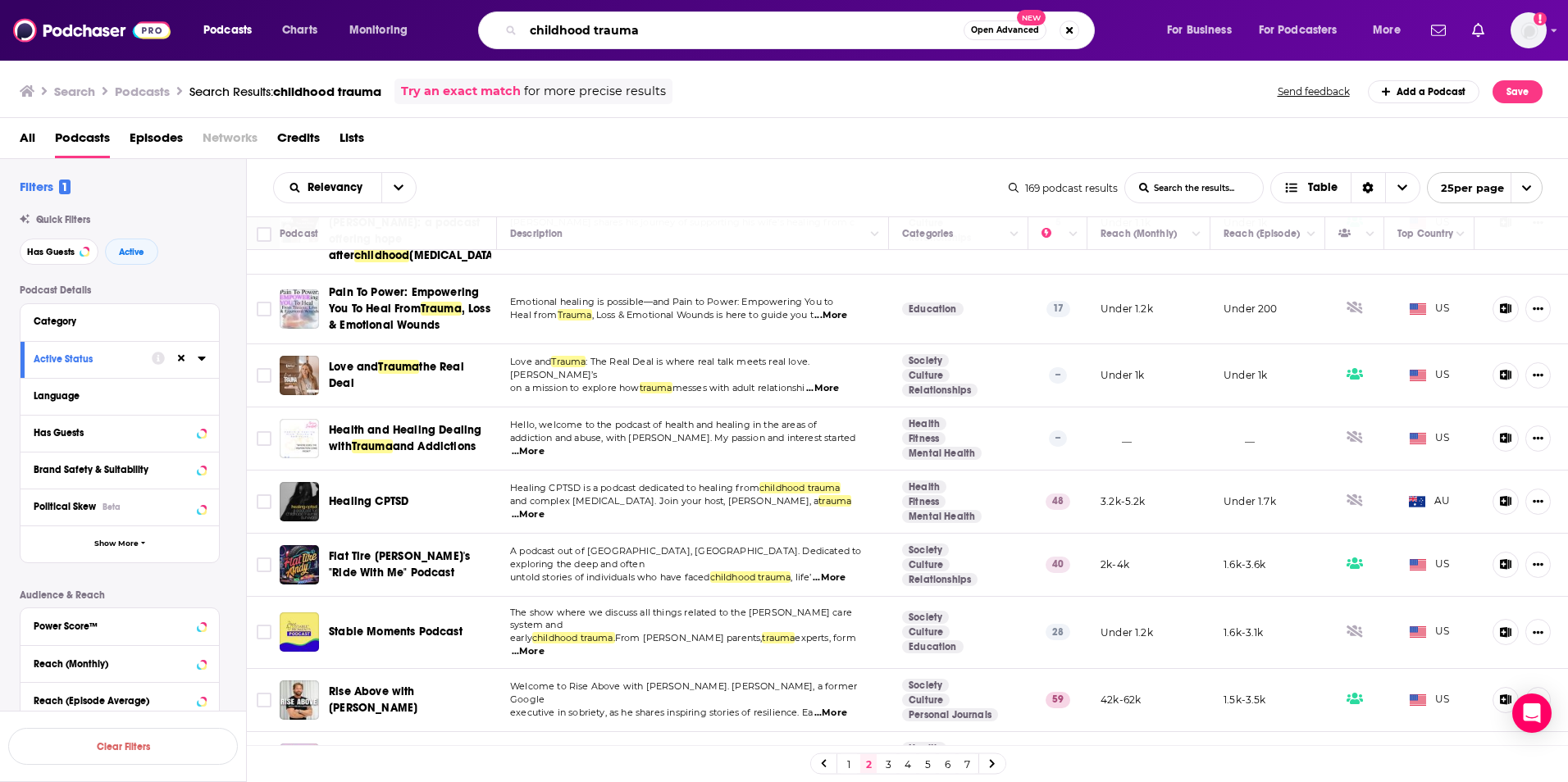
drag, startPoint x: 652, startPoint y: 28, endPoint x: 480, endPoint y: 38, distance: 172.3
click at [480, 38] on div "childhood trauma Open Advanced New" at bounding box center [786, 30] width 616 height 38
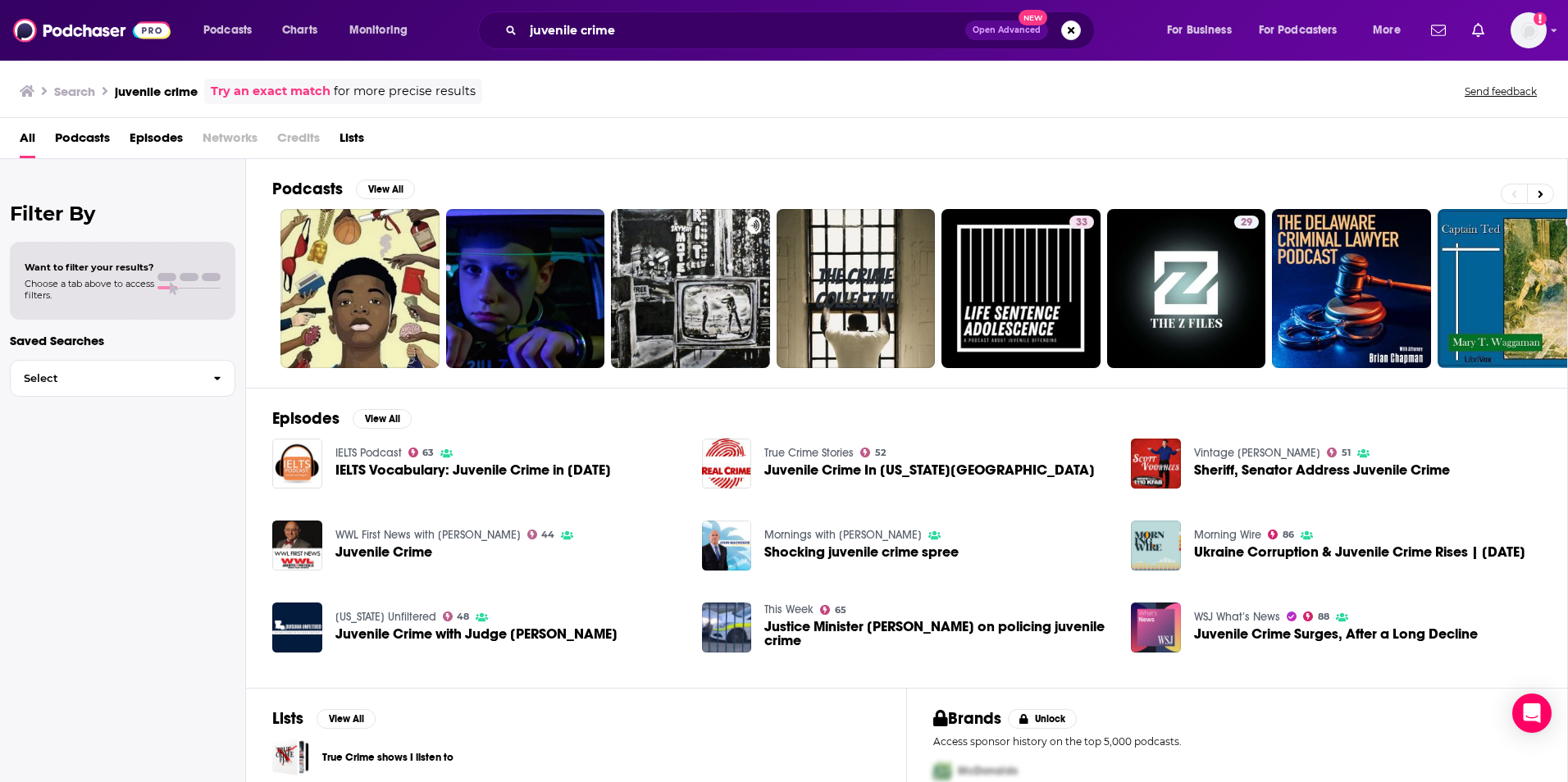
click at [102, 138] on span "Podcasts" at bounding box center [82, 141] width 55 height 33
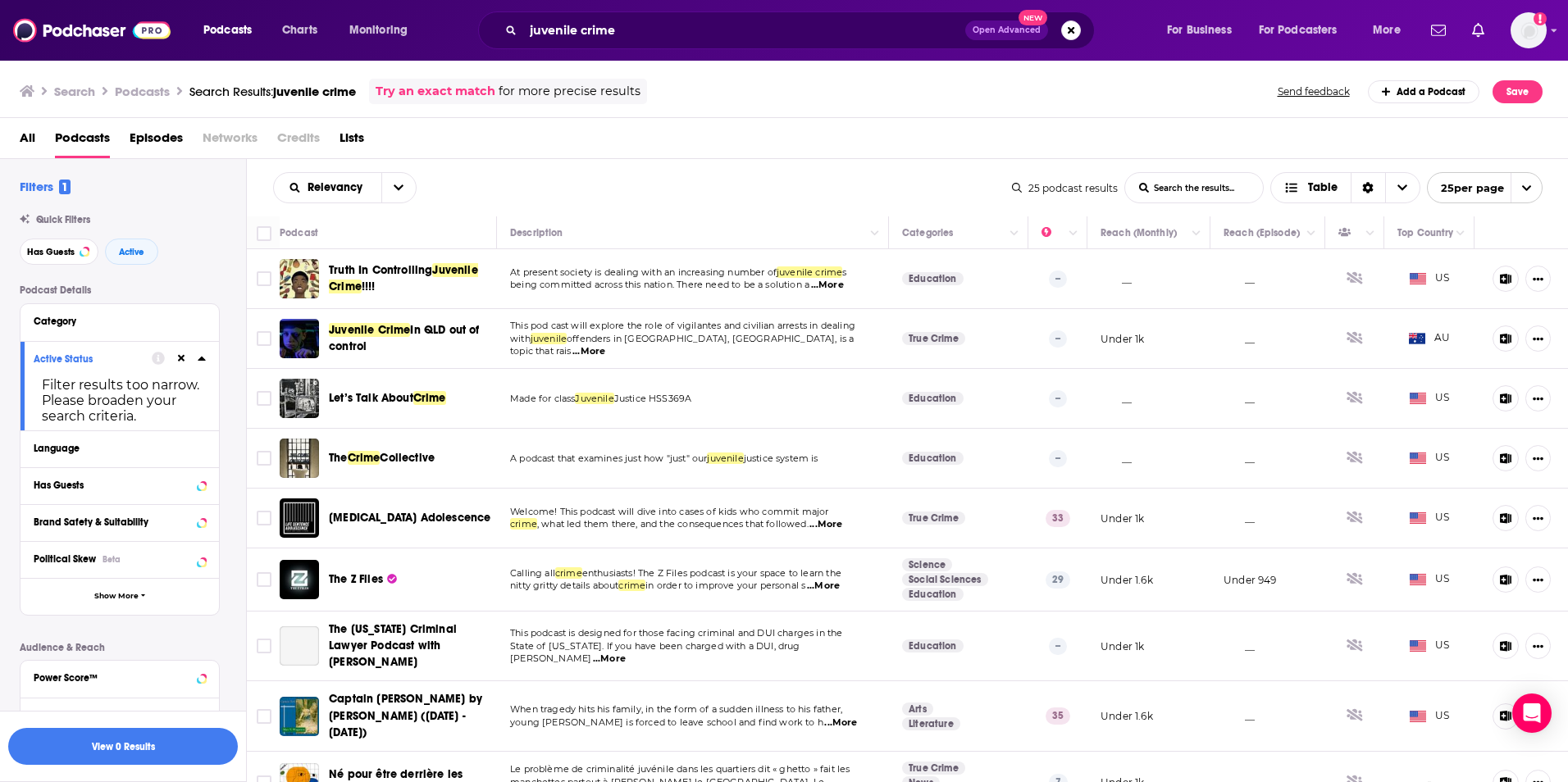
click at [103, 251] on div "Has Guests Active" at bounding box center [133, 252] width 226 height 26
click at [121, 248] on span "Active" at bounding box center [132, 252] width 25 height 9
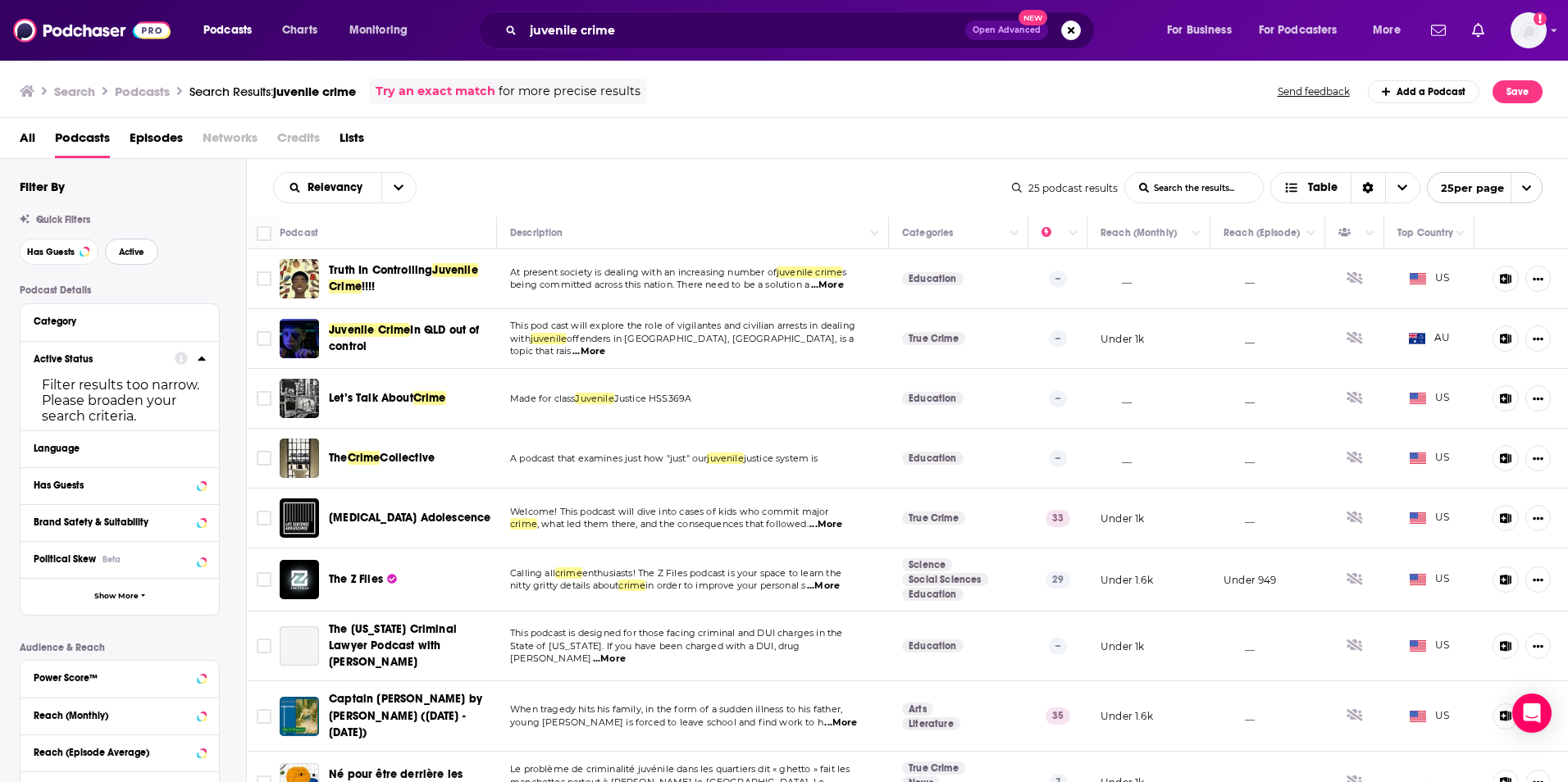
click at [130, 253] on span "Active" at bounding box center [132, 252] width 25 height 9
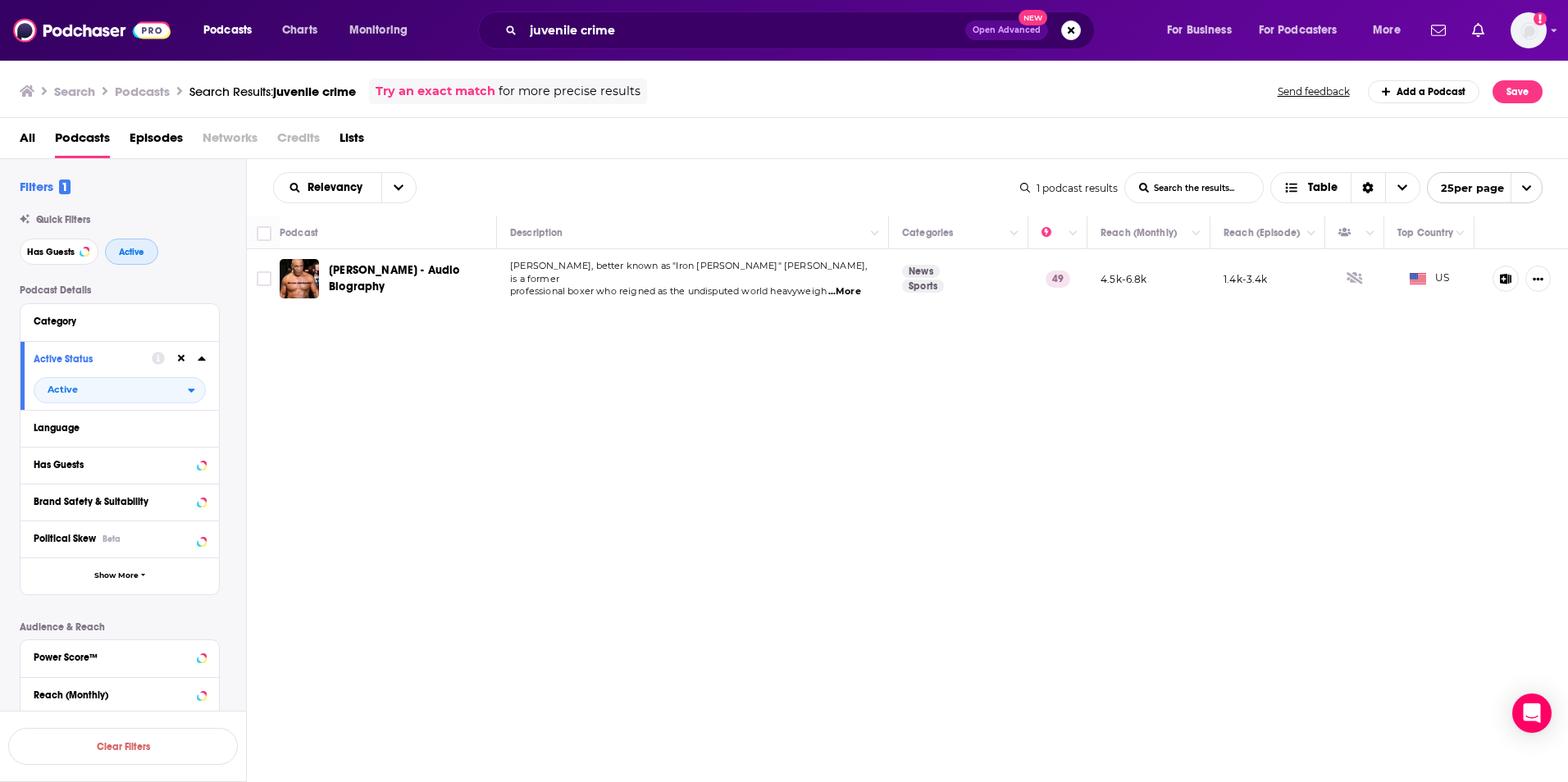
click at [136, 263] on button "Active" at bounding box center [132, 252] width 54 height 26
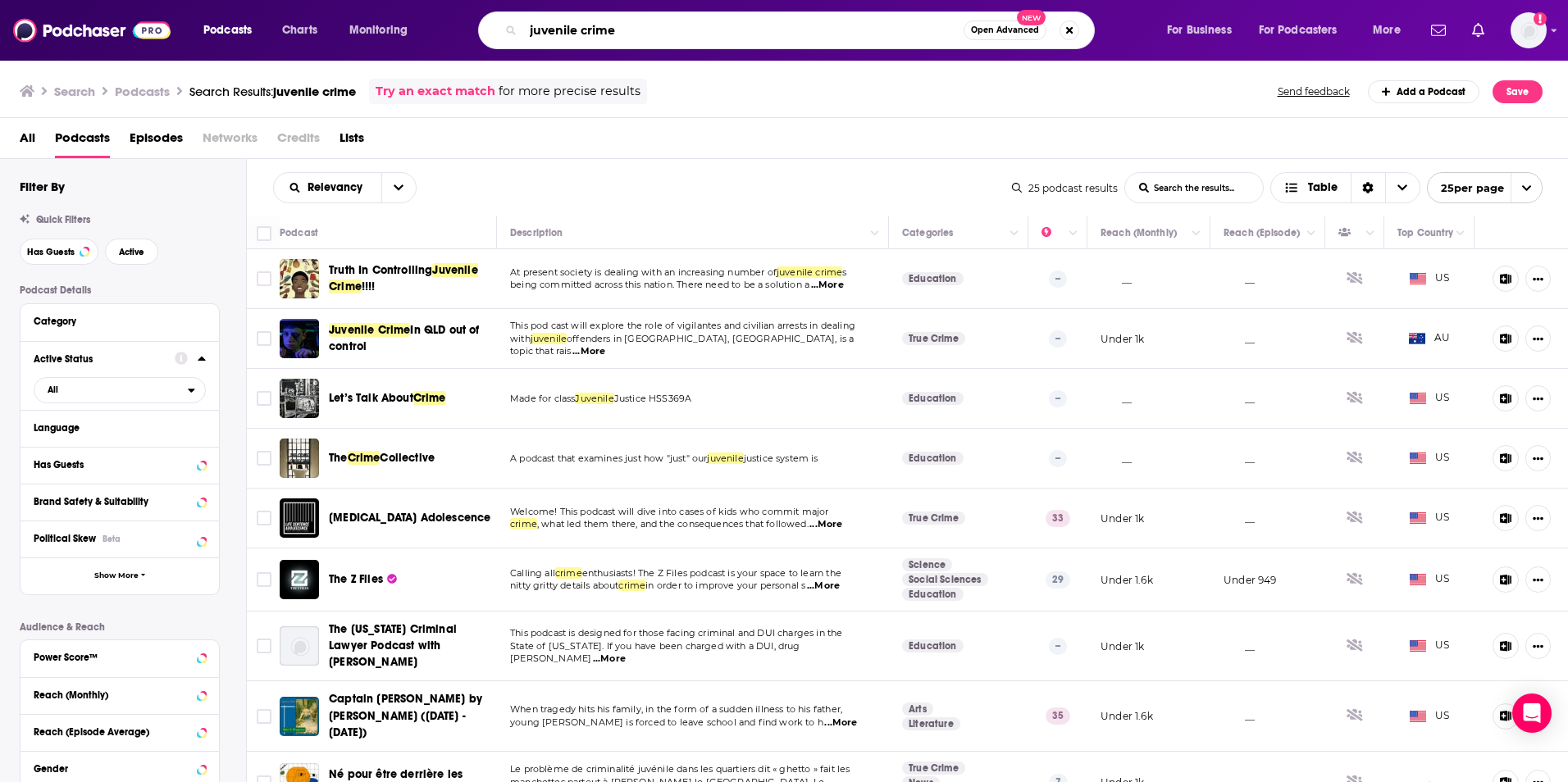
drag, startPoint x: 576, startPoint y: 31, endPoint x: 488, endPoint y: 28, distance: 88.1
click at [488, 28] on div "juvenile crime Open Advanced New" at bounding box center [786, 30] width 616 height 38
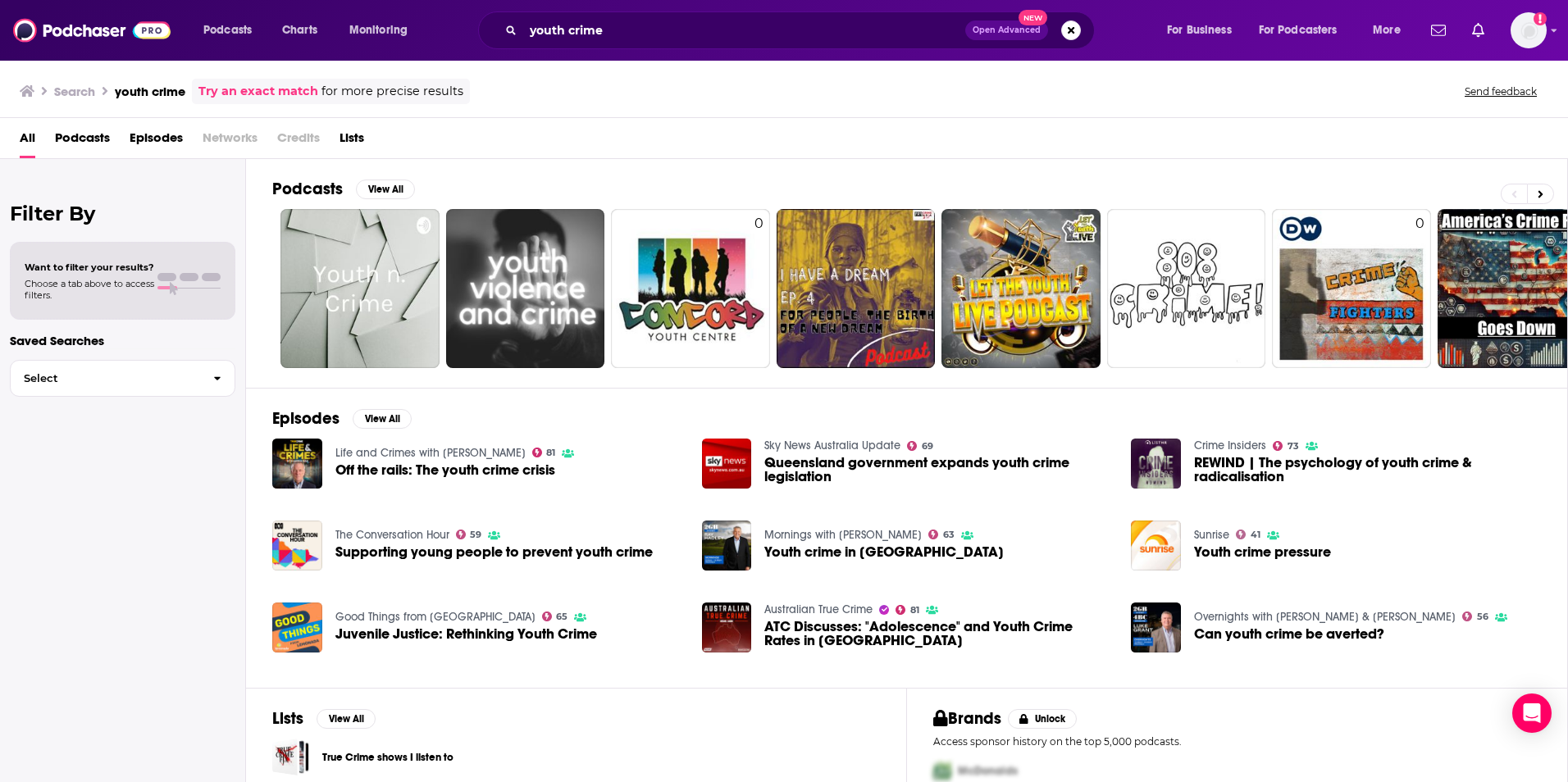
click at [91, 132] on span "Podcasts" at bounding box center [82, 141] width 55 height 33
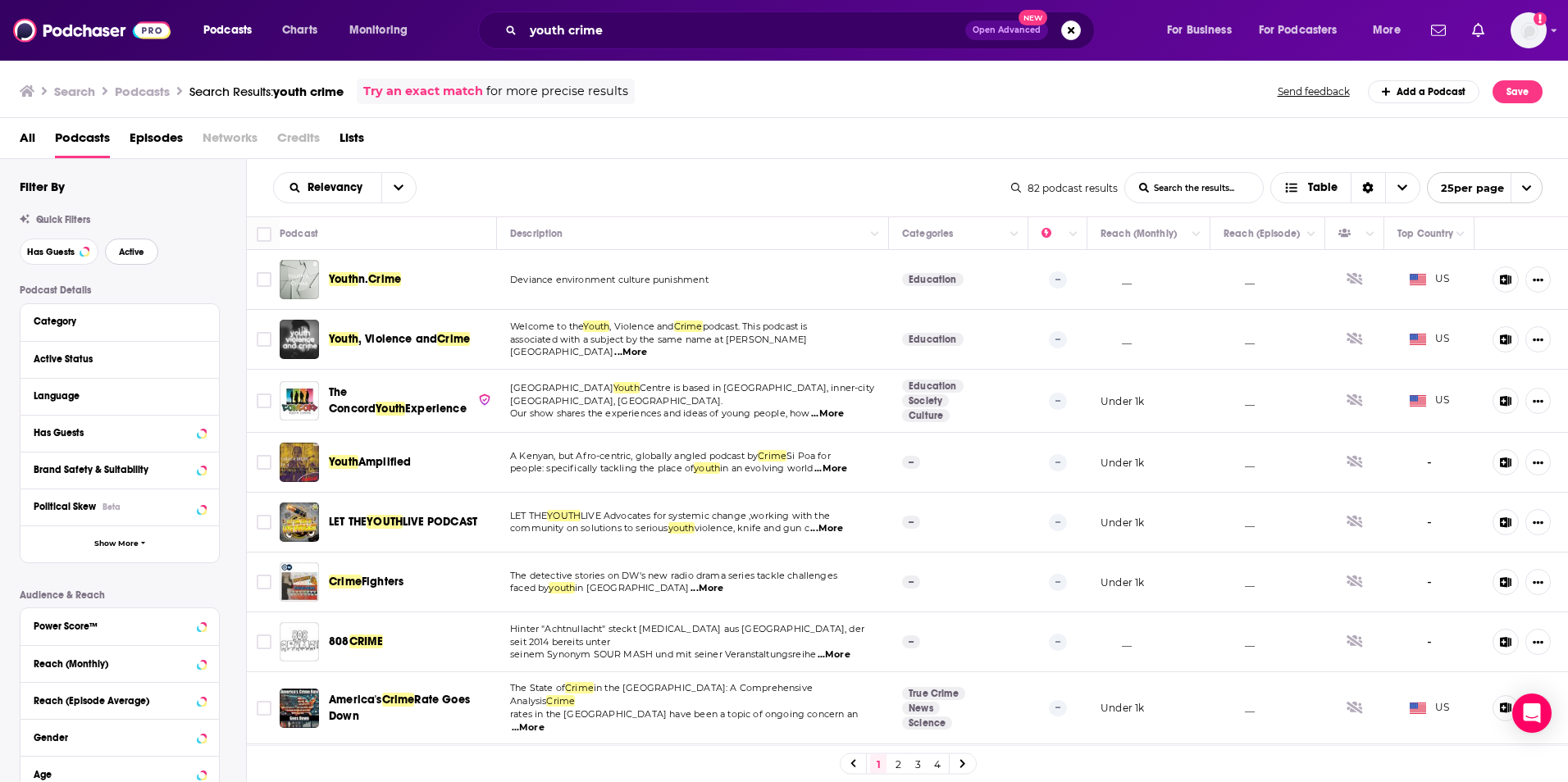
click at [127, 248] on span "Active" at bounding box center [132, 252] width 25 height 9
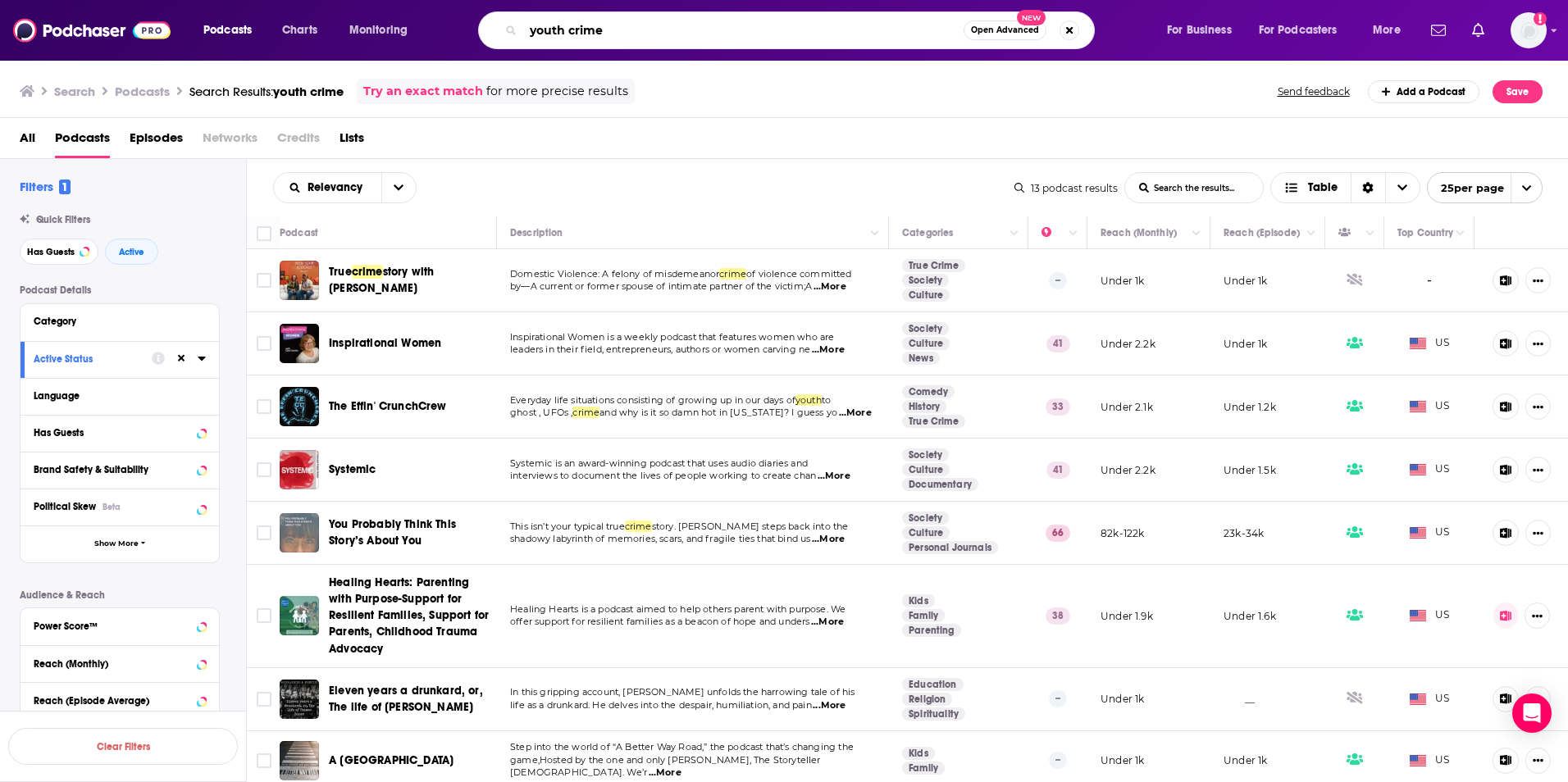
drag, startPoint x: 767, startPoint y: 22, endPoint x: 427, endPoint y: 20, distance: 340.0
click at [427, 20] on div "Podcasts Charts Monitoring youth crime Open Advanced New For Business For Podca…" at bounding box center [804, 30] width 1225 height 38
type input "atheism"
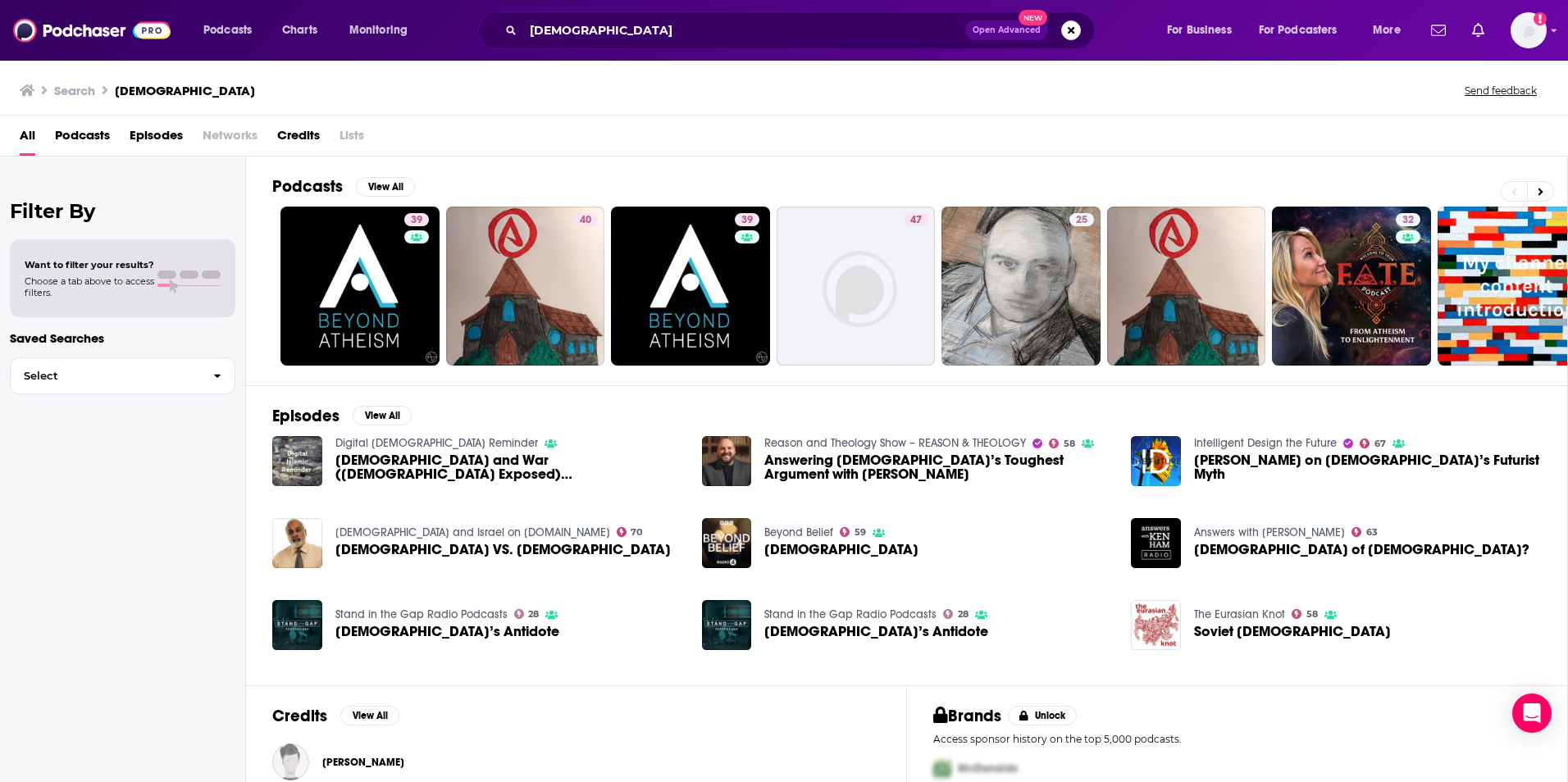
click at [96, 138] on span "Podcasts" at bounding box center [82, 138] width 55 height 33
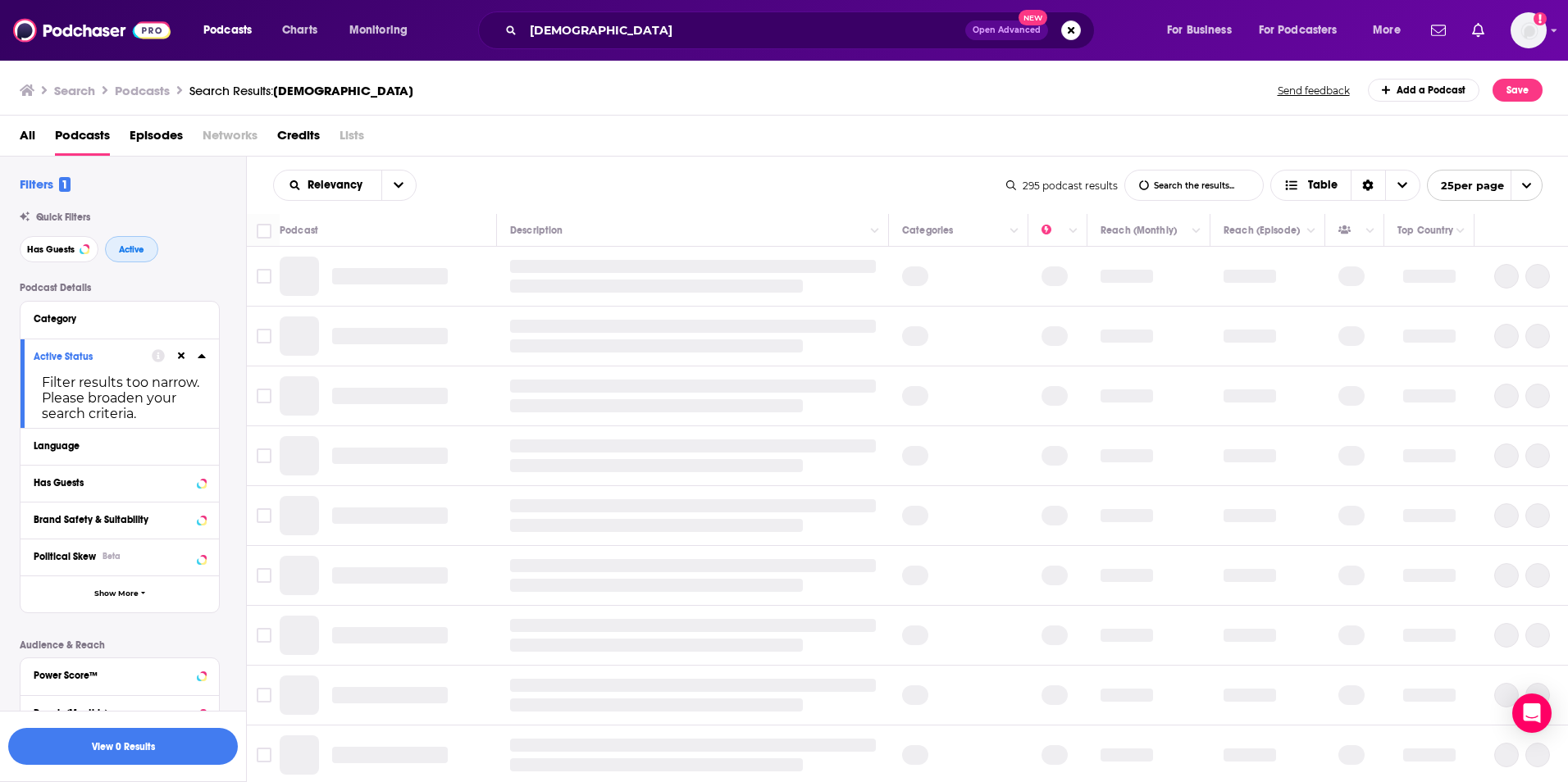
click at [148, 259] on button "Active" at bounding box center [132, 249] width 54 height 26
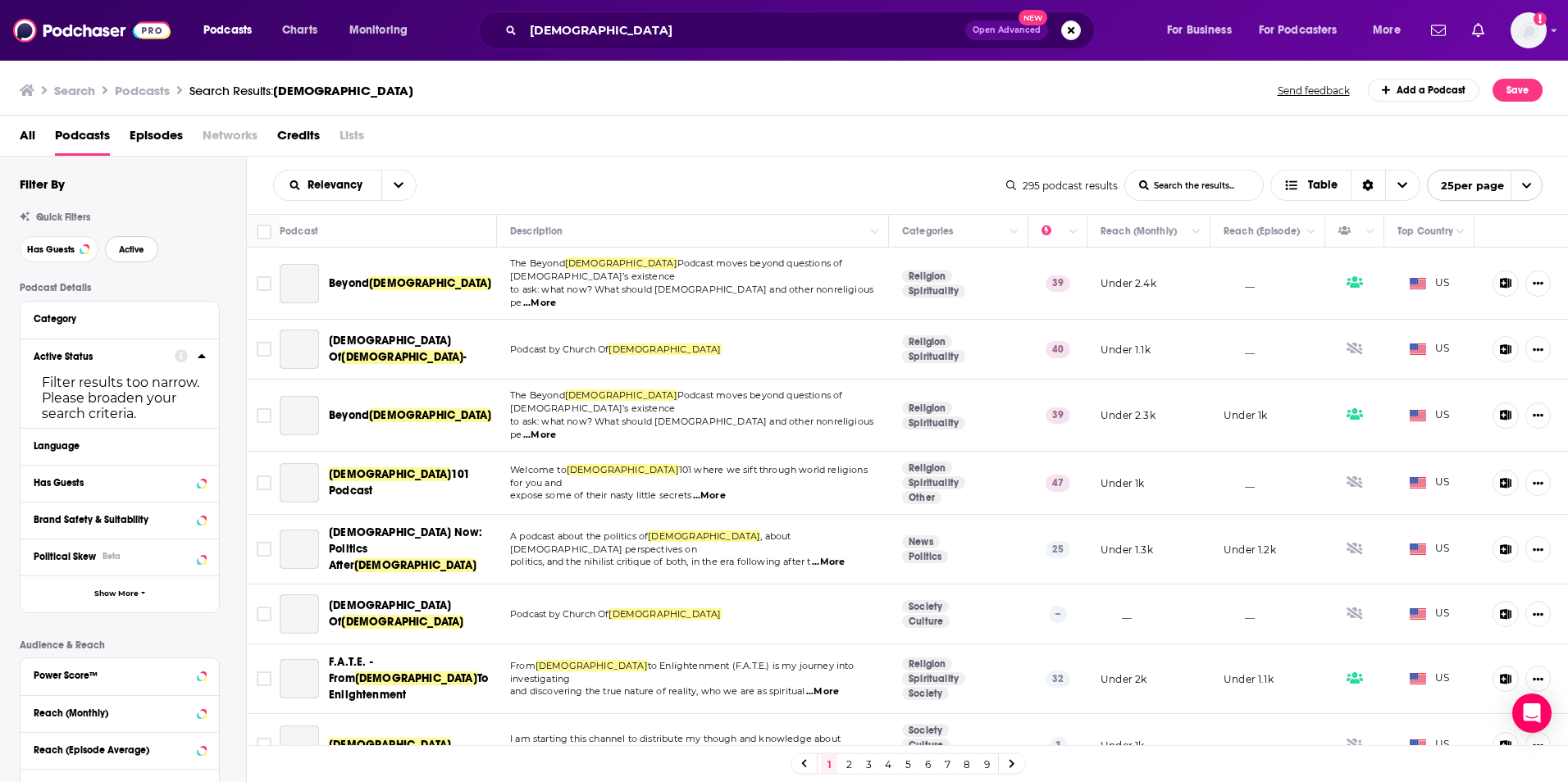
click at [139, 254] on span "Active" at bounding box center [132, 249] width 25 height 9
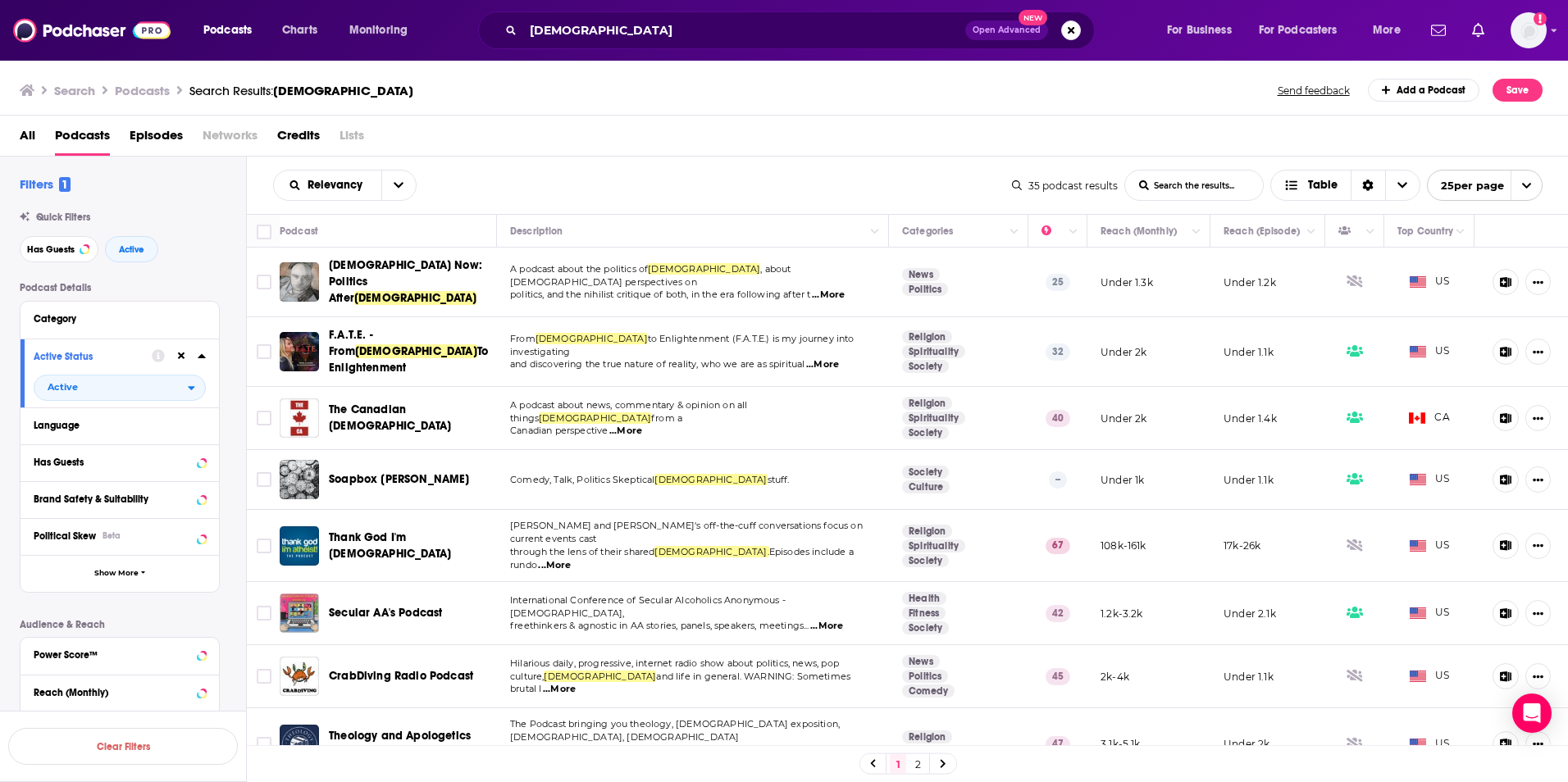
click at [837, 359] on span "...More" at bounding box center [823, 365] width 33 height 13
click at [639, 138] on div "All Podcasts Episodes Networks Credits Lists" at bounding box center [787, 138] width 1536 height 33
click at [371, 188] on span "Relevancy" at bounding box center [328, 185] width 107 height 12
click at [323, 326] on span "Power Score" at bounding box center [355, 325] width 97 height 9
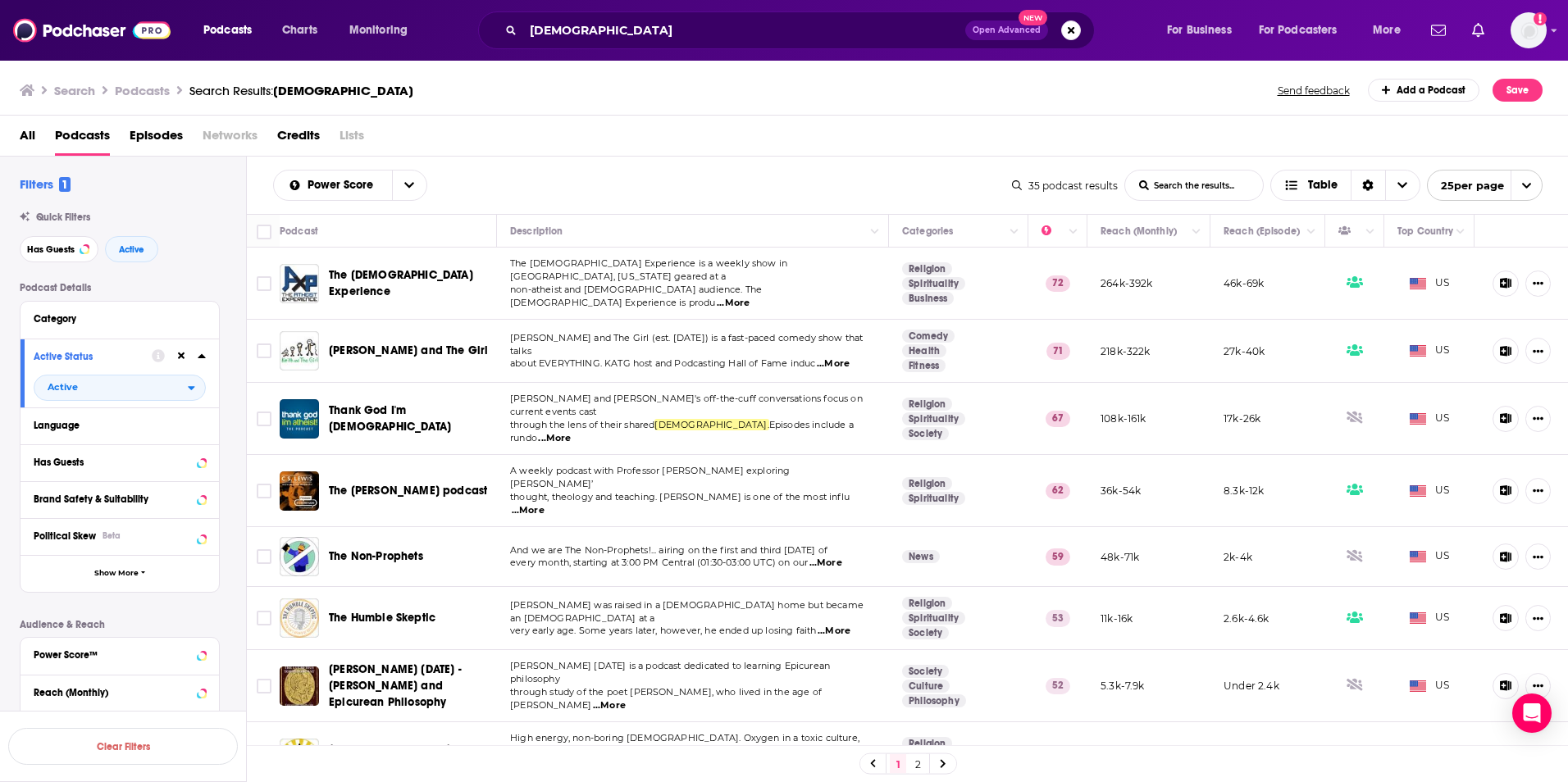
click at [750, 296] on span "...More" at bounding box center [733, 302] width 33 height 13
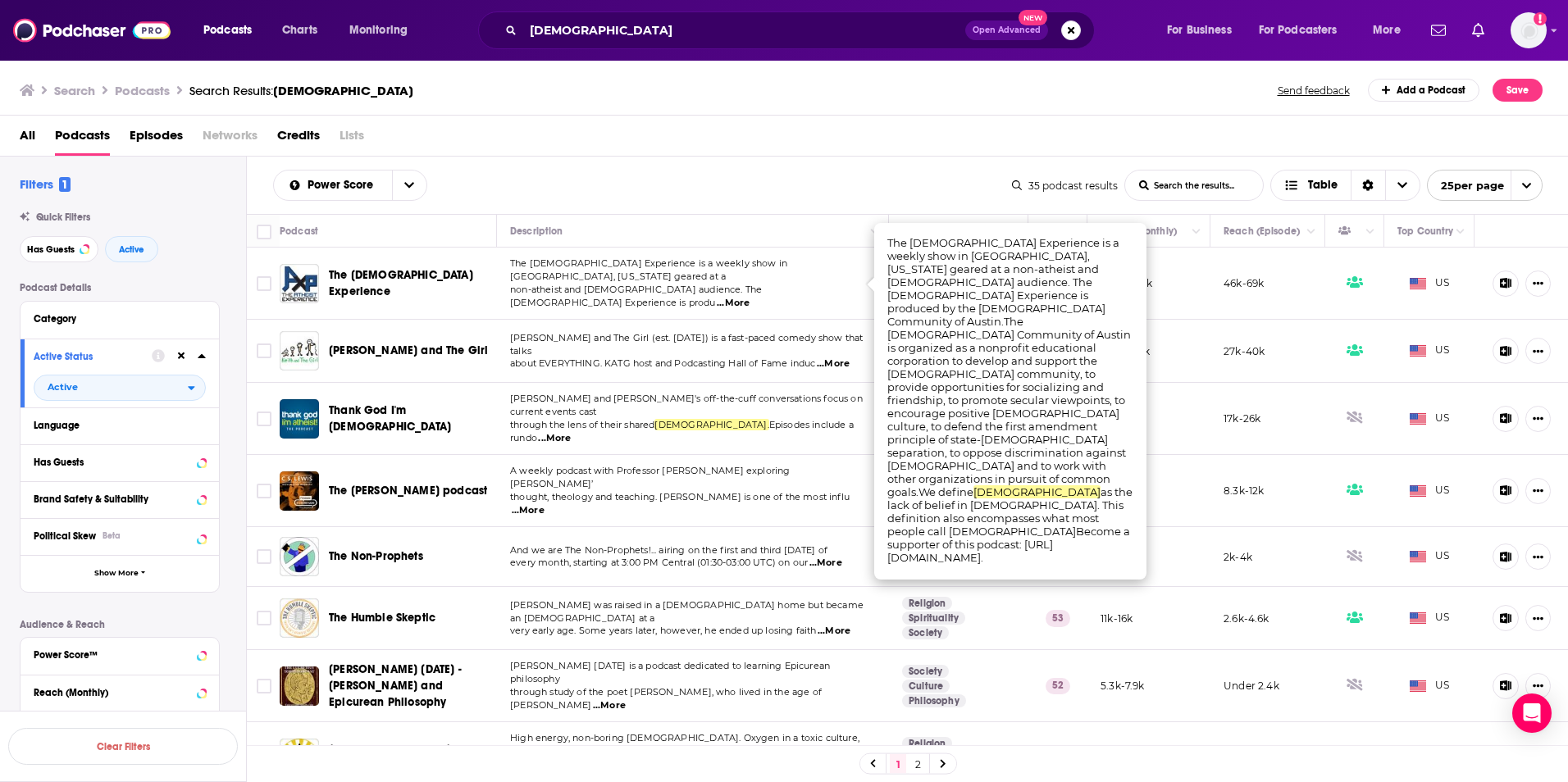
click at [733, 83] on div "Search Podcasts Search Results: atheism Send feedback Add a Podcast Save" at bounding box center [781, 91] width 1523 height 23
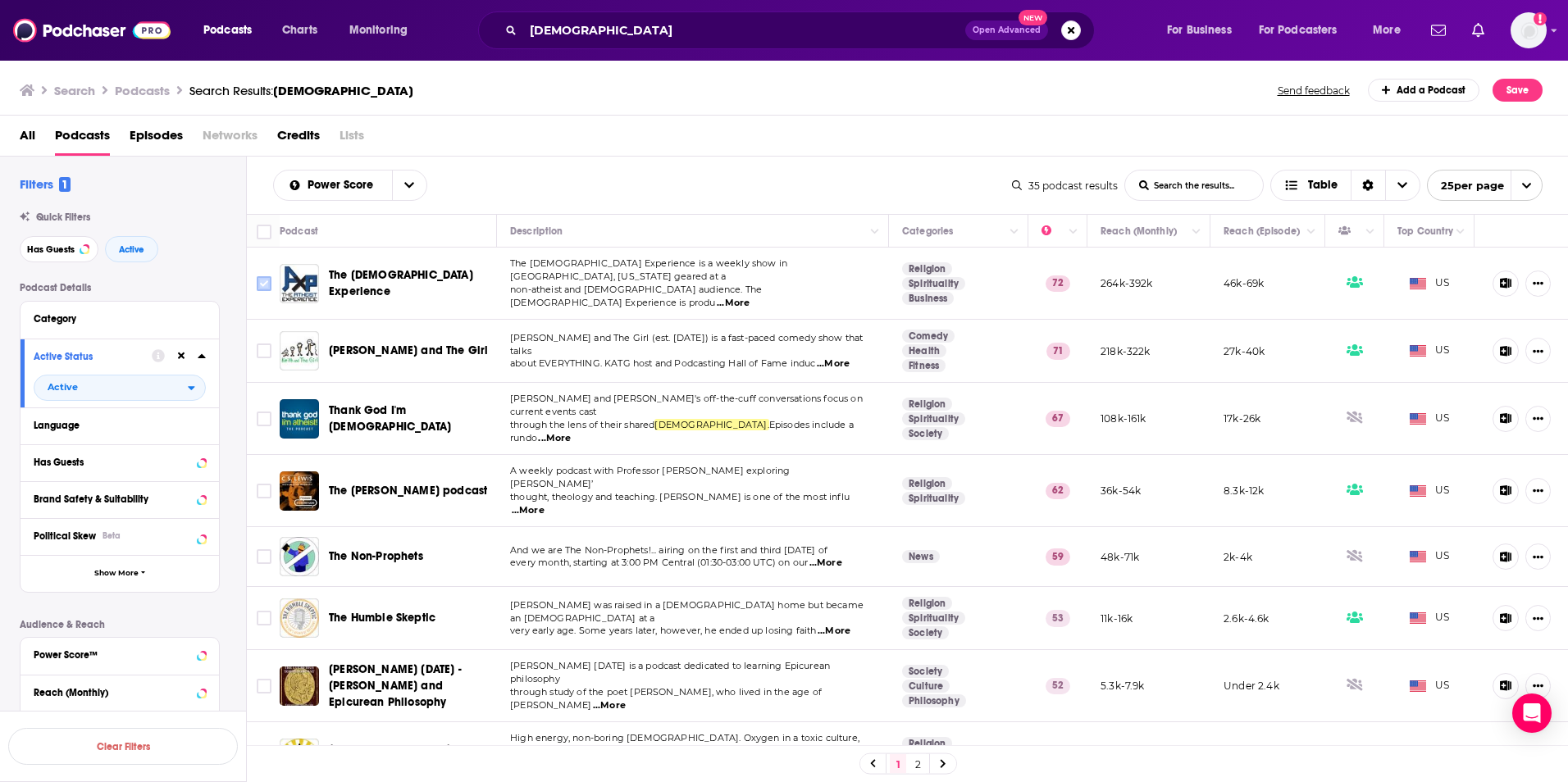
click at [267, 276] on input "Toggle select row" at bounding box center [263, 283] width 15 height 15
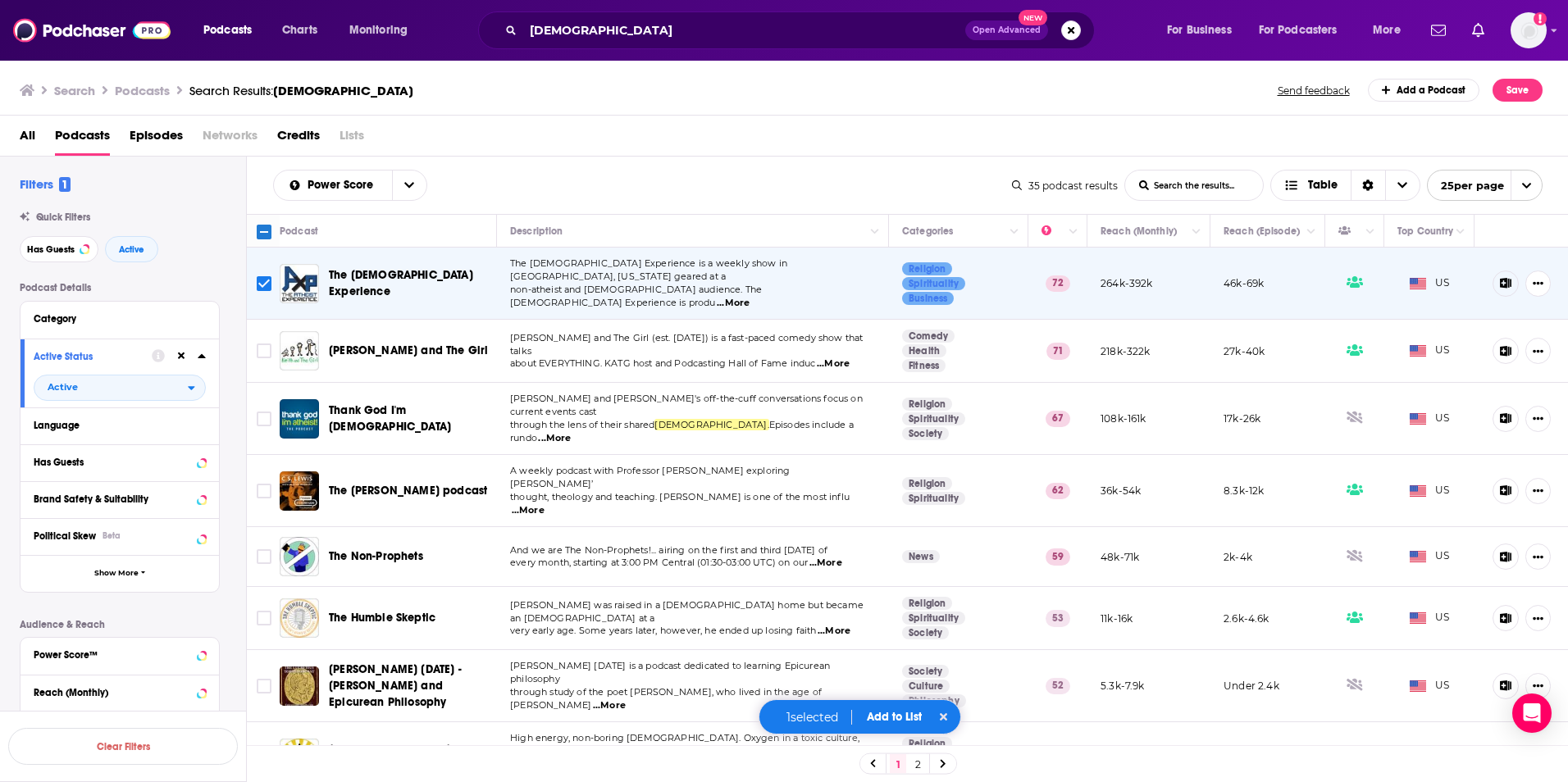
click at [570, 432] on span "...More" at bounding box center [555, 438] width 33 height 13
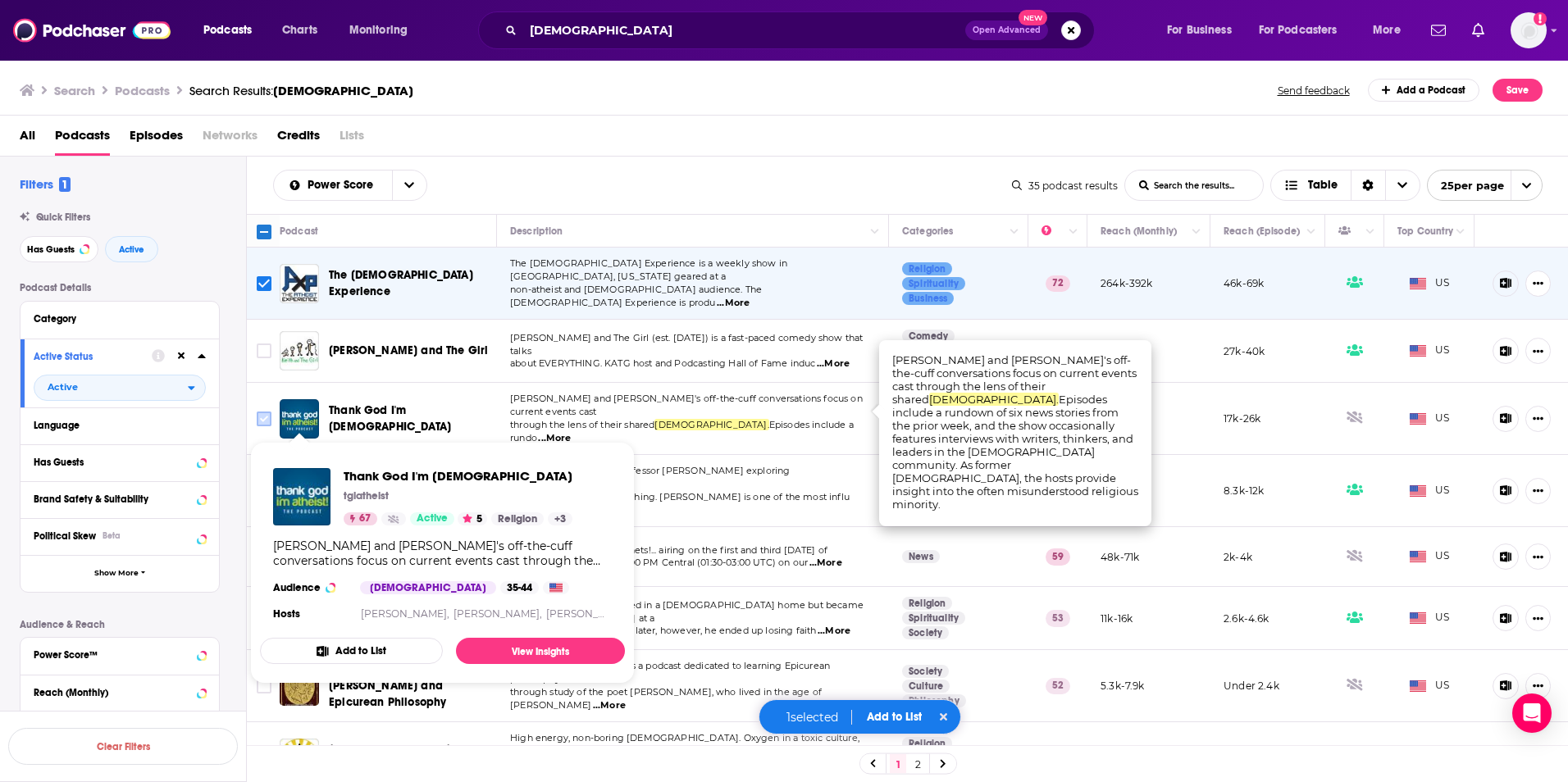
click at [262, 411] on input "Toggle select row" at bounding box center [263, 418] width 15 height 15
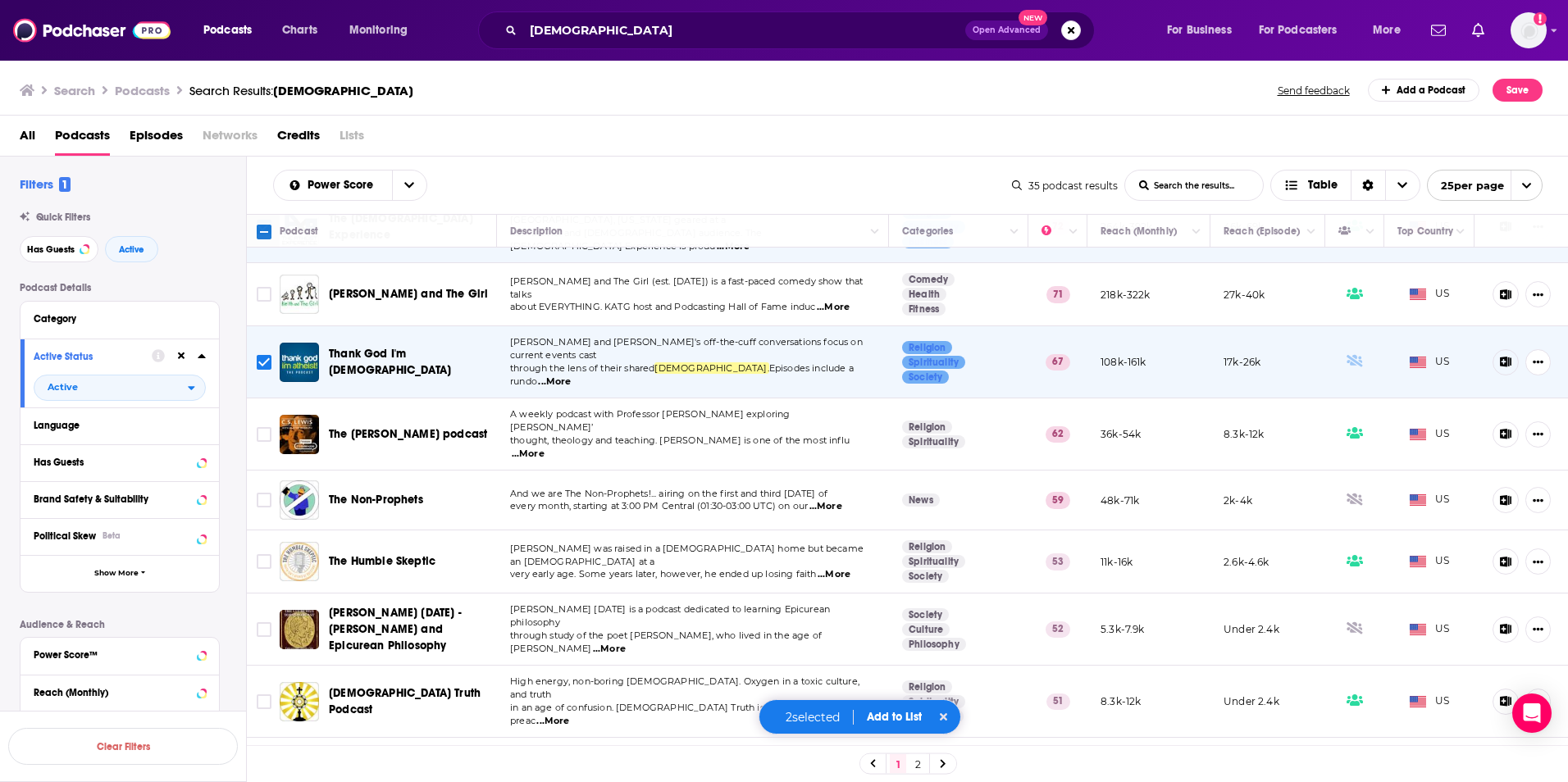
scroll to position [82, 0]
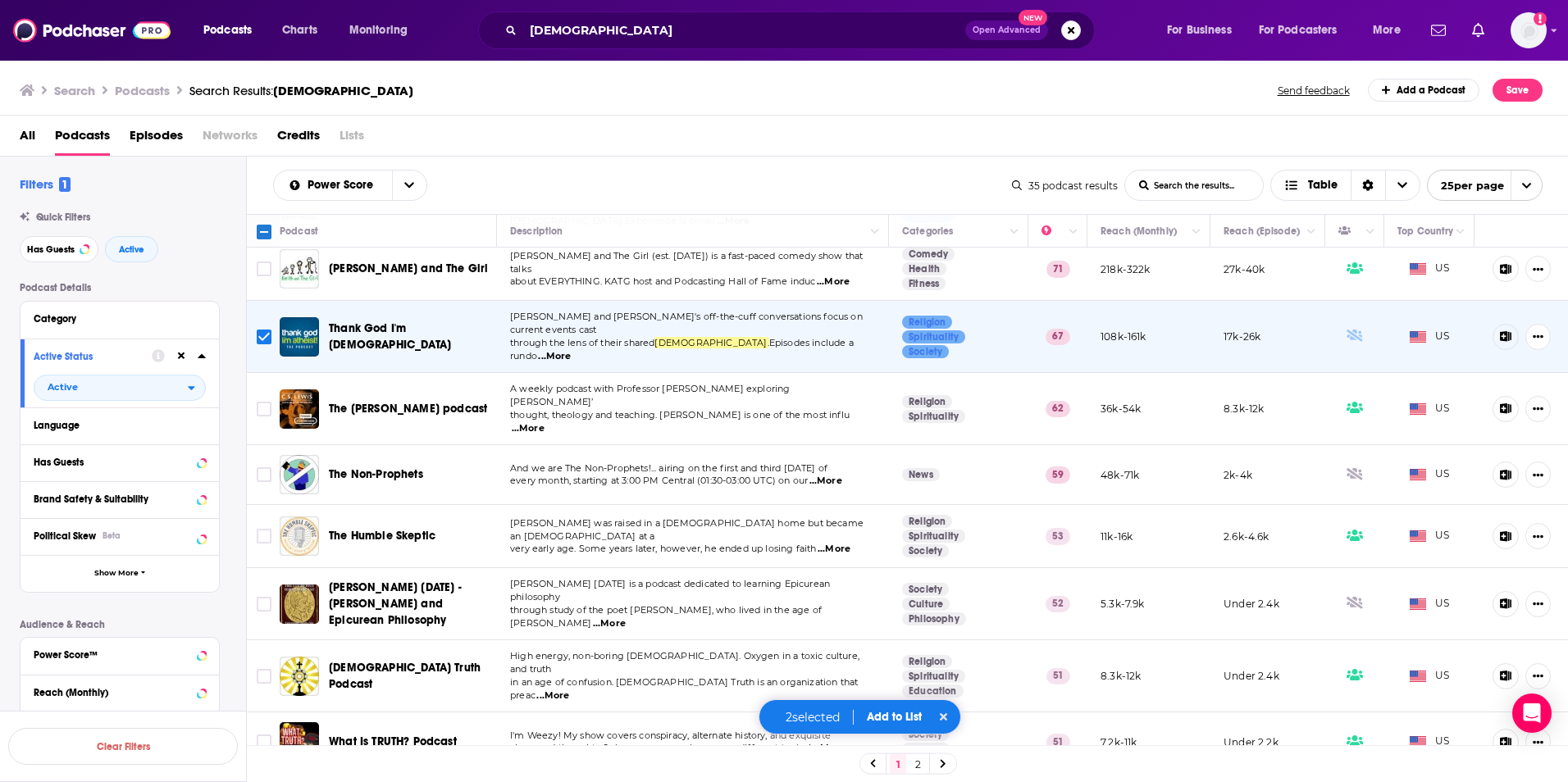
click at [834, 475] on span "...More" at bounding box center [826, 481] width 33 height 13
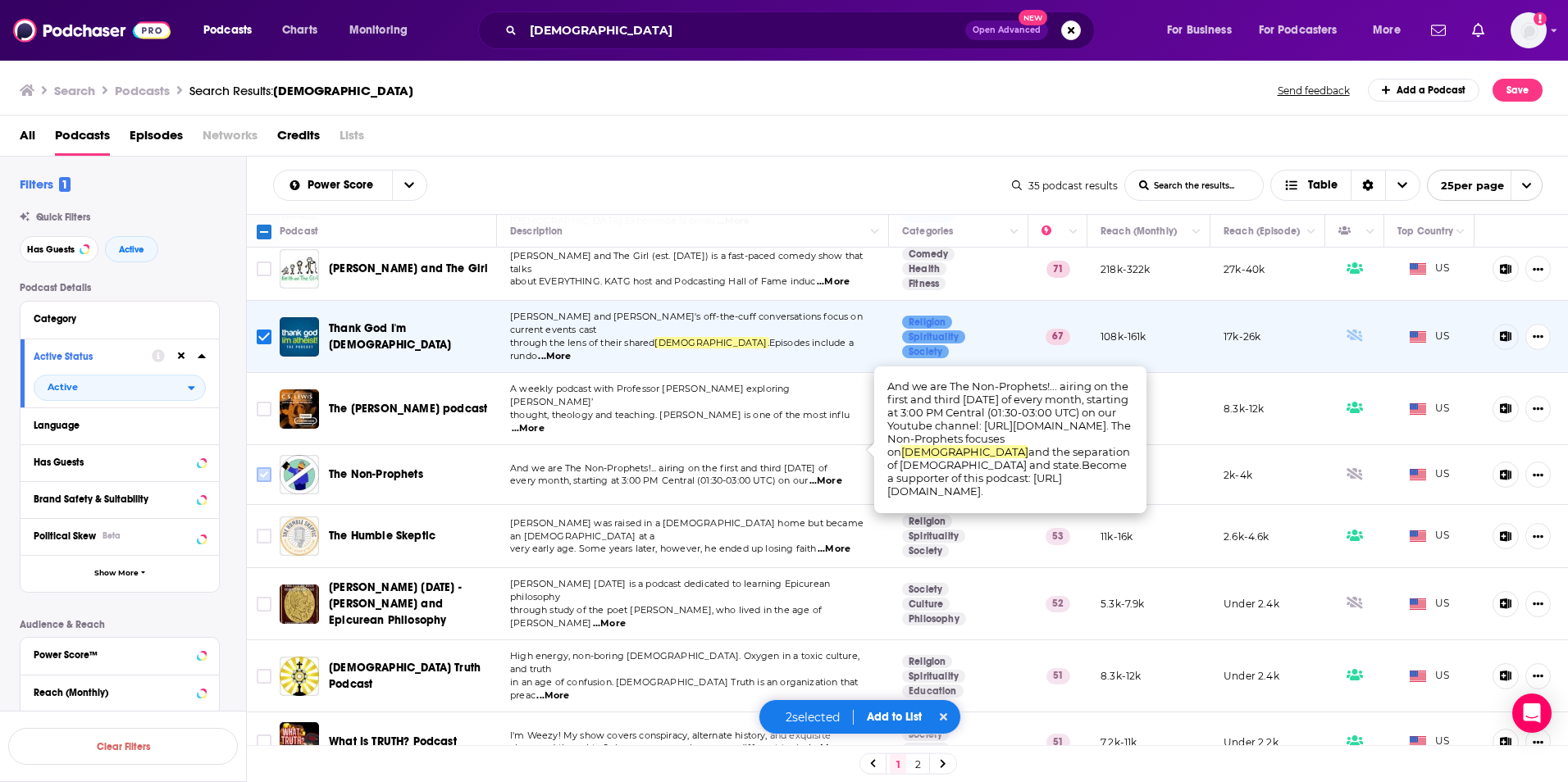
click at [267, 467] on input "Toggle select row" at bounding box center [263, 474] width 15 height 15
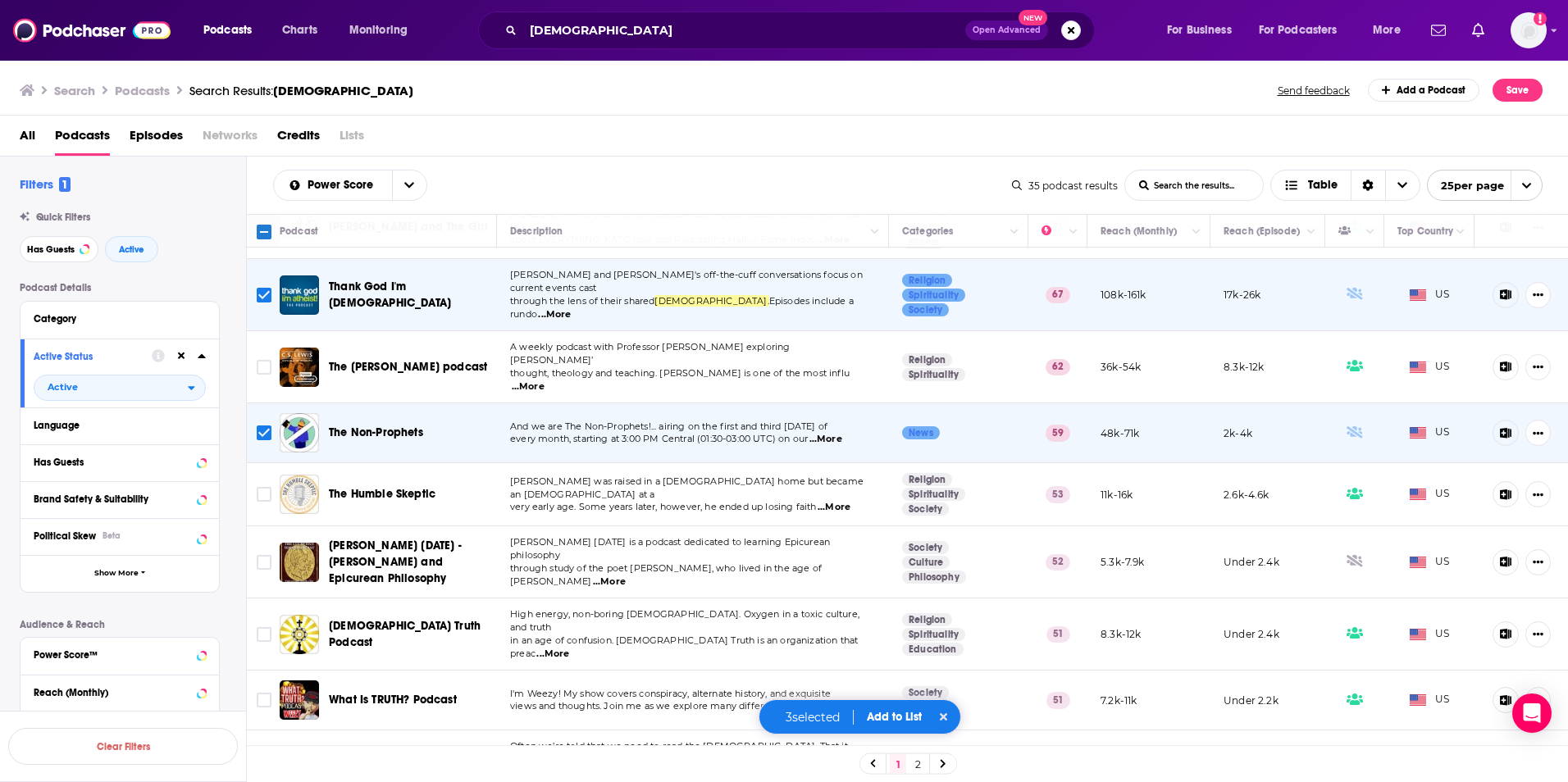
scroll to position [164, 0]
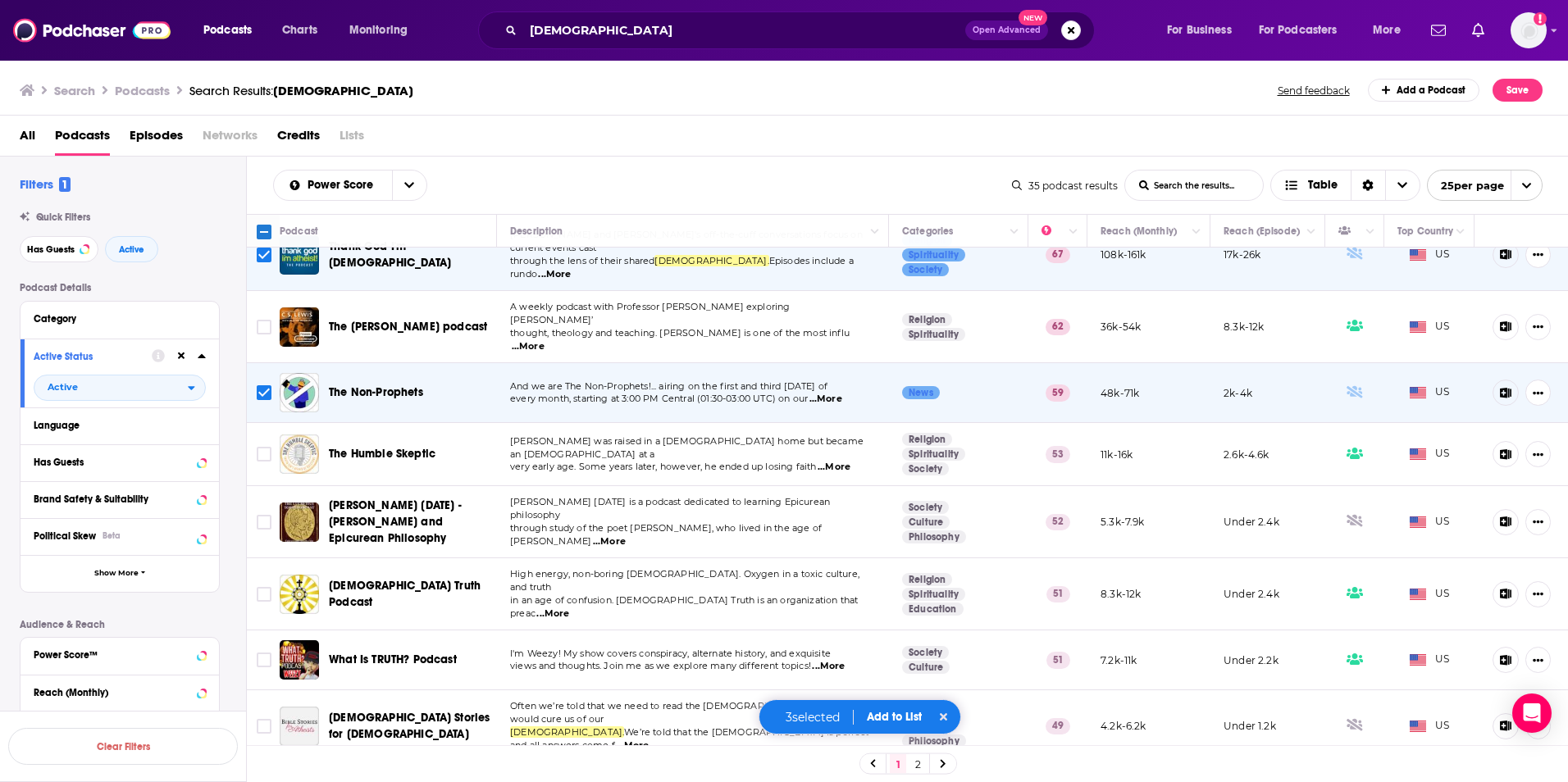
click at [836, 461] on span "...More" at bounding box center [834, 467] width 33 height 13
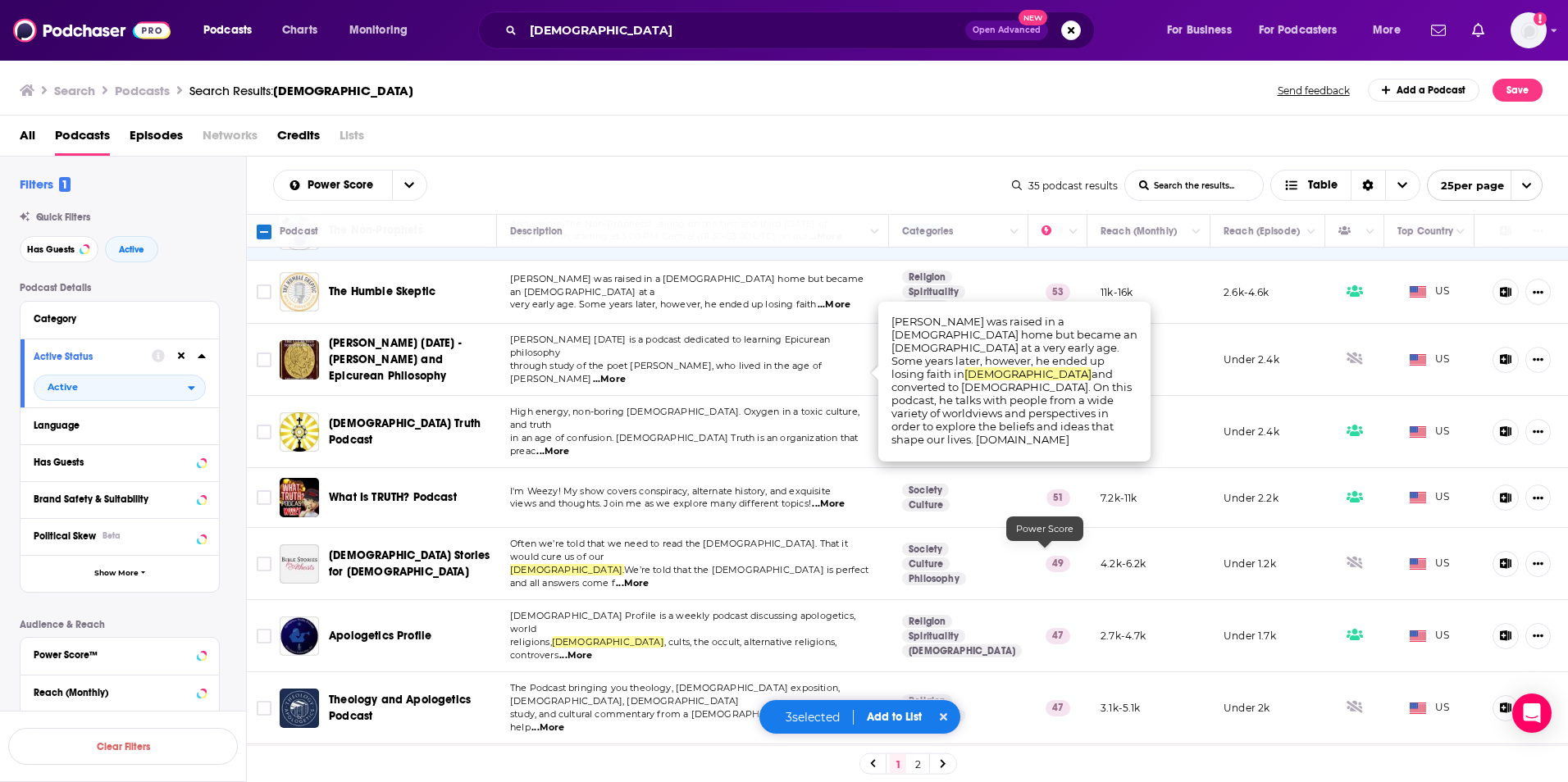
scroll to position [328, 0]
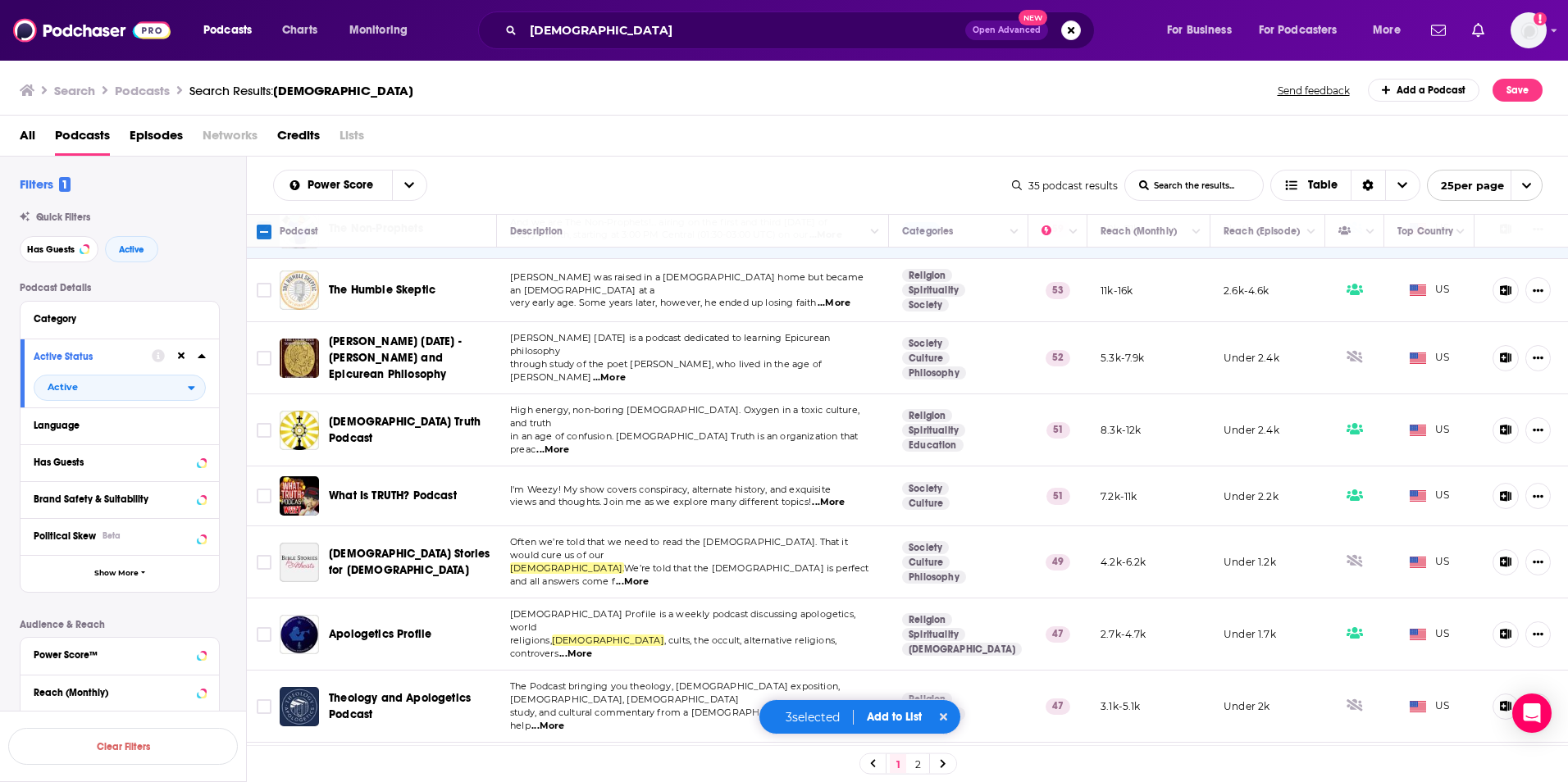
click at [844, 496] on span "...More" at bounding box center [829, 502] width 33 height 13
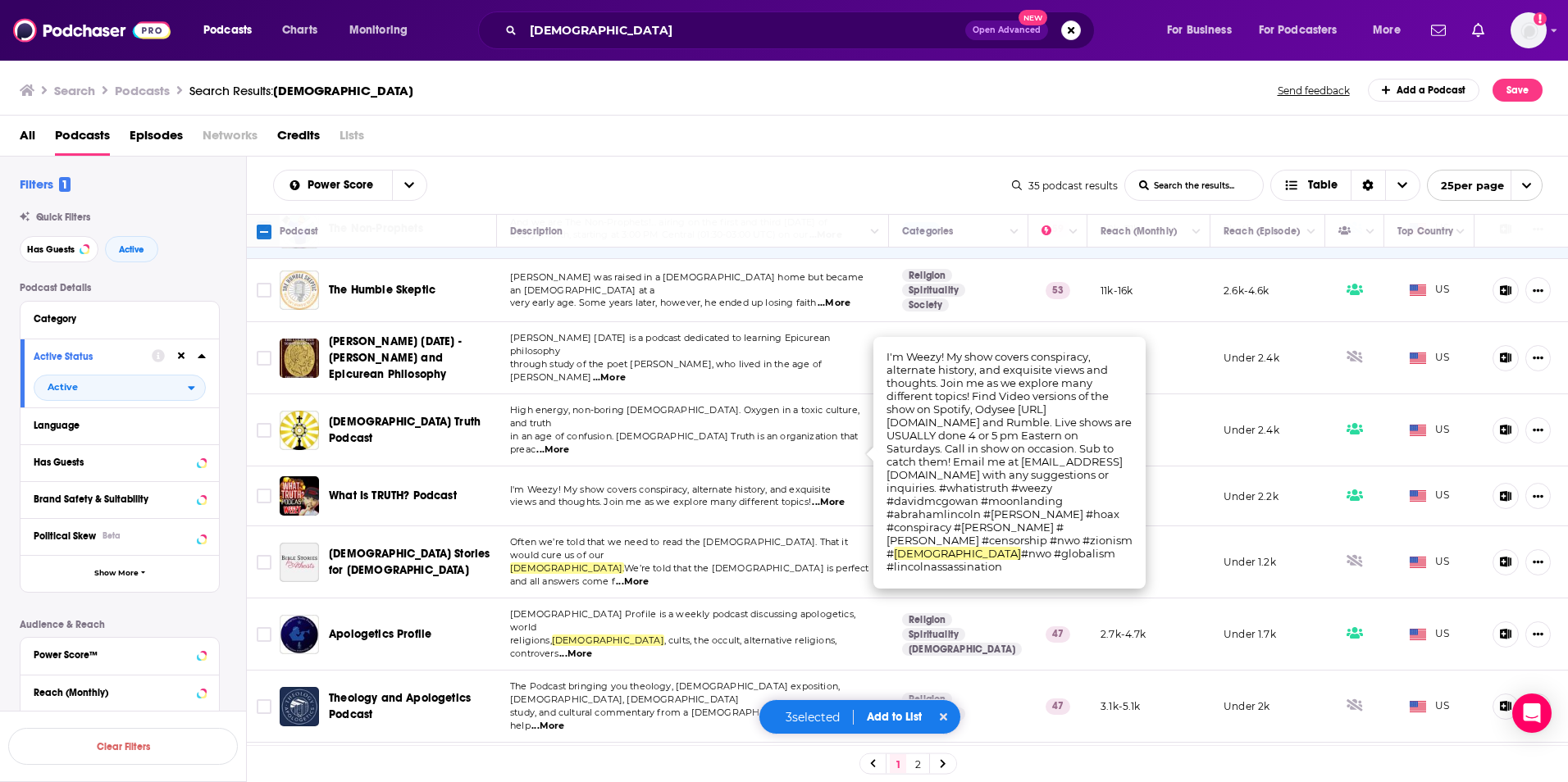
click at [592, 647] on span "...More" at bounding box center [576, 653] width 33 height 13
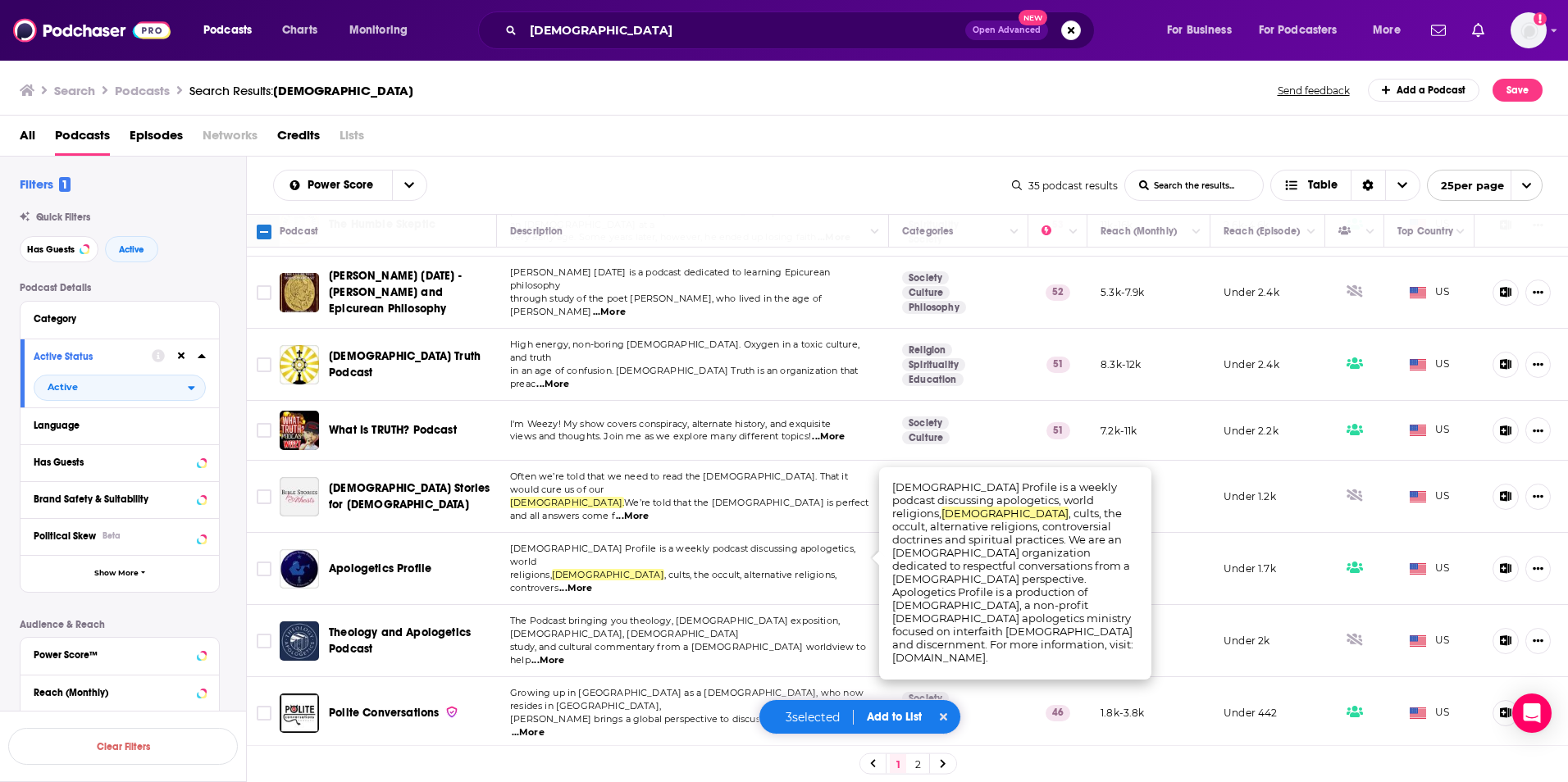
scroll to position [492, 0]
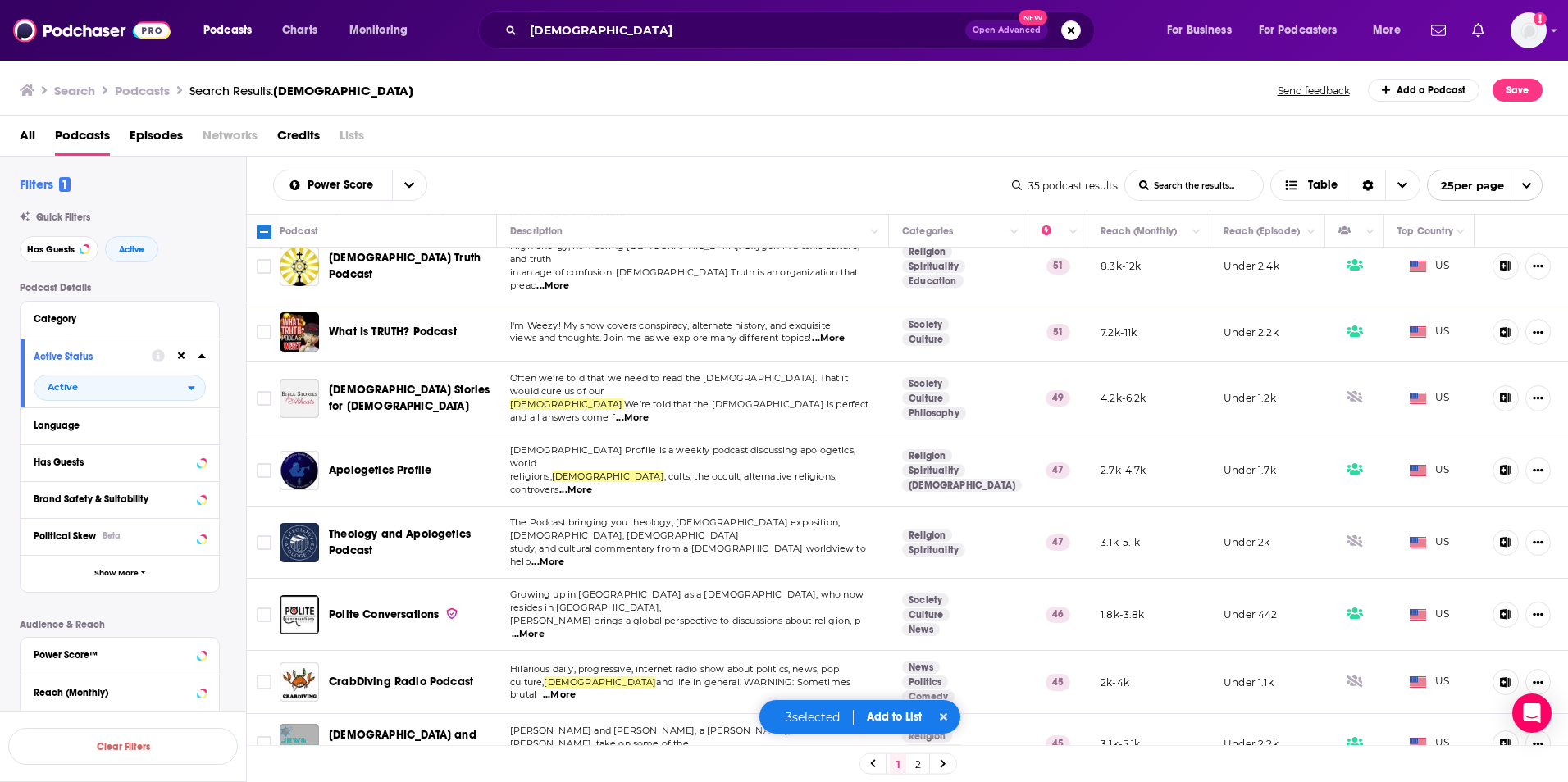
click at [565, 556] on span "...More" at bounding box center [548, 562] width 33 height 13
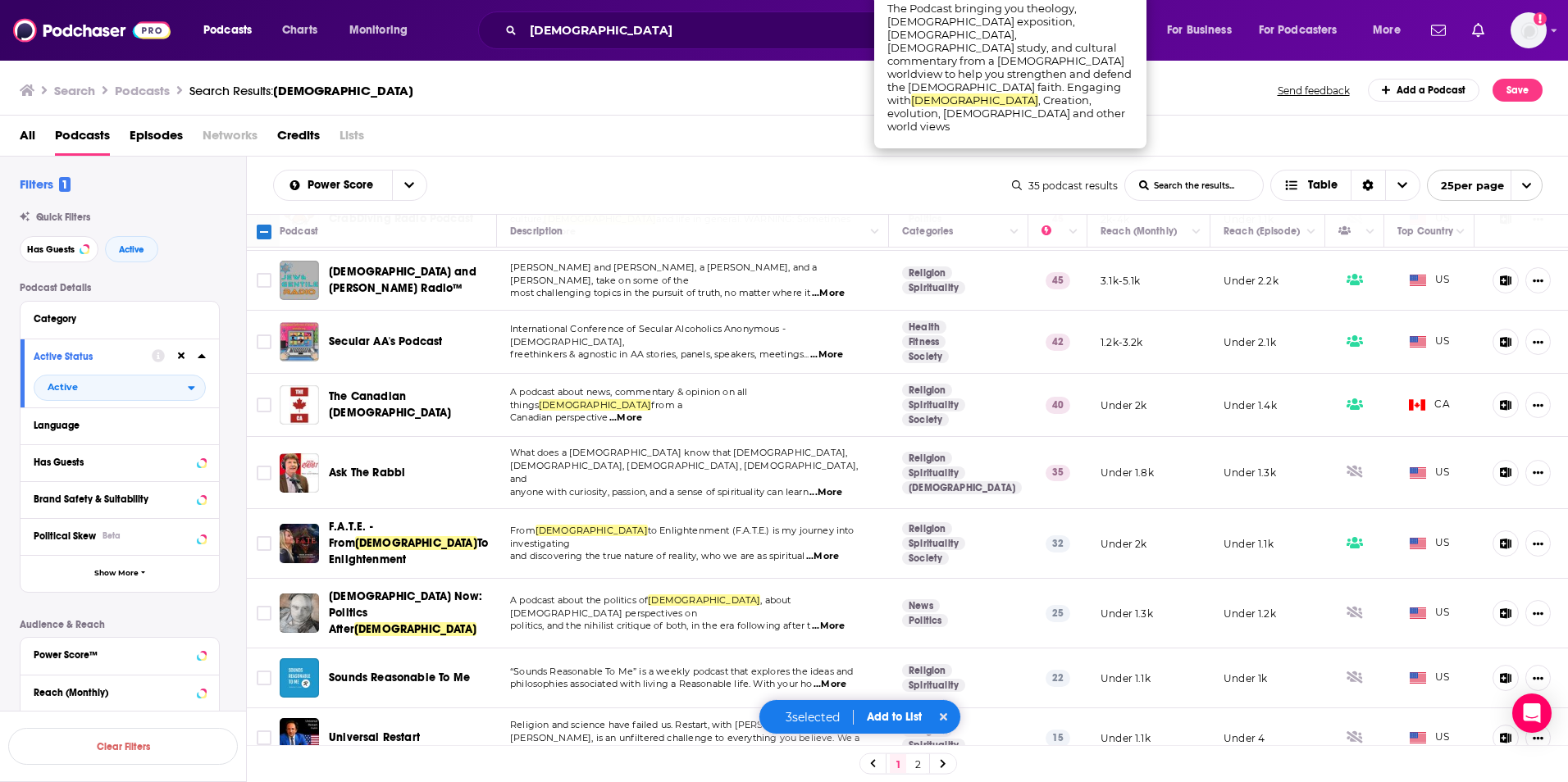
scroll to position [984, 0]
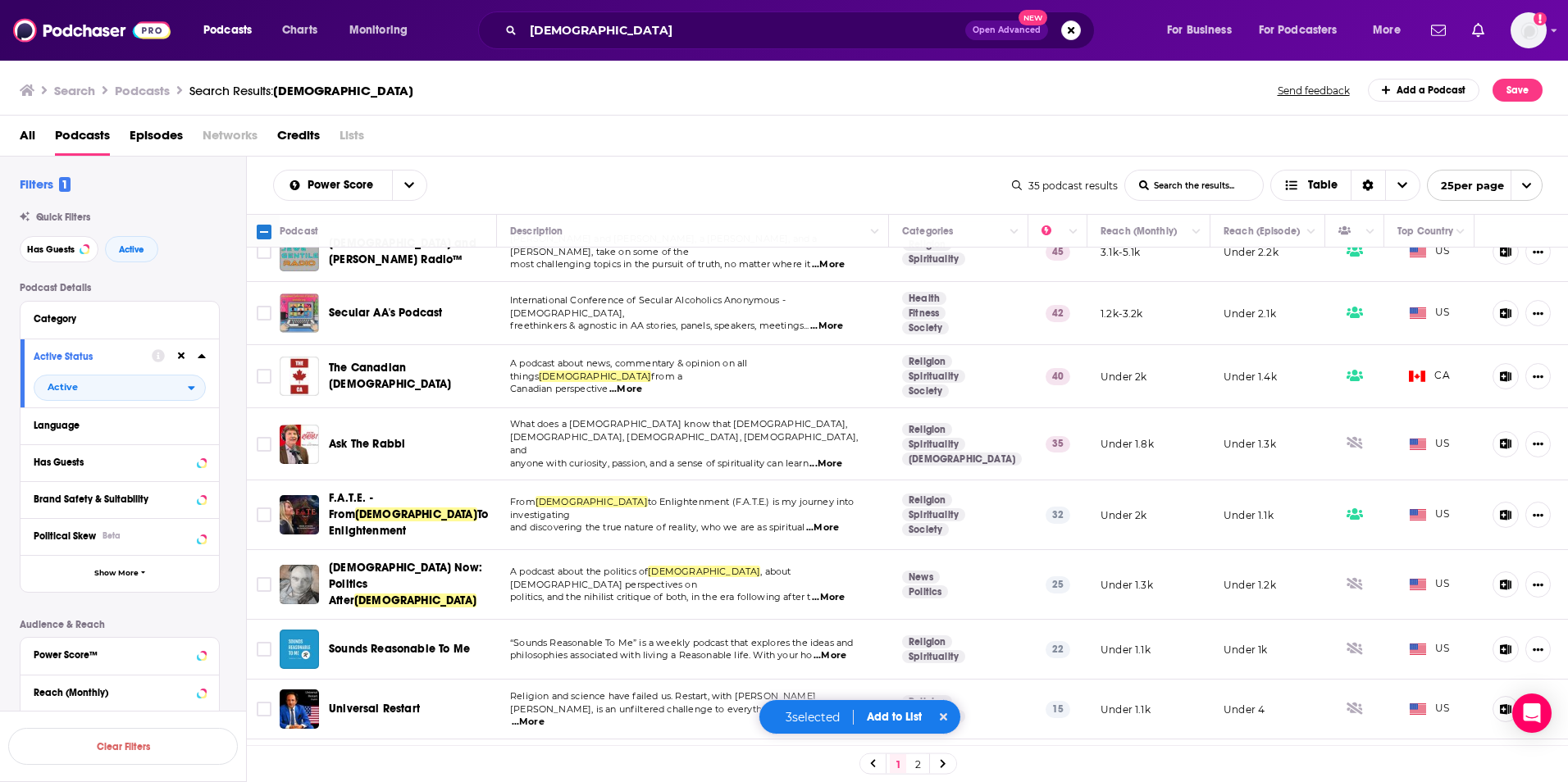
click at [840, 591] on span "...More" at bounding box center [829, 597] width 33 height 13
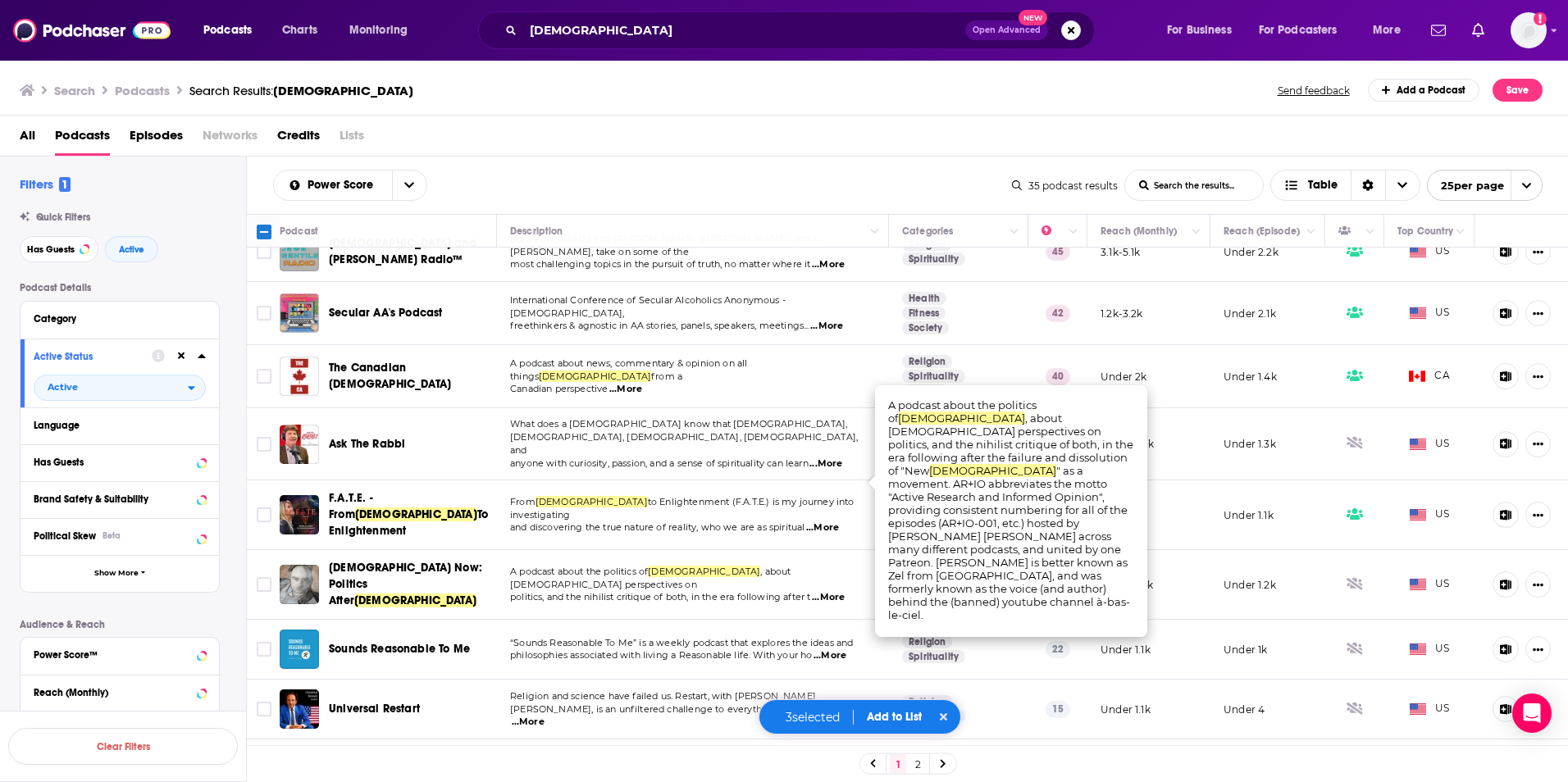
click at [254, 550] on td at bounding box center [263, 584] width 33 height 69
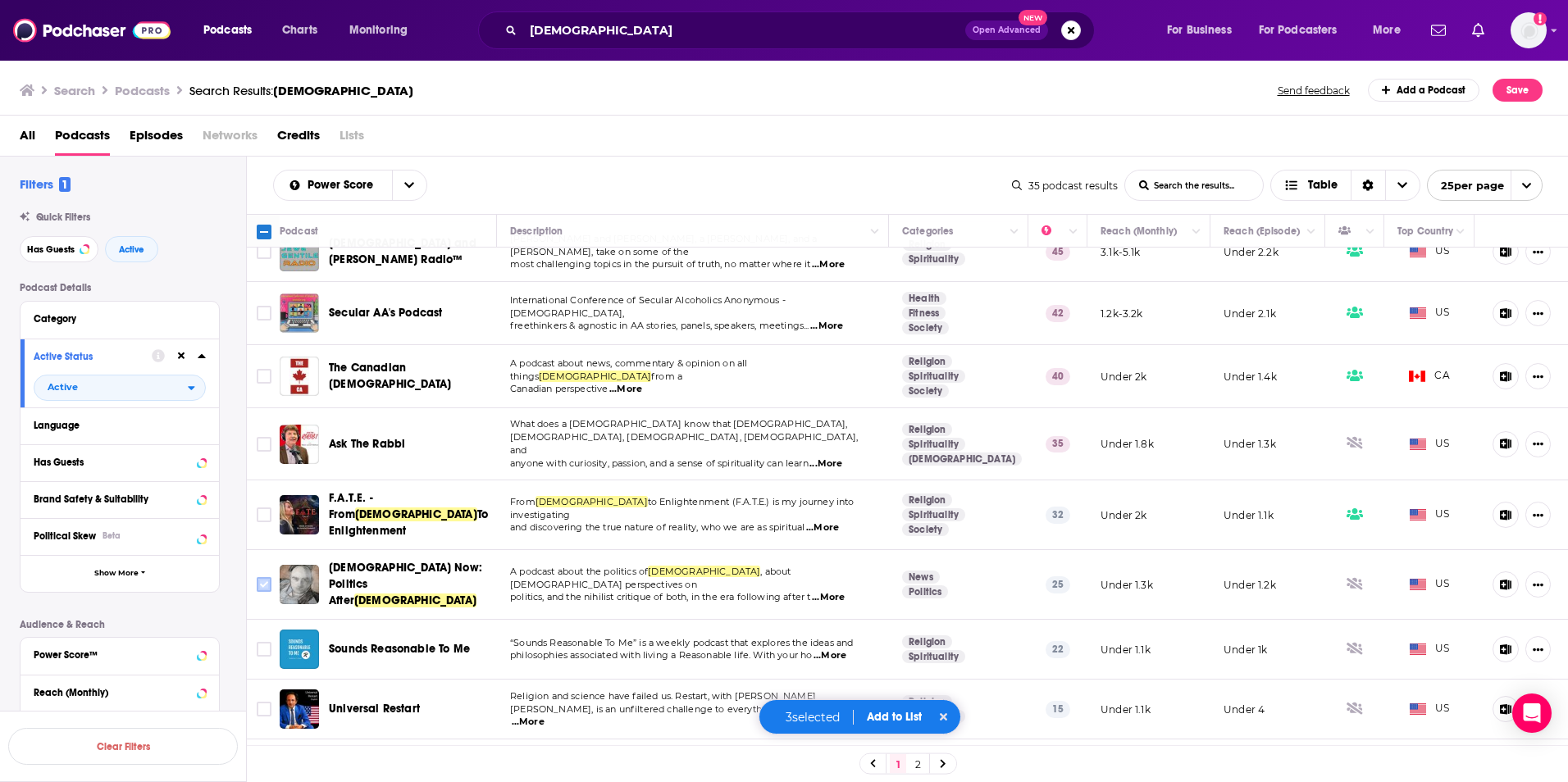
click at [255, 575] on icon "Toggle select row" at bounding box center [264, 585] width 20 height 20
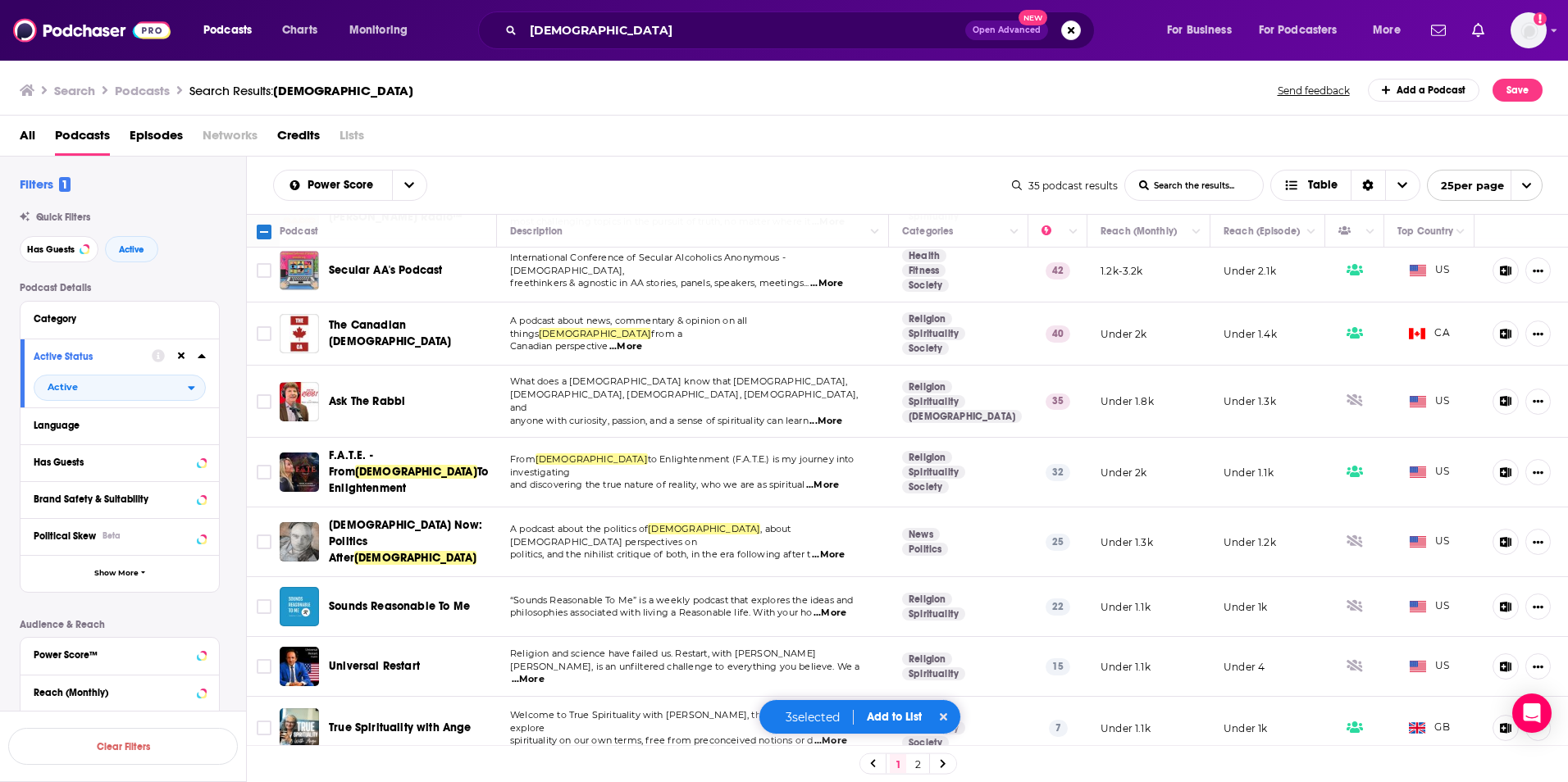
scroll to position [1049, 0]
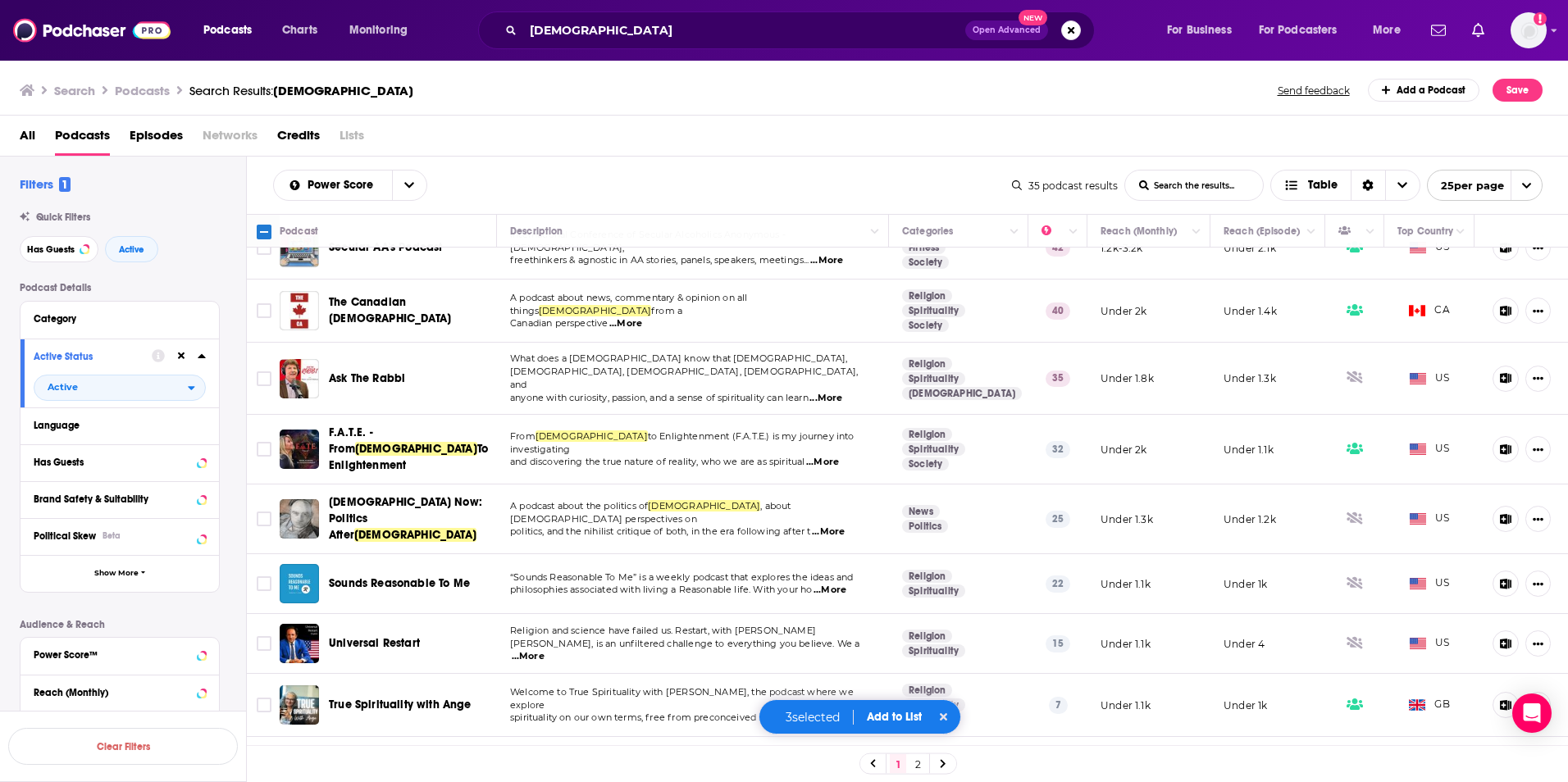
click at [834, 584] on span "...More" at bounding box center [830, 590] width 33 height 13
click at [884, 718] on button "Add to List" at bounding box center [893, 717] width 81 height 14
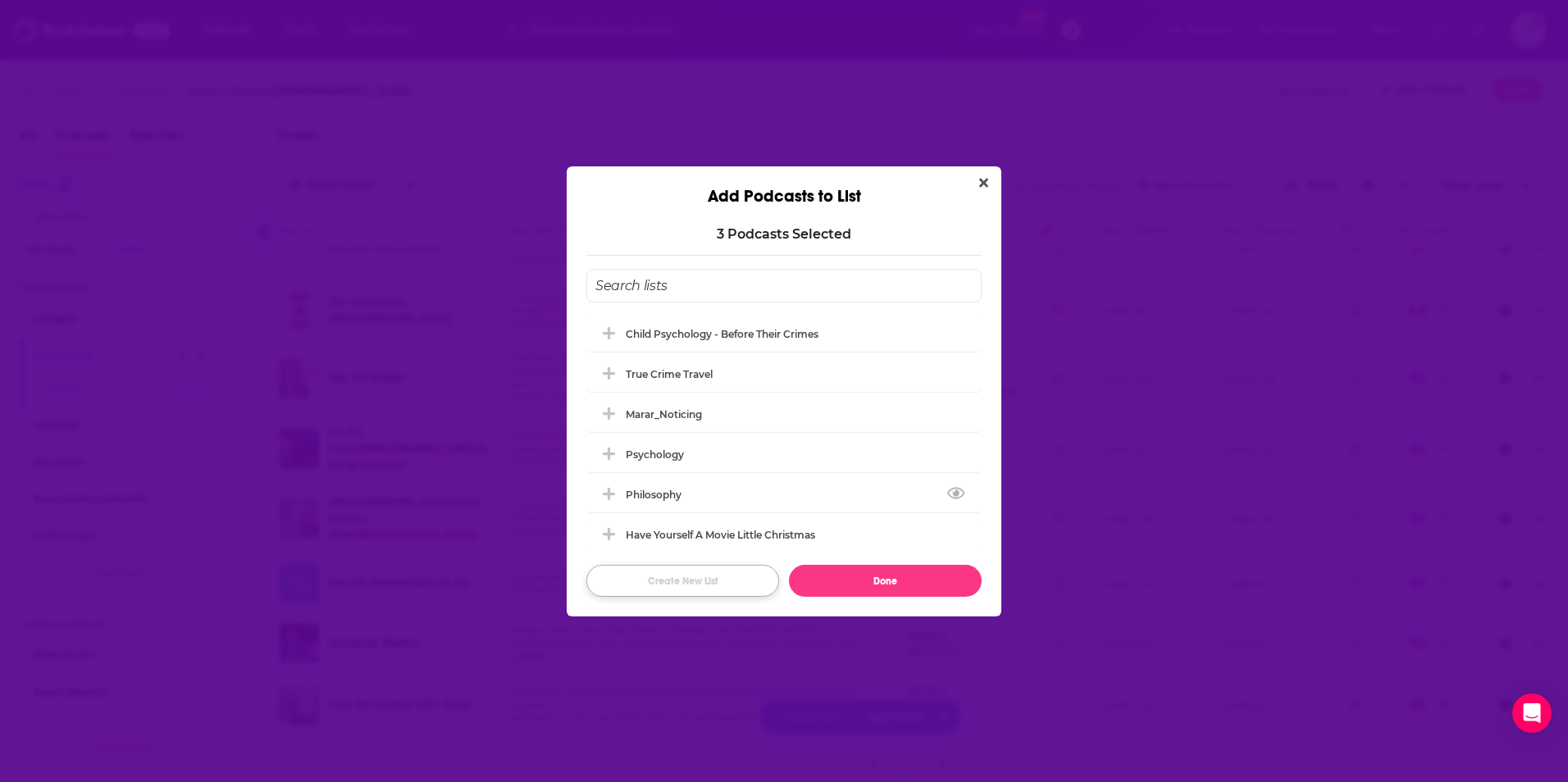
click at [659, 577] on button "Create New List" at bounding box center [683, 580] width 193 height 32
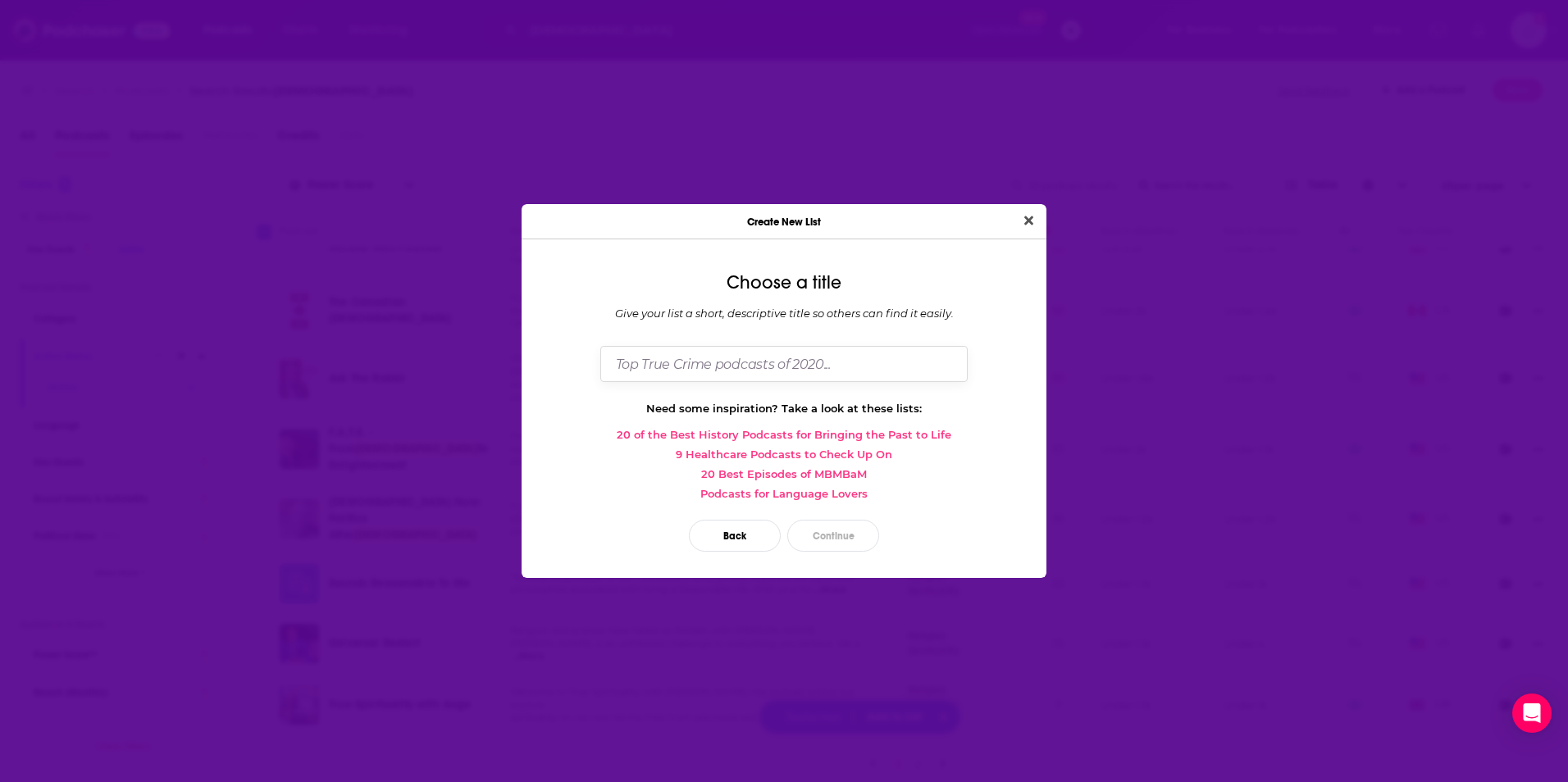
click at [681, 358] on input "Dialog" at bounding box center [784, 364] width 368 height 35
type input "Atheism"
click at [814, 544] on button "Continue" at bounding box center [833, 535] width 92 height 32
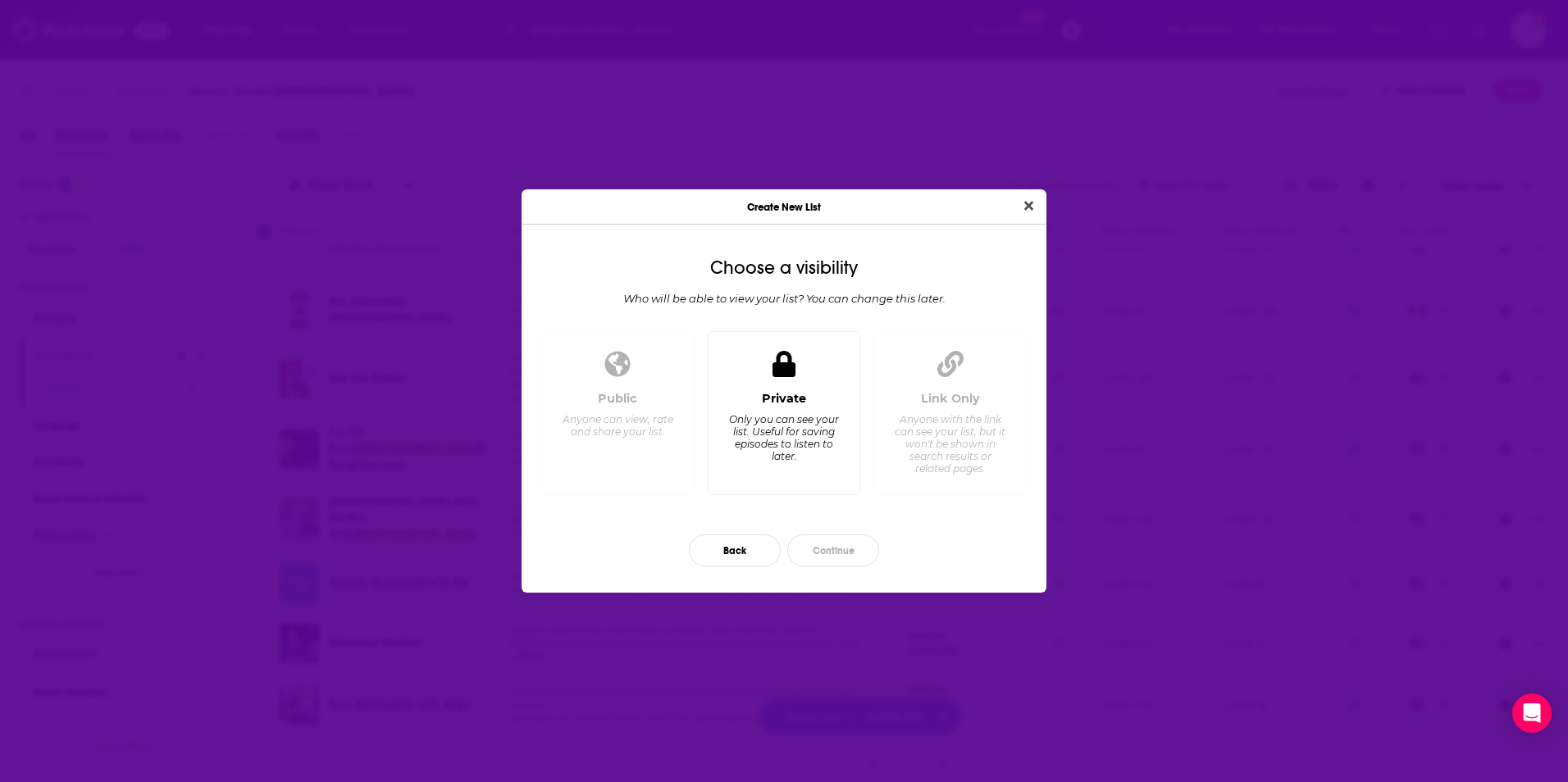
click at [811, 447] on div "Only you can see your list. Useful for saving episodes to listen to later." at bounding box center [783, 438] width 112 height 49
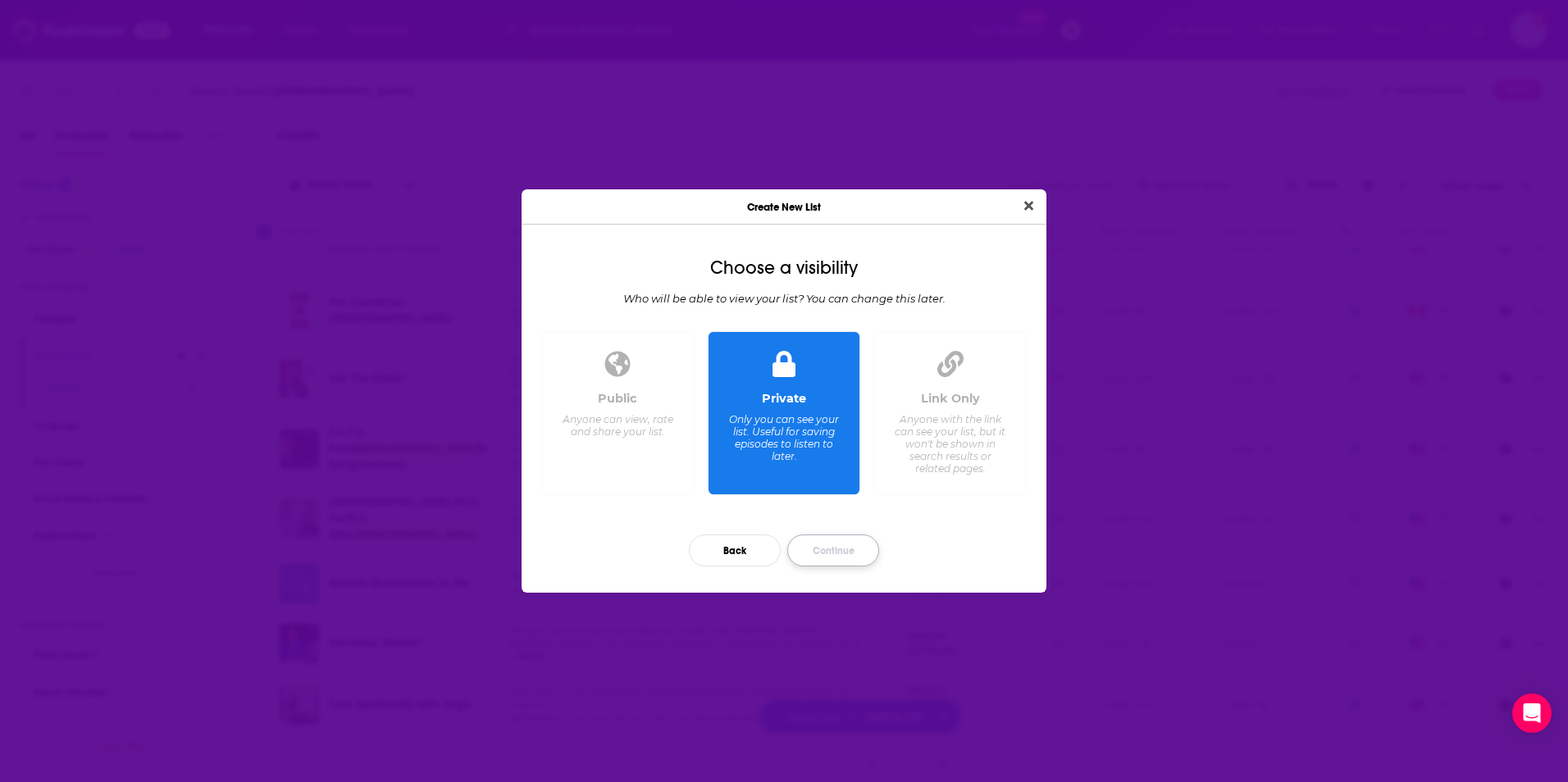
click at [833, 558] on button "Continue" at bounding box center [833, 550] width 92 height 32
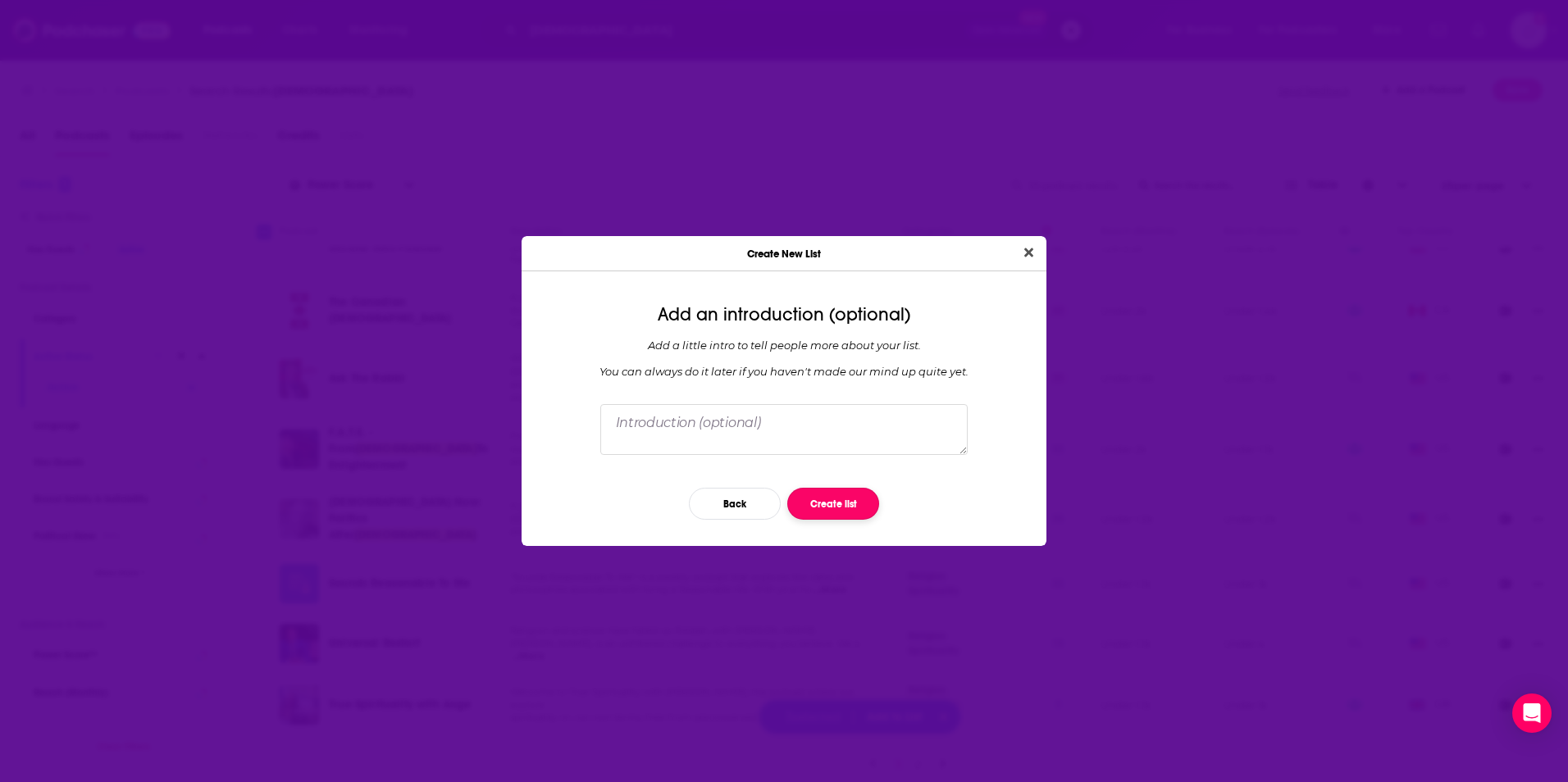
click at [806, 490] on button "Create list" at bounding box center [833, 503] width 92 height 32
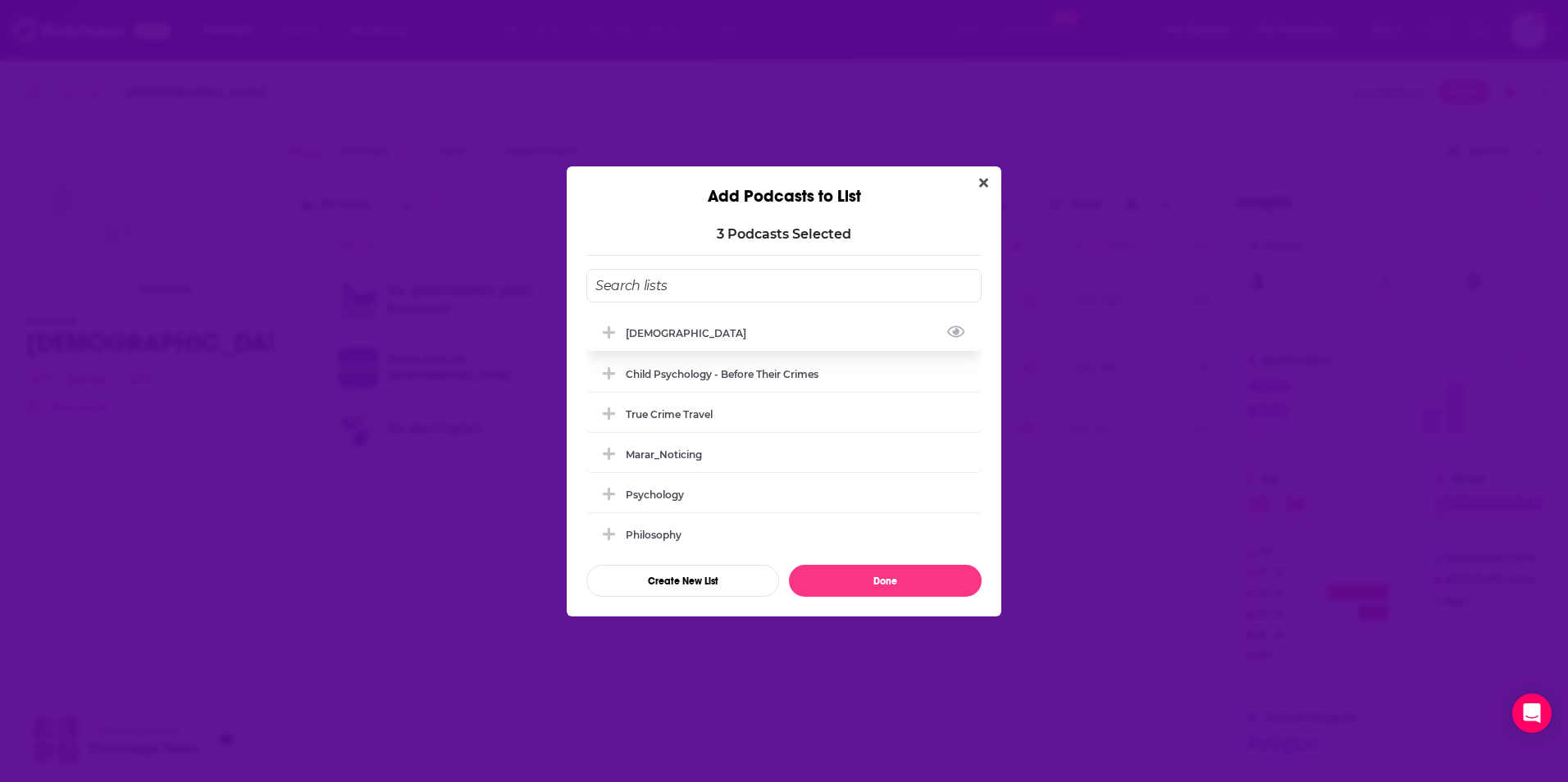
click at [662, 332] on div "Atheism" at bounding box center [691, 333] width 131 height 13
click at [939, 585] on button "Done" at bounding box center [885, 580] width 193 height 32
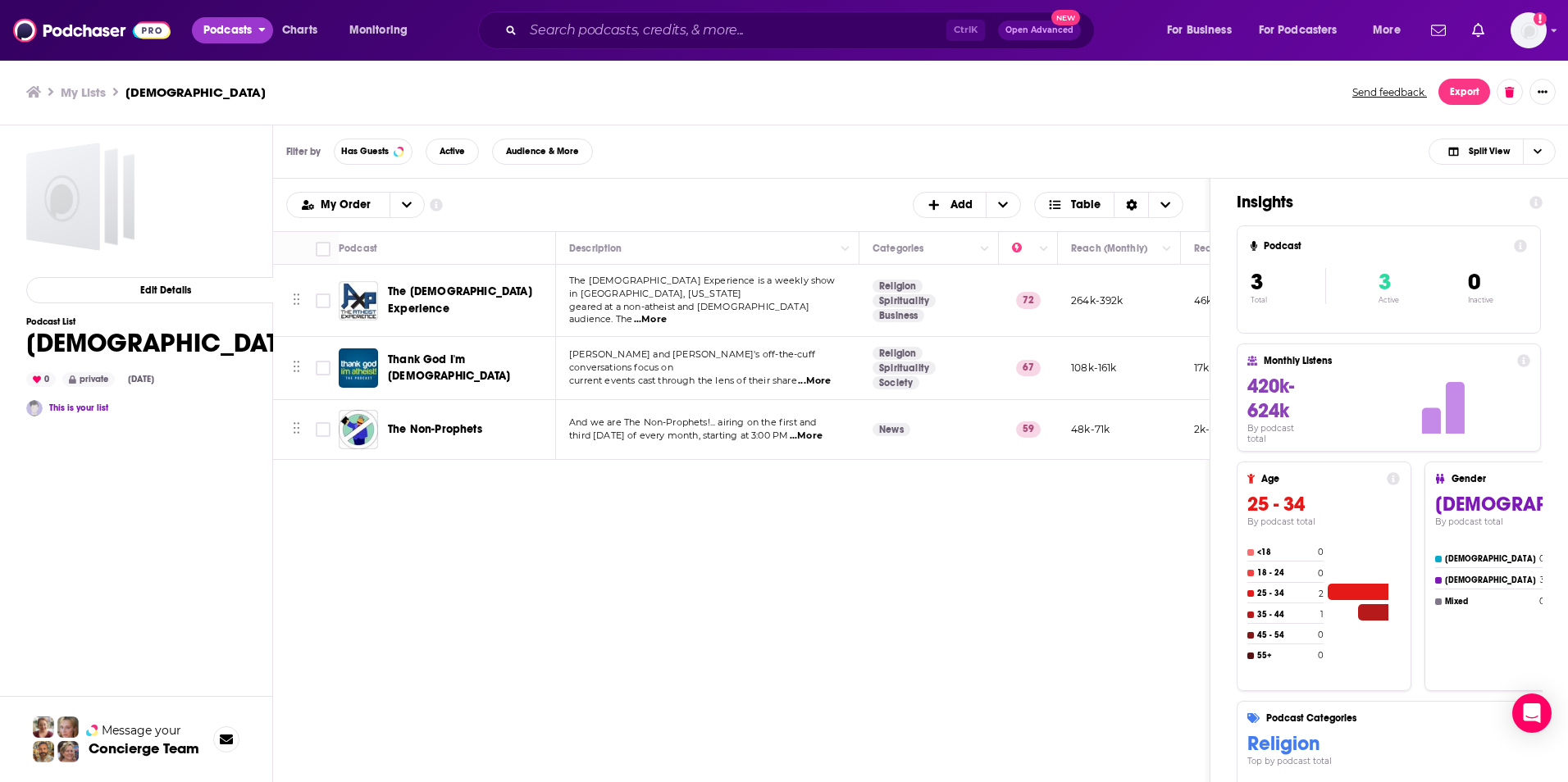
click at [213, 23] on span "Podcasts" at bounding box center [228, 30] width 49 height 23
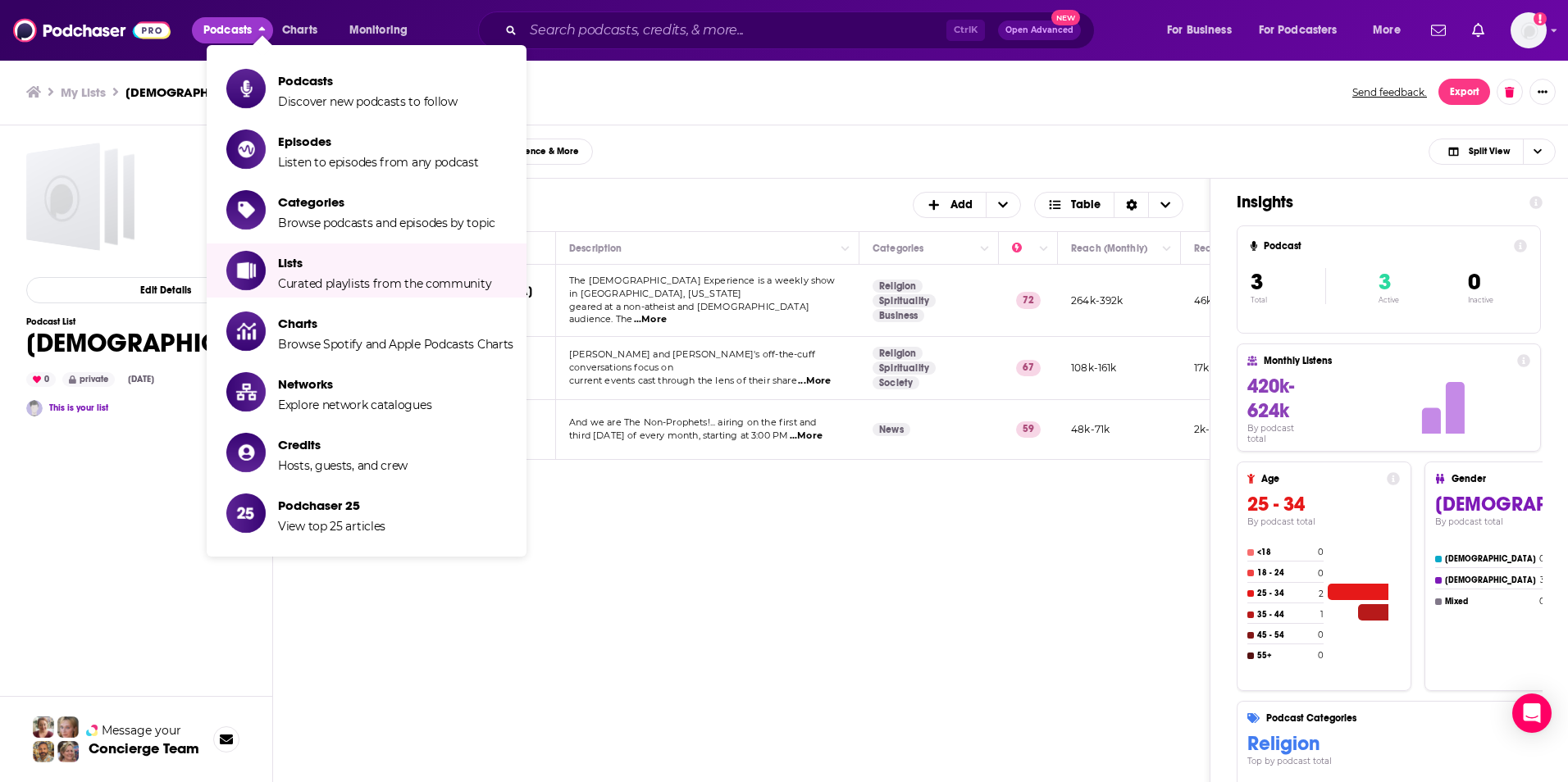
click at [686, 592] on div "Podcasts Add My Order Customize Your List Order Select the “My Order” sort and …" at bounding box center [741, 544] width 937 height 731
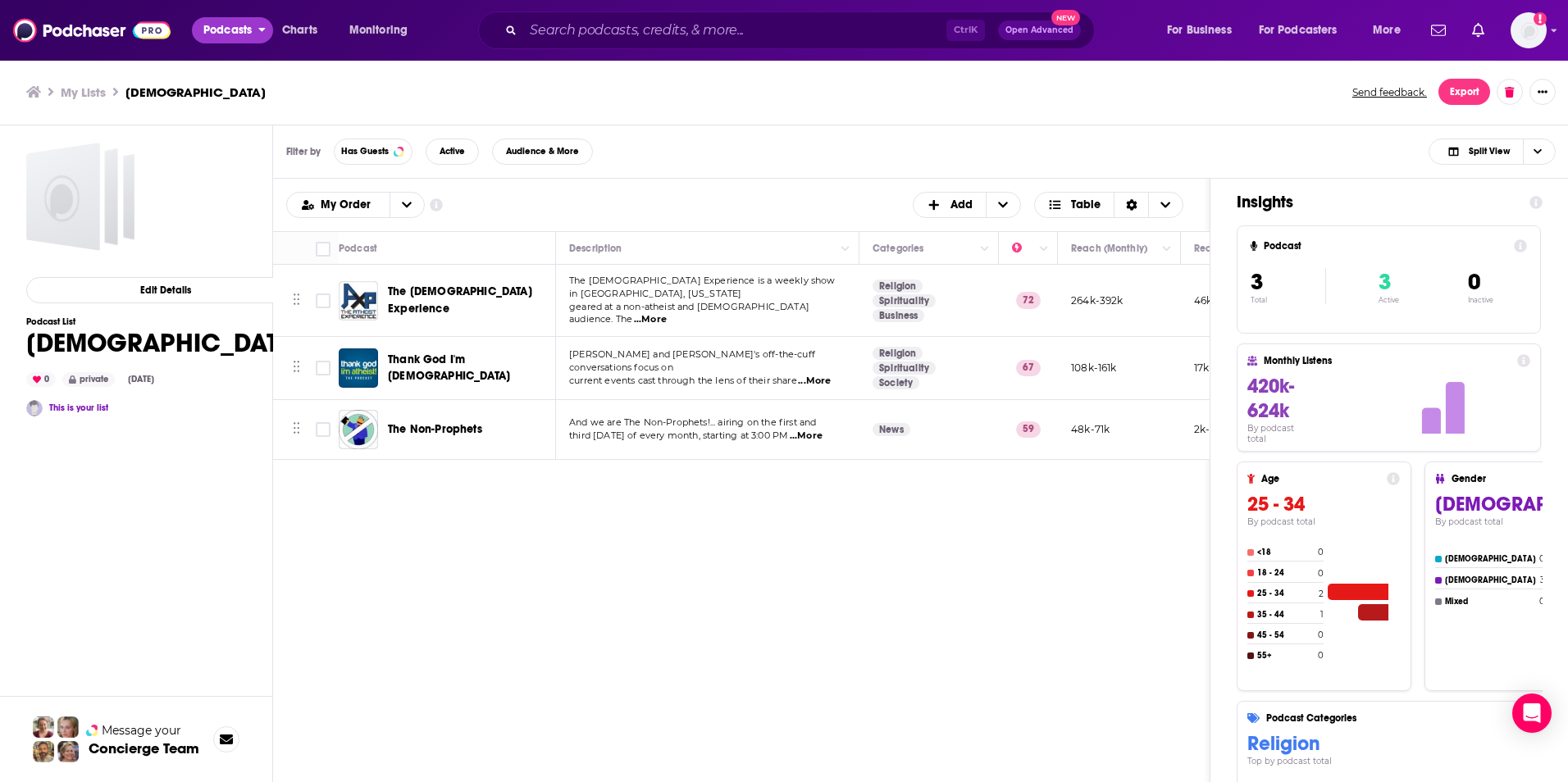
click at [223, 39] on span "Podcasts" at bounding box center [228, 30] width 49 height 23
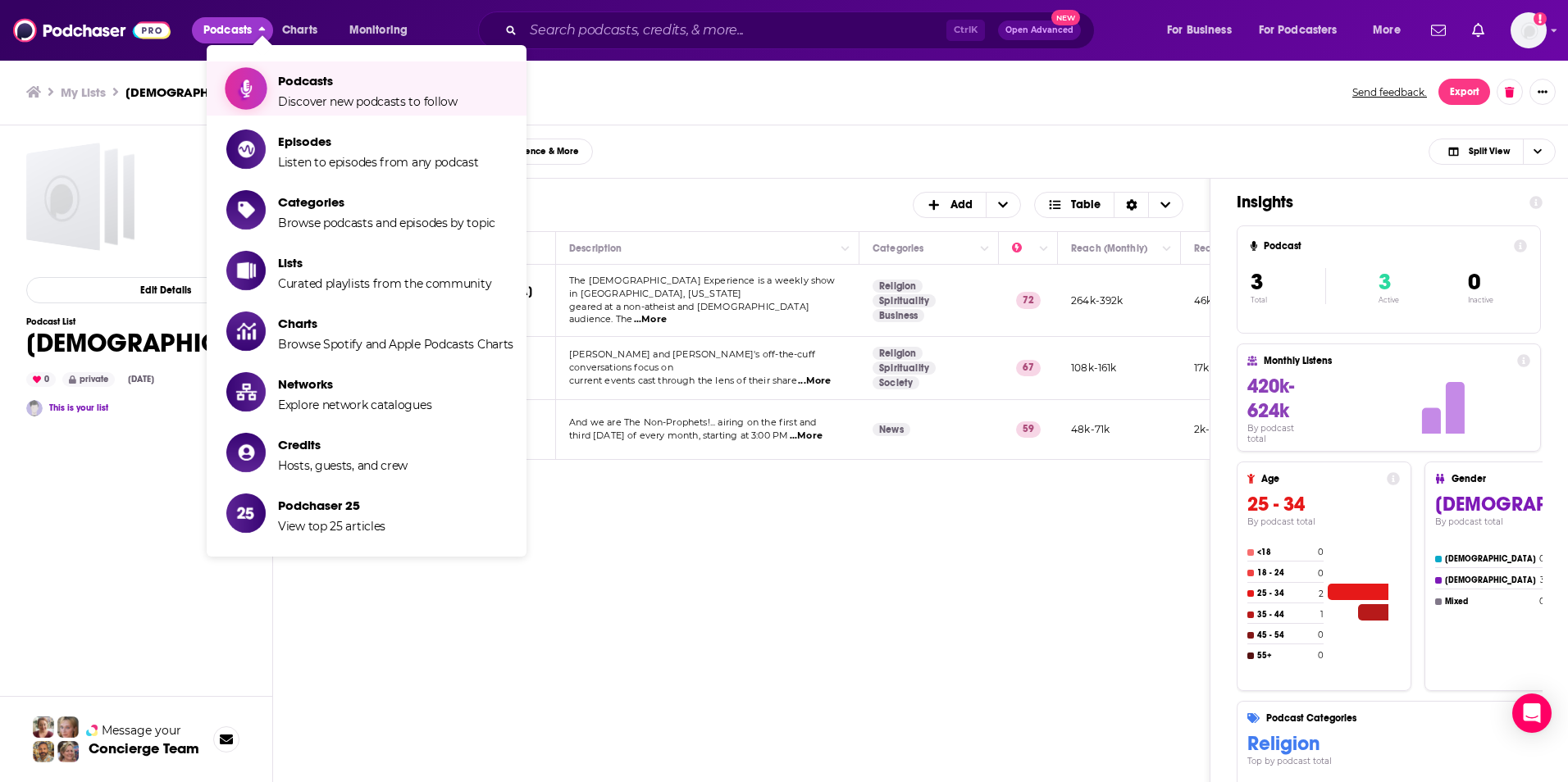
click at [311, 80] on span "Podcasts" at bounding box center [368, 81] width 179 height 16
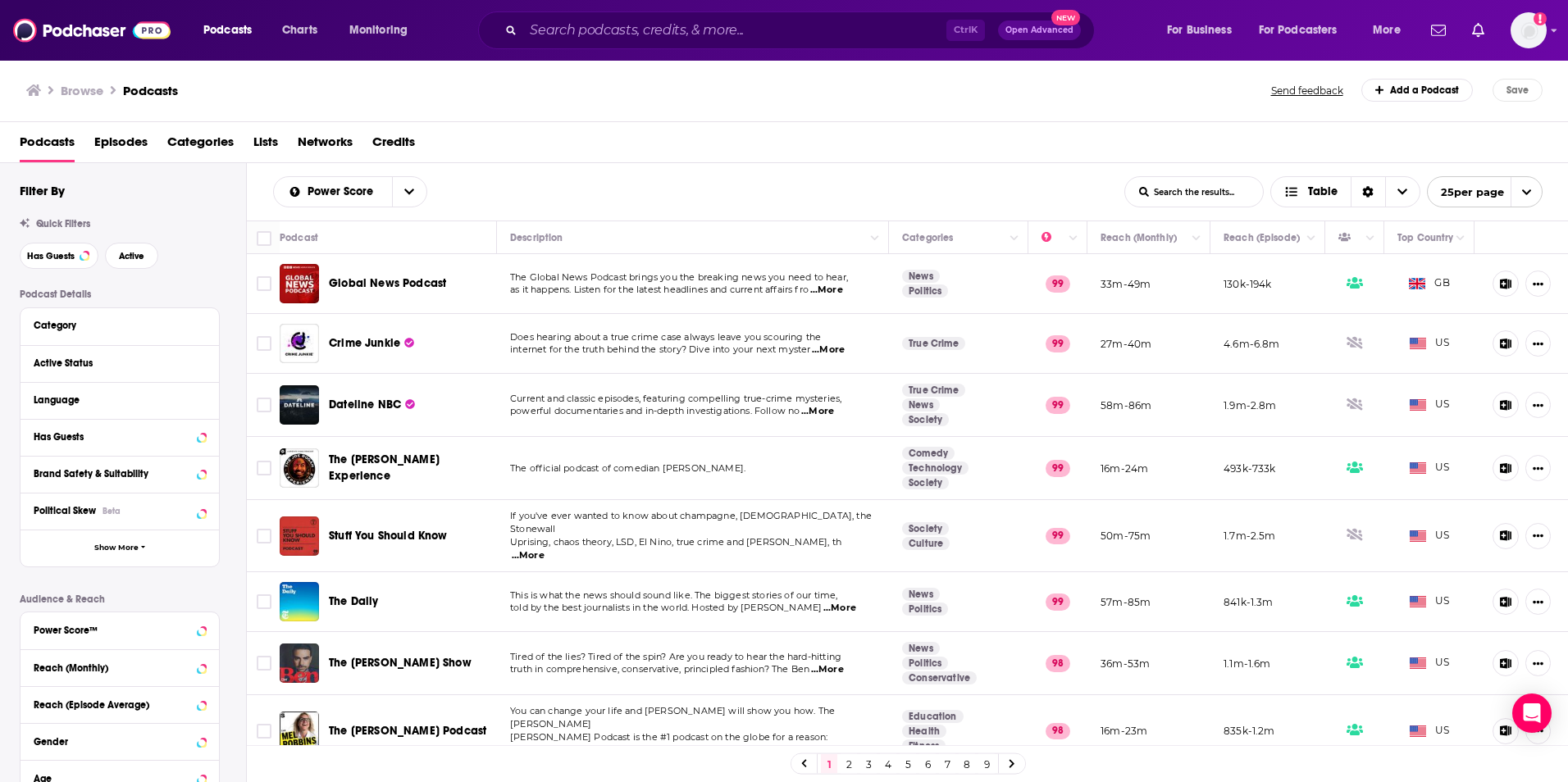
click at [591, 55] on div "Podcasts Charts Monitoring Ctrl K Open Advanced New For Business For Podcasters…" at bounding box center [784, 30] width 1568 height 60
click at [602, 38] on input "Search podcasts, credits, & more..." at bounding box center [735, 30] width 423 height 26
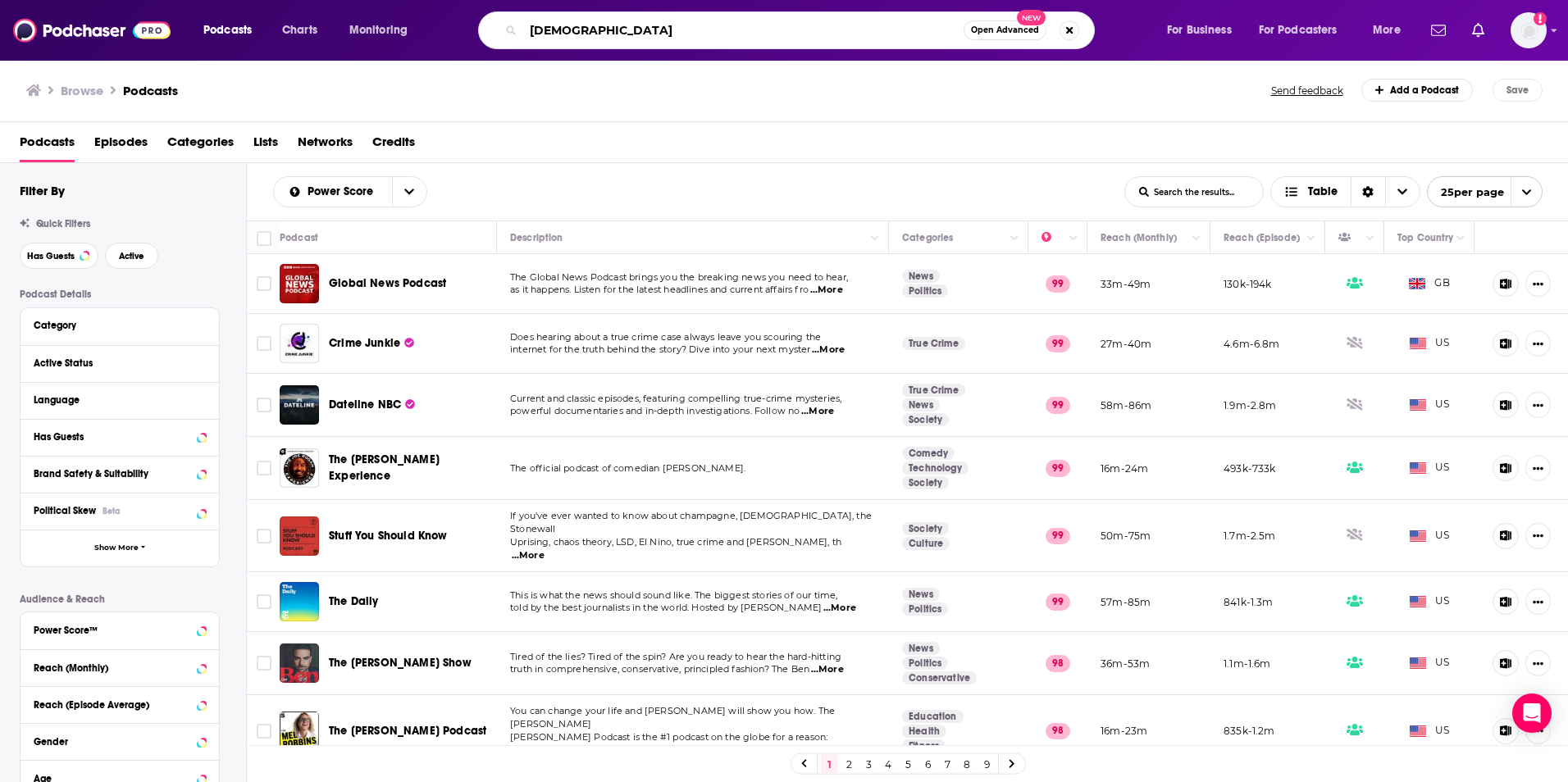
type input "atheist"
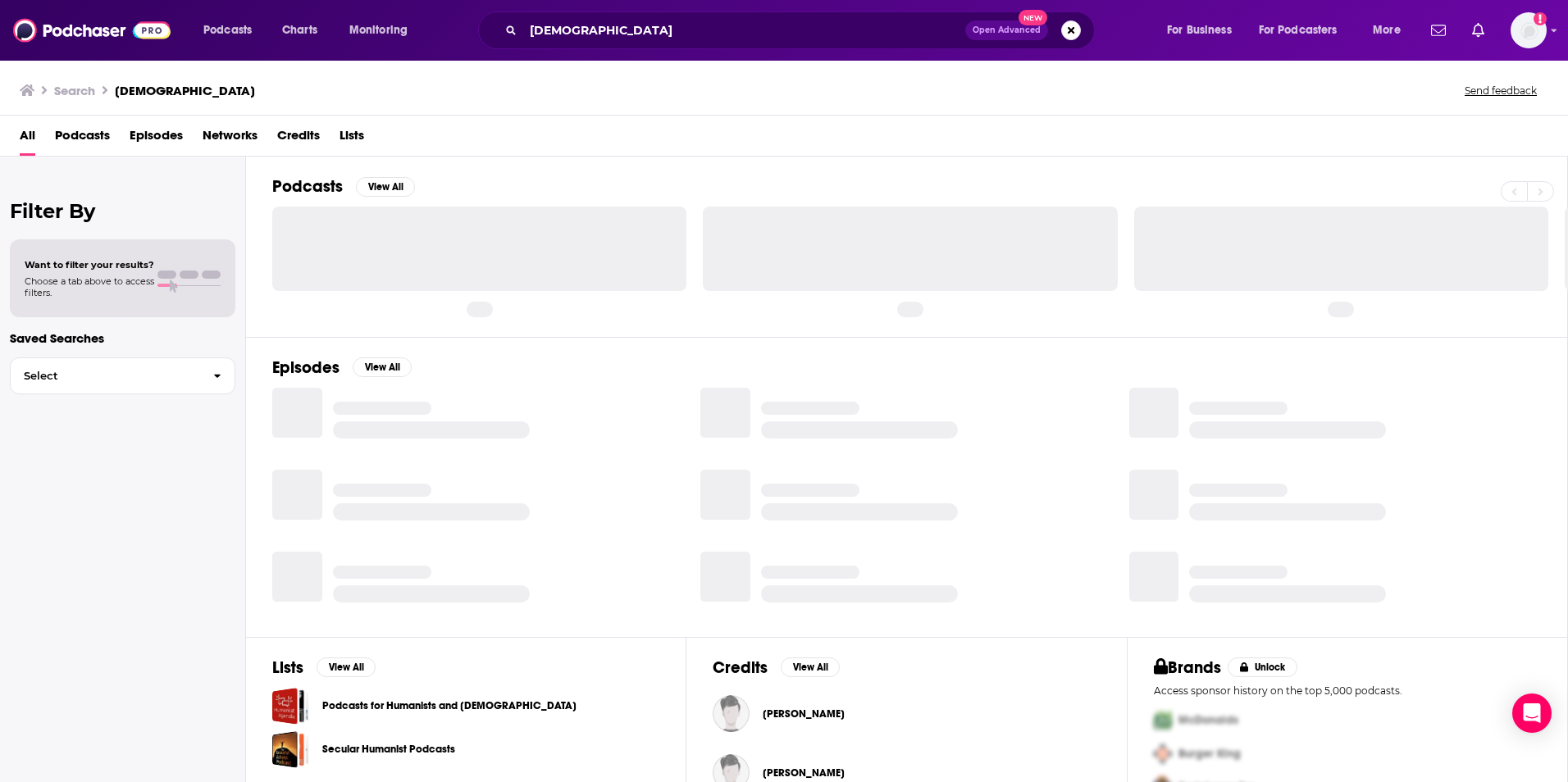
click at [470, 702] on link "Podcasts for Humanists and Atheists" at bounding box center [450, 706] width 255 height 19
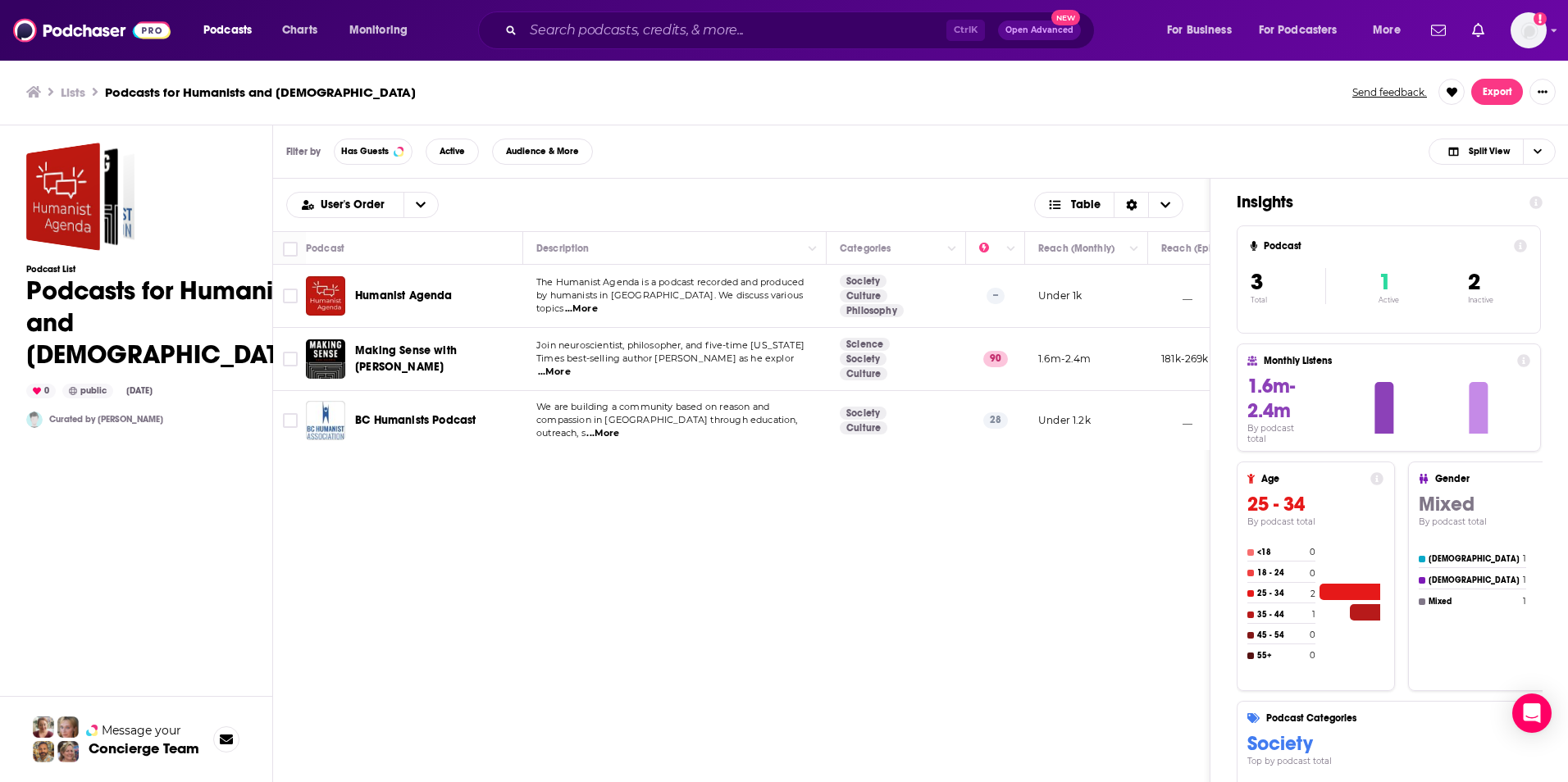
click at [598, 302] on span "...More" at bounding box center [581, 308] width 33 height 13
click at [776, 492] on div "User's Order Table Podcast Description Categories Reach (Monthly) Reach (Episod…" at bounding box center [741, 544] width 937 height 731
click at [570, 366] on span "...More" at bounding box center [555, 371] width 33 height 13
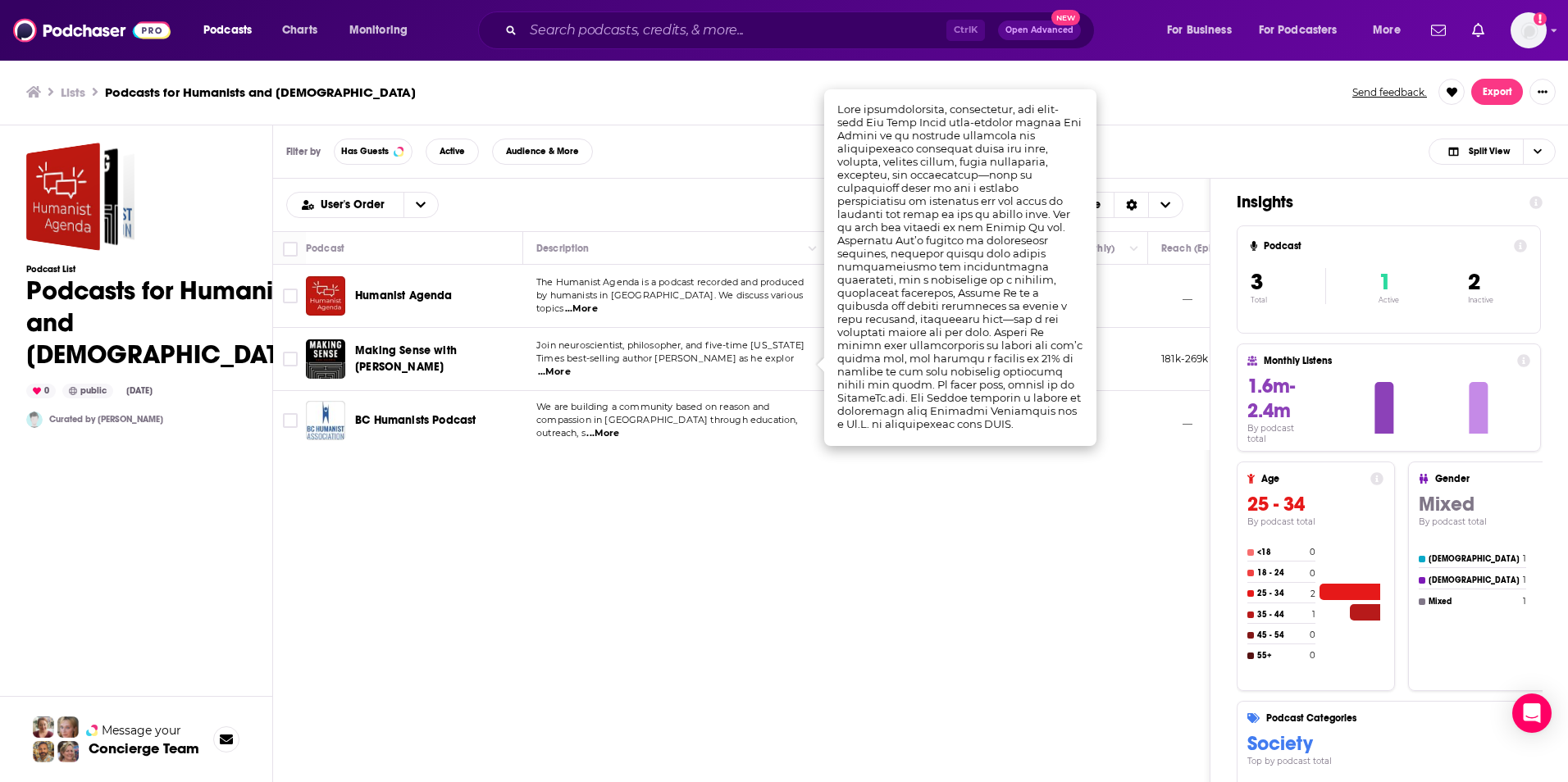
click at [606, 565] on div "User's Order Table Podcast Description Categories Reach (Monthly) Reach (Episod…" at bounding box center [741, 544] width 937 height 731
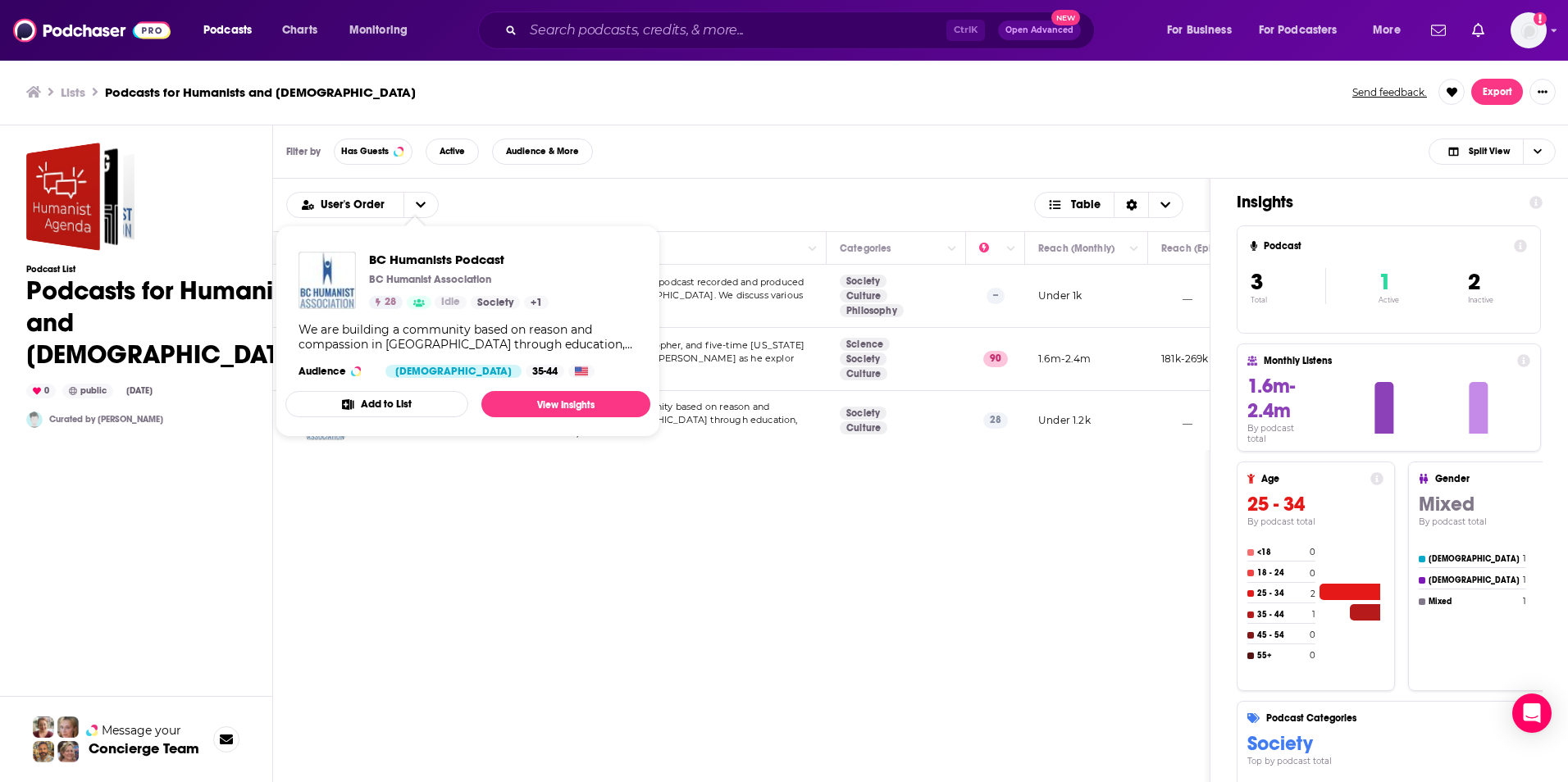
click at [379, 486] on div "User's Order Table Podcast Description Categories Reach (Monthly) Reach (Episod…" at bounding box center [741, 544] width 937 height 731
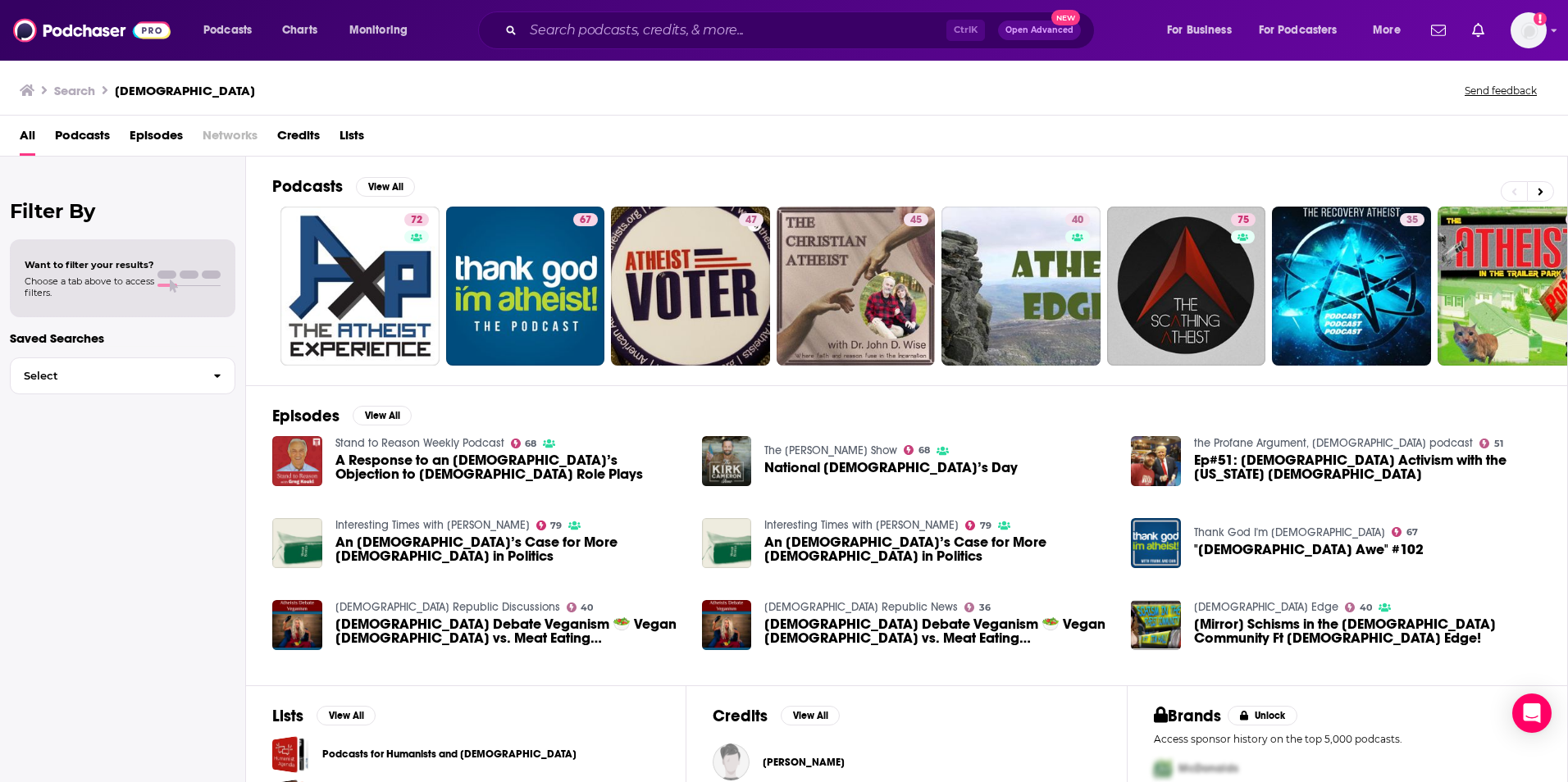
click at [80, 129] on span "Podcasts" at bounding box center [82, 138] width 55 height 33
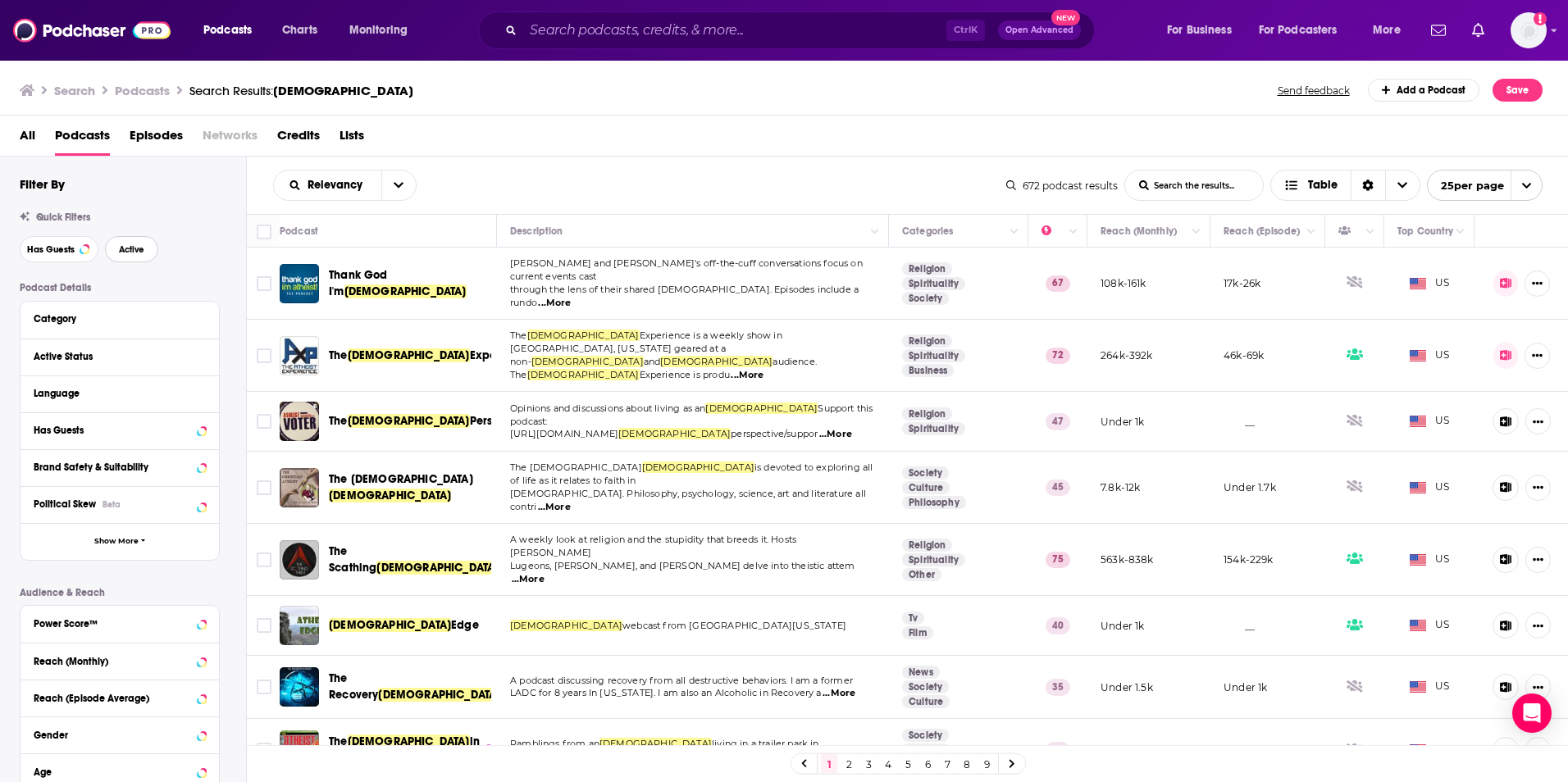
click at [133, 246] on span "Active" at bounding box center [132, 249] width 25 height 9
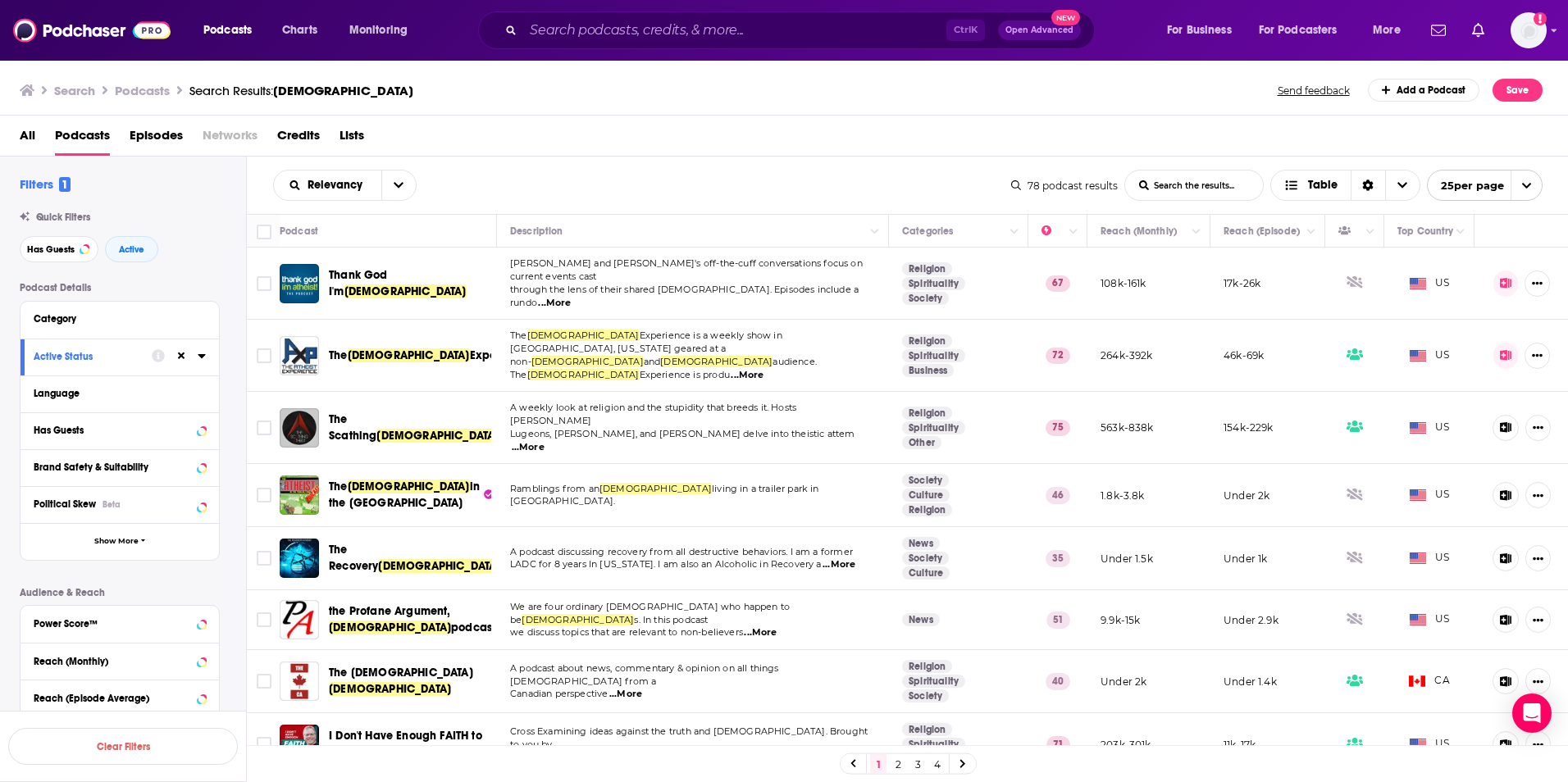
click at [544, 441] on span "...More" at bounding box center [529, 447] width 33 height 13
click at [255, 418] on icon "Toggle select row" at bounding box center [264, 428] width 20 height 20
click at [843, 559] on span "...More" at bounding box center [840, 565] width 33 height 13
click at [675, 187] on div "Relevancy List Search Input Search the results... Table" at bounding box center [642, 185] width 738 height 31
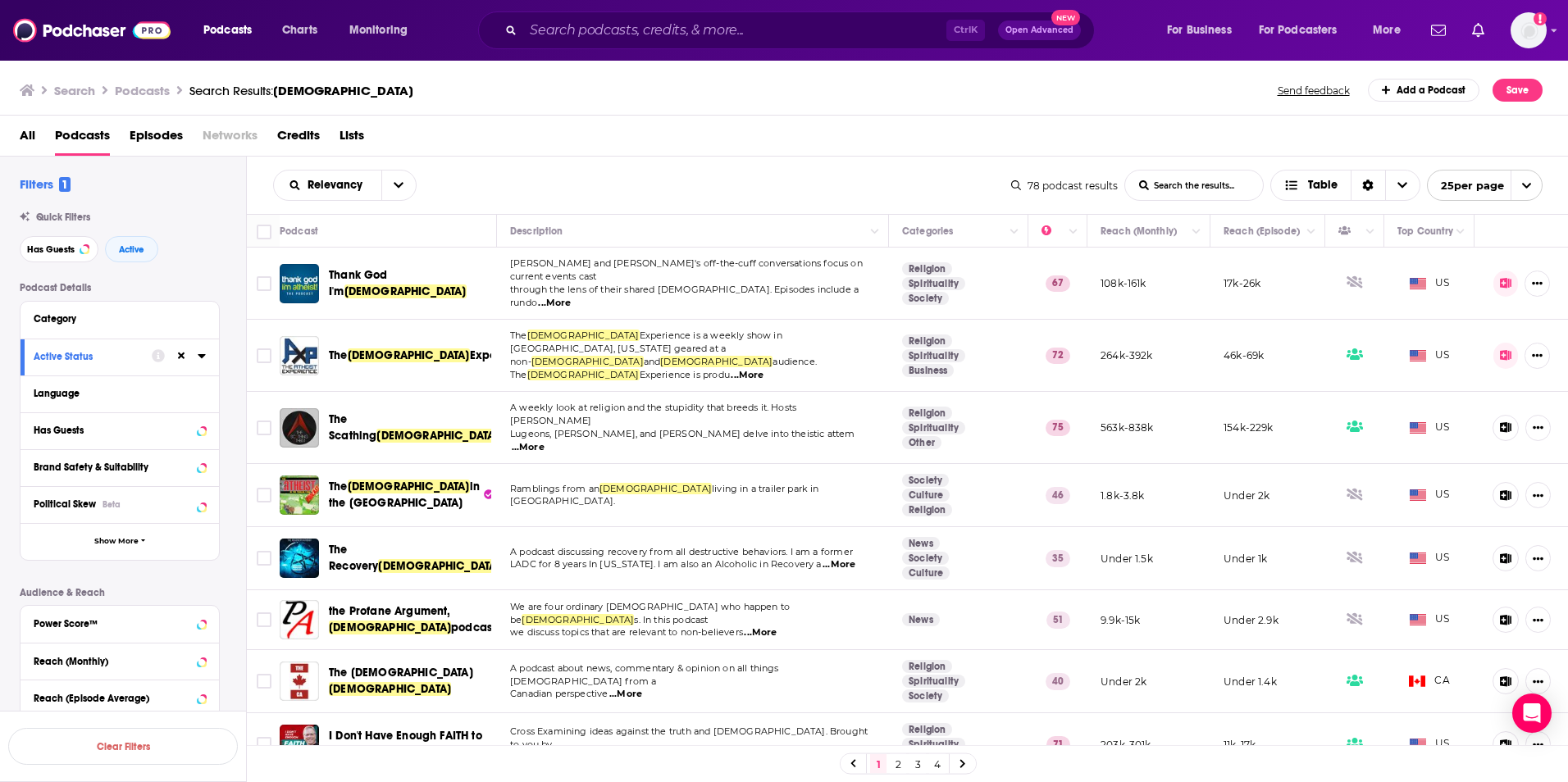
click at [763, 627] on span "...More" at bounding box center [761, 633] width 33 height 13
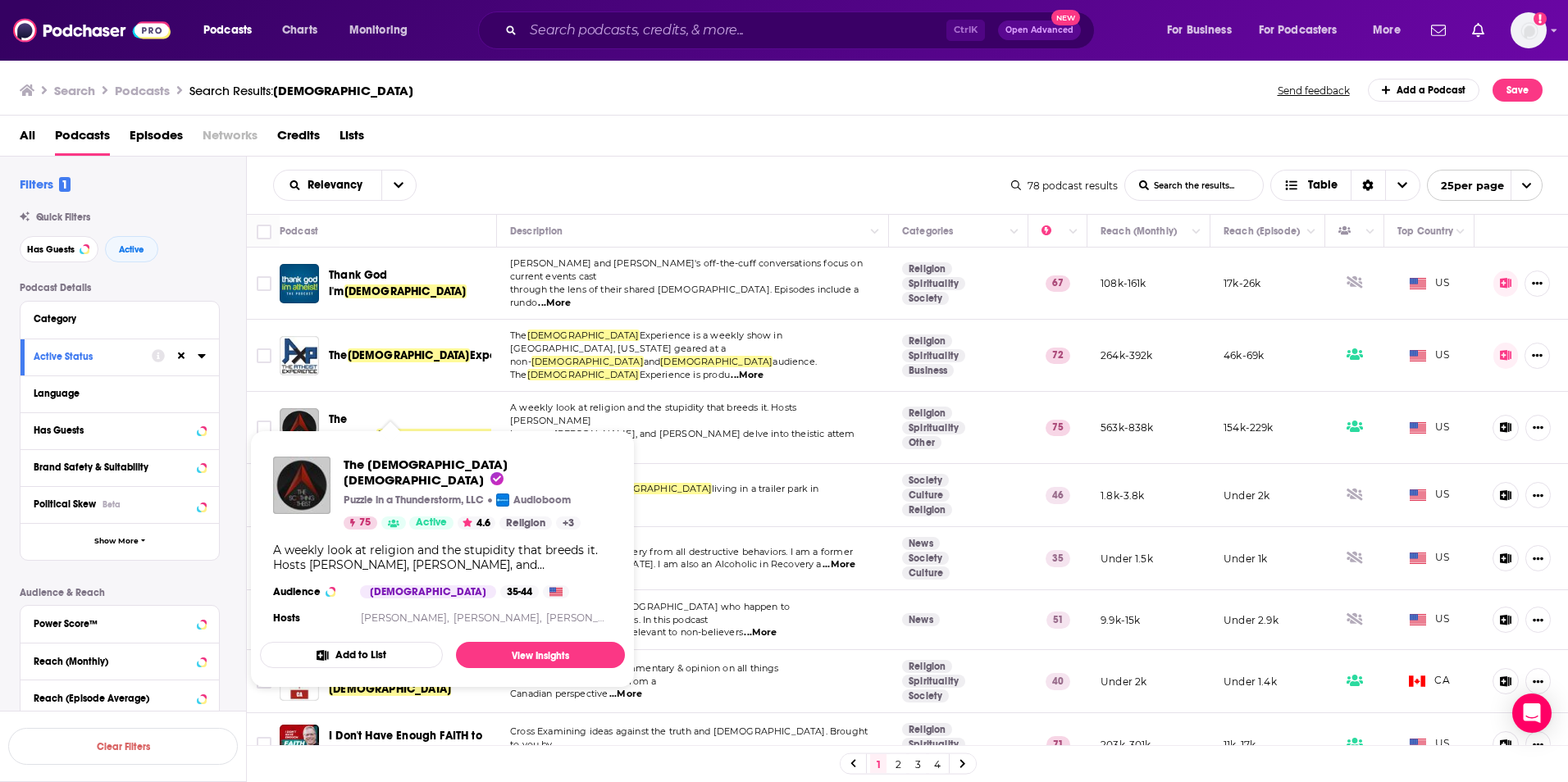
click at [430, 429] on span "Atheist" at bounding box center [437, 436] width 122 height 14
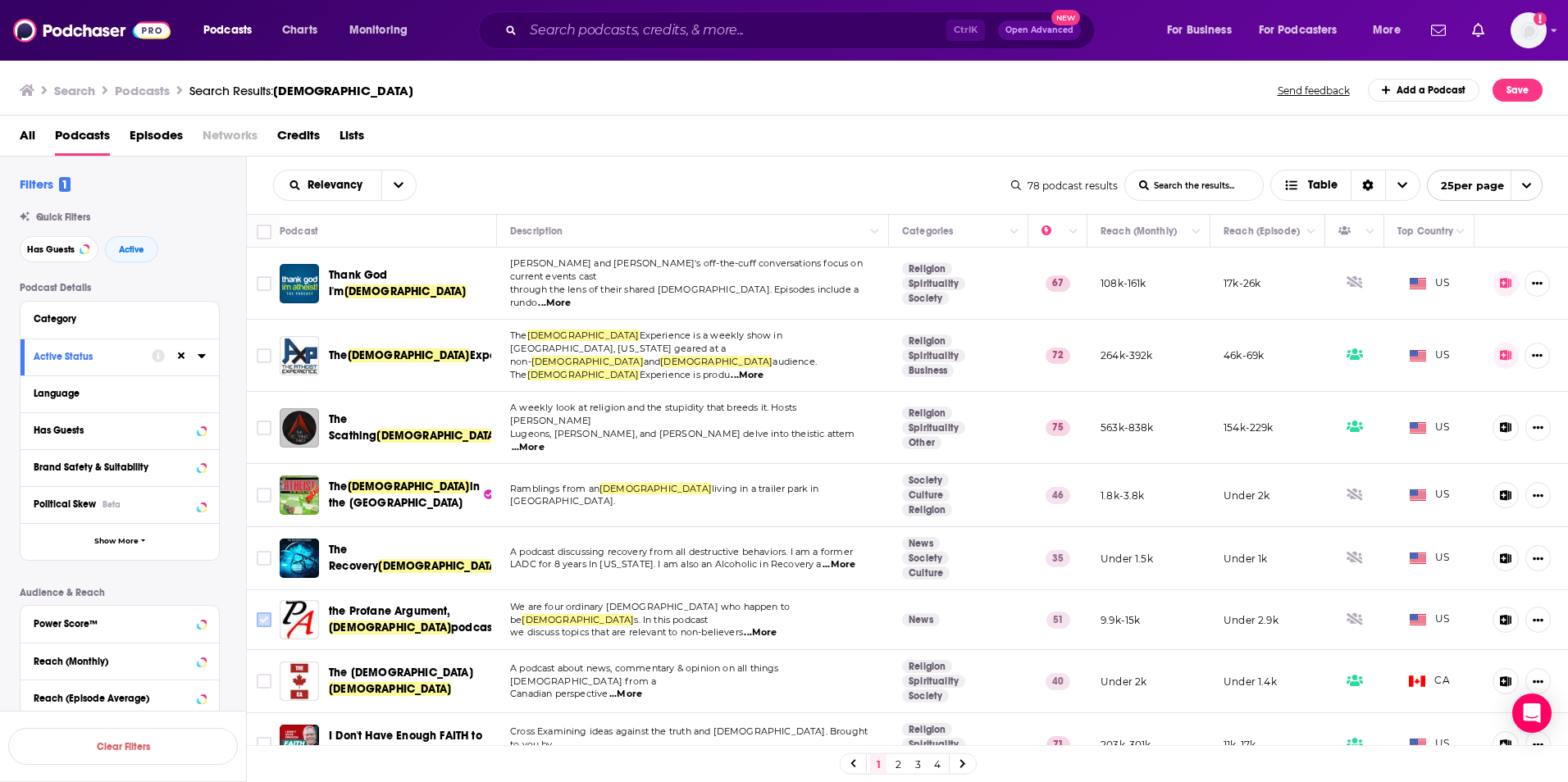
click at [262, 612] on input "Toggle select row" at bounding box center [263, 619] width 15 height 15
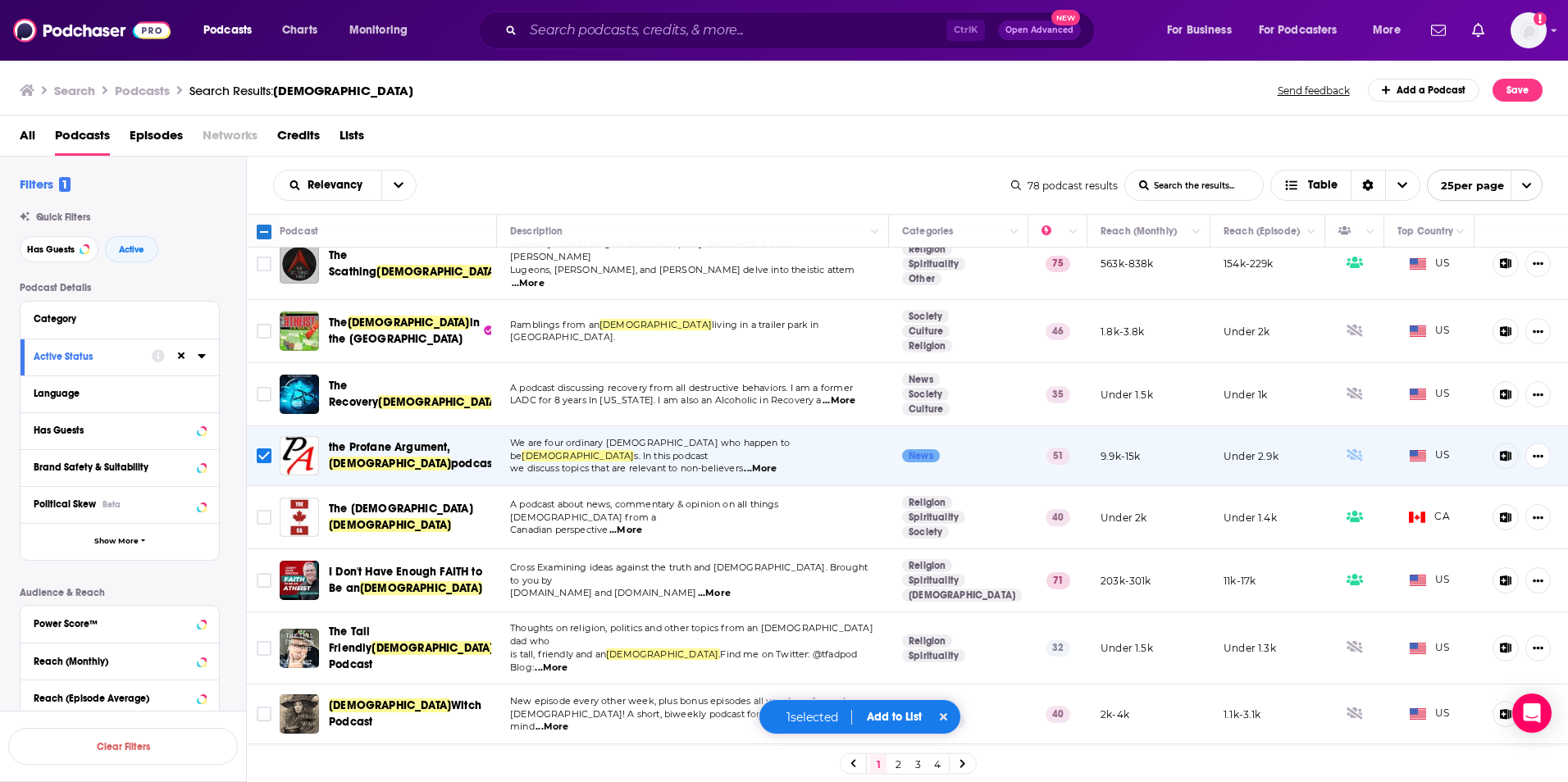
scroll to position [246, 0]
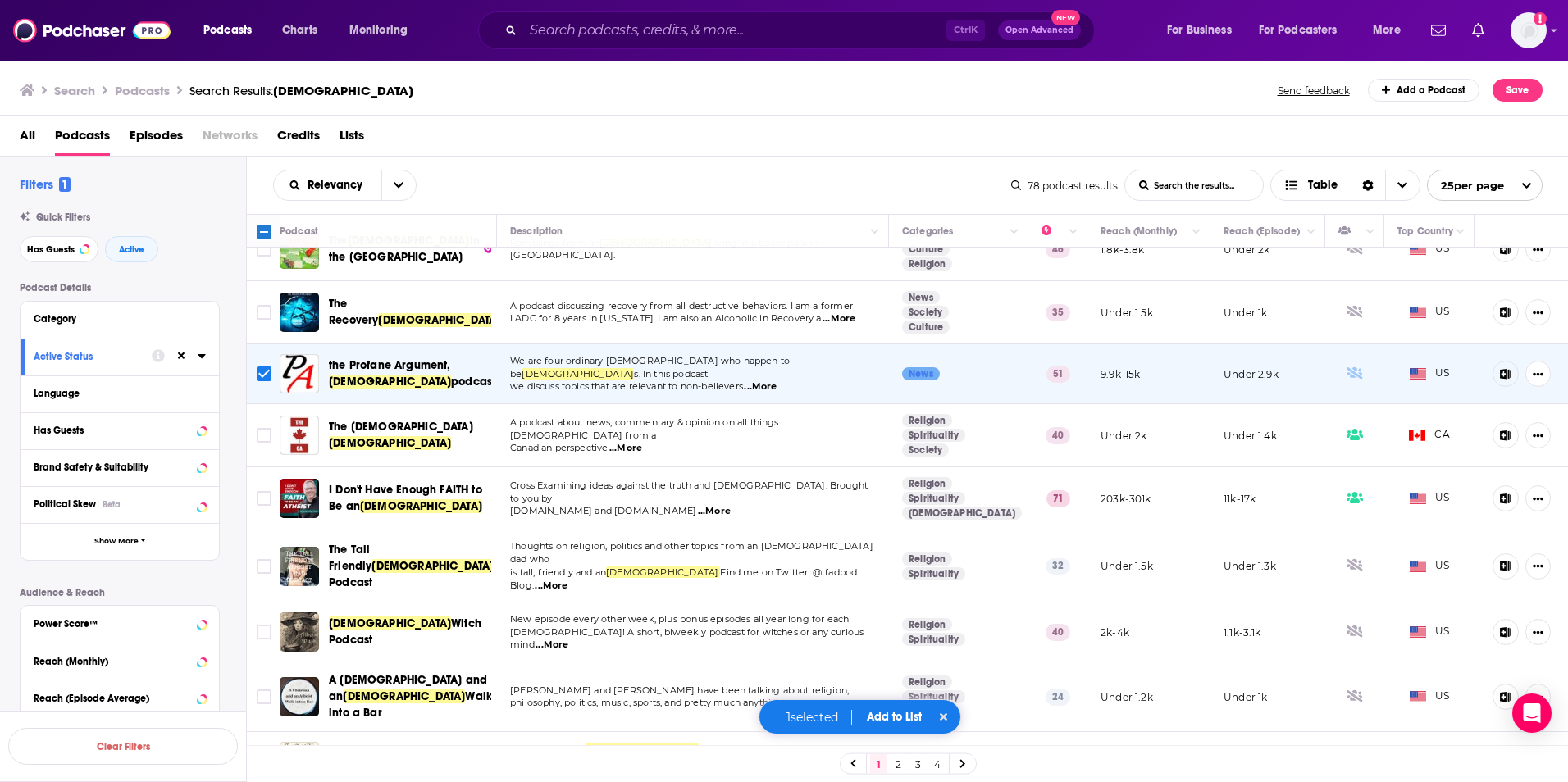
click at [568, 580] on span "...More" at bounding box center [551, 586] width 33 height 13
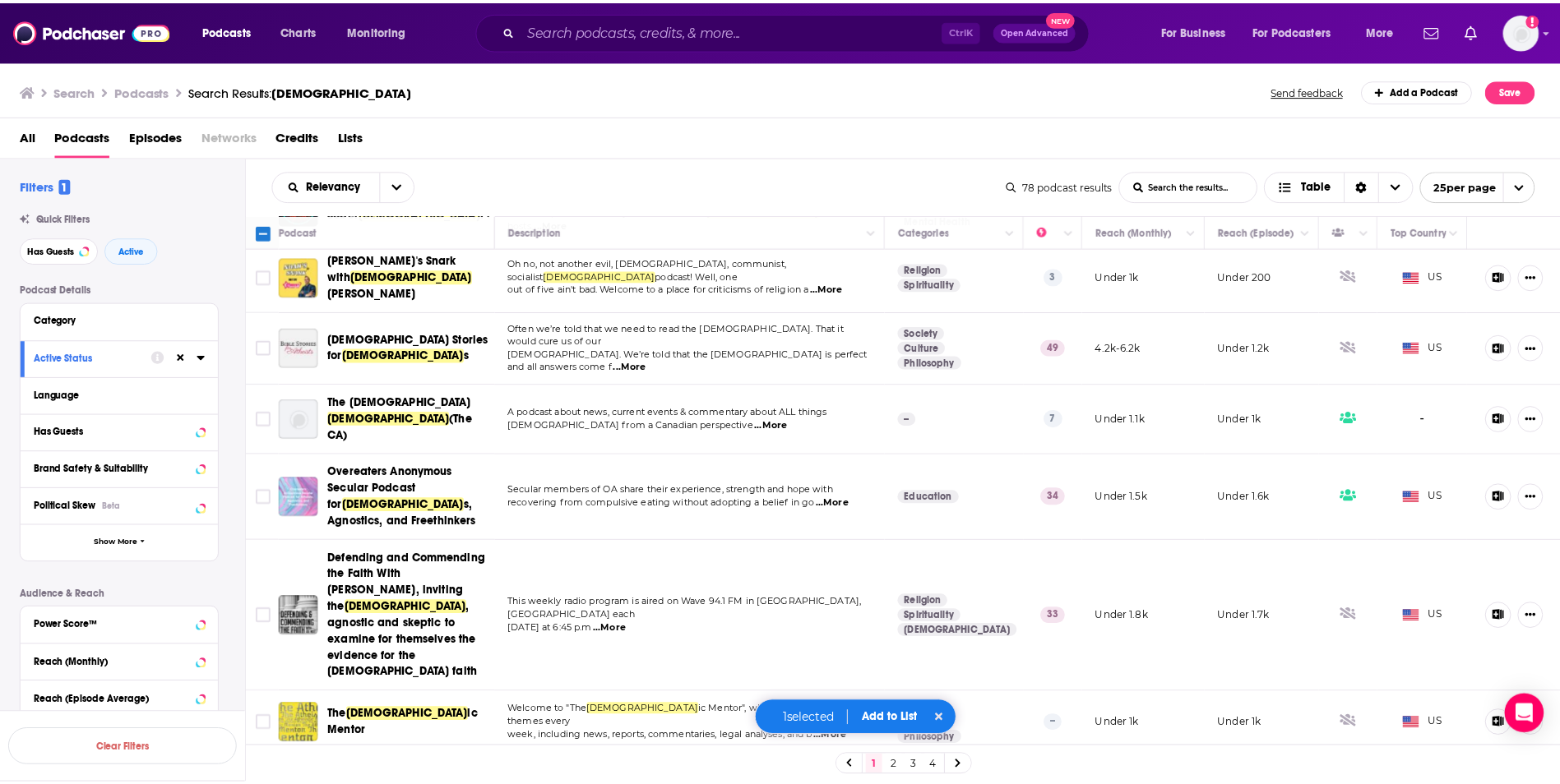
scroll to position [986, 0]
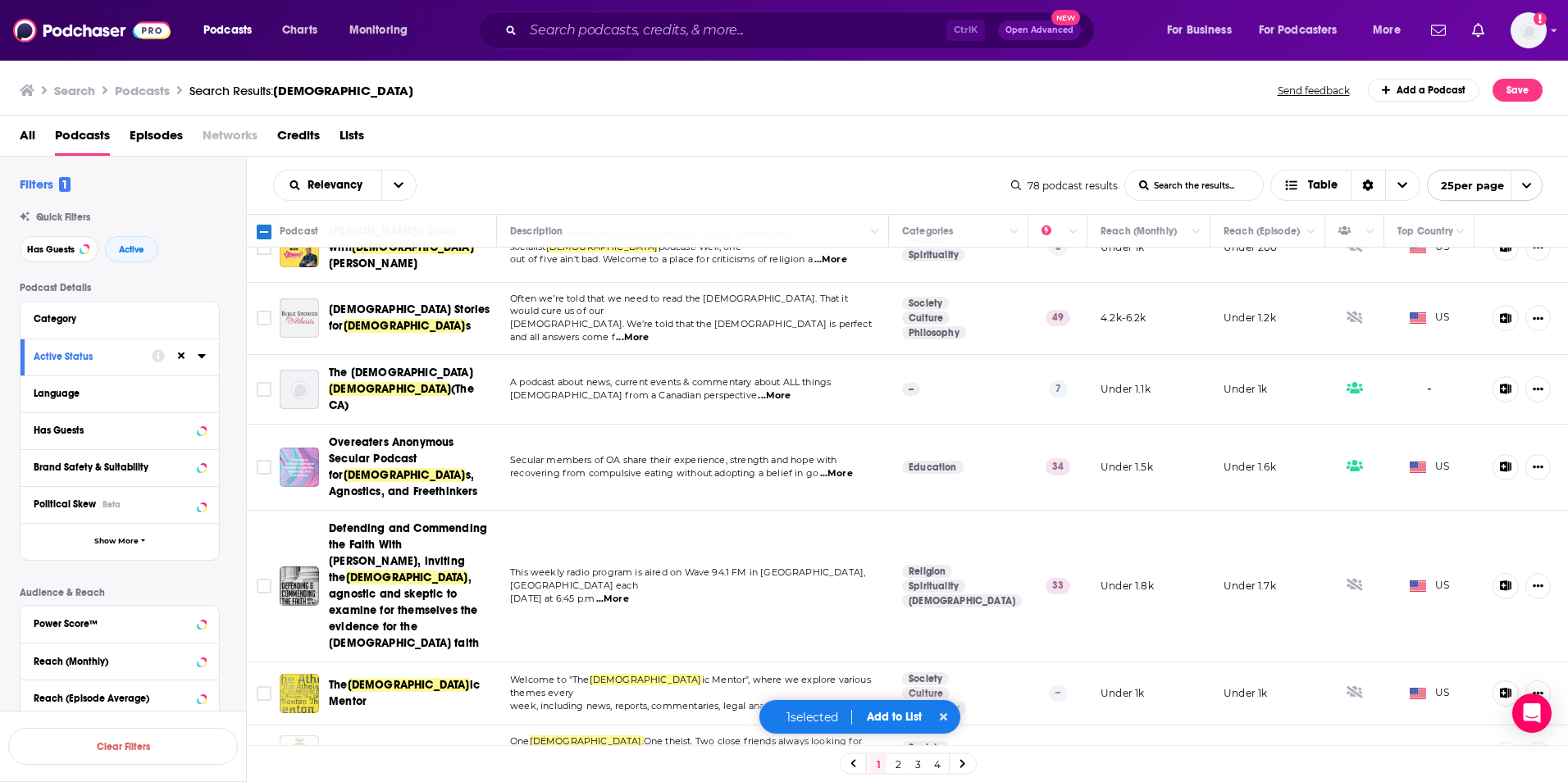
click at [585, 762] on span "...More" at bounding box center [568, 767] width 33 height 13
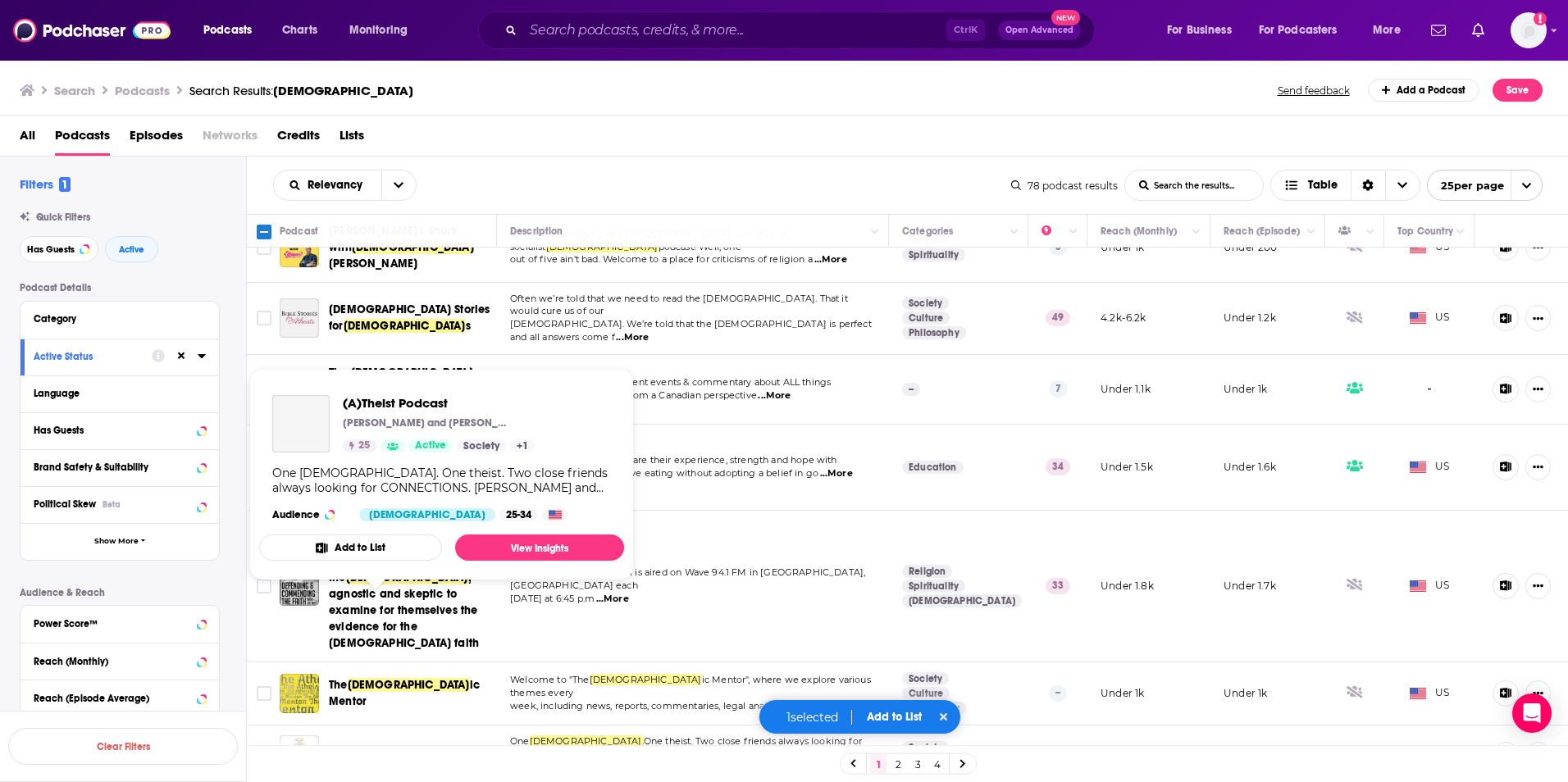
click at [373, 748] on span "(A)Theist Podcast" at bounding box center [375, 755] width 94 height 14
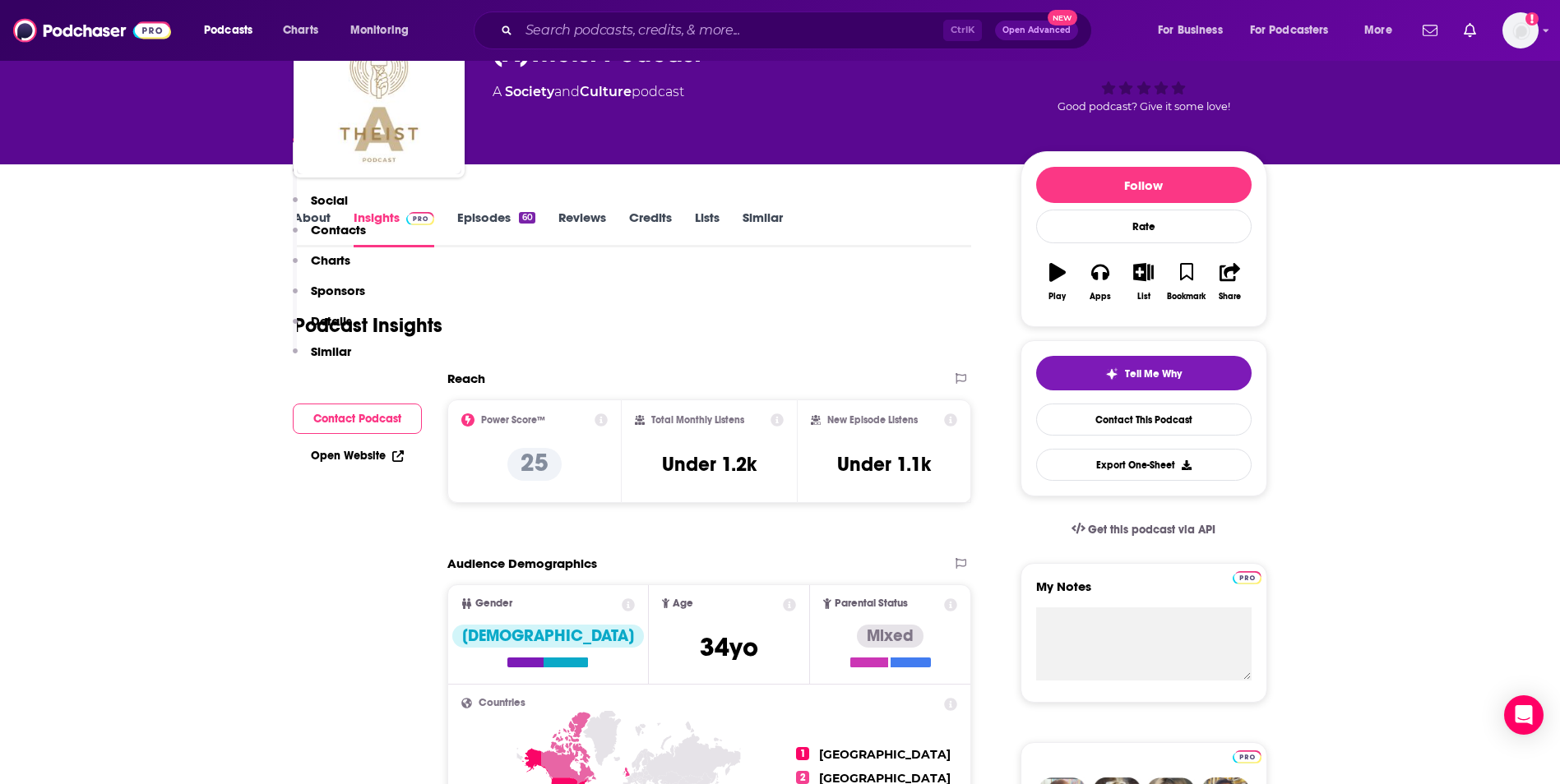
scroll to position [82, 0]
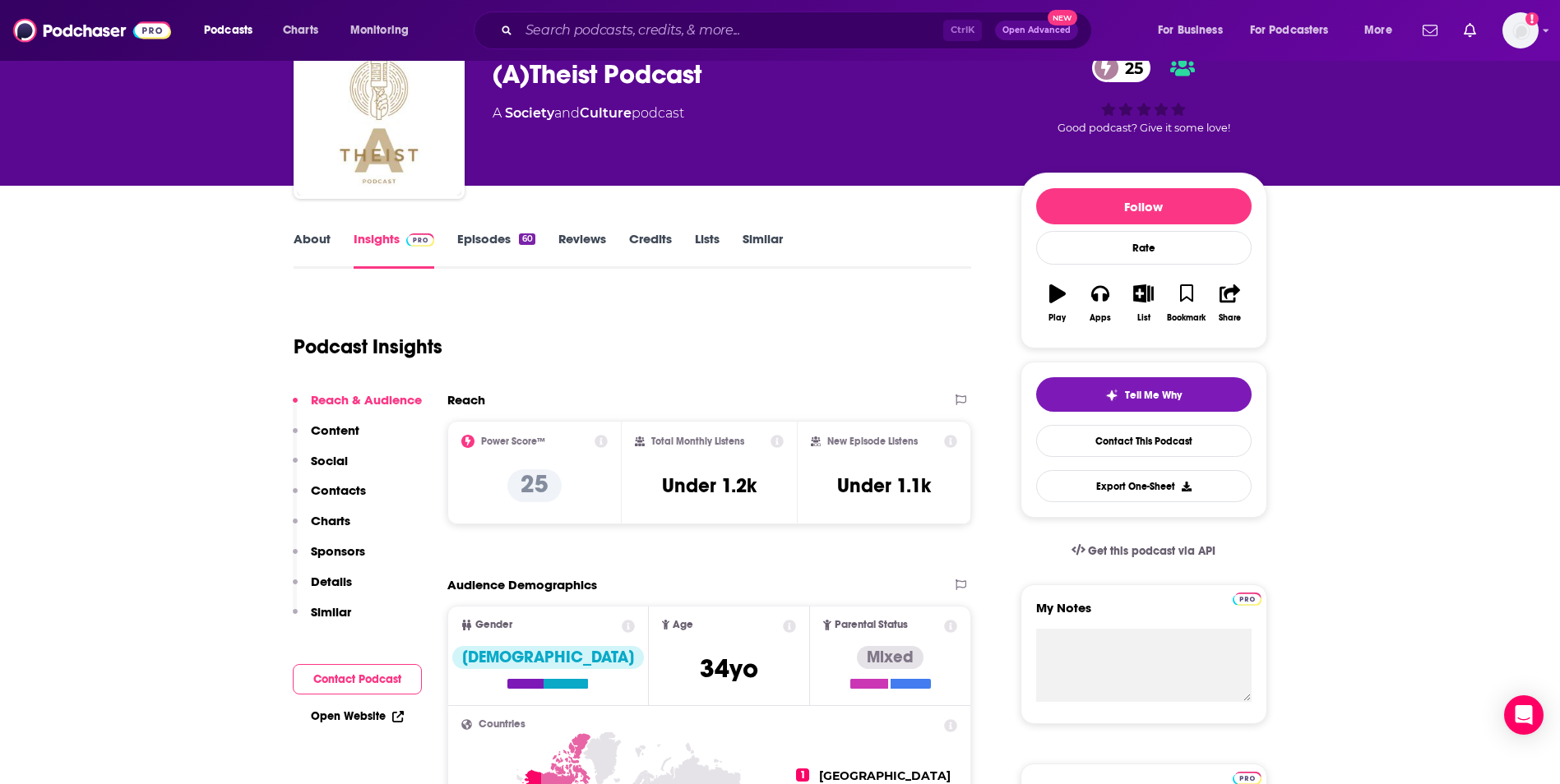
click at [484, 232] on link "Episodes 60" at bounding box center [496, 249] width 77 height 38
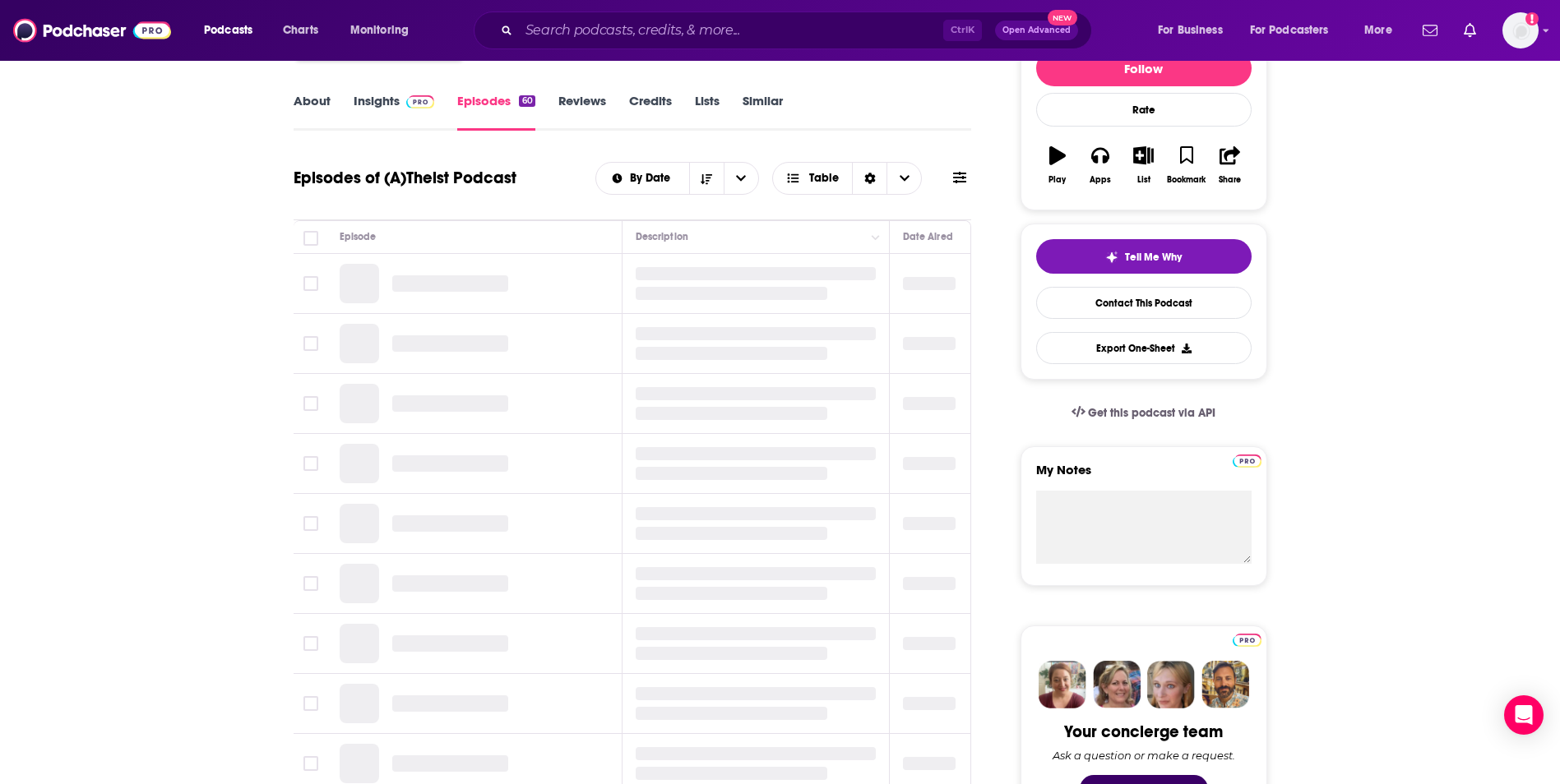
scroll to position [246, 0]
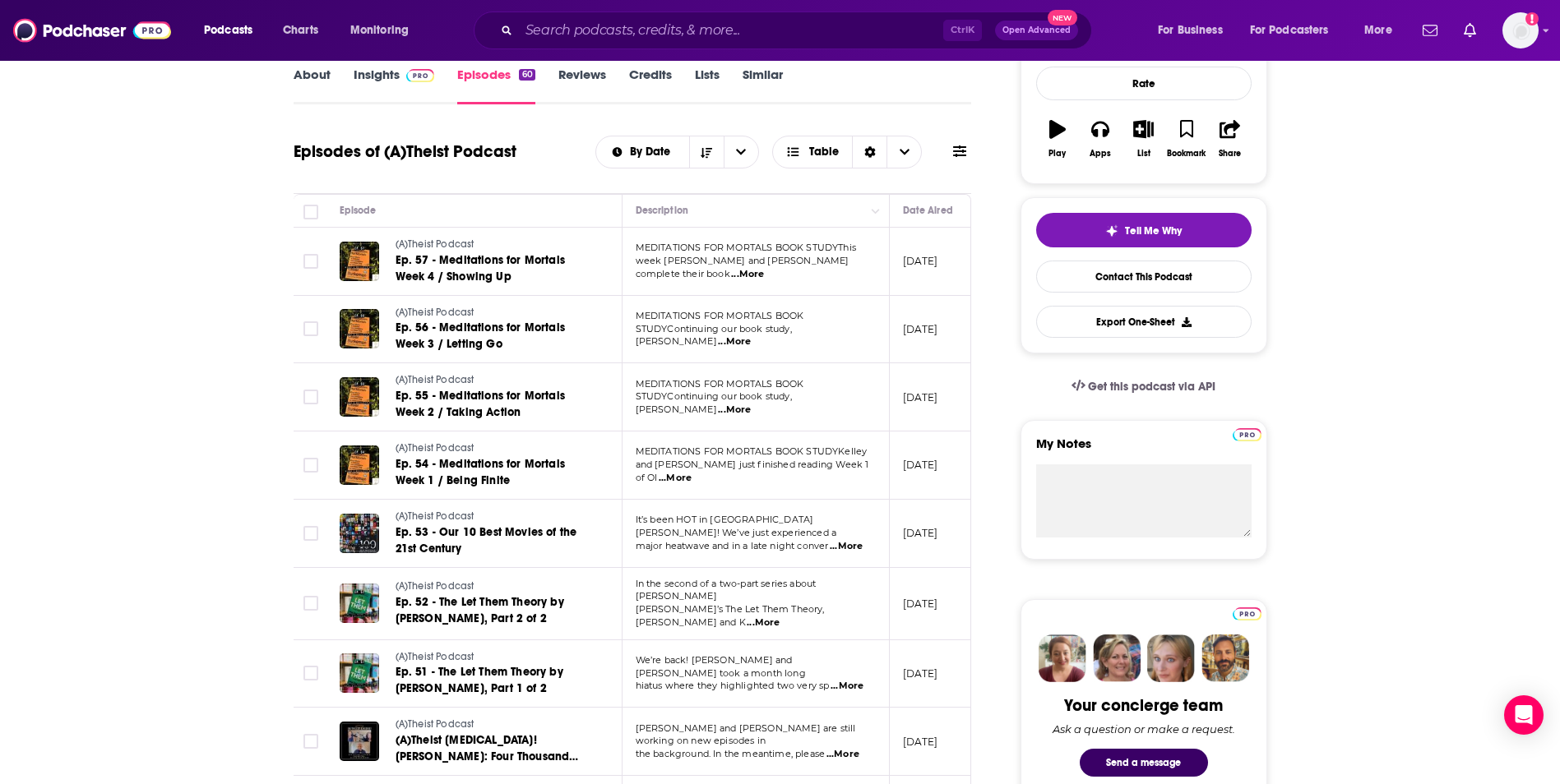
click at [751, 338] on span "...More" at bounding box center [735, 341] width 33 height 13
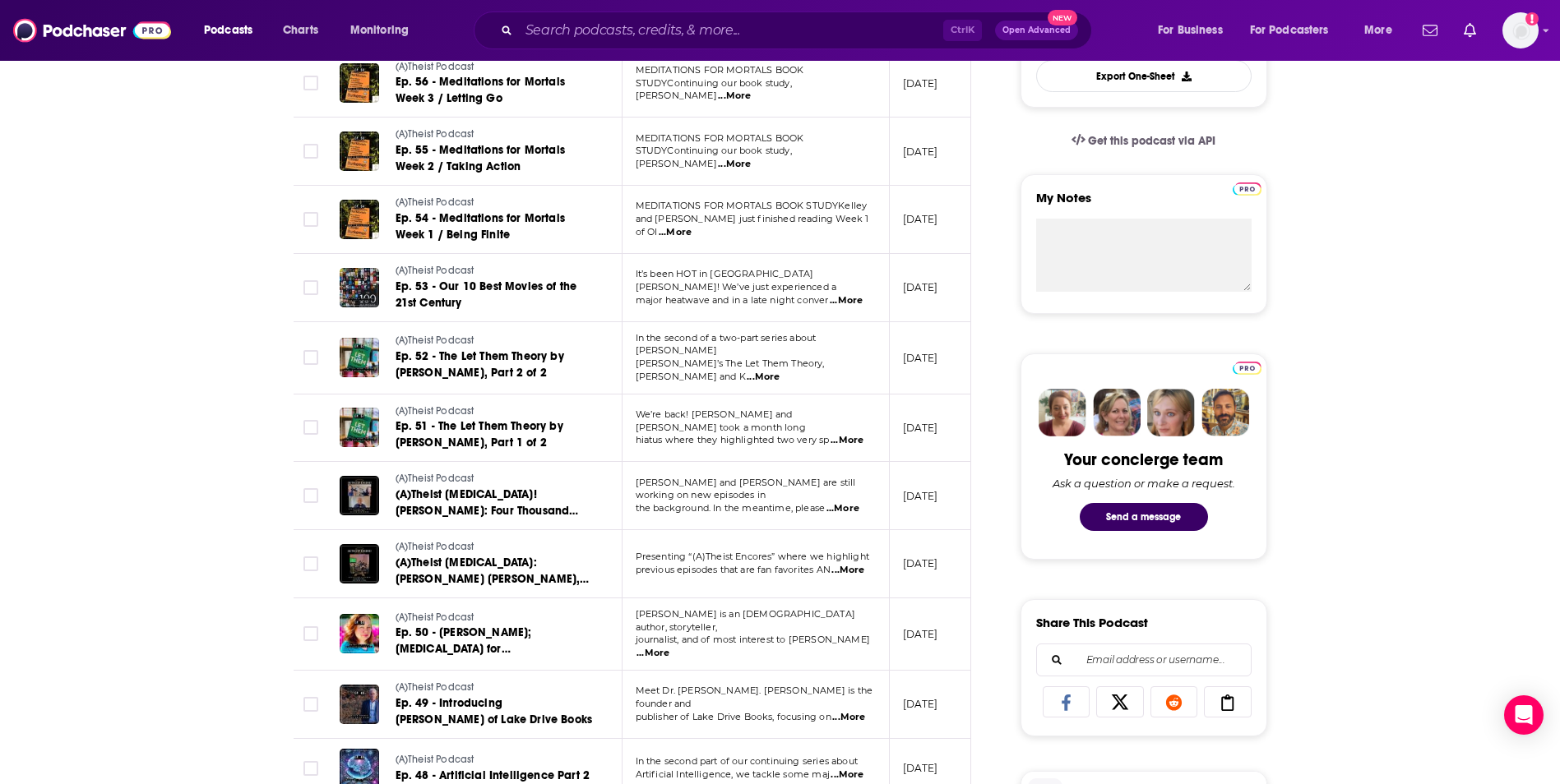
scroll to position [494, 0]
click at [670, 646] on span "...More" at bounding box center [653, 652] width 33 height 13
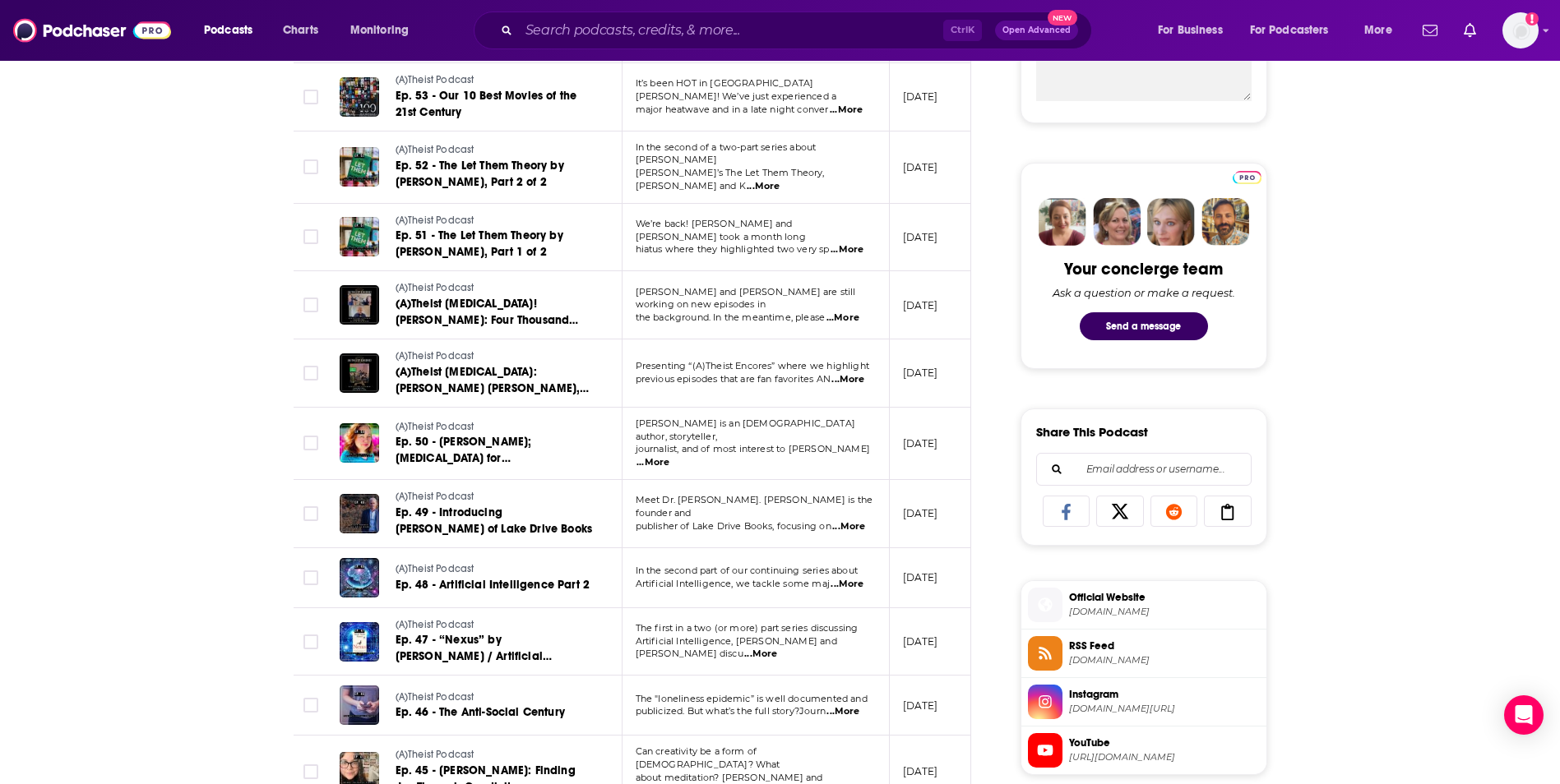
scroll to position [697, 0]
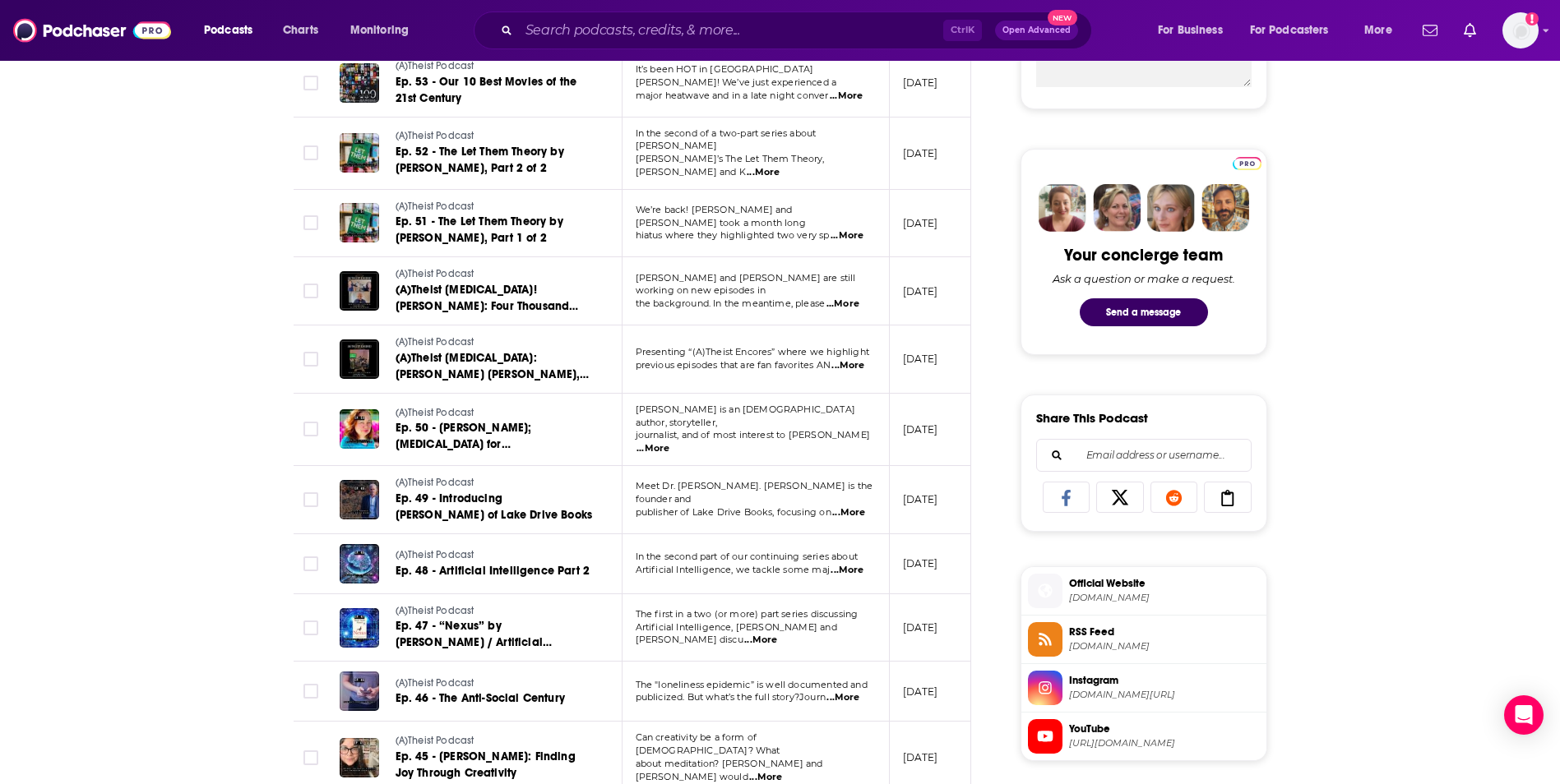
click at [850, 691] on span "...More" at bounding box center [843, 697] width 33 height 13
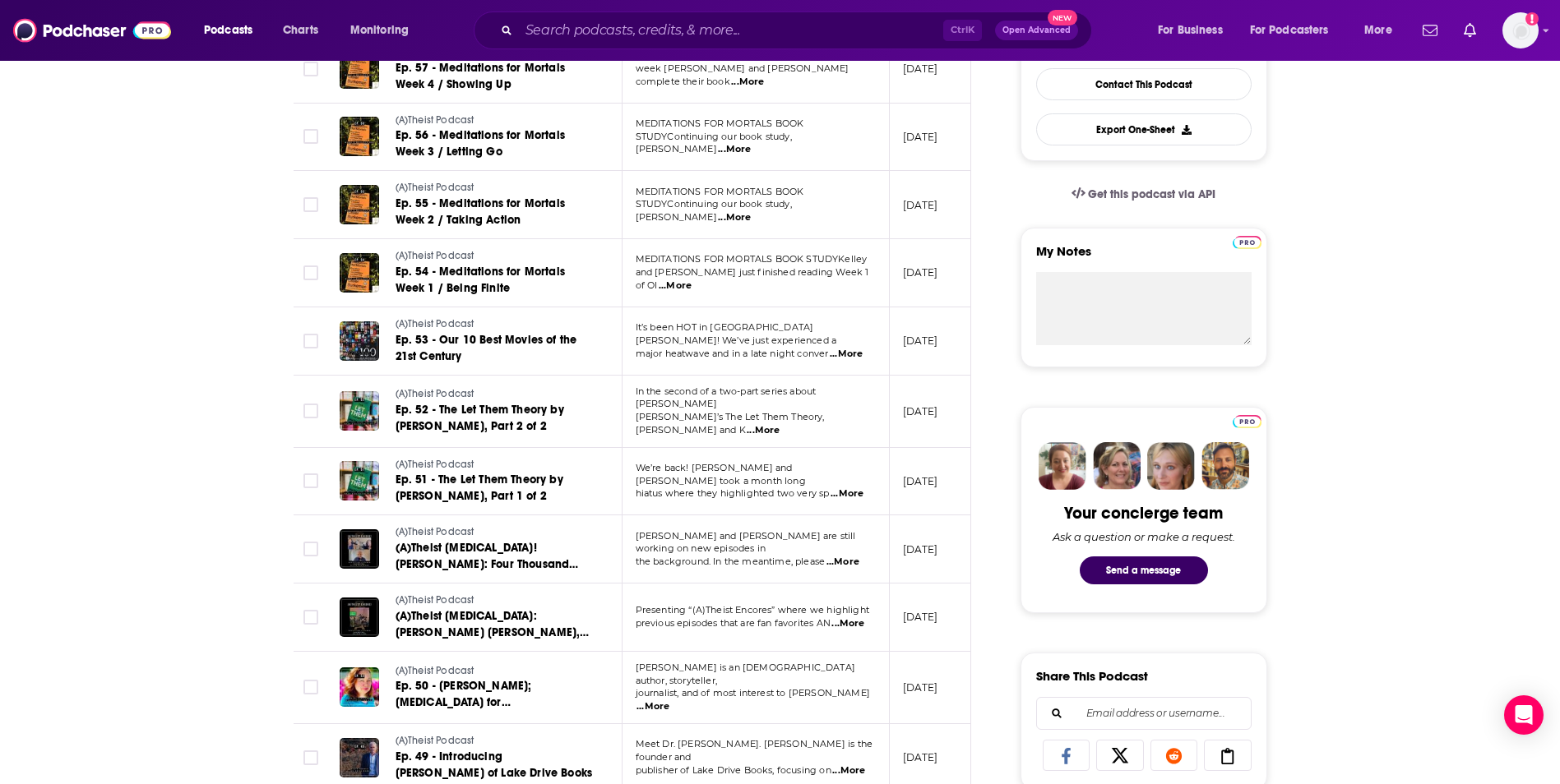
scroll to position [0, 0]
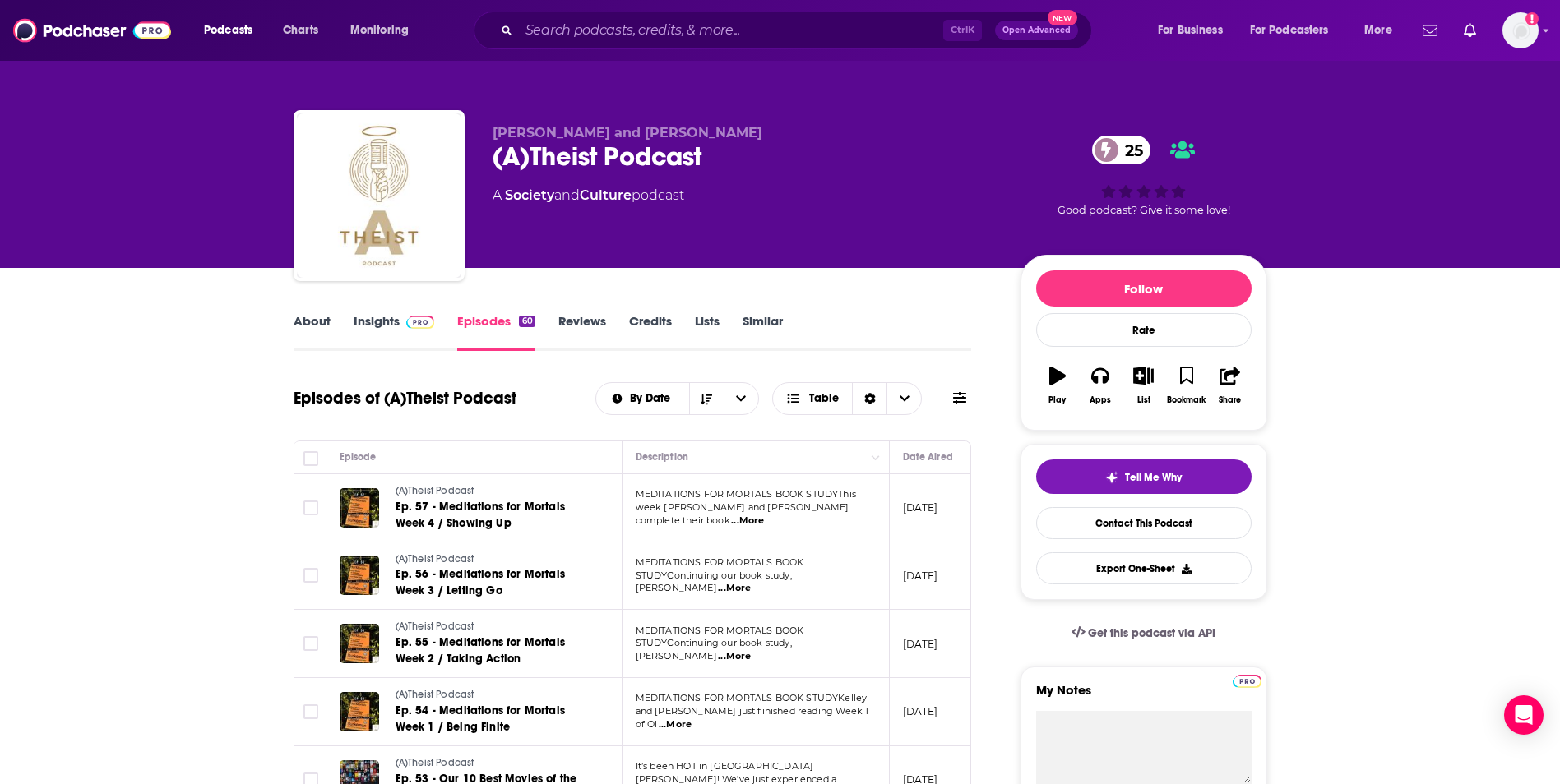
click at [563, 317] on link "Reviews" at bounding box center [582, 331] width 48 height 38
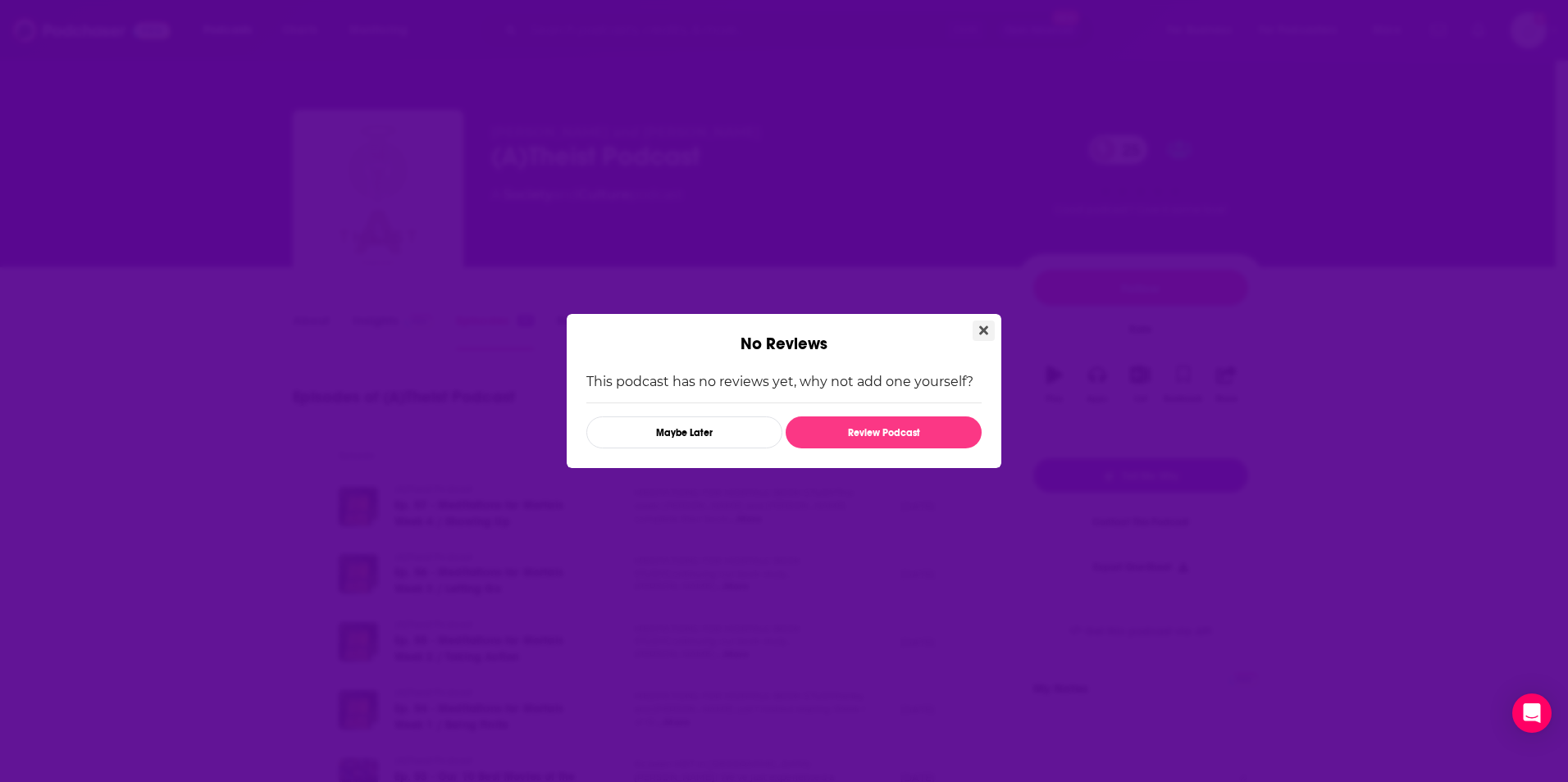
click at [994, 332] on button "Close" at bounding box center [983, 331] width 22 height 20
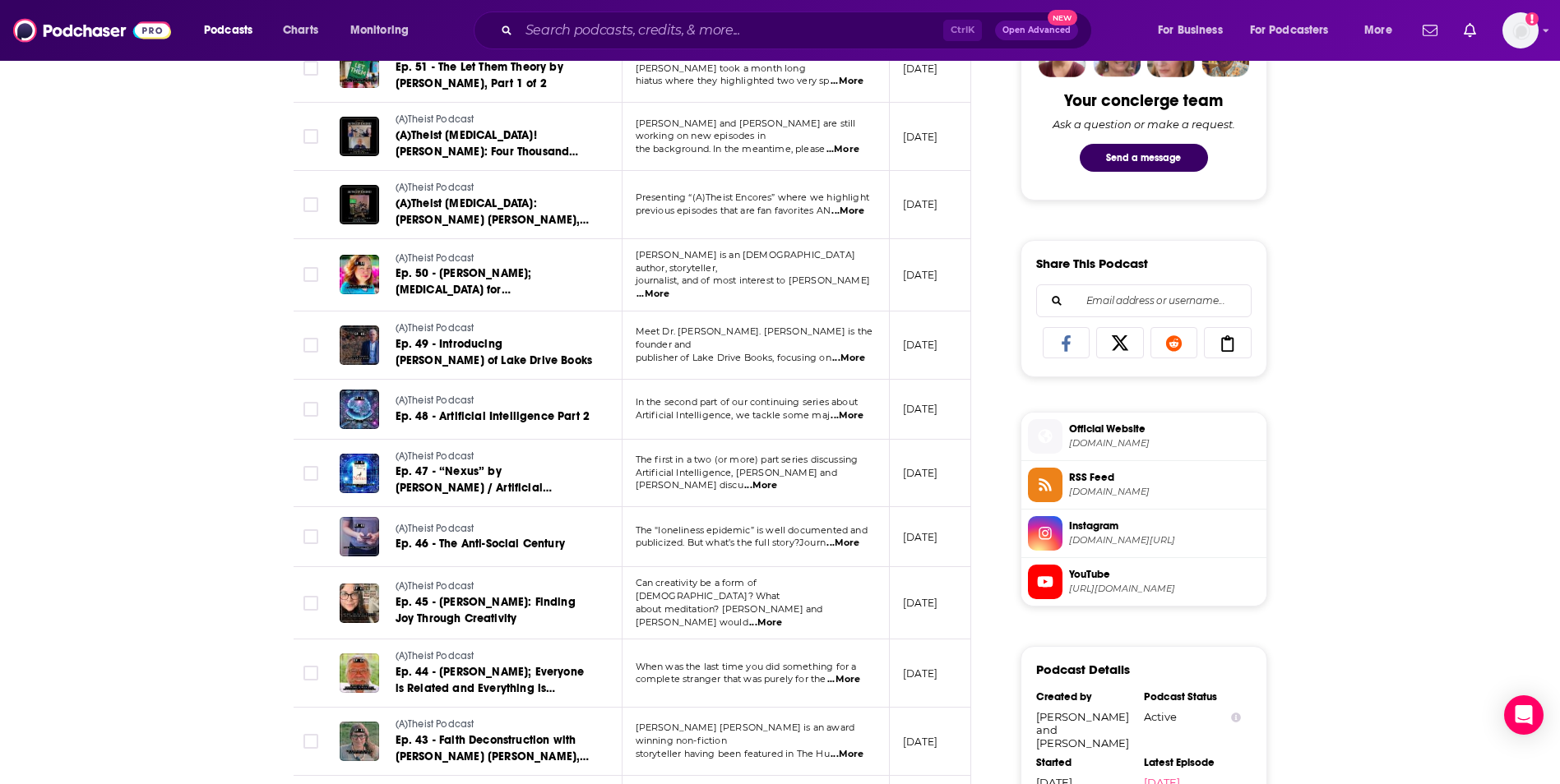
scroll to position [1316, 0]
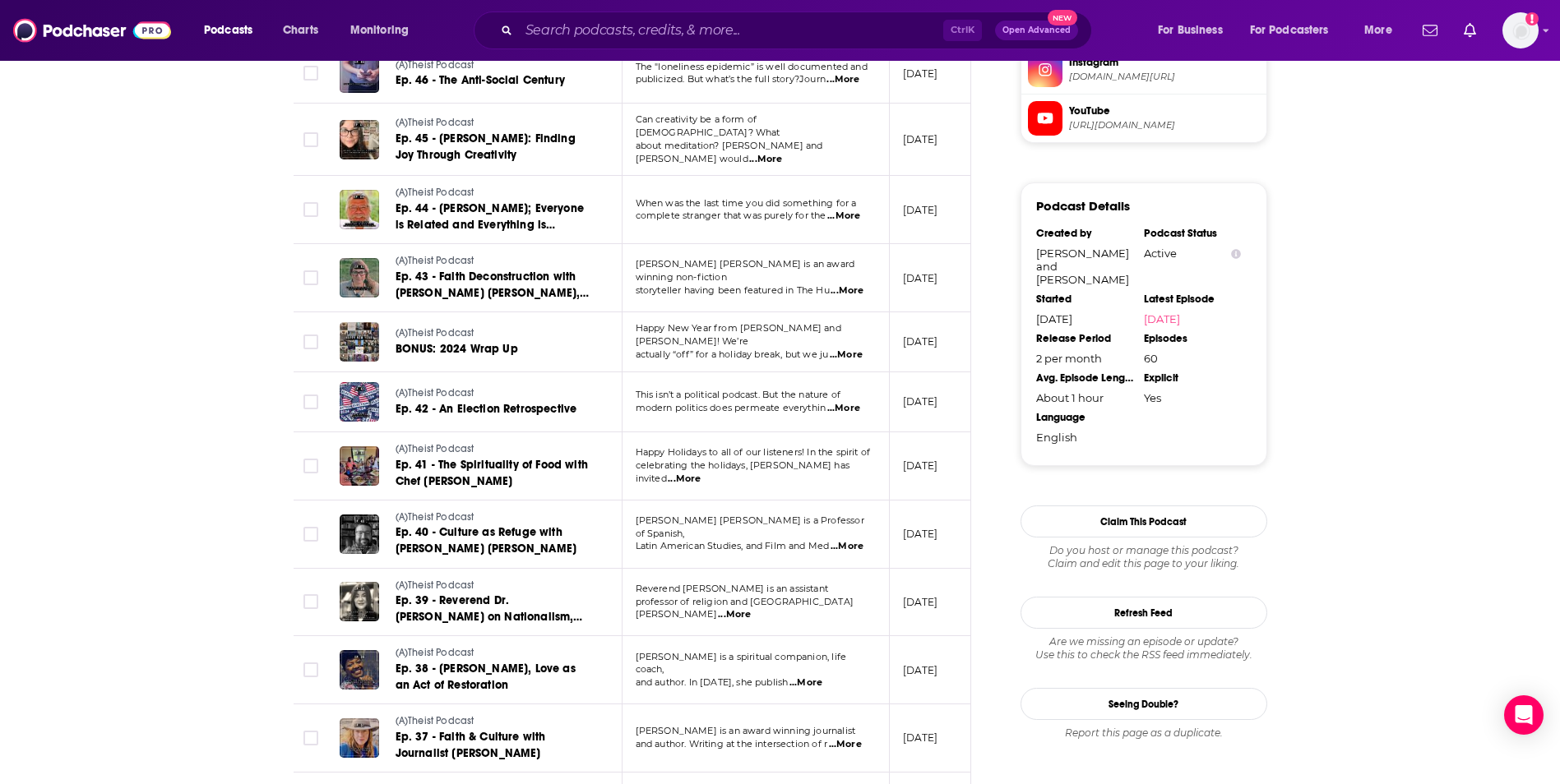
click at [849, 738] on span "...More" at bounding box center [846, 744] width 33 height 13
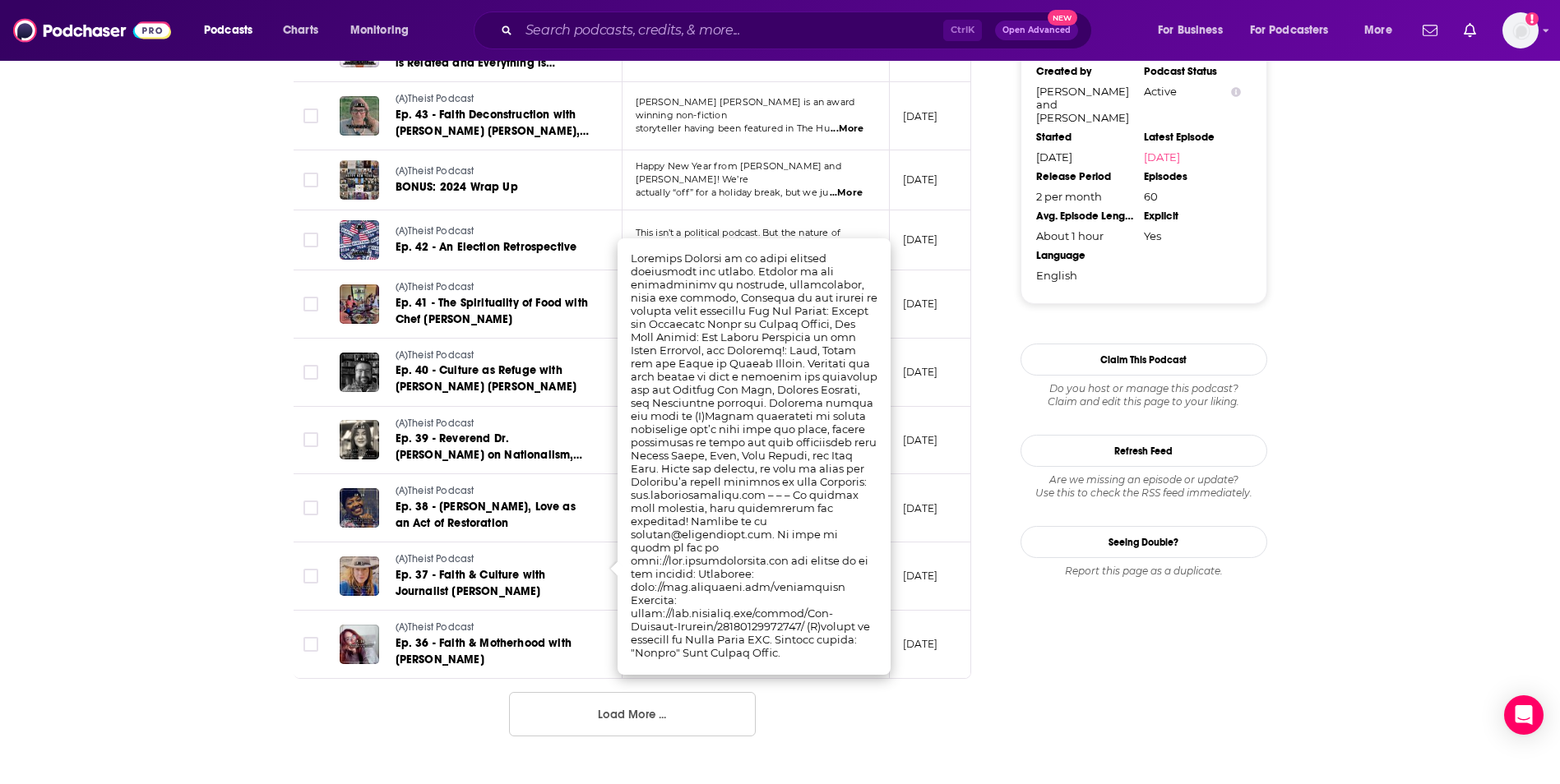
scroll to position [1562, 0]
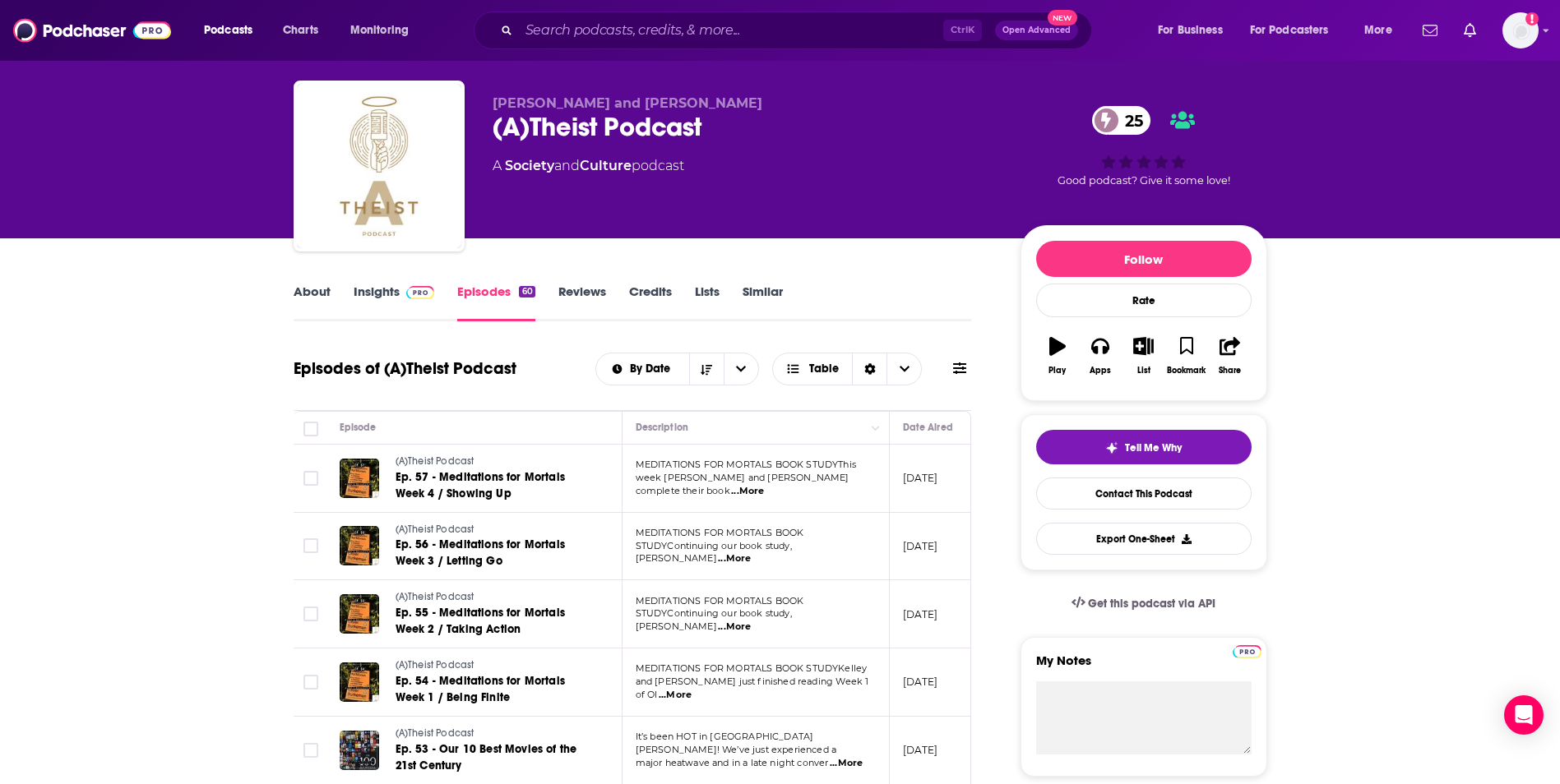
scroll to position [23, 0]
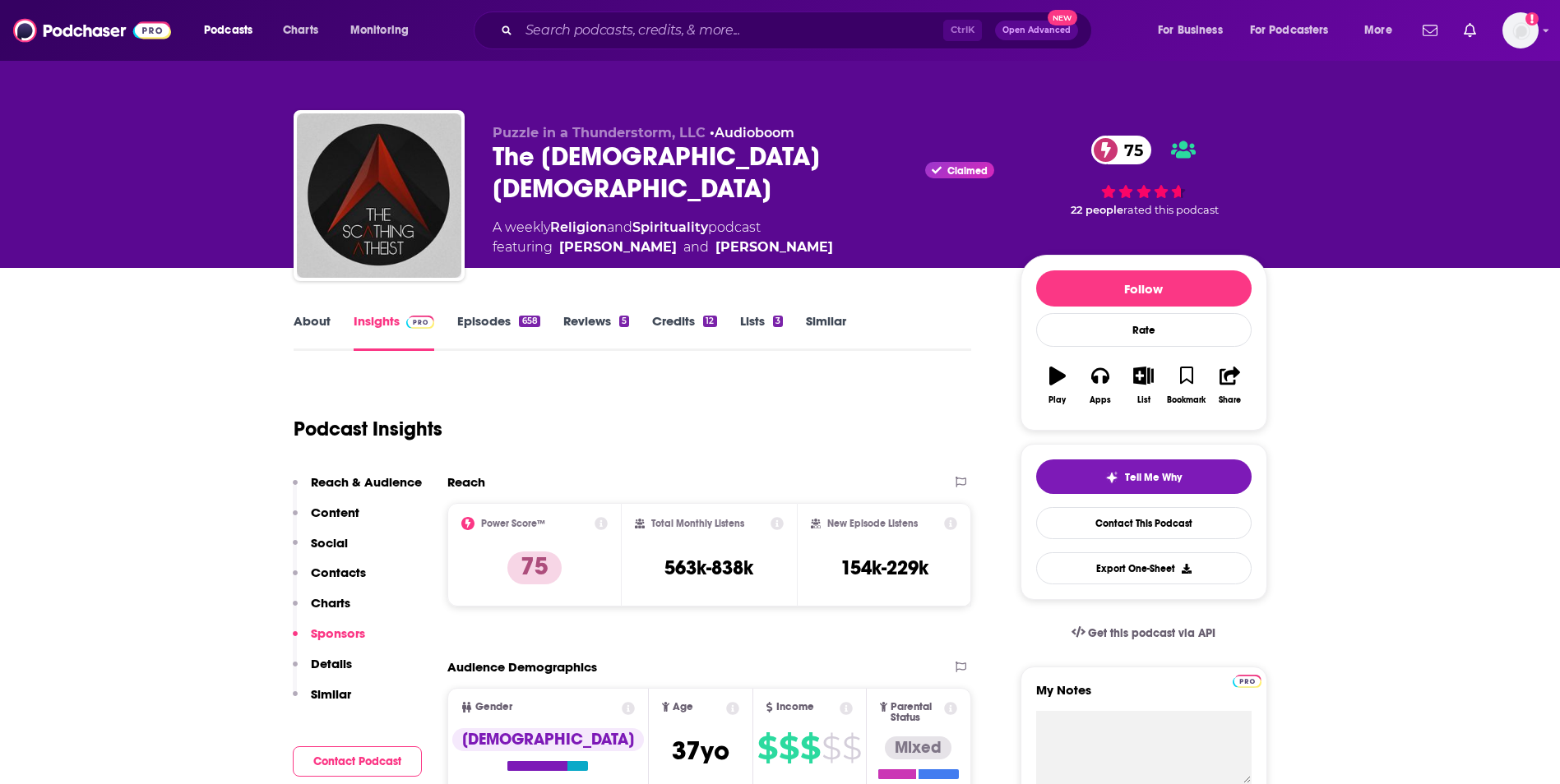
click at [599, 318] on link "Reviews 5" at bounding box center [596, 331] width 66 height 38
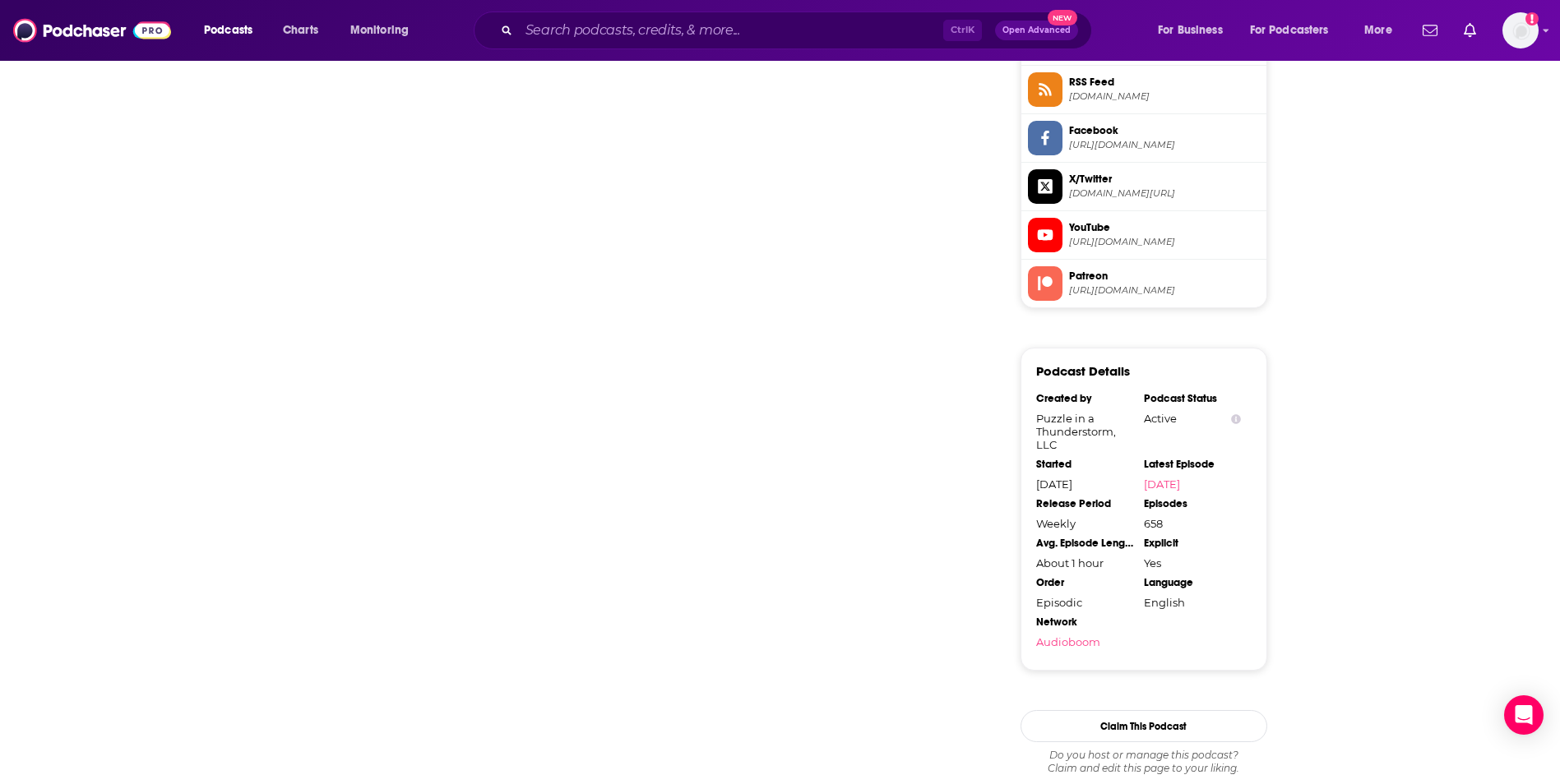
scroll to position [1552, 0]
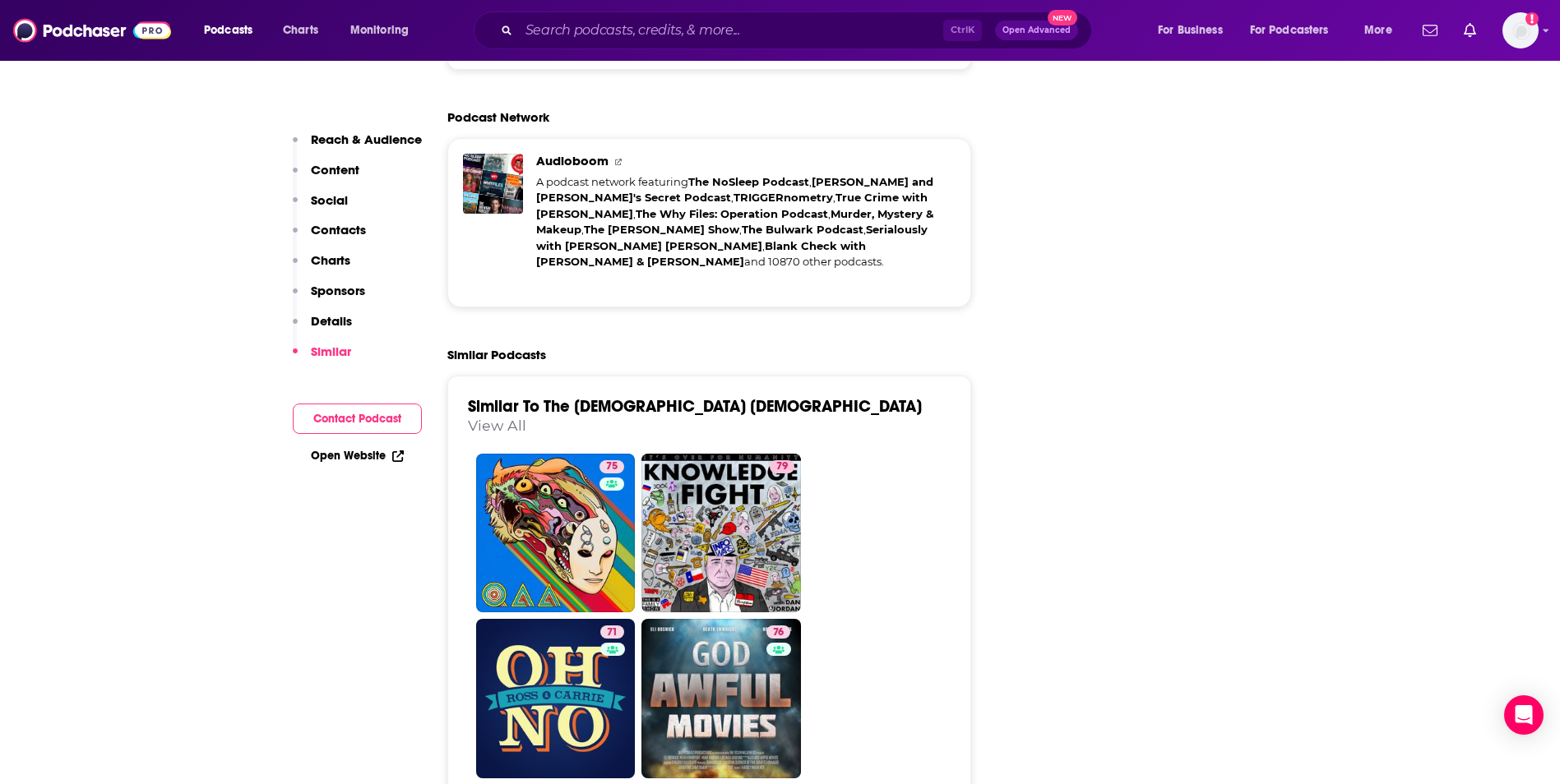
scroll to position [3631, 0]
